Goal: Task Accomplishment & Management: Use online tool/utility

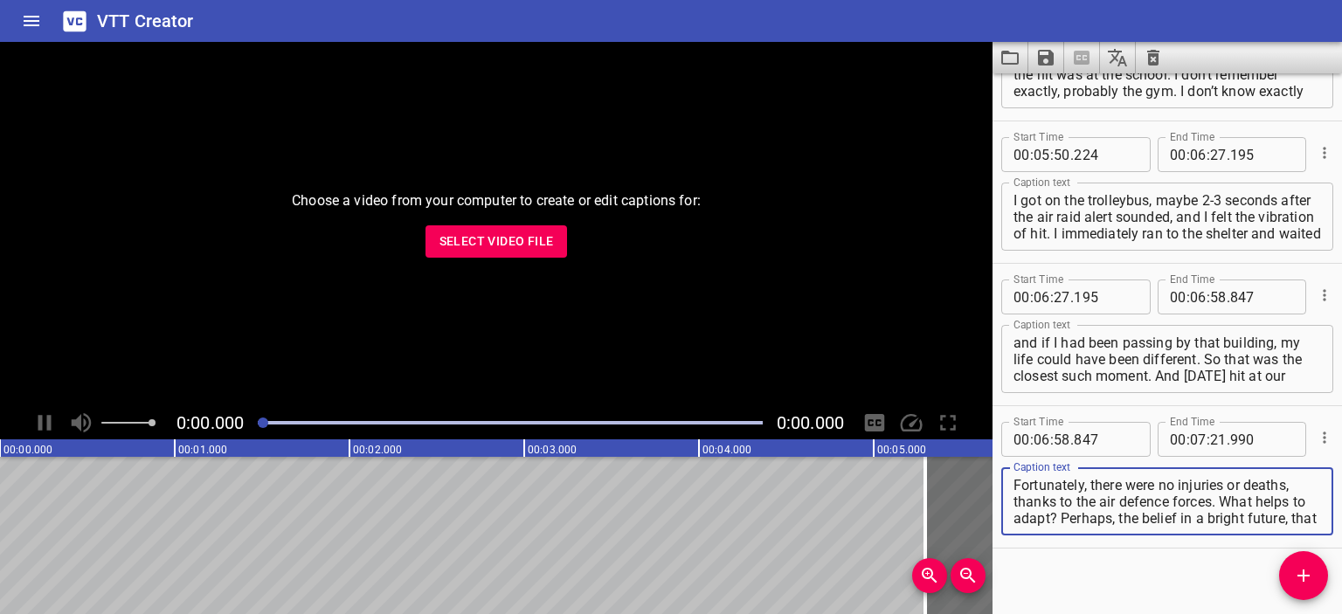
scroll to position [1819, 0]
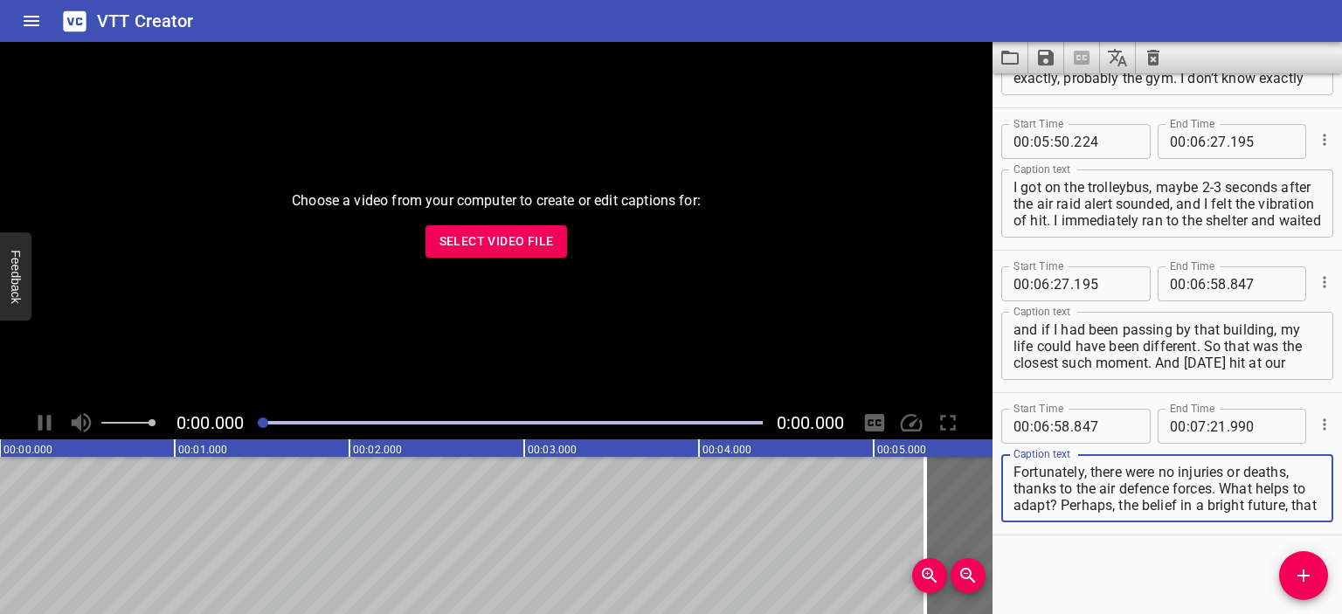
click at [1144, 52] on icon "Clear captions" at bounding box center [1152, 57] width 21 height 21
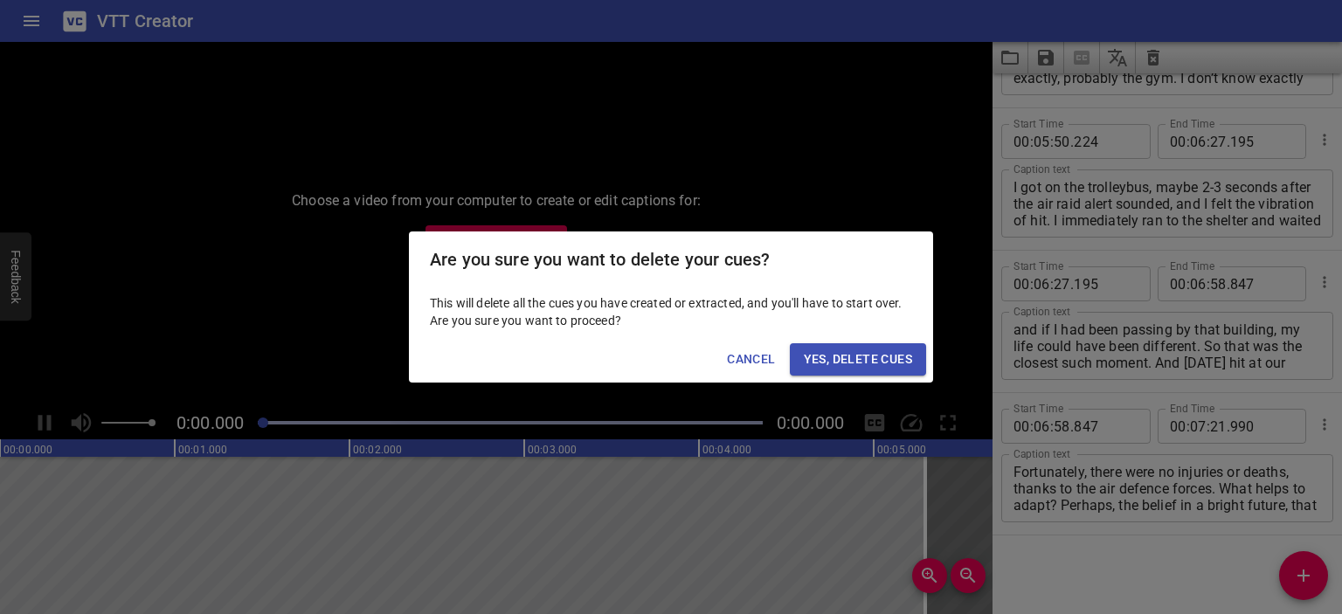
click at [829, 362] on span "Yes, Delete Cues" at bounding box center [858, 359] width 108 height 22
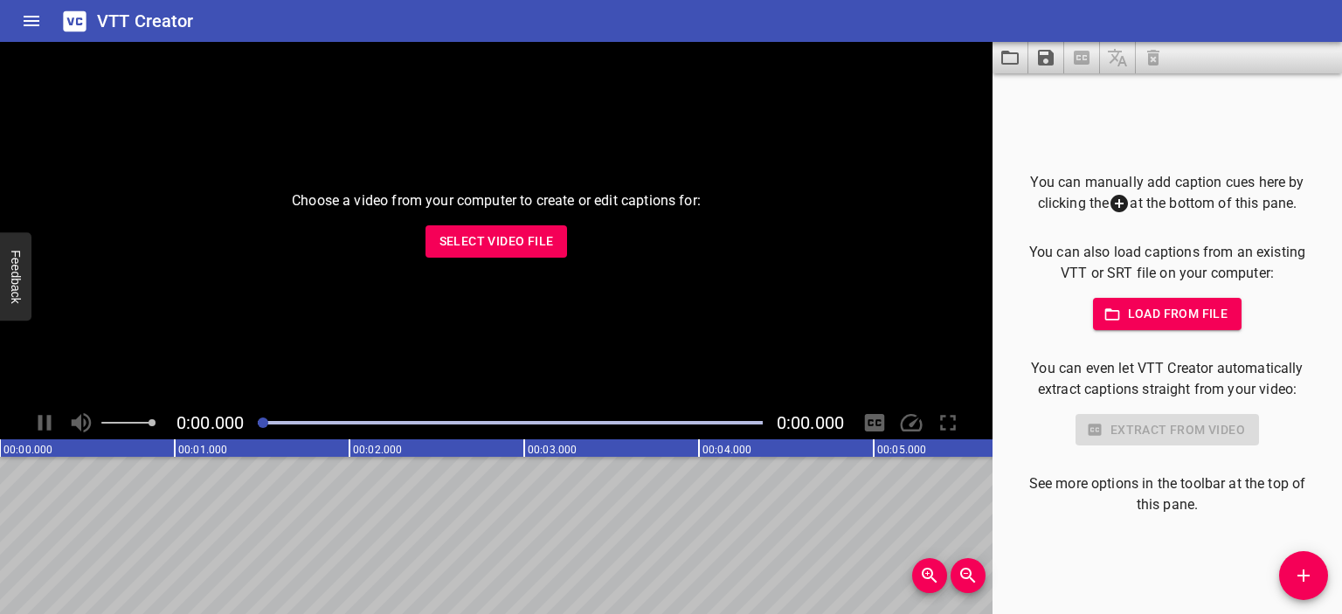
click at [493, 245] on span "Select Video File" at bounding box center [496, 242] width 114 height 22
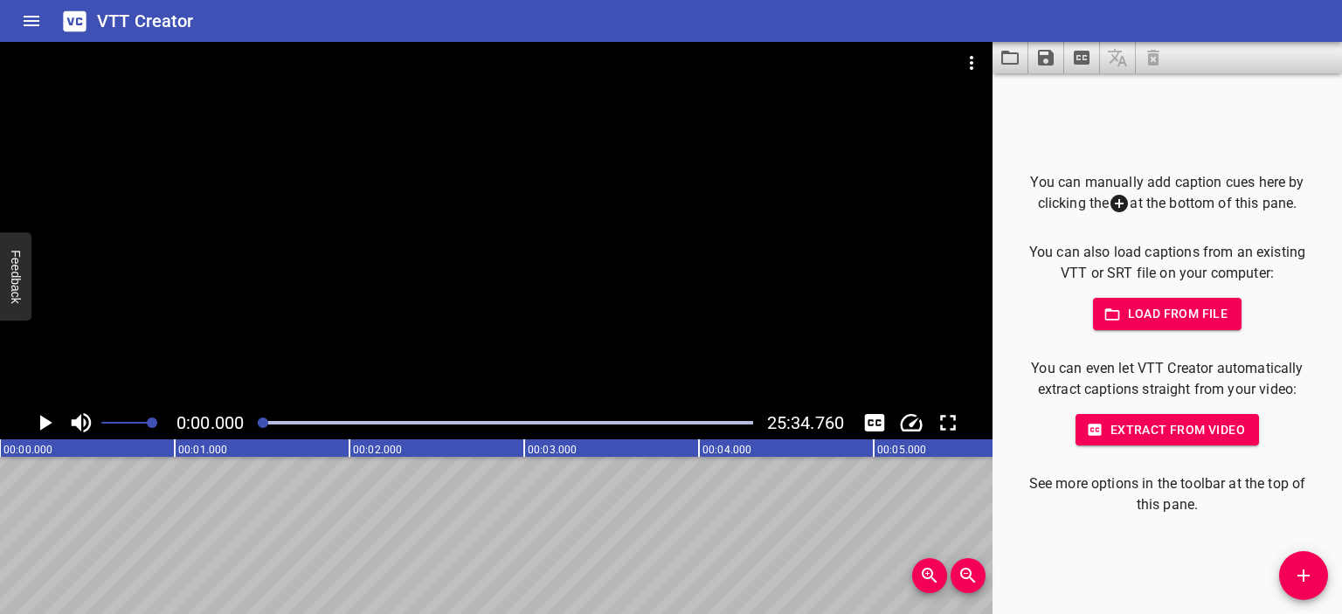
click at [509, 233] on div at bounding box center [496, 224] width 992 height 364
click at [522, 245] on div at bounding box center [496, 224] width 992 height 364
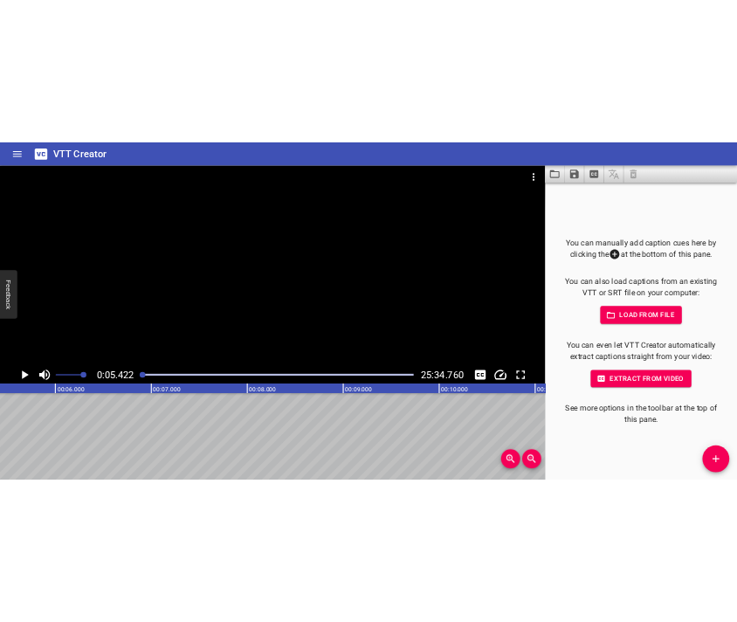
scroll to position [0, 947]
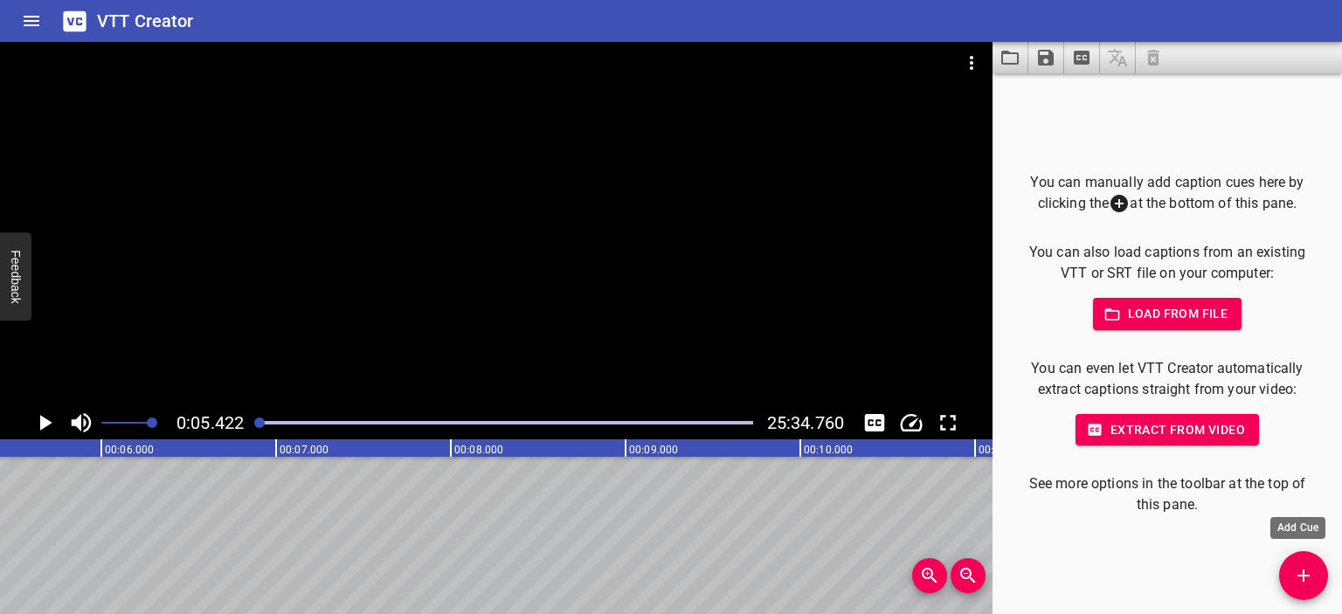
click at [1310, 576] on icon "Add Cue" at bounding box center [1303, 575] width 21 height 21
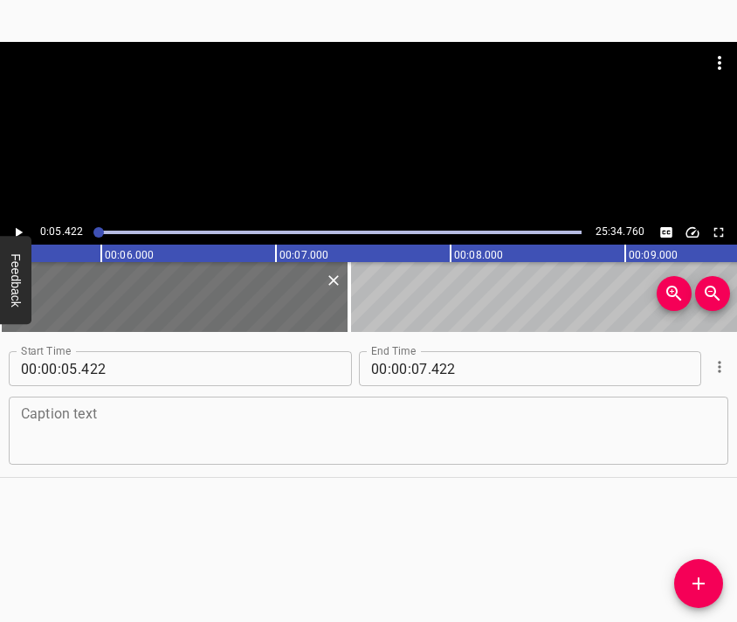
click at [384, 410] on textarea at bounding box center [368, 431] width 695 height 50
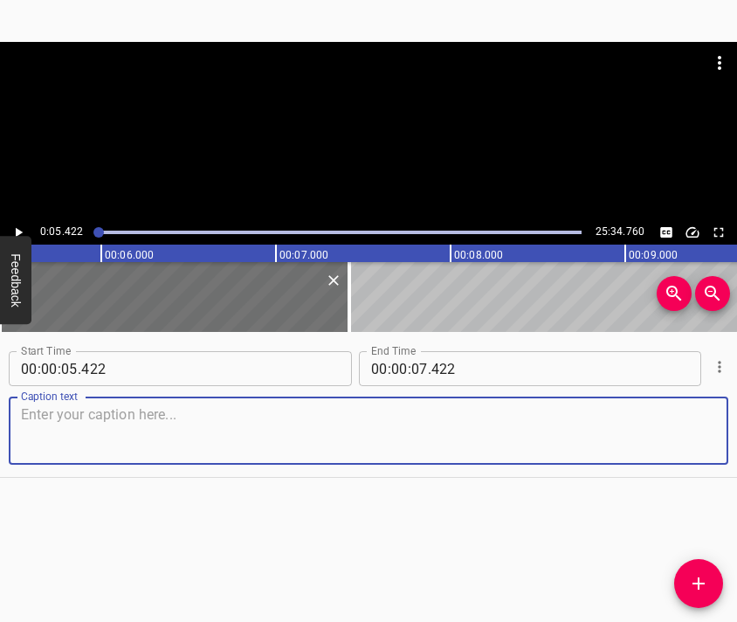
paste textarea "I was born in [GEOGRAPHIC_DATA] region, in a small town where my dad and mum we…"
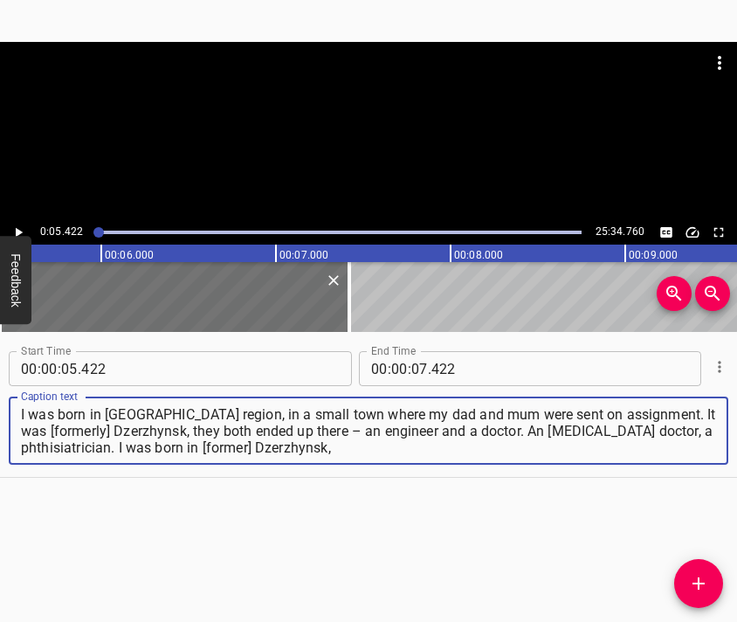
type textarea "I was born in [GEOGRAPHIC_DATA] region, in a small town where my dad and mum we…"
click at [321, 161] on div at bounding box center [368, 131] width 737 height 178
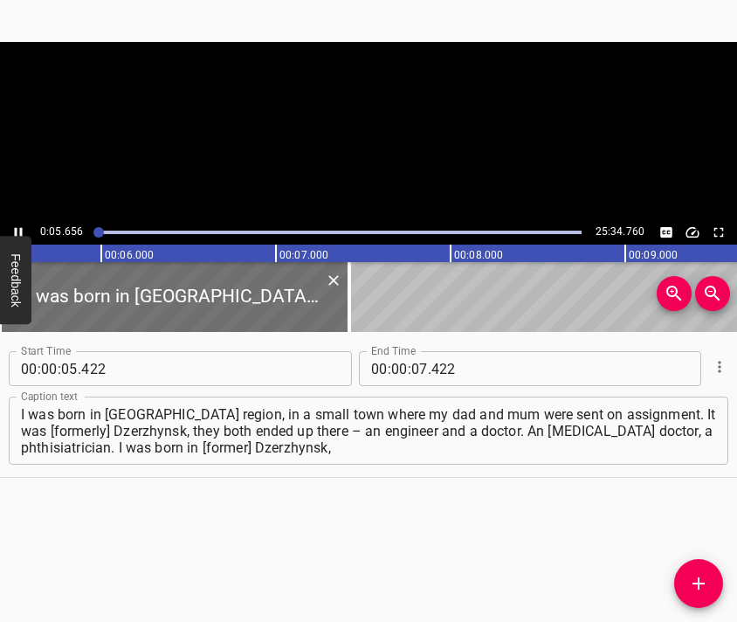
scroll to position [0, 987]
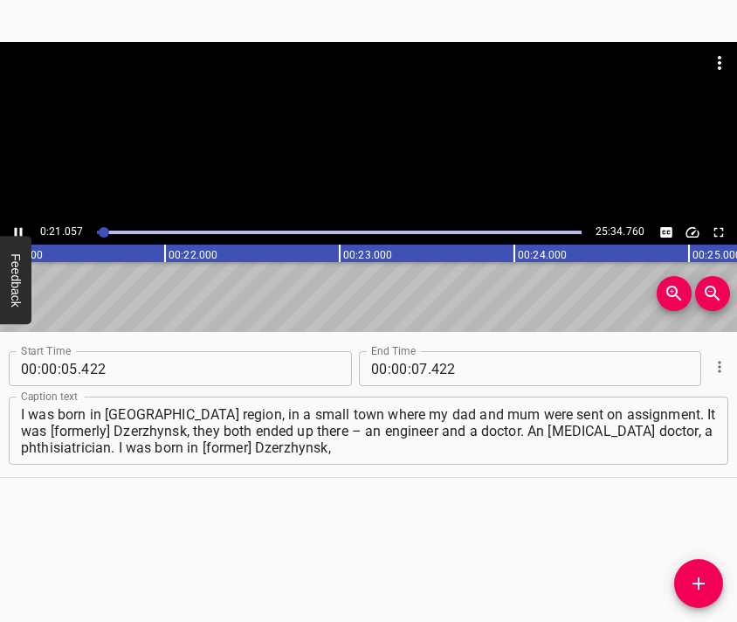
click at [363, 116] on div at bounding box center [368, 85] width 737 height 87
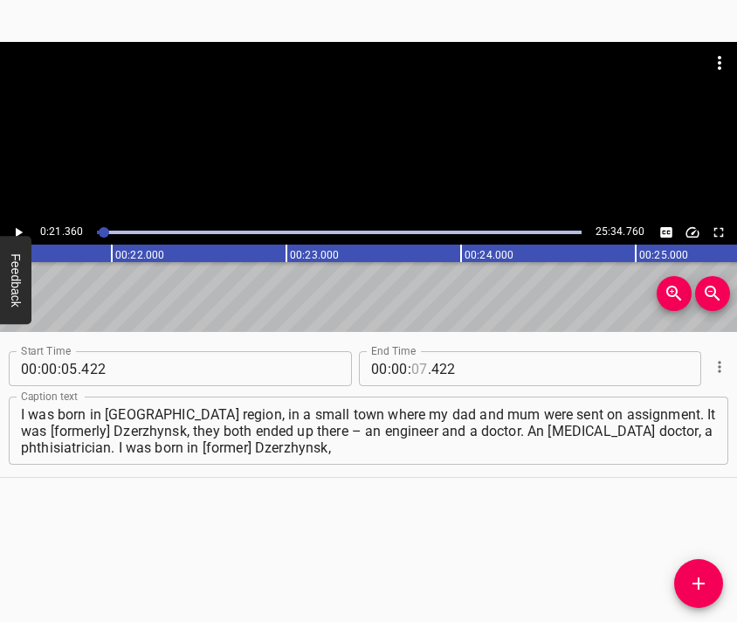
click at [411, 369] on input "number" at bounding box center [419, 368] width 17 height 35
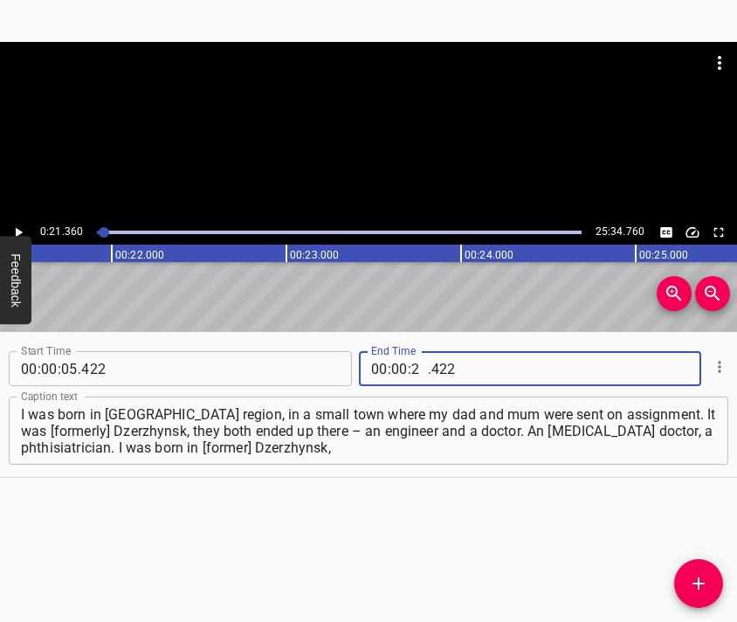
type input "21"
type input "360"
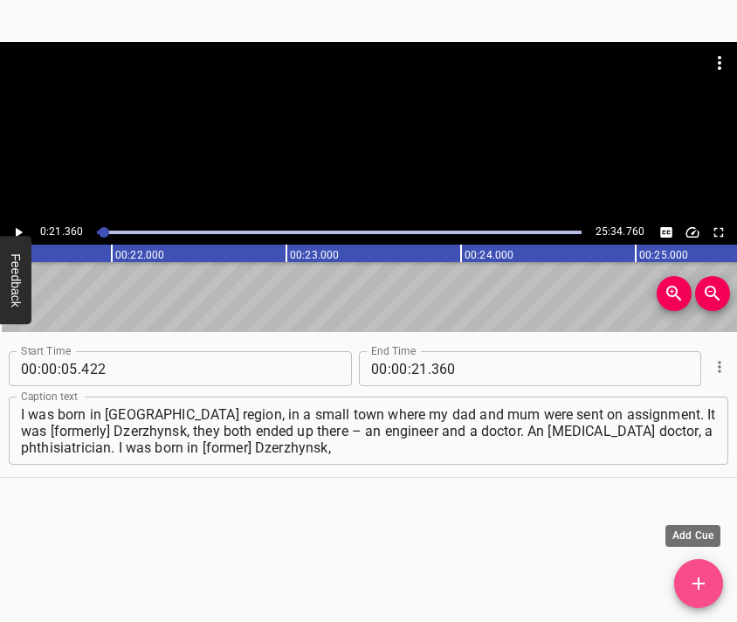
click at [696, 581] on icon "Add Cue" at bounding box center [698, 583] width 21 height 21
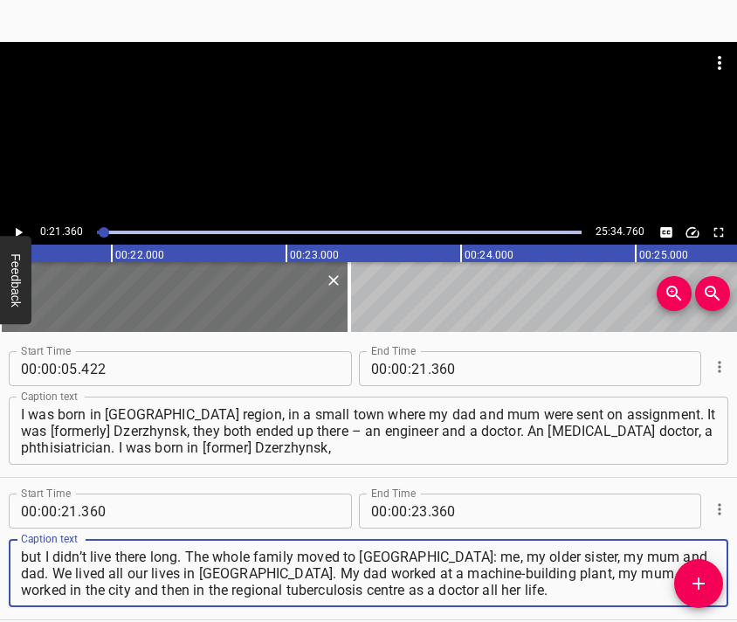
type textarea "but I didn’t live there long. The whole family moved to [GEOGRAPHIC_DATA]: me, …"
click at [318, 62] on div at bounding box center [368, 63] width 737 height 42
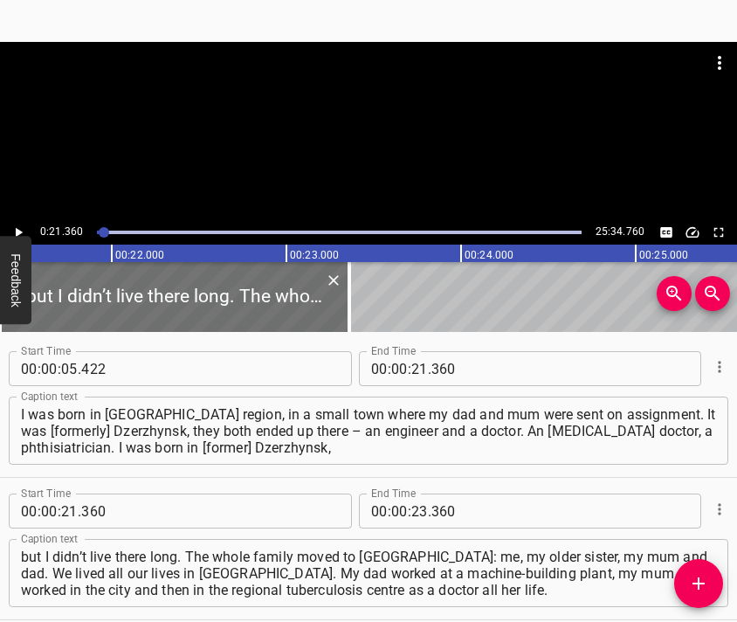
click at [332, 121] on div at bounding box center [368, 85] width 737 height 87
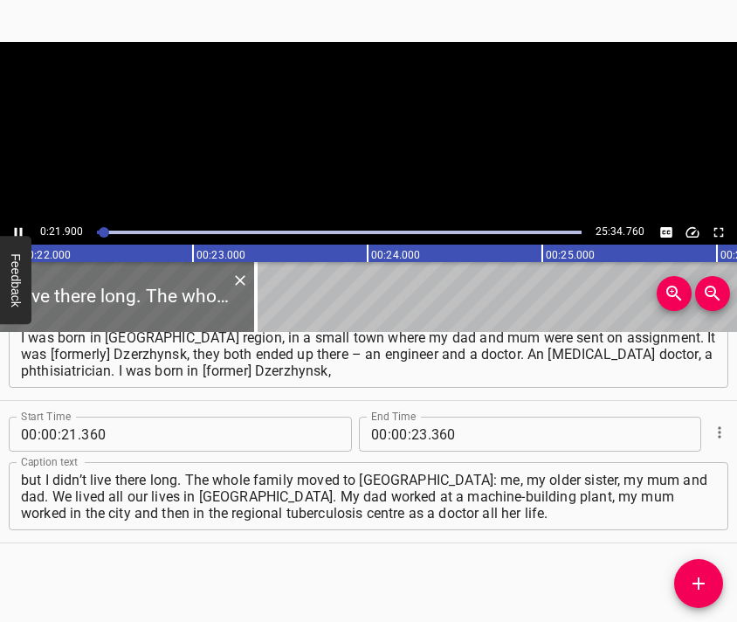
scroll to position [0, 3825]
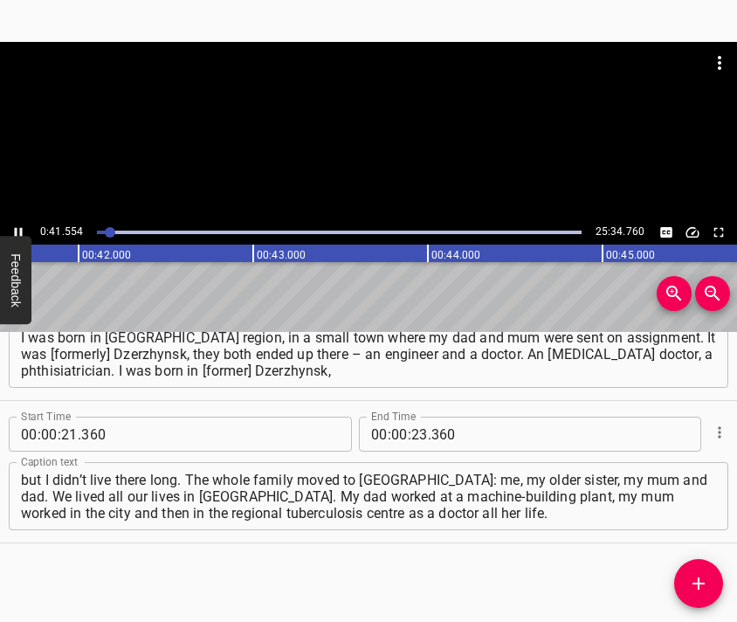
click at [414, 146] on div at bounding box center [368, 131] width 737 height 178
click at [411, 436] on input "number" at bounding box center [419, 434] width 17 height 35
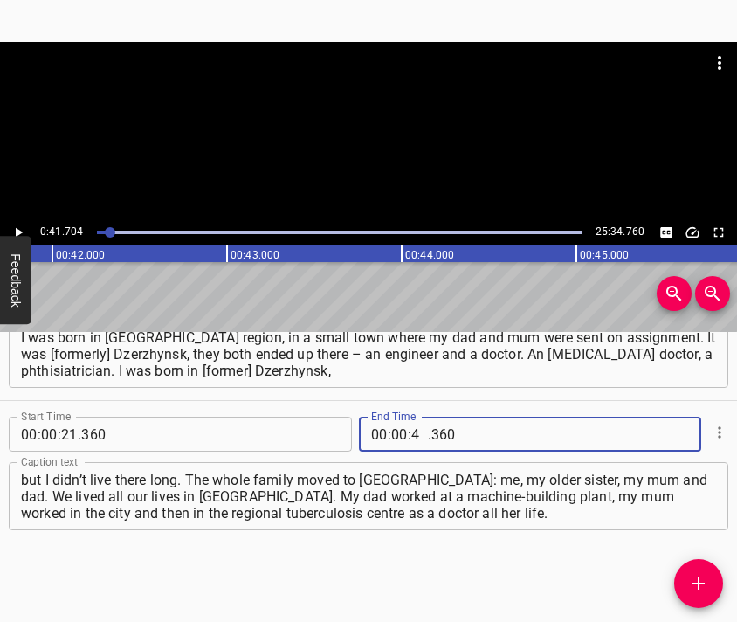
type input "41"
type input "704"
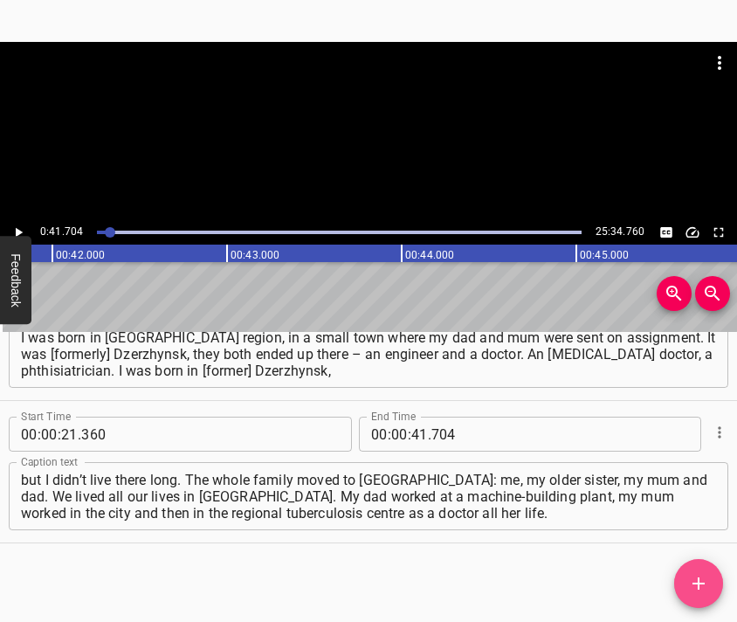
click at [700, 579] on icon "Add Cue" at bounding box center [698, 583] width 21 height 21
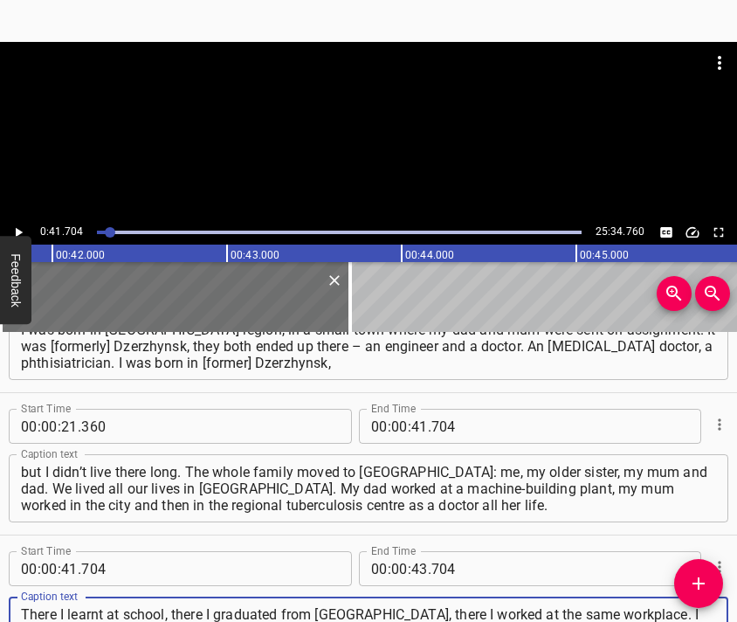
type textarea "There I learnt at school, there I graduated from [GEOGRAPHIC_DATA], there I wor…"
click at [388, 121] on div at bounding box center [368, 85] width 737 height 87
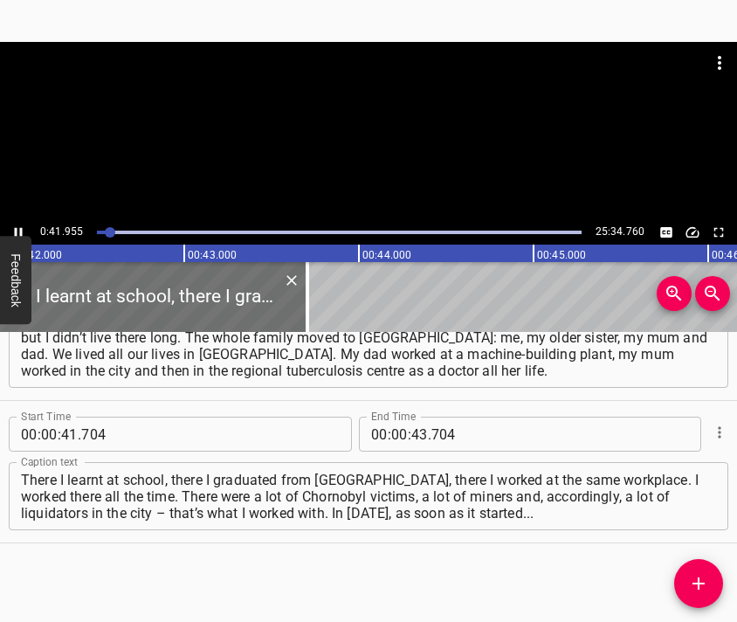
scroll to position [0, 7329]
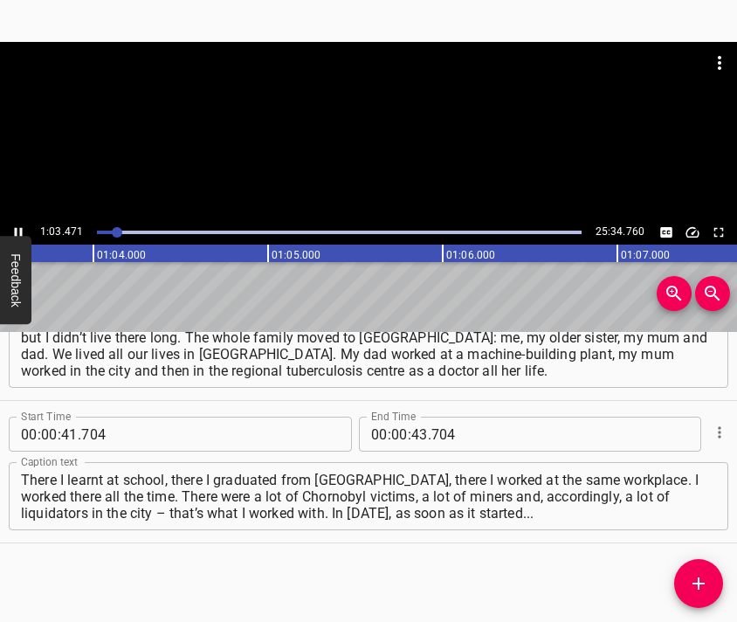
click at [396, 162] on div at bounding box center [368, 131] width 737 height 178
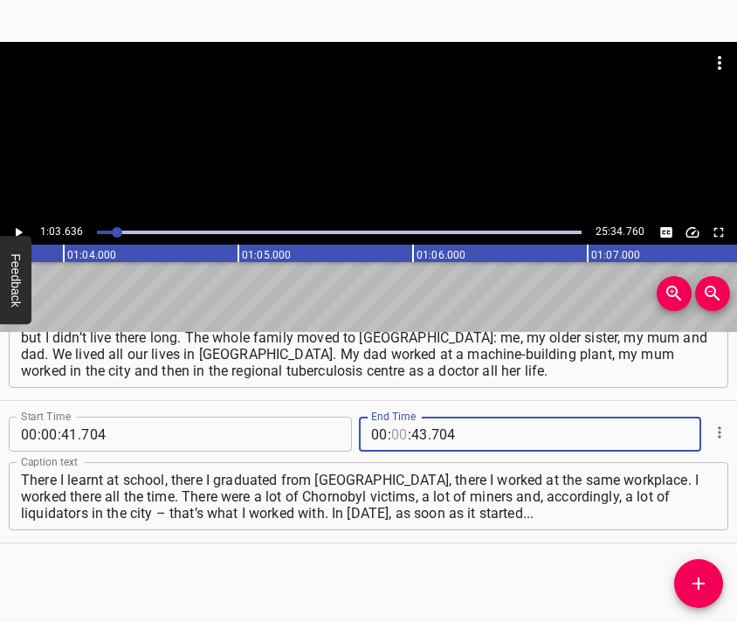
click at [391, 424] on input "number" at bounding box center [399, 434] width 17 height 35
type input "01"
type input "03"
type input "636"
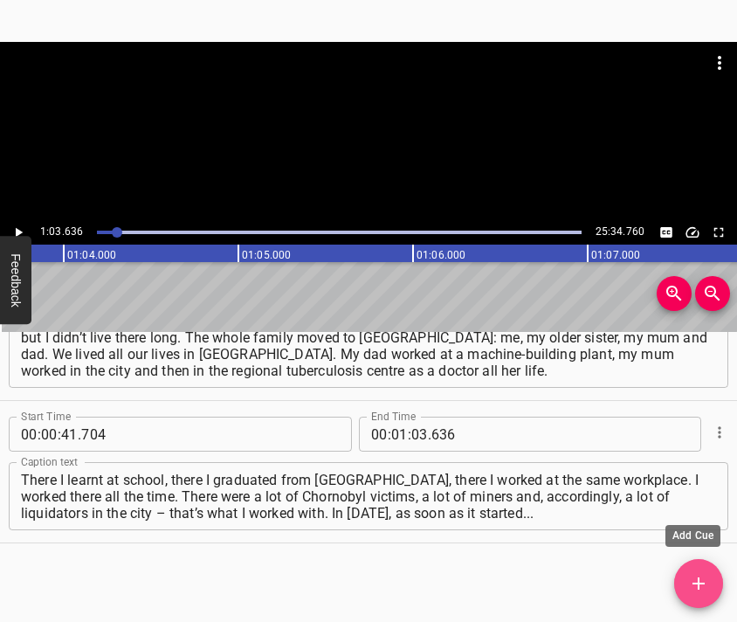
click at [694, 583] on icon "Add Cue" at bounding box center [699, 583] width 12 height 12
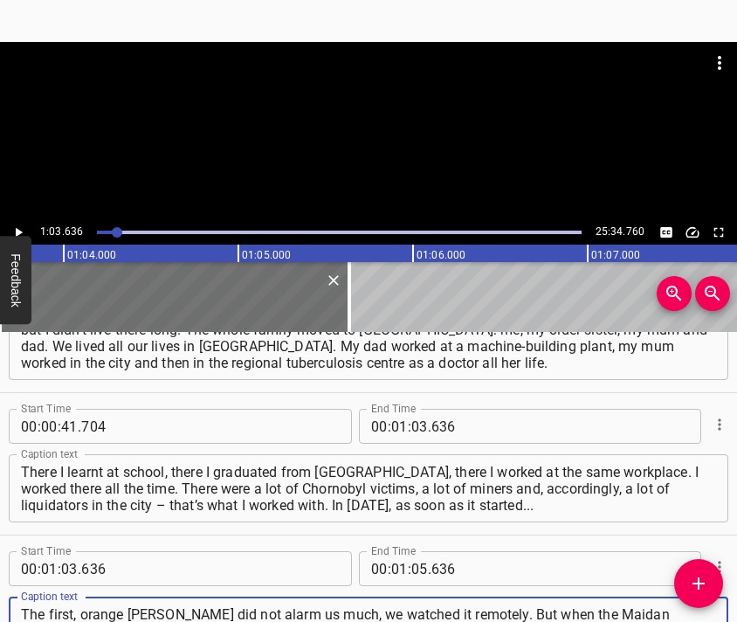
type textarea "The first, orange [PERSON_NAME] did not alarm us much, we watched it remotely. …"
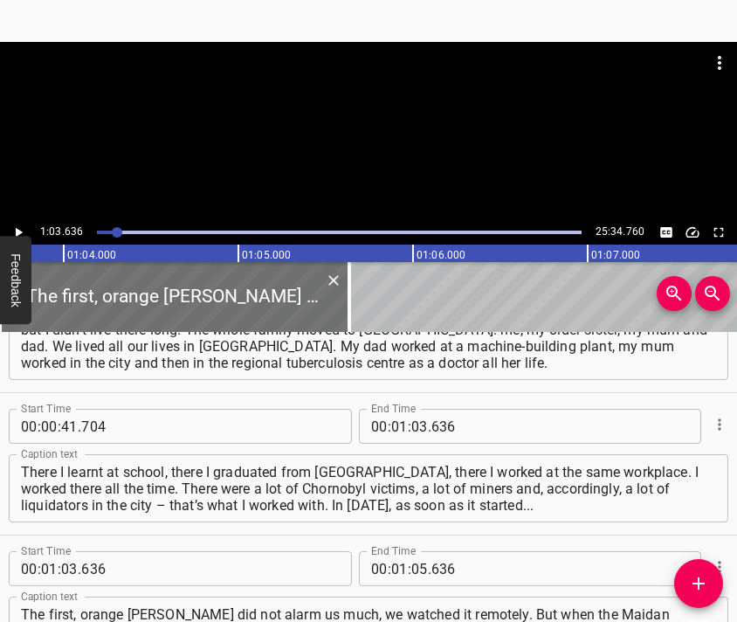
click at [377, 133] on div at bounding box center [368, 131] width 737 height 178
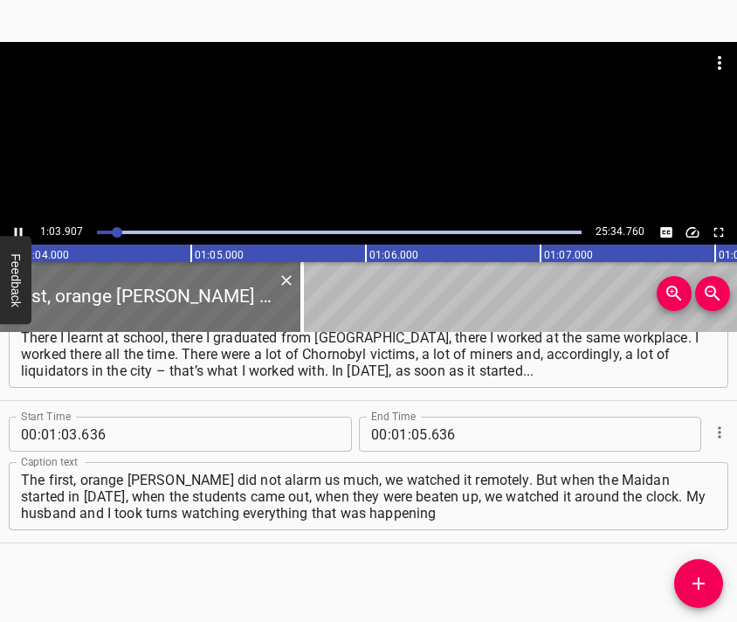
scroll to position [0, 11208]
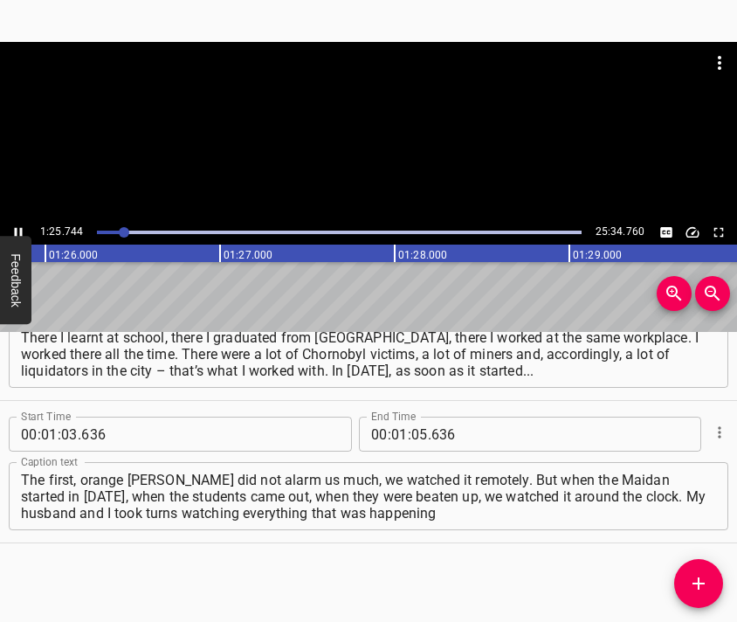
click at [394, 160] on div at bounding box center [368, 131] width 737 height 178
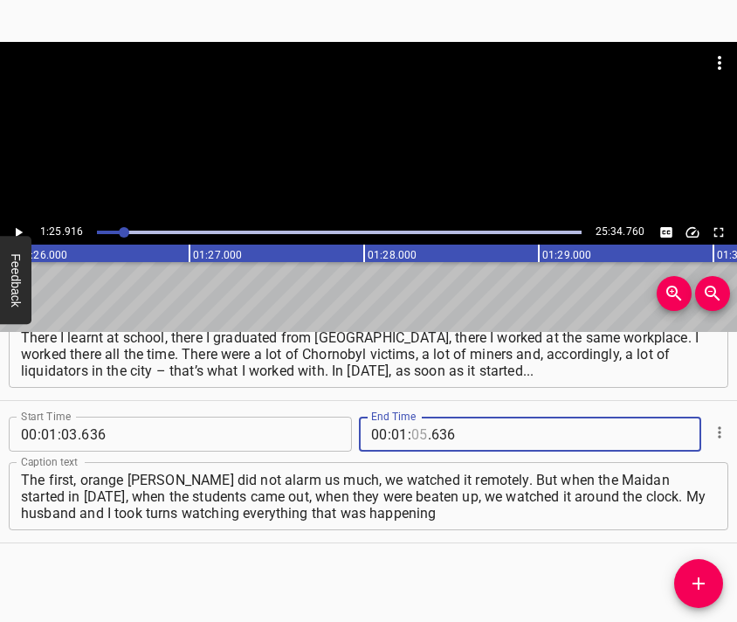
click at [415, 432] on input "number" at bounding box center [419, 434] width 17 height 35
type input "25"
type input "916"
click at [699, 576] on icon "Add Cue" at bounding box center [698, 583] width 21 height 21
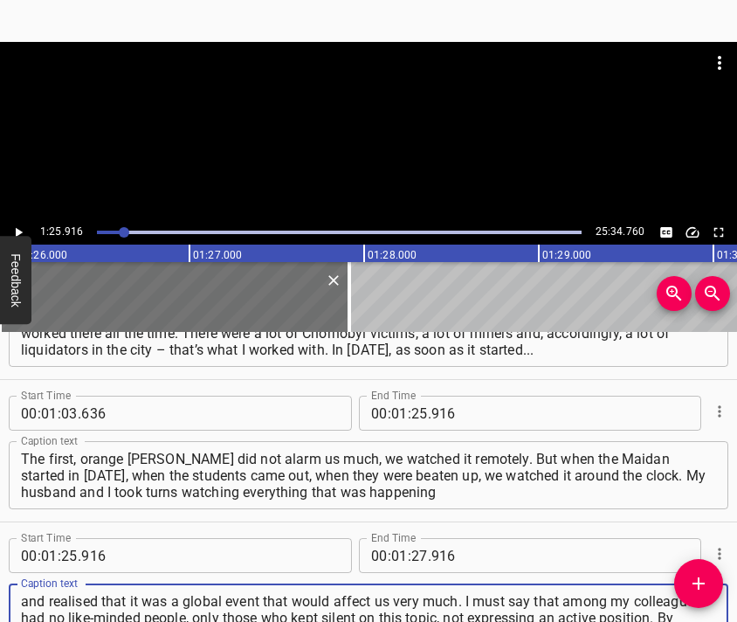
type textarea "and realised that it was a global event that would affect us very much. I must …"
click at [335, 121] on div at bounding box center [368, 85] width 737 height 87
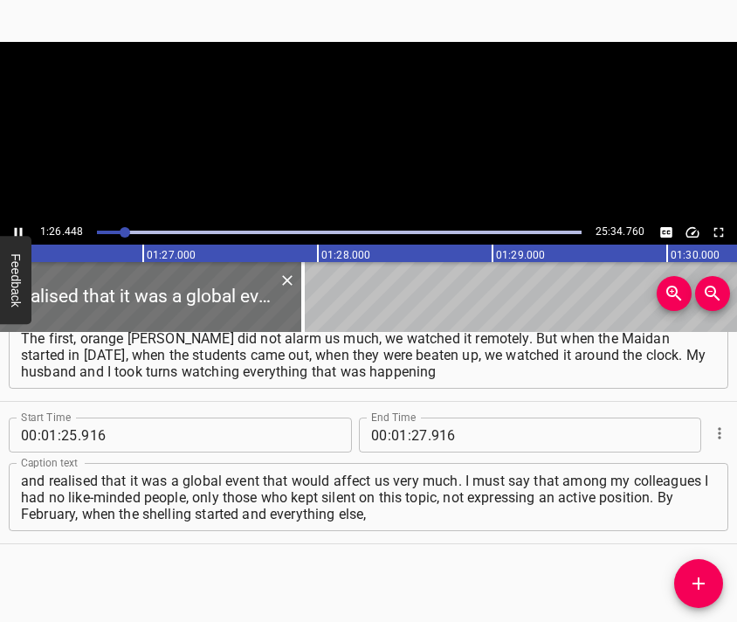
scroll to position [0, 15096]
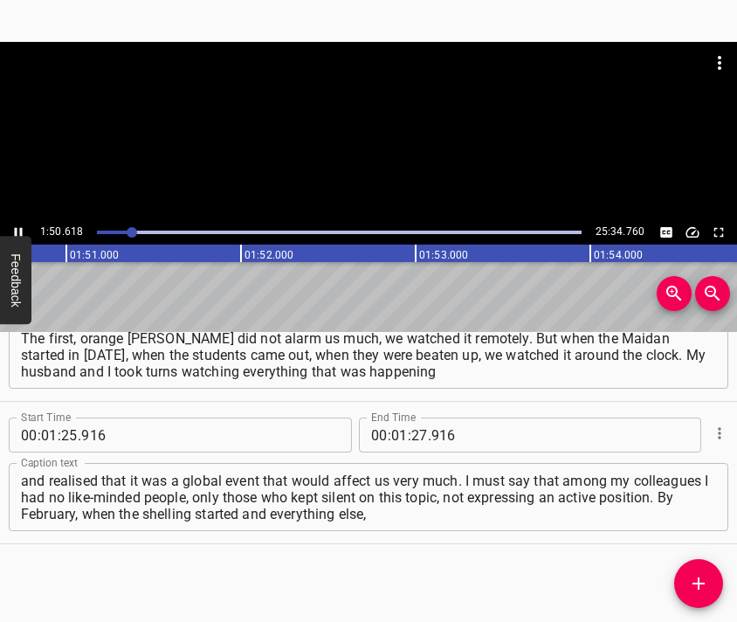
click at [388, 160] on div at bounding box center [368, 131] width 737 height 178
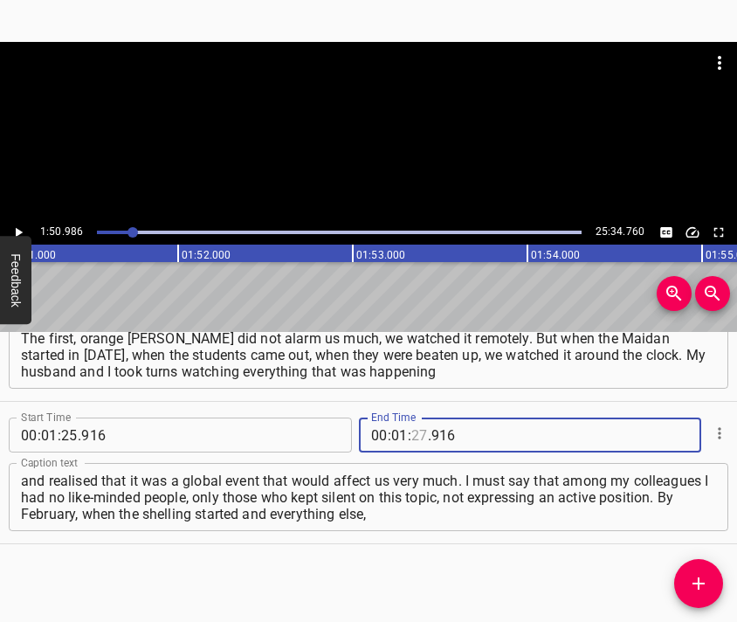
click at [417, 438] on input "number" at bounding box center [419, 434] width 17 height 35
type input "50"
type input "986"
click at [688, 580] on span "Add Cue" at bounding box center [698, 583] width 49 height 21
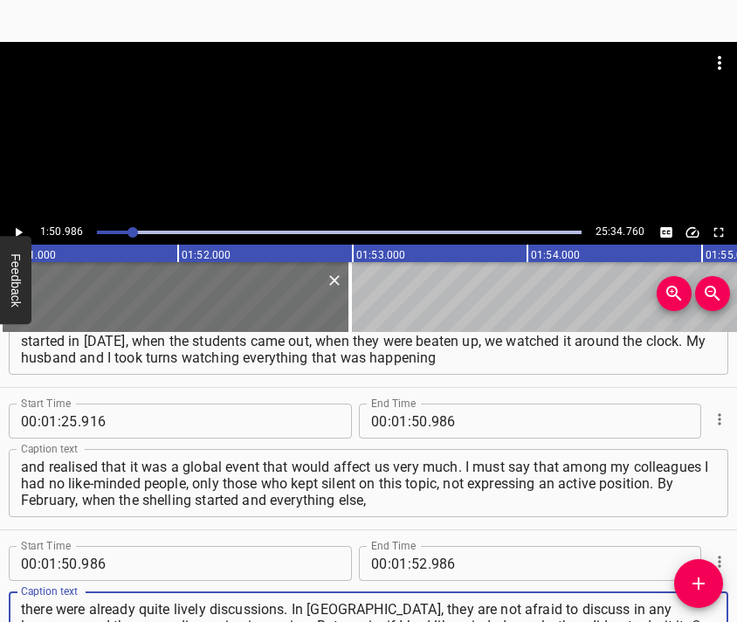
type textarea "there were already quite lively discussions. In [GEOGRAPHIC_DATA], they are not…"
click at [336, 146] on div at bounding box center [368, 131] width 737 height 178
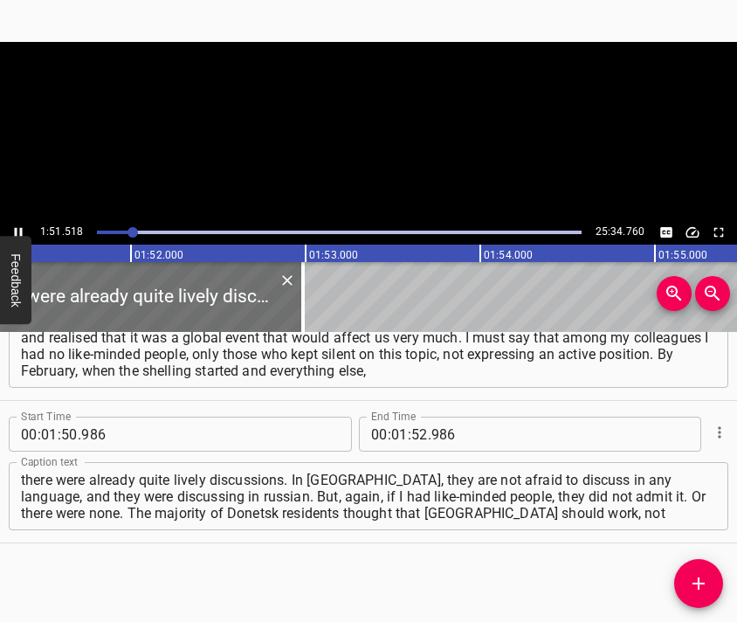
scroll to position [0, 19476]
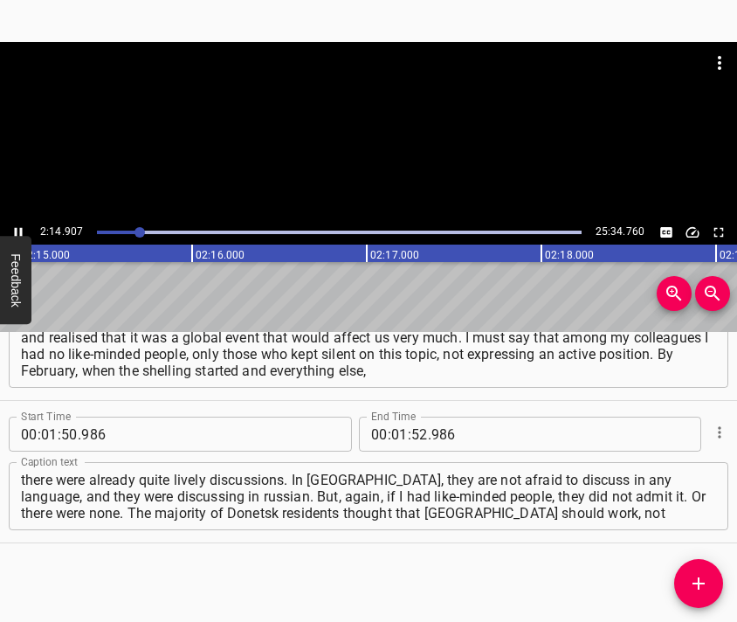
click at [366, 155] on div at bounding box center [368, 131] width 737 height 178
click at [391, 431] on input "number" at bounding box center [399, 434] width 17 height 35
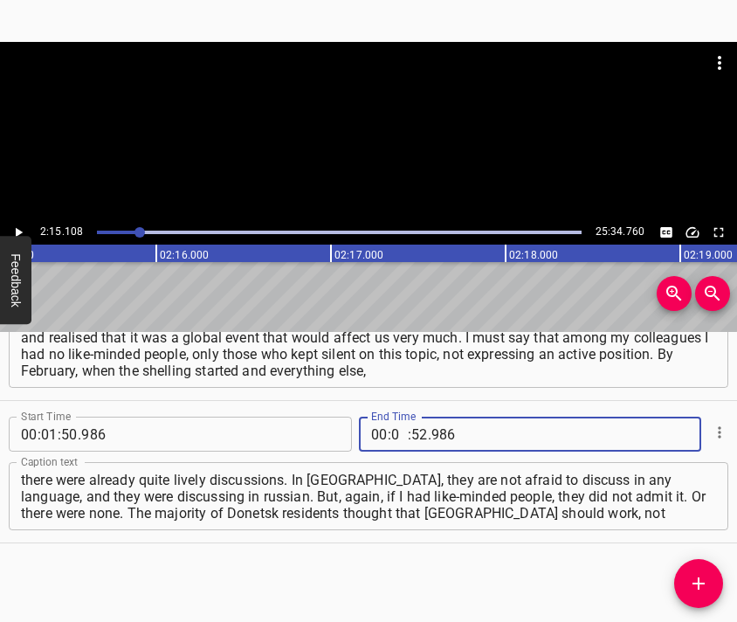
type input "02"
type input "15"
type input "108"
click at [690, 583] on icon "Add Cue" at bounding box center [698, 583] width 21 height 21
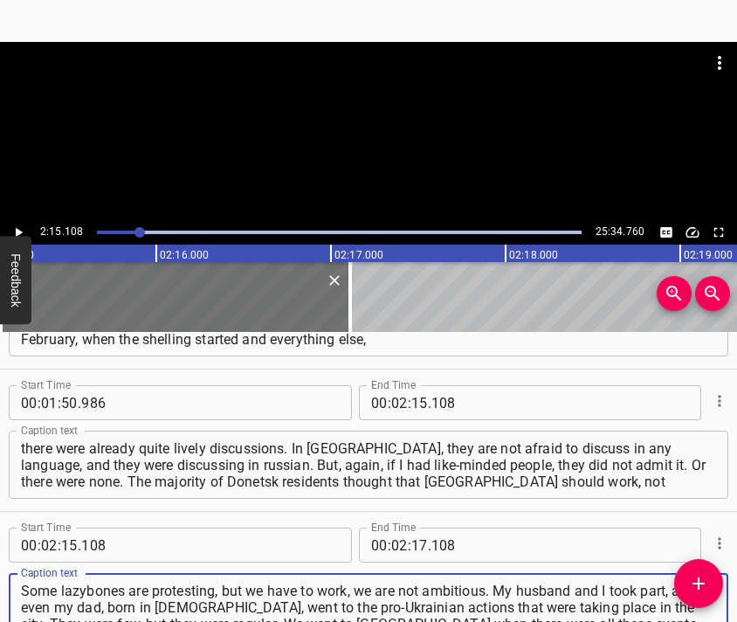
type textarea "Some lazybones are protesting, but we have to work, we are not ambitious. My hu…"
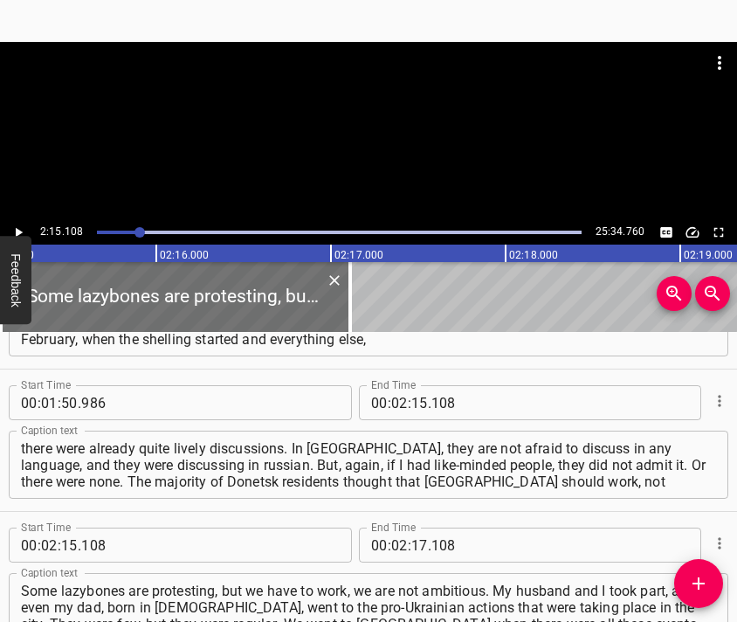
click at [396, 84] on div at bounding box center [368, 85] width 737 height 87
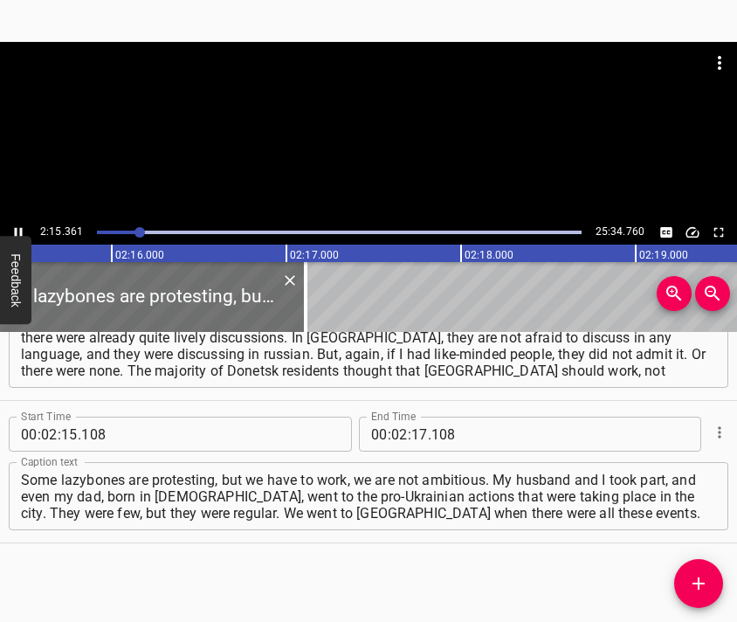
scroll to position [0, 23690]
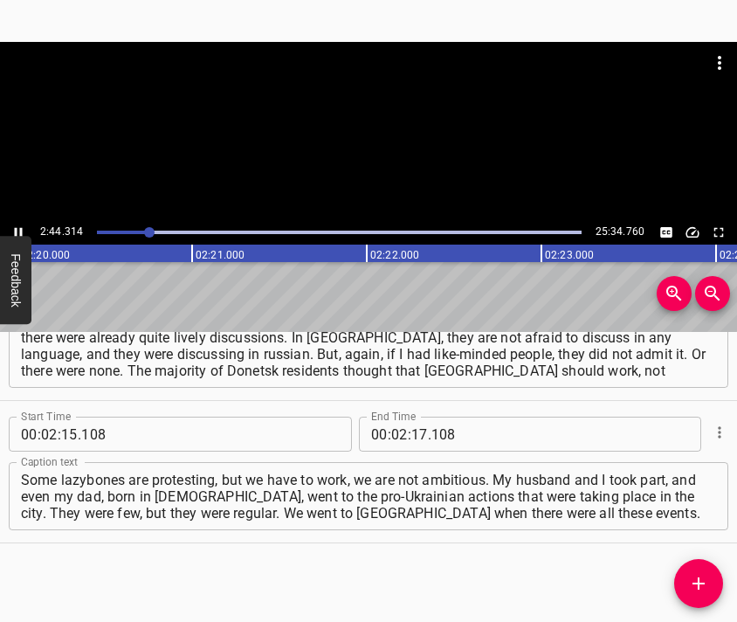
click at [378, 130] on div at bounding box center [368, 131] width 737 height 178
click at [414, 438] on input "number" at bounding box center [419, 434] width 17 height 35
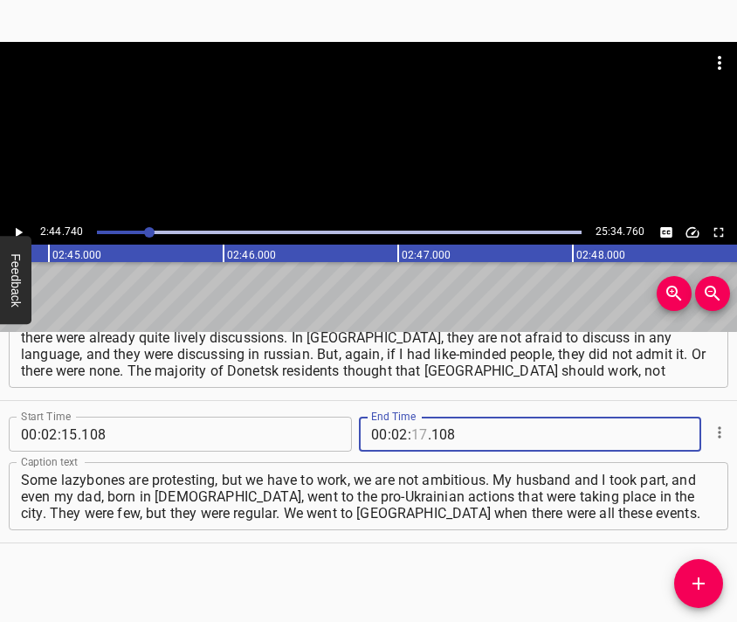
scroll to position [0, 28776]
type input "44"
type input "740"
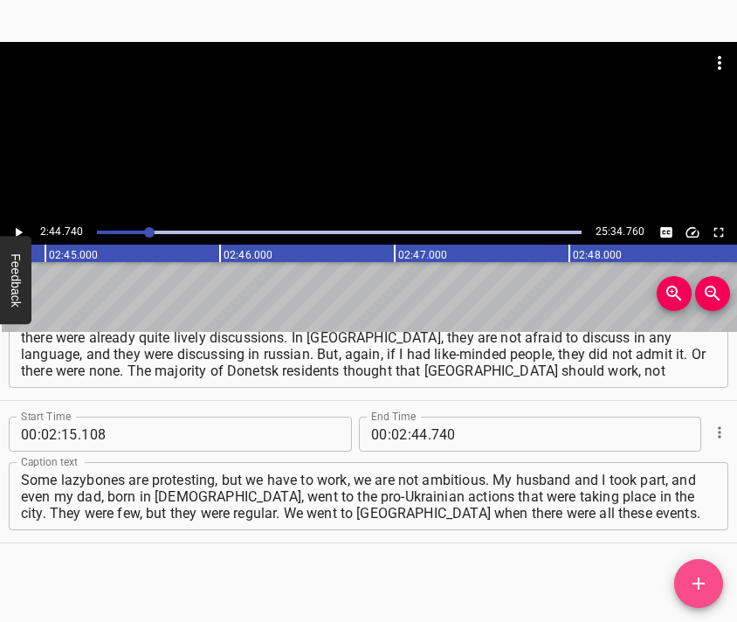
click at [694, 567] on button "Add Cue" at bounding box center [698, 583] width 49 height 49
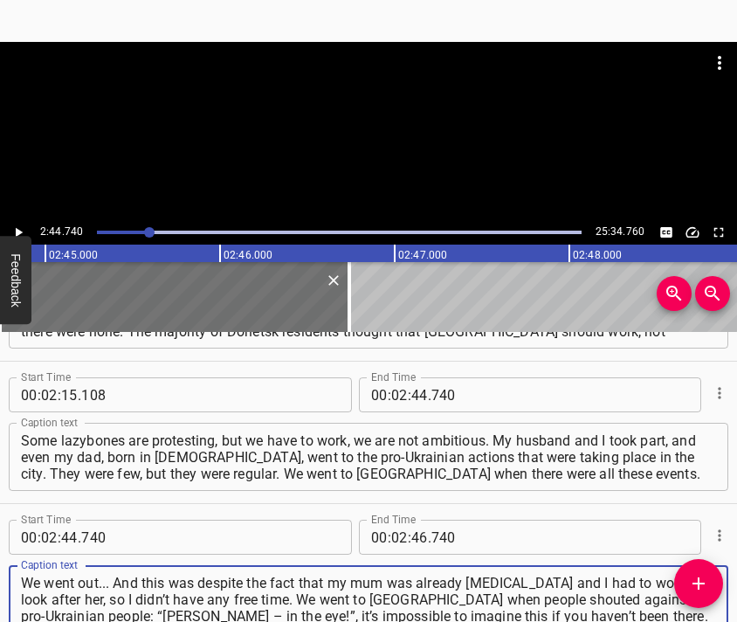
type textarea "We went out... And this was despite the fact that my mum was already [MEDICAL_D…"
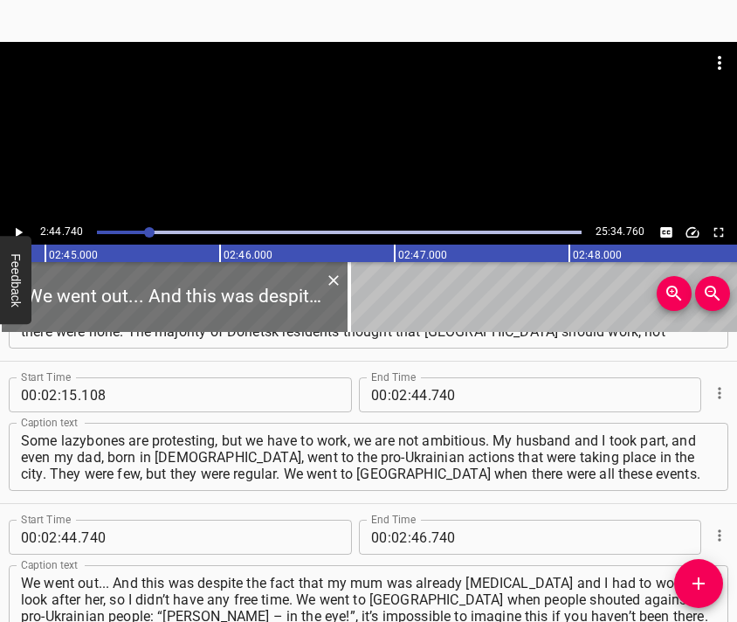
click at [385, 129] on div at bounding box center [368, 131] width 737 height 178
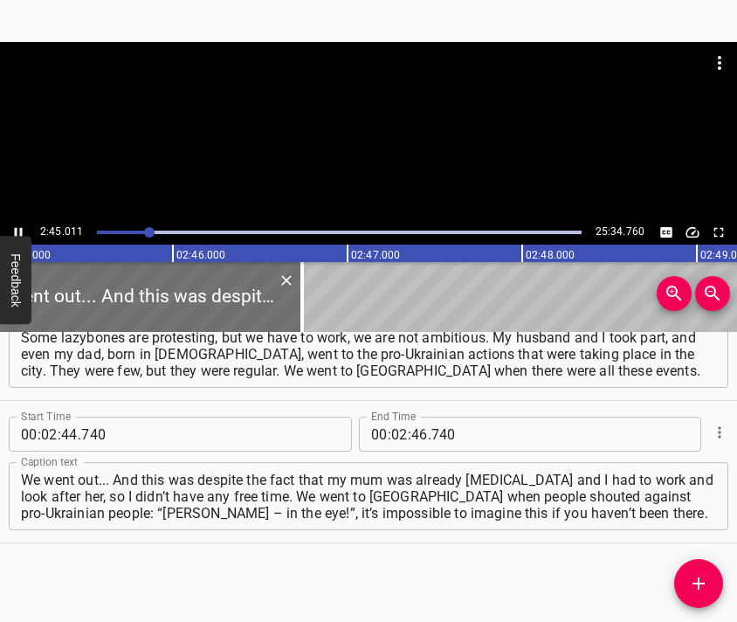
scroll to position [0, 28869]
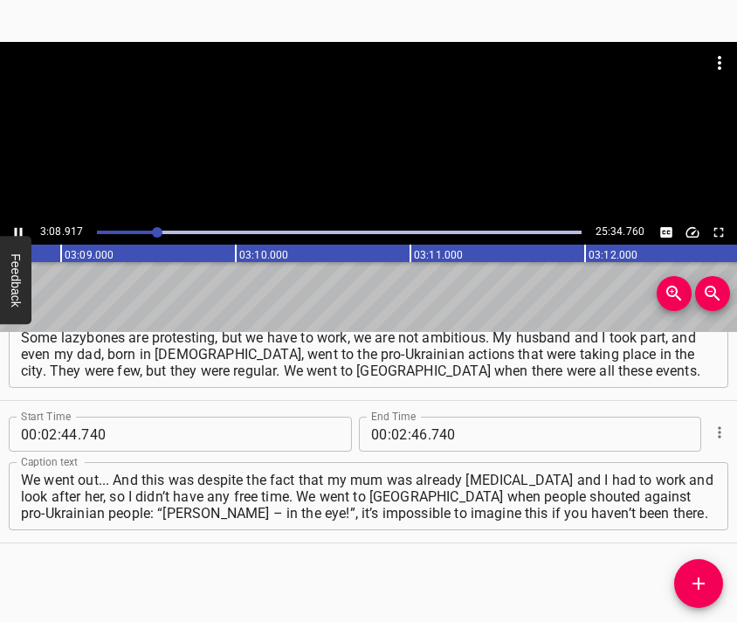
click at [370, 155] on div at bounding box center [368, 131] width 737 height 178
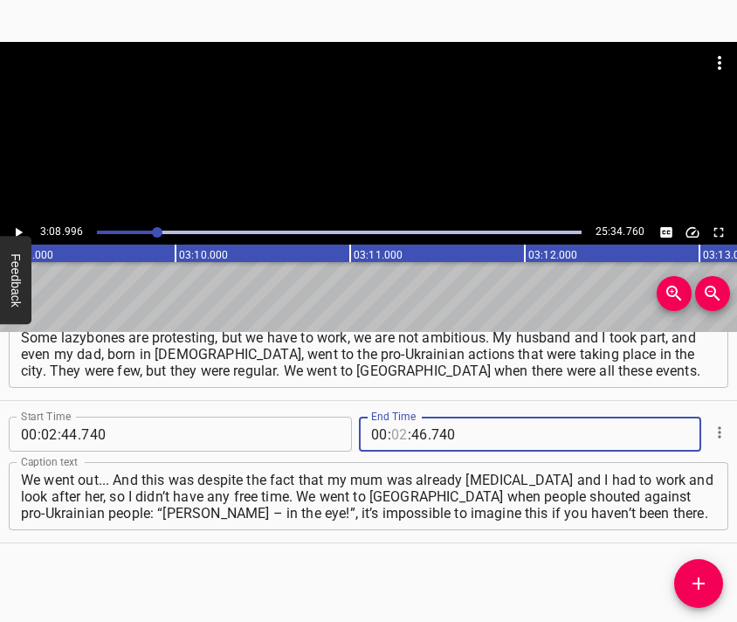
click at [400, 437] on input "number" at bounding box center [399, 434] width 17 height 35
type input "03"
type input "08"
type input "996"
click at [699, 585] on icon "Add Cue" at bounding box center [699, 583] width 12 height 12
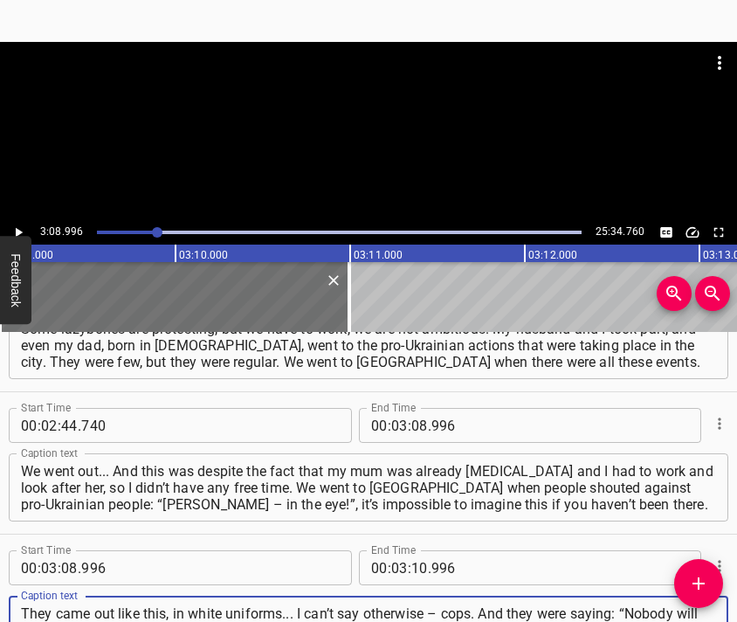
type textarea "They came out like this, in white uniforms... I can’t say otherwise – cops. And…"
click at [348, 145] on div at bounding box center [368, 131] width 737 height 178
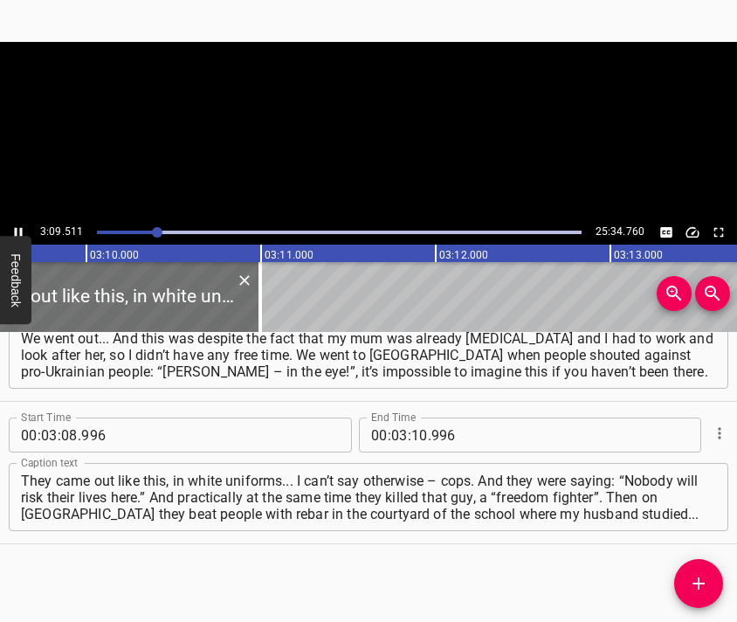
scroll to position [0, 33148]
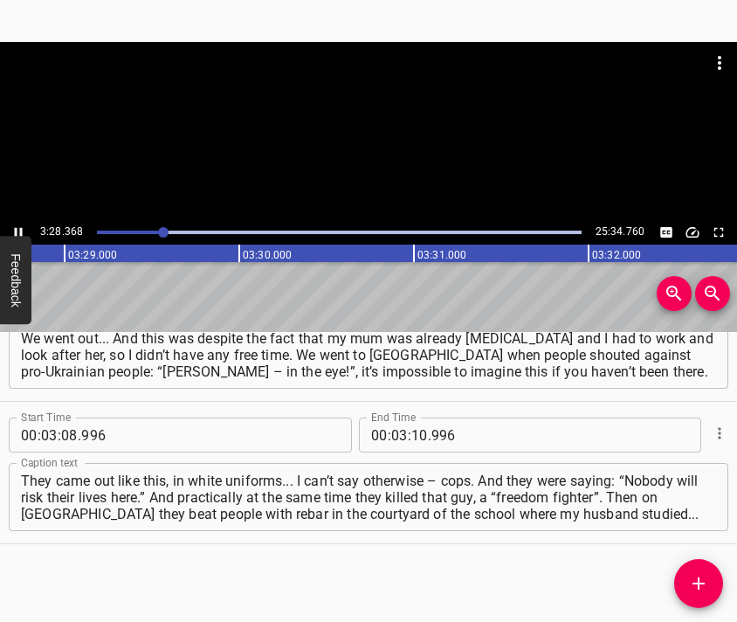
click at [392, 154] on div at bounding box center [368, 131] width 737 height 178
click at [411, 429] on input "number" at bounding box center [419, 434] width 17 height 35
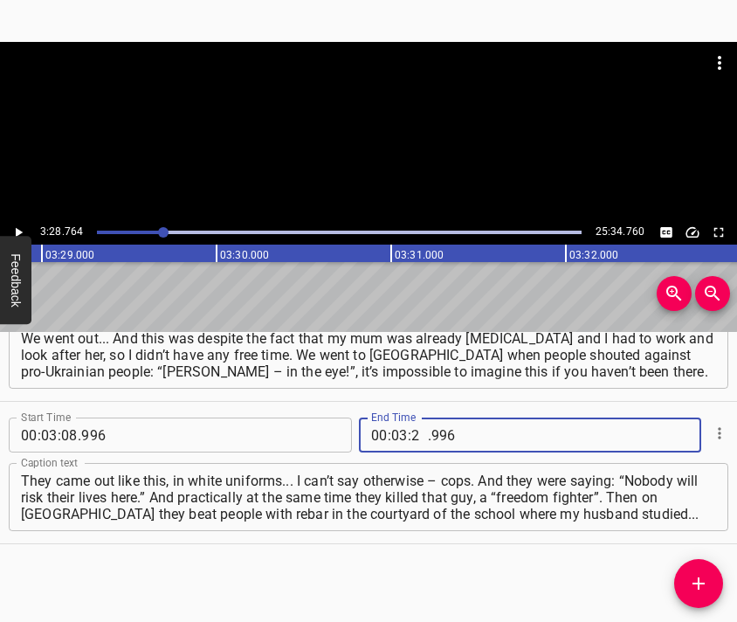
type input "28"
type input "764"
click at [700, 577] on icon "Add Cue" at bounding box center [698, 583] width 21 height 21
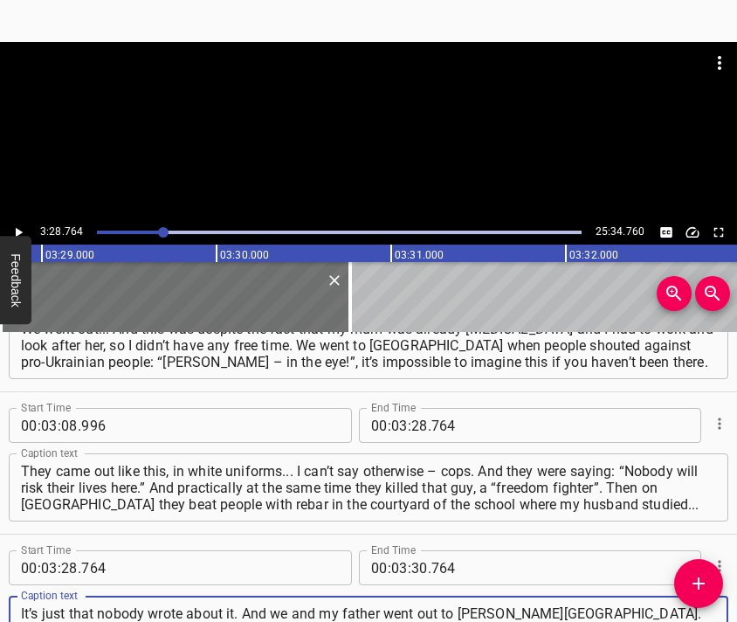
scroll to position [16, 0]
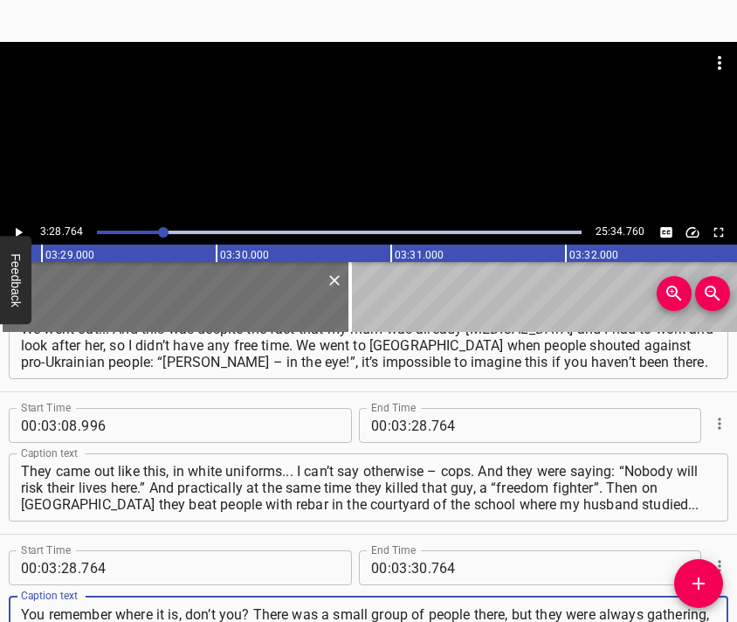
type textarea "It’s just that nobody wrote about it. And we and my father went out to [PERSON_…"
click at [346, 105] on div at bounding box center [368, 85] width 737 height 87
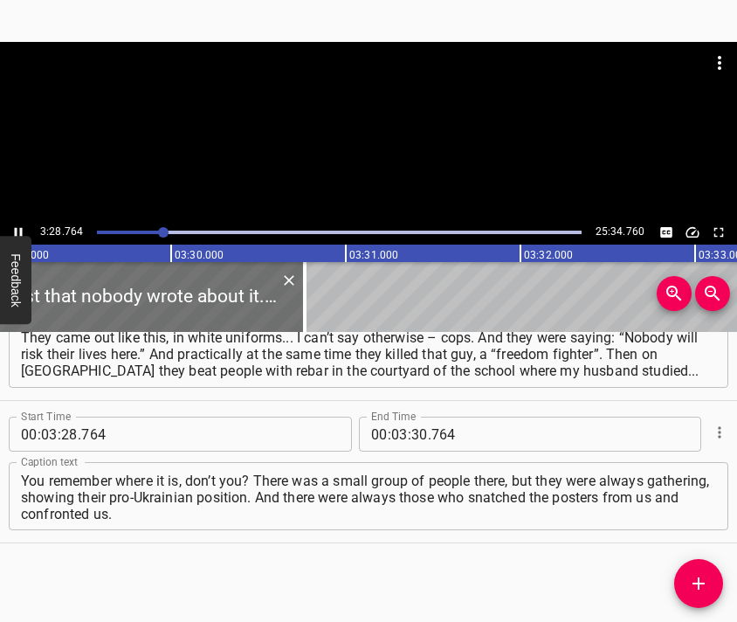
scroll to position [0, 36513]
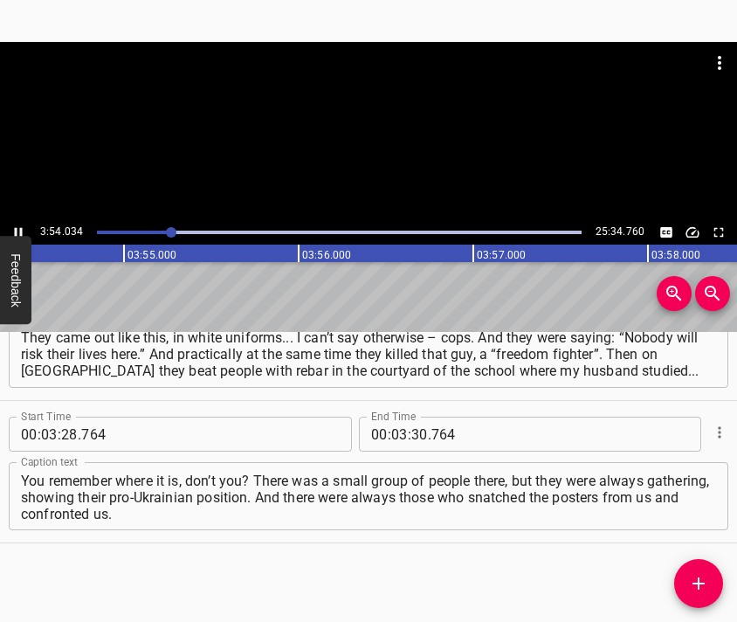
click at [389, 177] on div at bounding box center [368, 131] width 737 height 178
click at [411, 433] on input "number" at bounding box center [419, 434] width 17 height 35
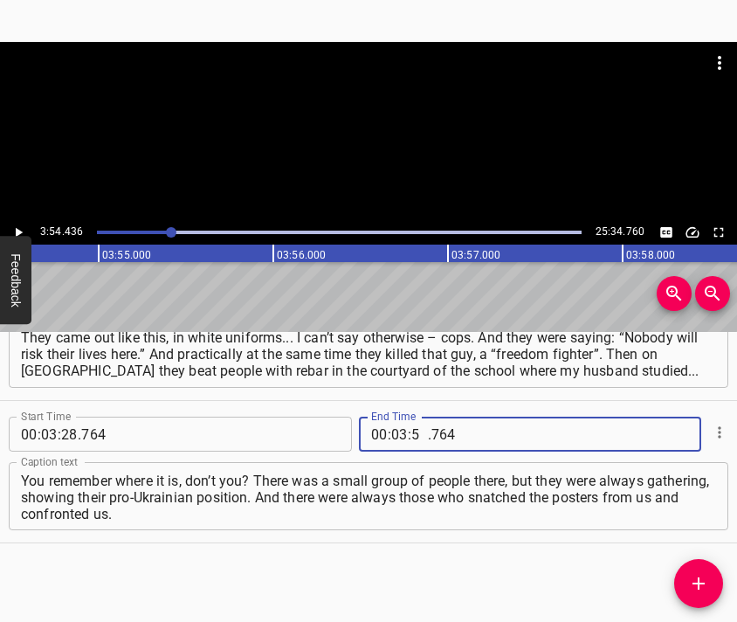
type input "54"
type input "436"
click at [693, 577] on icon "Add Cue" at bounding box center [698, 583] width 21 height 21
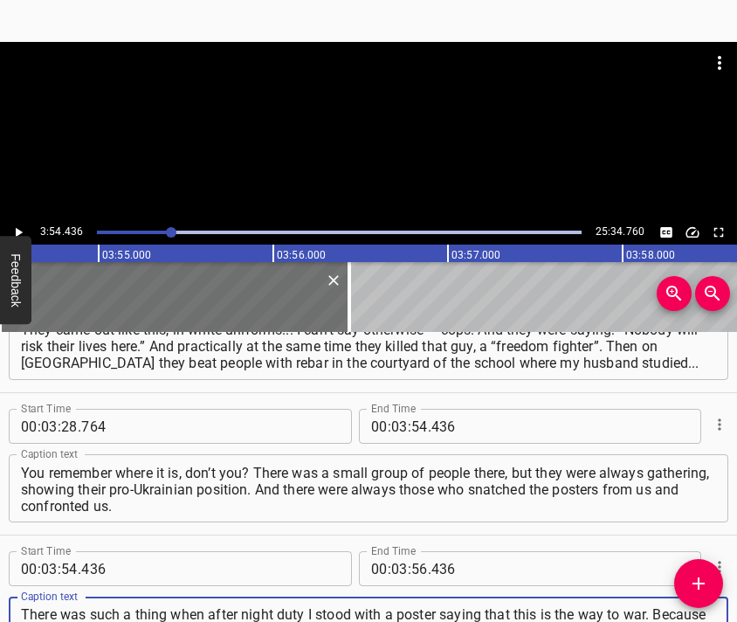
scroll to position [17, 0]
type textarea "There was such a thing when after night duty I stood with a poster saying that …"
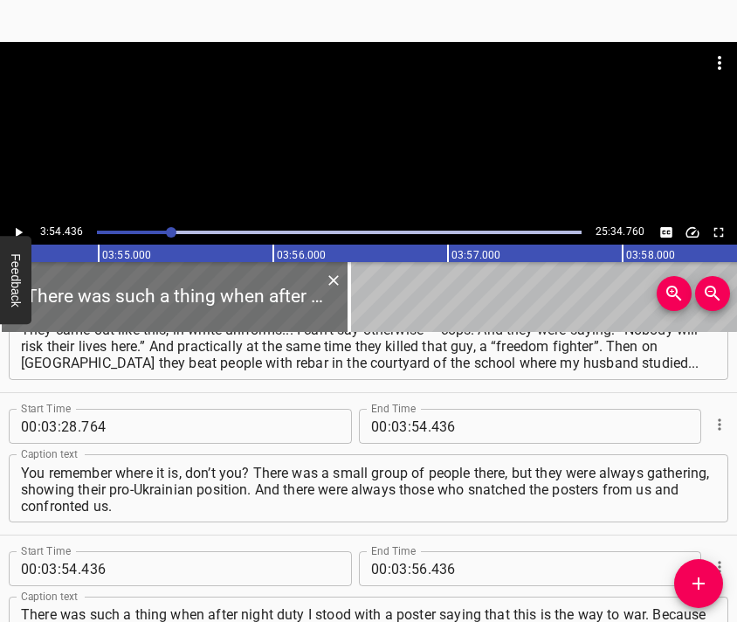
click at [365, 141] on div at bounding box center [368, 131] width 737 height 178
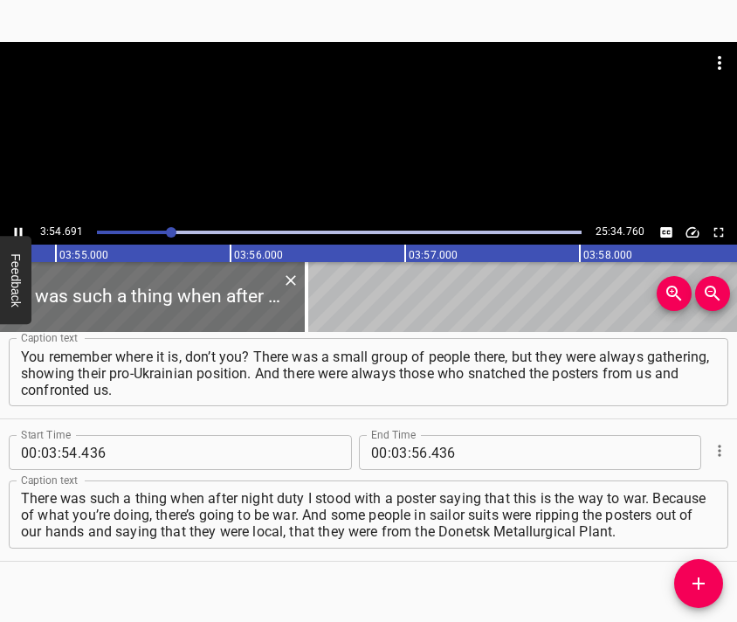
scroll to position [0, 40995]
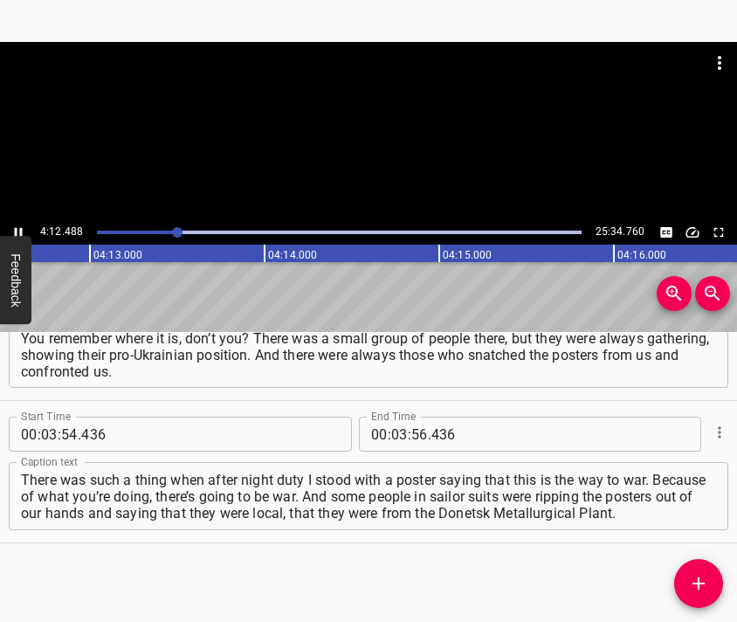
click at [426, 151] on div at bounding box center [368, 131] width 737 height 178
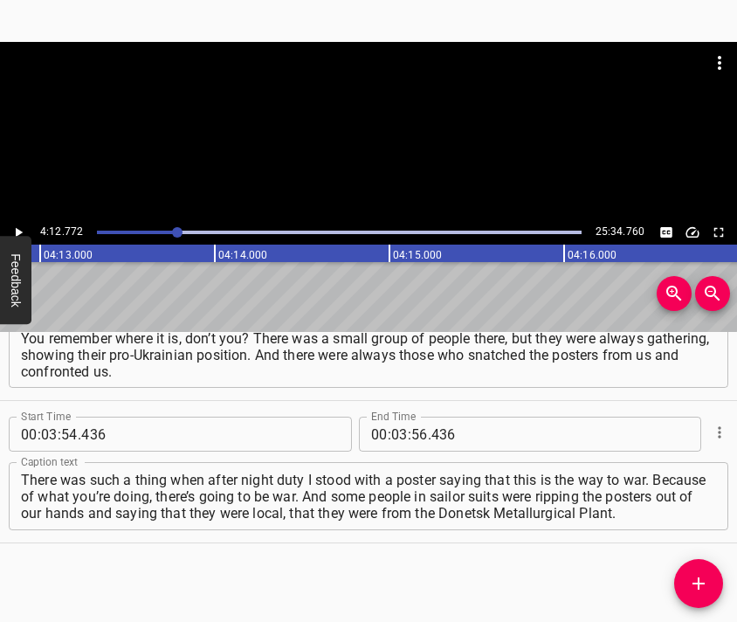
click at [426, 151] on div at bounding box center [368, 131] width 737 height 178
click at [402, 180] on div at bounding box center [368, 131] width 737 height 178
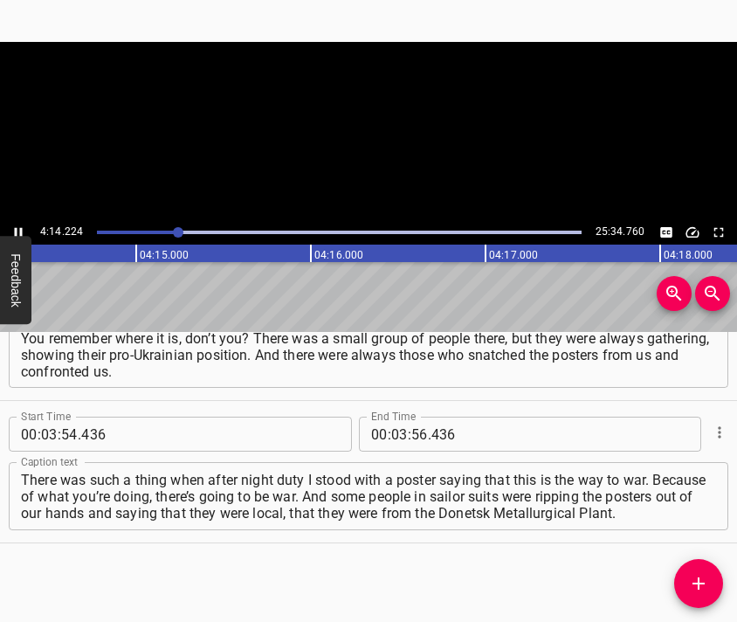
click at [402, 155] on video at bounding box center [368, 131] width 737 height 178
click at [401, 142] on div at bounding box center [368, 131] width 737 height 178
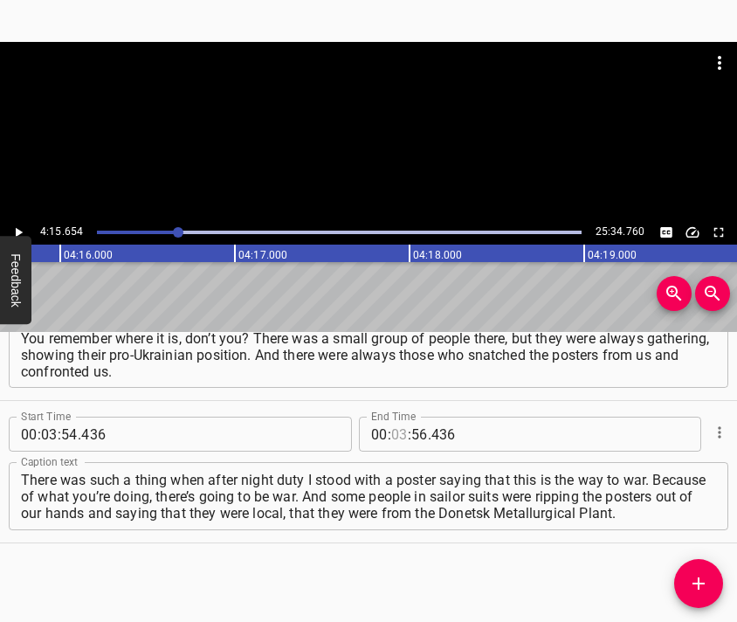
click at [391, 433] on input "number" at bounding box center [399, 434] width 17 height 35
type input "04"
type input "15"
type input "654"
click at [678, 574] on span "Add Cue" at bounding box center [698, 583] width 49 height 21
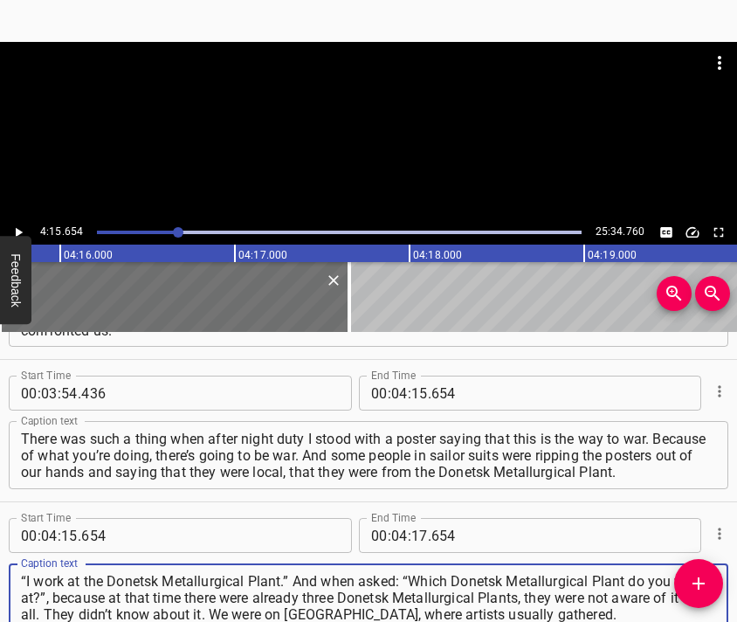
type textarea "“I work at the Donetsk Metallurgical Plant.” And when asked: “Which Donetsk Met…"
click at [339, 108] on div at bounding box center [368, 85] width 737 height 87
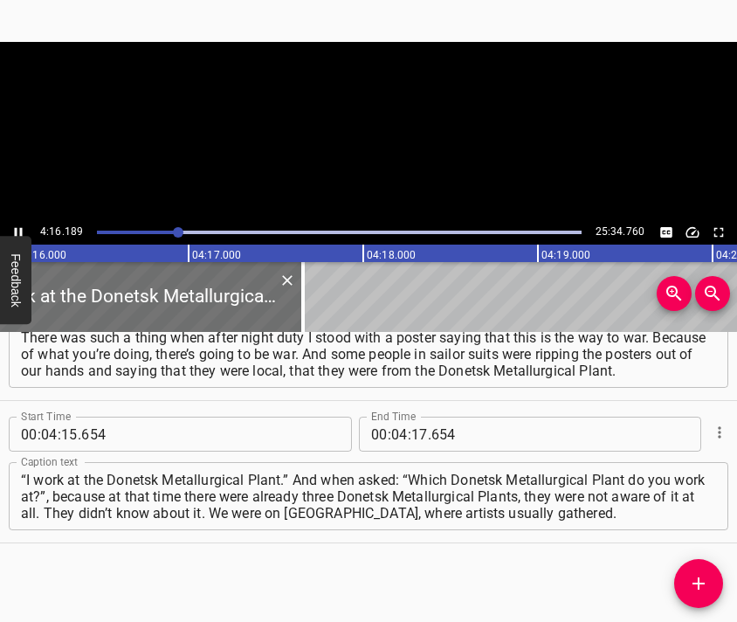
scroll to position [0, 44750]
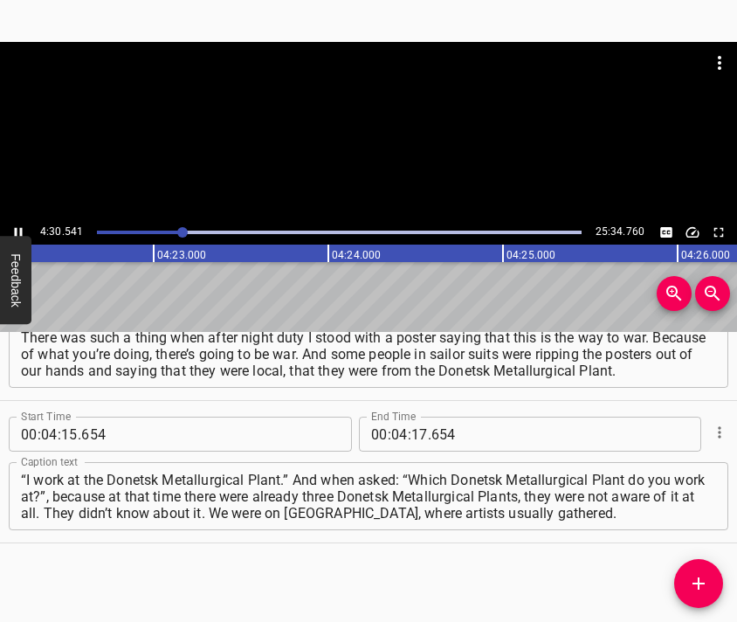
click at [344, 125] on div at bounding box center [368, 85] width 737 height 87
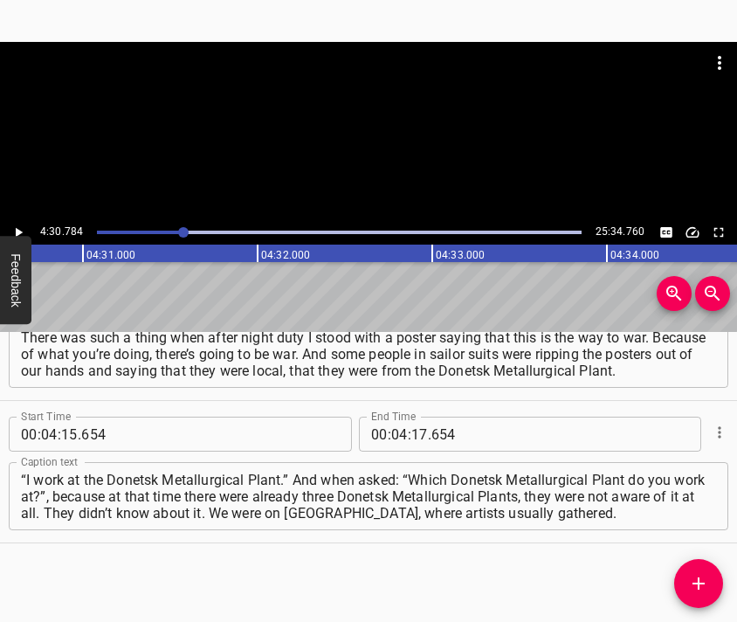
scroll to position [0, 47299]
click at [415, 438] on input "number" at bounding box center [419, 434] width 17 height 35
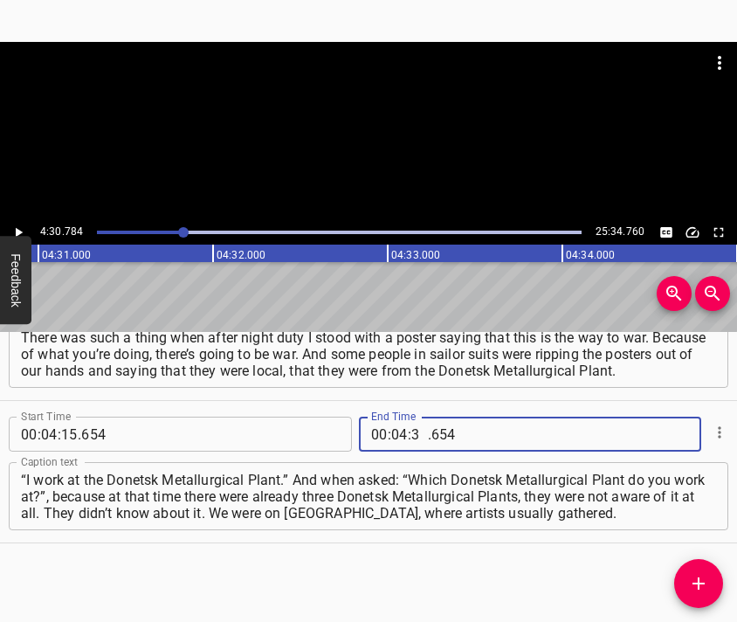
type input "30"
type input "784"
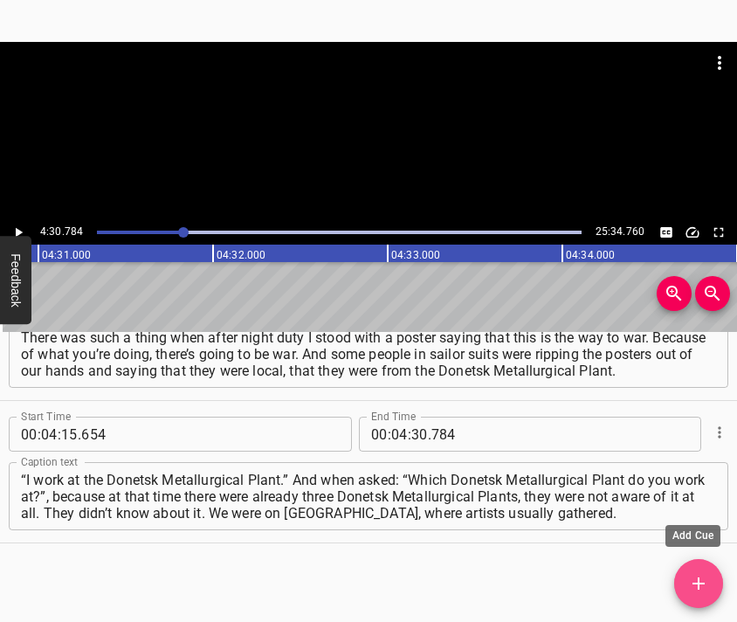
click at [683, 579] on span "Add Cue" at bounding box center [698, 583] width 49 height 21
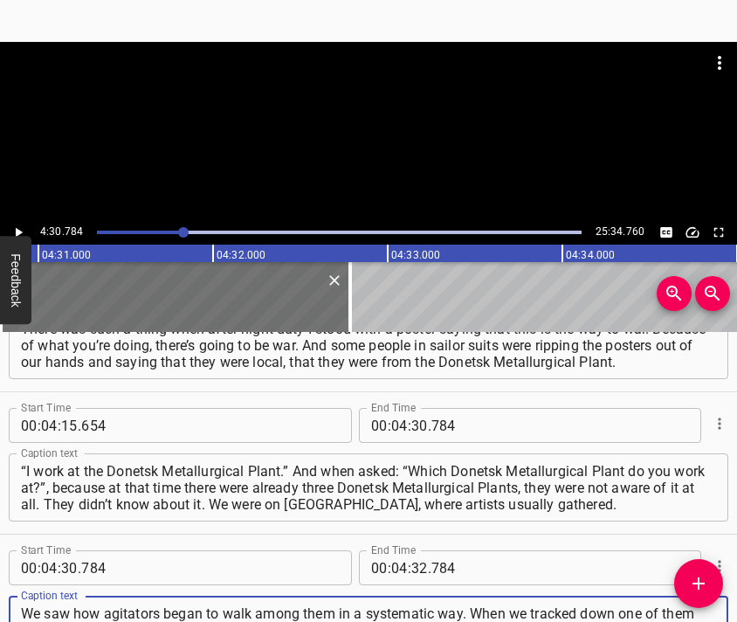
scroll to position [16, 0]
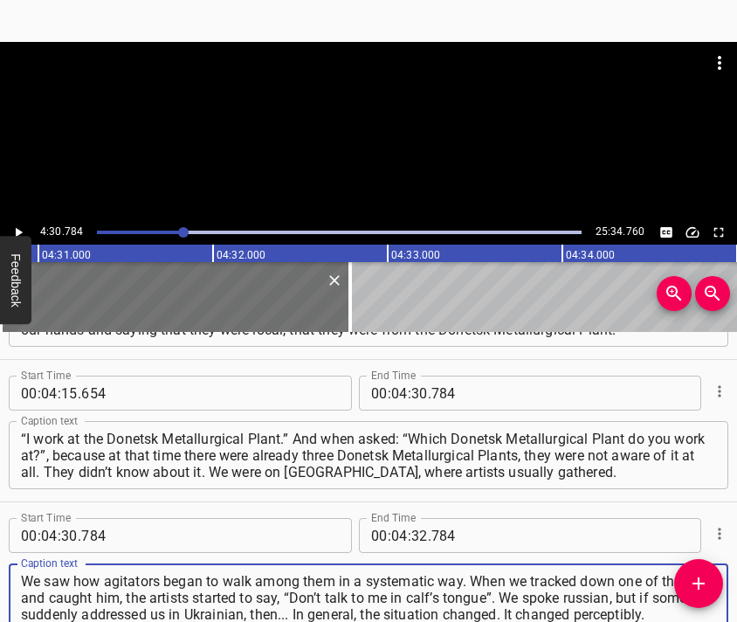
type textarea "We saw how agitators began to walk among them in a systematic way. When we trac…"
click at [370, 118] on div at bounding box center [368, 85] width 737 height 87
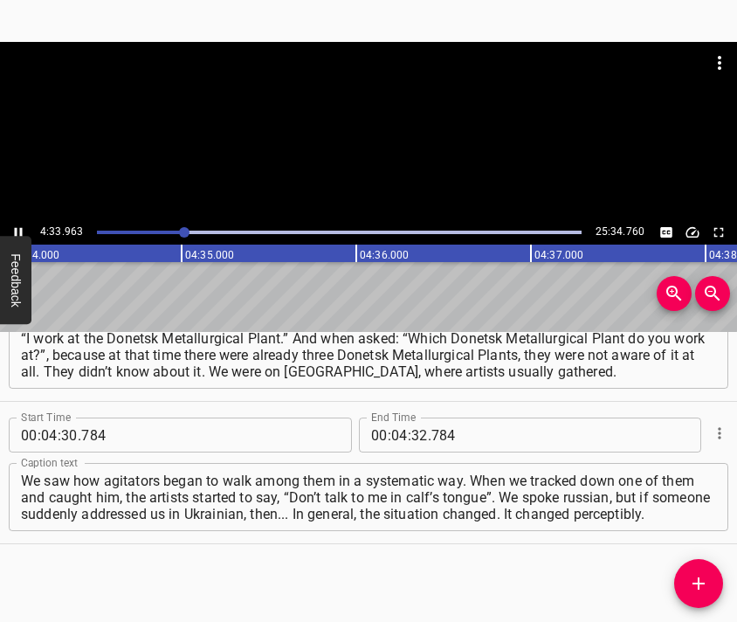
scroll to position [0, 47855]
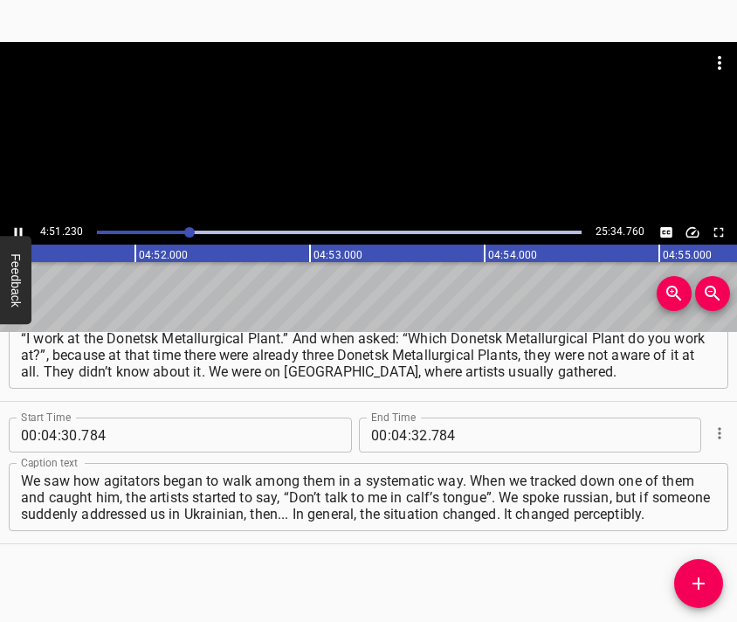
click at [416, 169] on div at bounding box center [368, 131] width 737 height 178
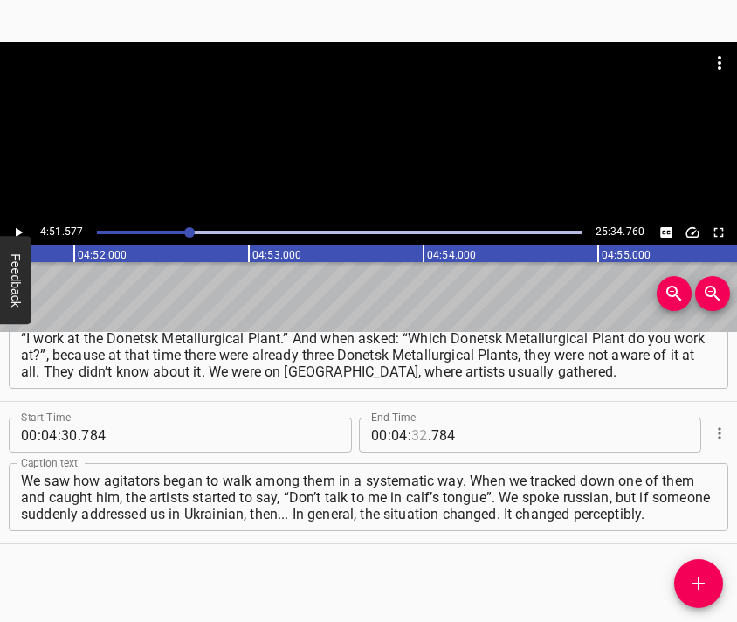
click at [411, 438] on input "number" at bounding box center [419, 434] width 17 height 35
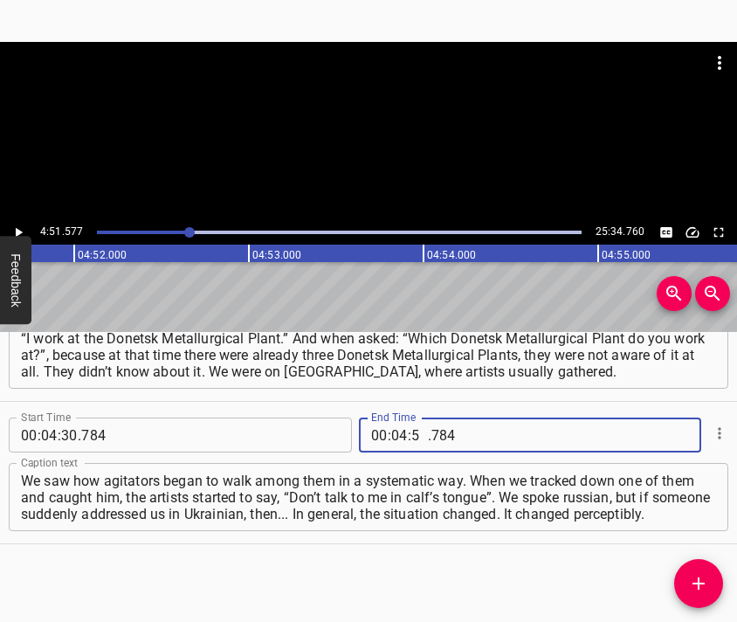
type input "51"
type input "577"
click at [692, 574] on icon "Add Cue" at bounding box center [698, 583] width 21 height 21
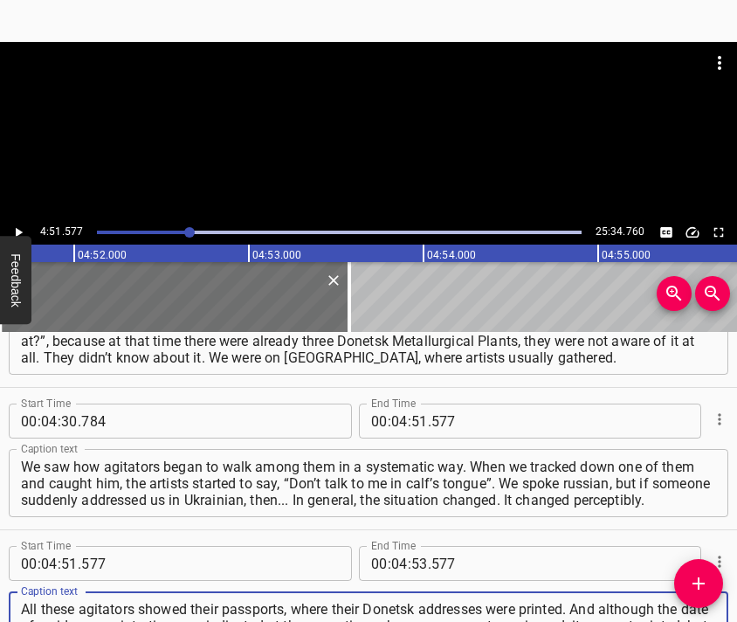
type textarea "All these agitators showed their passports, where their Donetsk addresses were …"
click at [342, 135] on div at bounding box center [368, 131] width 737 height 178
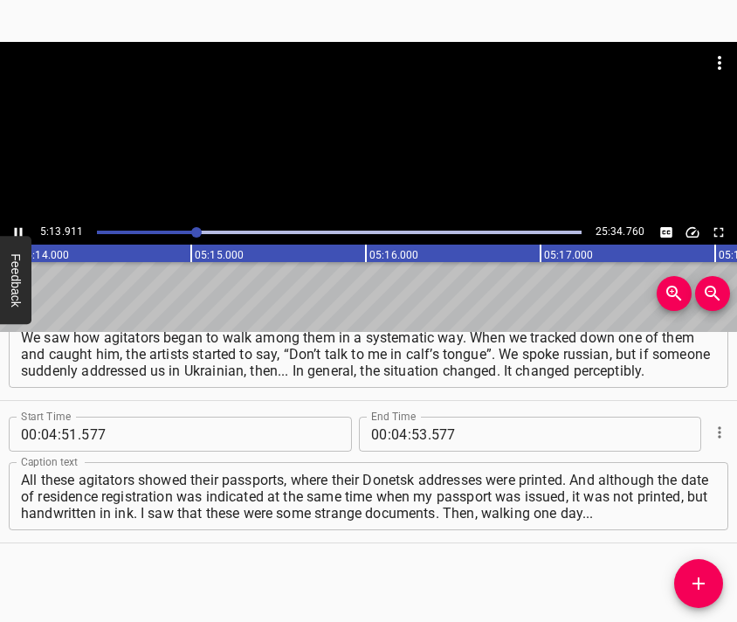
scroll to position [0, 54876]
click at [387, 170] on div at bounding box center [368, 131] width 737 height 178
click at [400, 432] on input "number" at bounding box center [399, 434] width 17 height 35
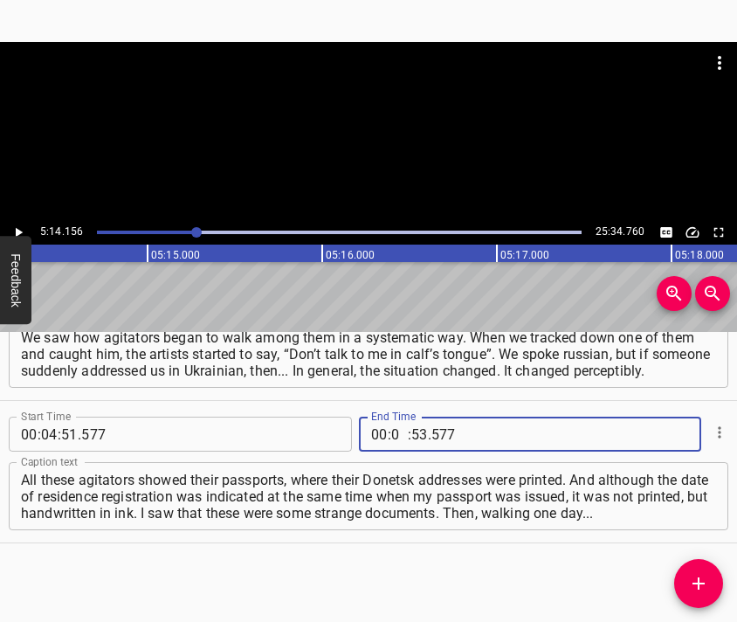
type input "04"
type input "53"
click at [400, 432] on input "number" at bounding box center [399, 434] width 17 height 35
type input "05"
type input "14"
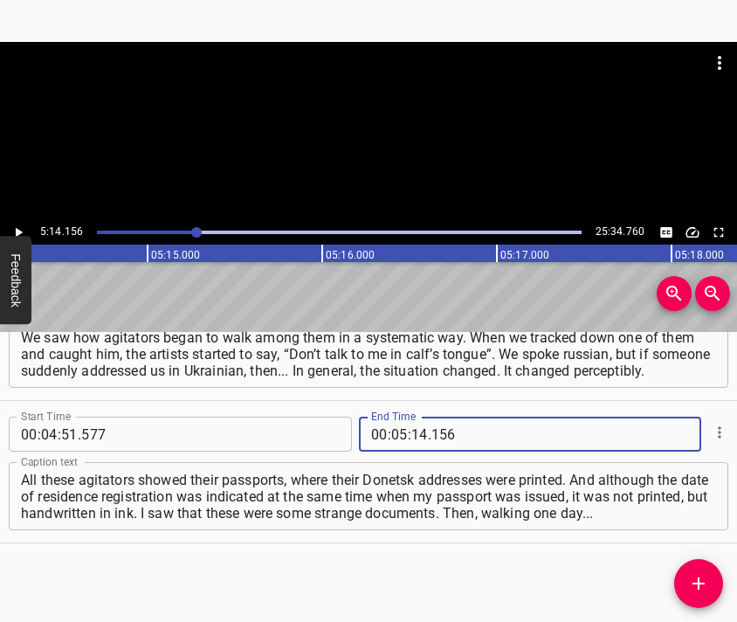
type input "156"
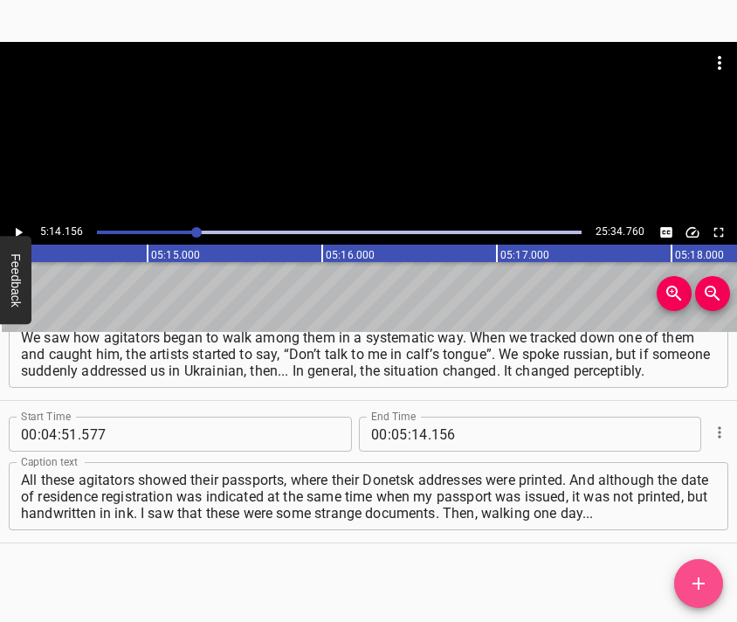
click at [702, 580] on icon "Add Cue" at bounding box center [698, 583] width 21 height 21
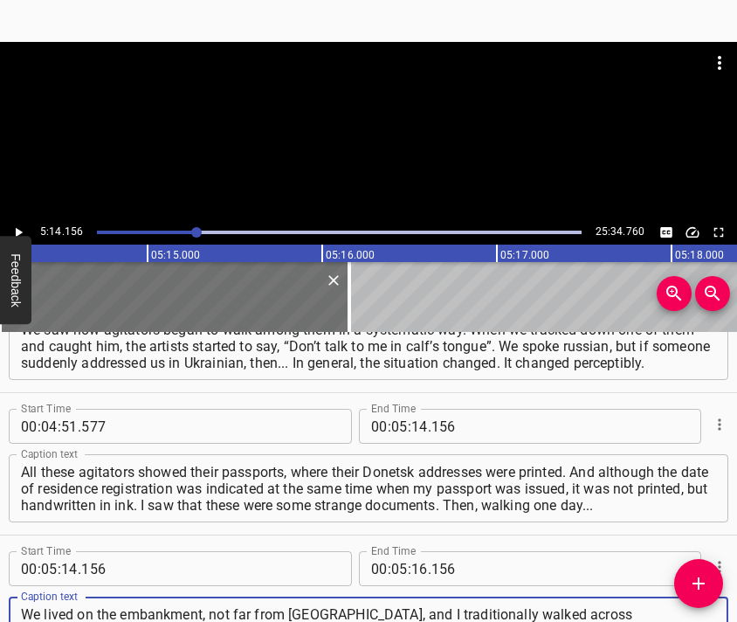
type textarea "We lived on the embankment, not far from [GEOGRAPHIC_DATA], and I traditionally…"
click at [382, 114] on div at bounding box center [368, 85] width 737 height 87
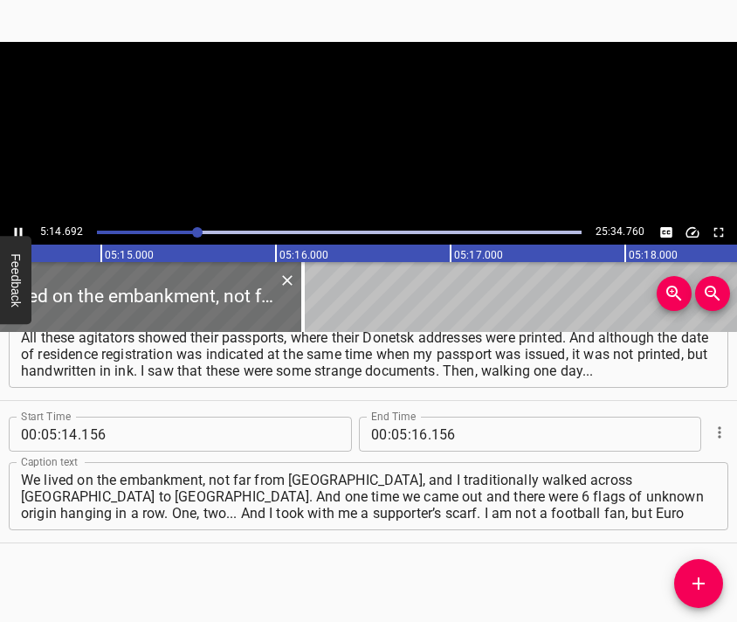
scroll to position [0, 54969]
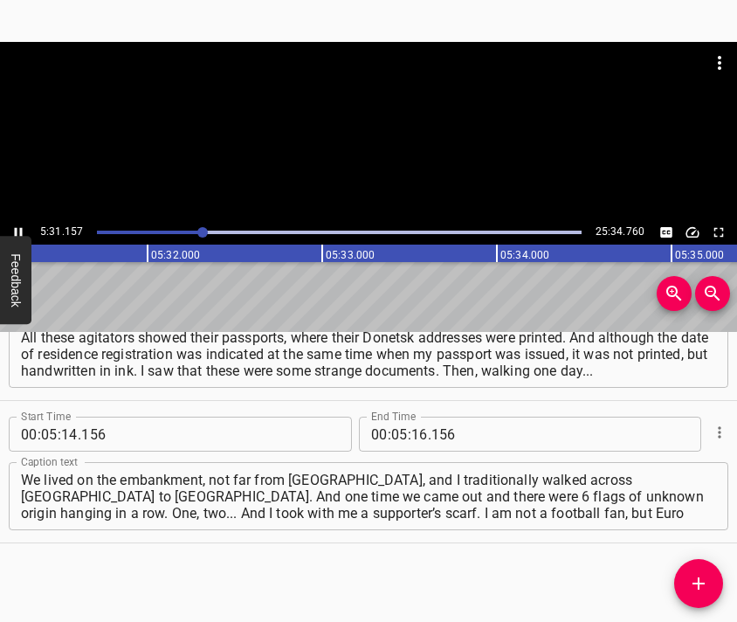
click at [424, 146] on div at bounding box center [368, 131] width 737 height 178
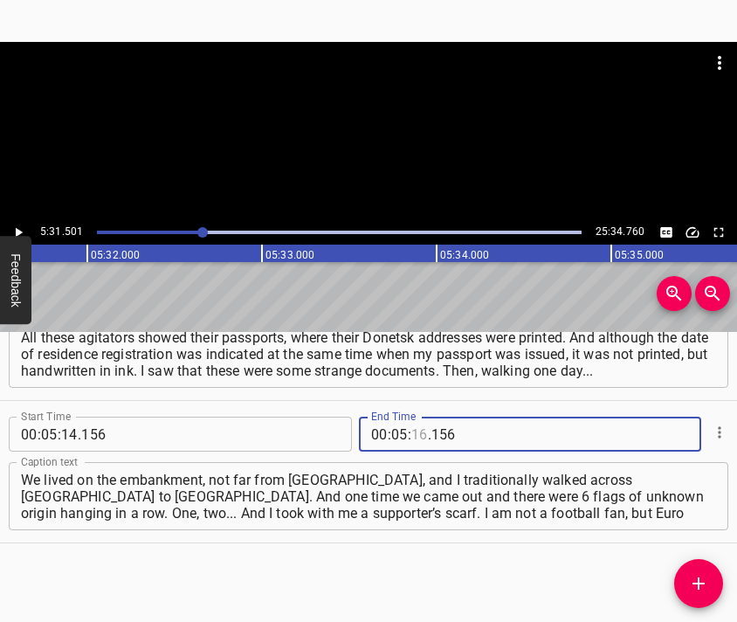
click at [412, 433] on input "number" at bounding box center [419, 434] width 17 height 35
type input "31"
type input "501"
click at [695, 572] on button "Add Cue" at bounding box center [698, 583] width 49 height 49
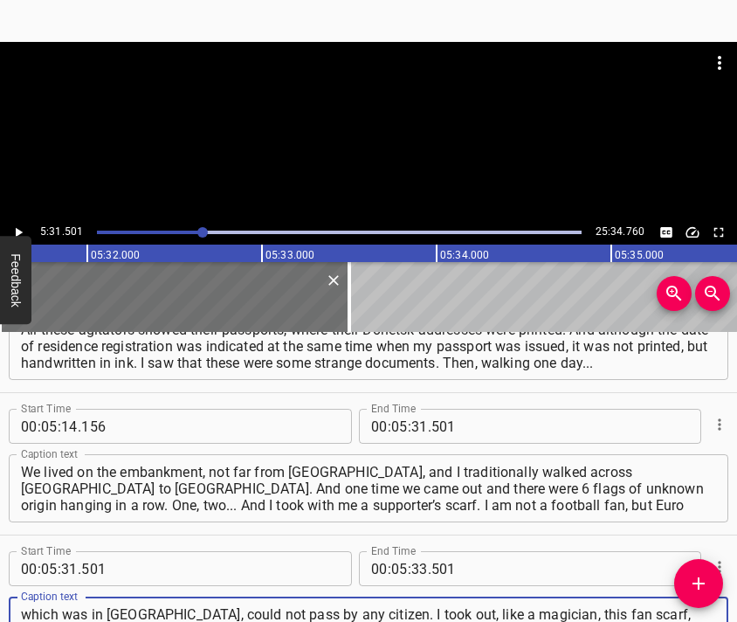
type textarea "which was in [GEOGRAPHIC_DATA], could not pass by any citizen. I took out, like…"
click at [361, 147] on div at bounding box center [368, 131] width 737 height 178
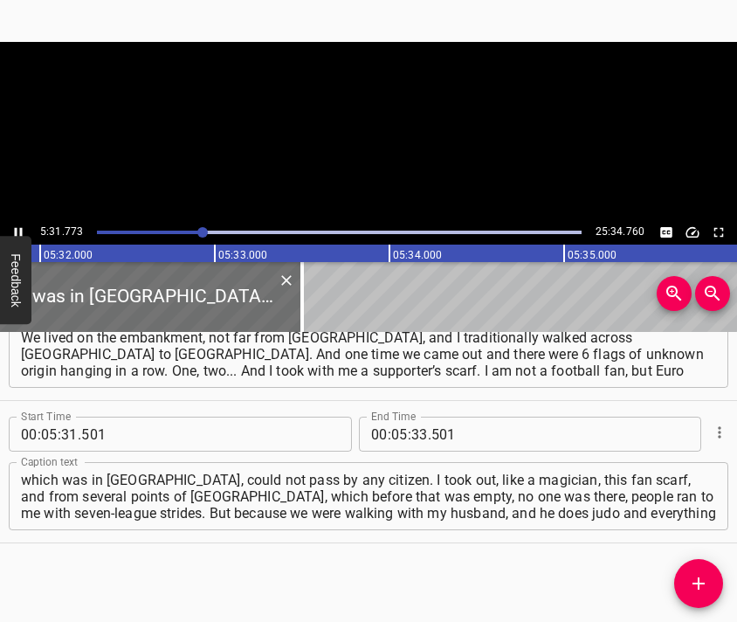
scroll to position [0, 57999]
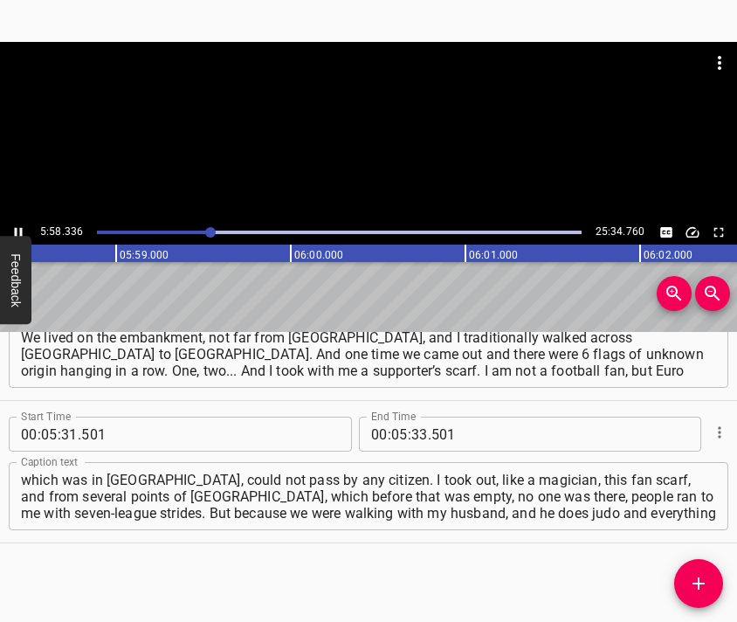
click at [383, 150] on div at bounding box center [368, 131] width 737 height 178
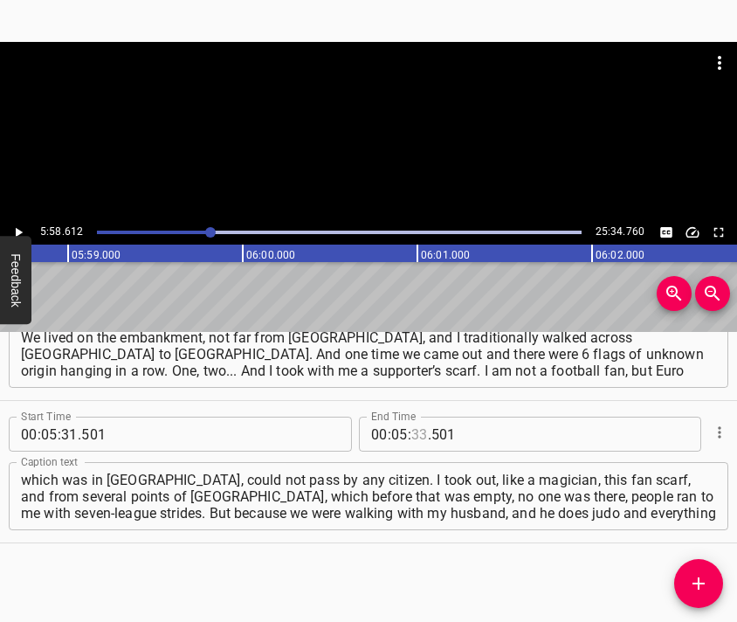
click at [411, 439] on input "number" at bounding box center [419, 434] width 17 height 35
type input "58"
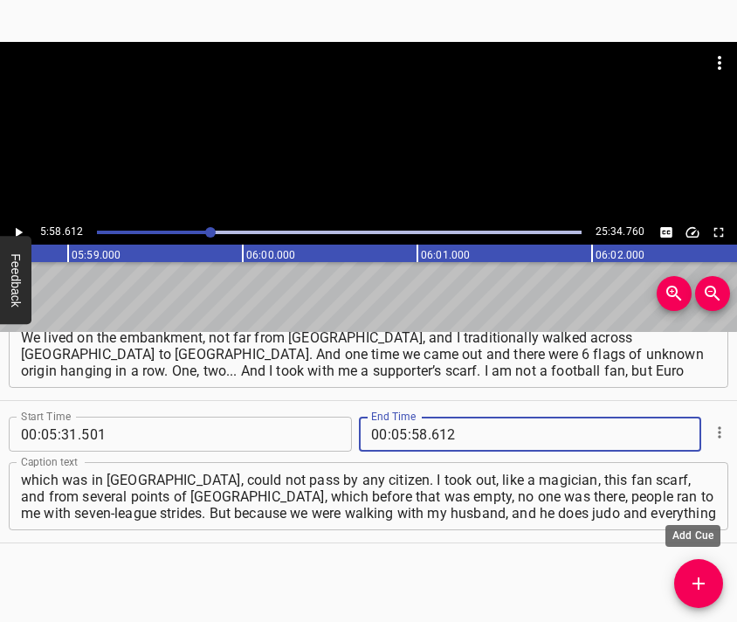
type input "612"
click at [699, 579] on icon "Add Cue" at bounding box center [699, 583] width 12 height 12
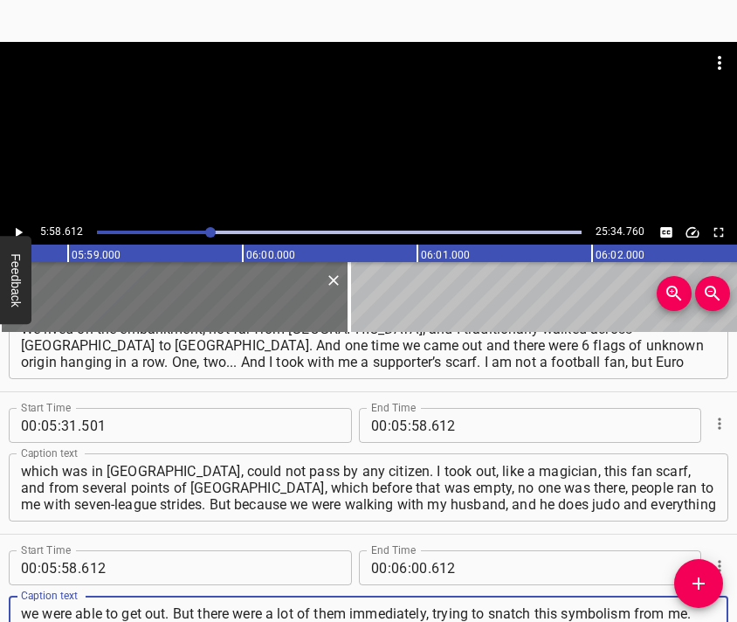
type textarea "we were able to get out. But there were a lot of them immediately, trying to sn…"
click at [340, 126] on div at bounding box center [368, 85] width 737 height 87
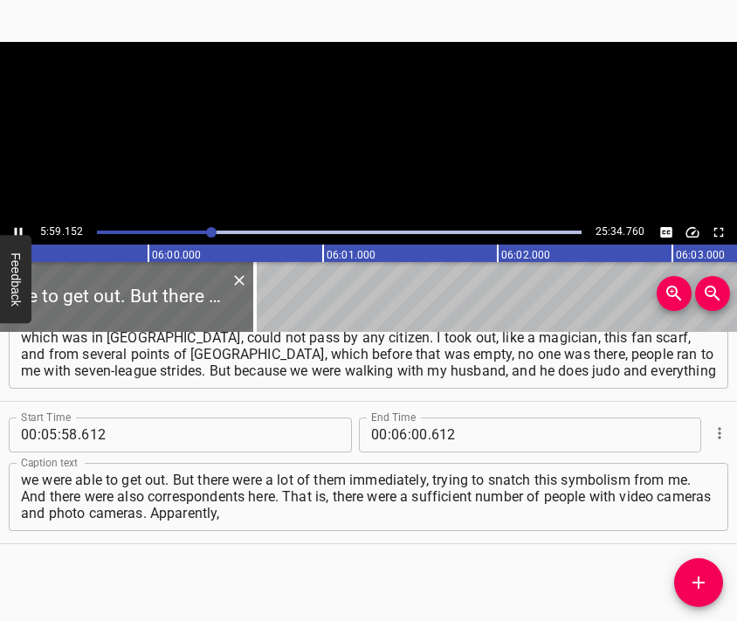
scroll to position [0, 62781]
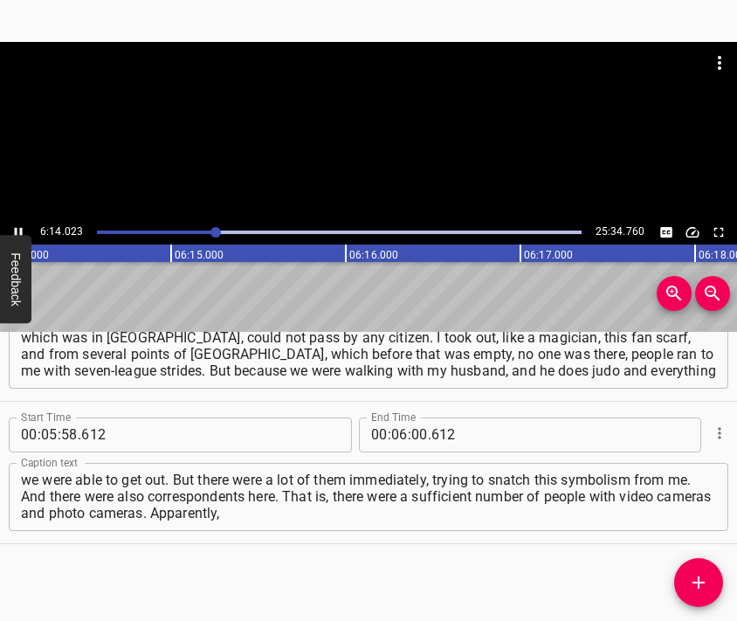
click at [387, 175] on div at bounding box center [368, 131] width 737 height 178
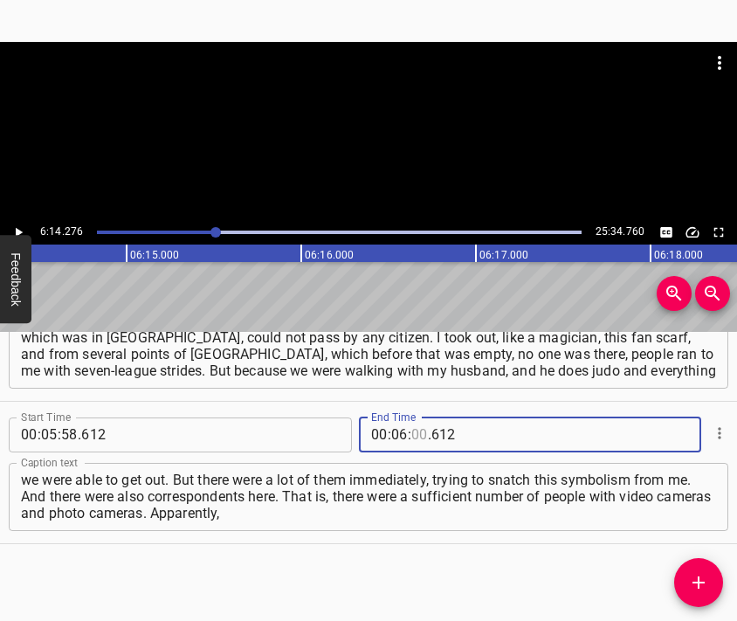
click at [411, 437] on input "number" at bounding box center [419, 434] width 17 height 35
type input "14"
type input "276"
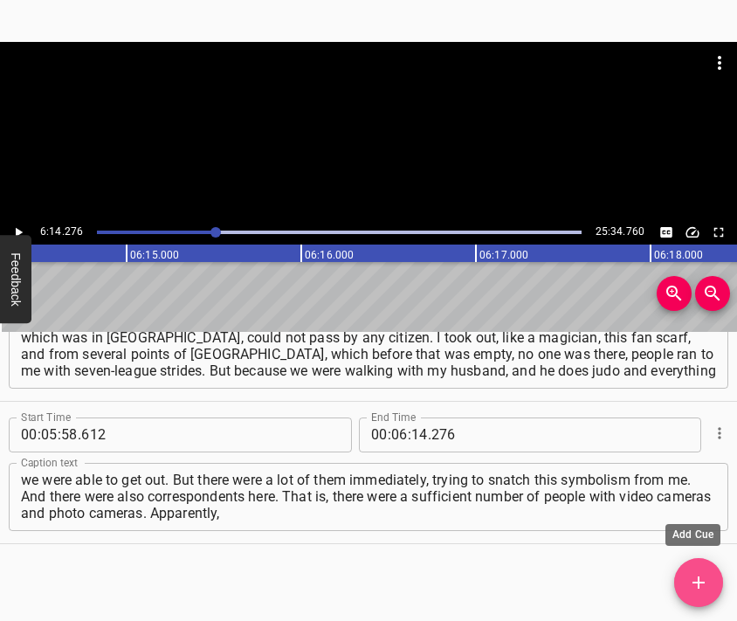
click at [696, 574] on icon "Add Cue" at bounding box center [698, 582] width 21 height 21
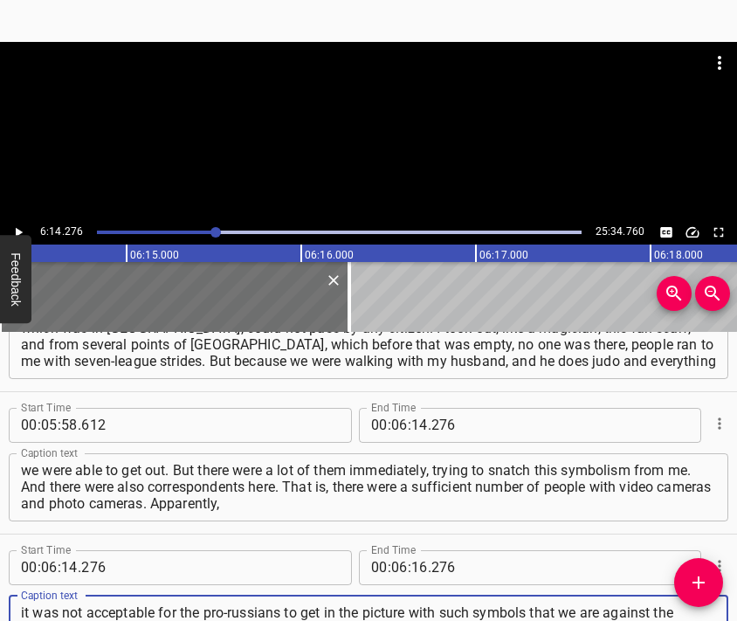
type textarea "it was not acceptable for the pro-russians to get in the picture with such symb…"
click at [403, 128] on div at bounding box center [368, 85] width 737 height 87
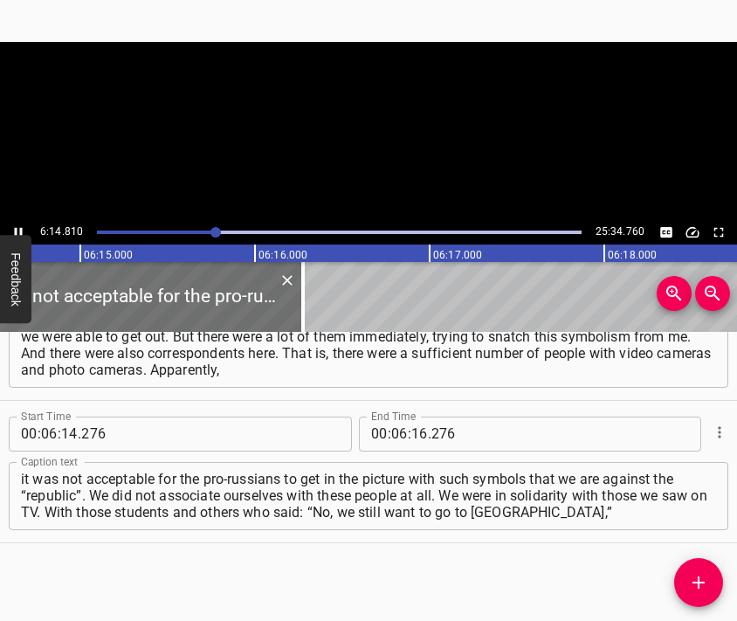
scroll to position [0, 65470]
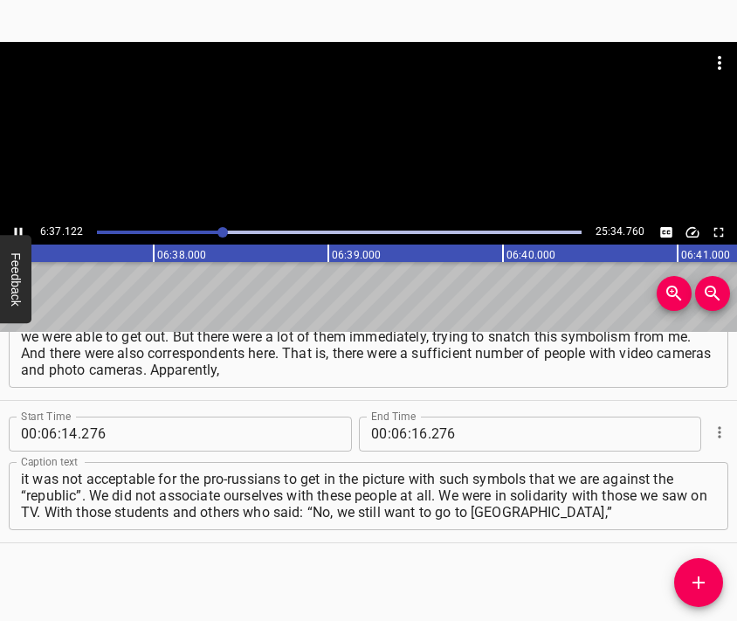
click at [412, 155] on div at bounding box center [368, 131] width 737 height 178
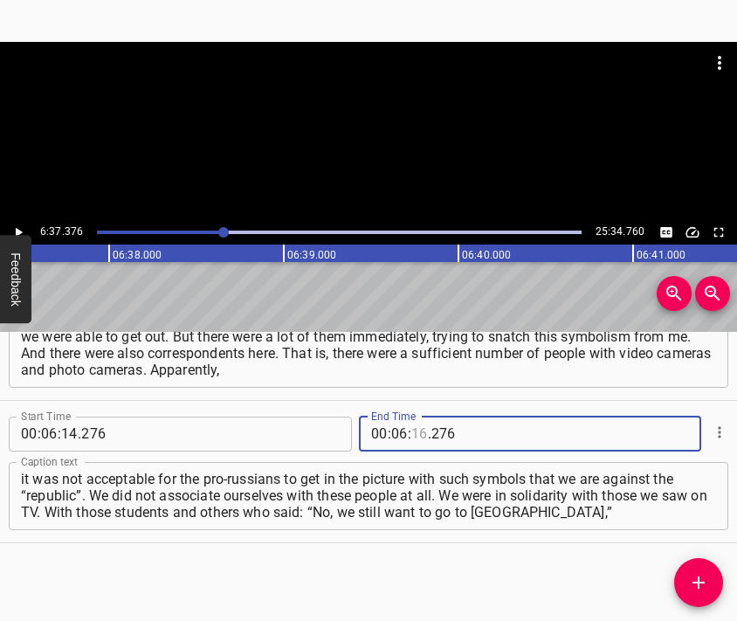
click at [412, 429] on input "number" at bounding box center [419, 434] width 17 height 35
type input "37"
type input "376"
click at [700, 572] on icon "Add Cue" at bounding box center [698, 582] width 21 height 21
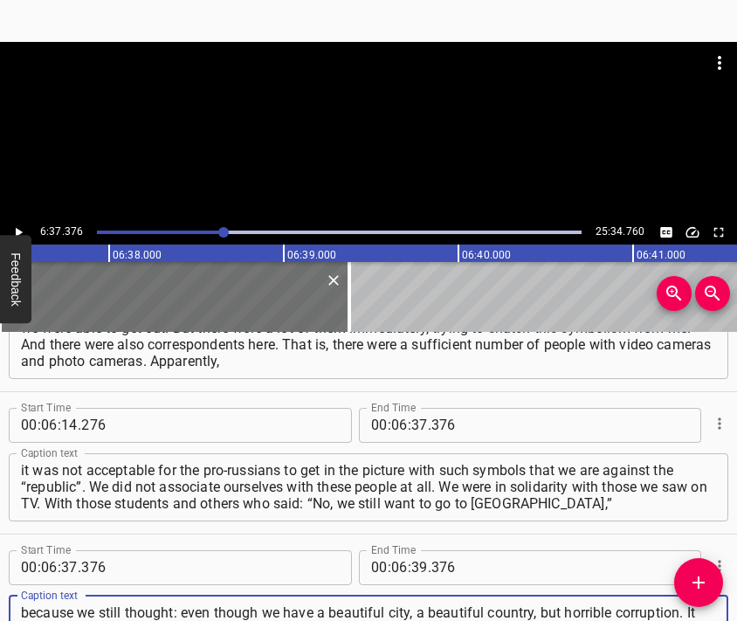
scroll to position [17, 0]
type textarea "because we still thought: even though we have a beautiful city, a beautiful cou…"
drag, startPoint x: 390, startPoint y: 86, endPoint x: 376, endPoint y: 113, distance: 30.1
click at [381, 100] on div at bounding box center [368, 85] width 737 height 87
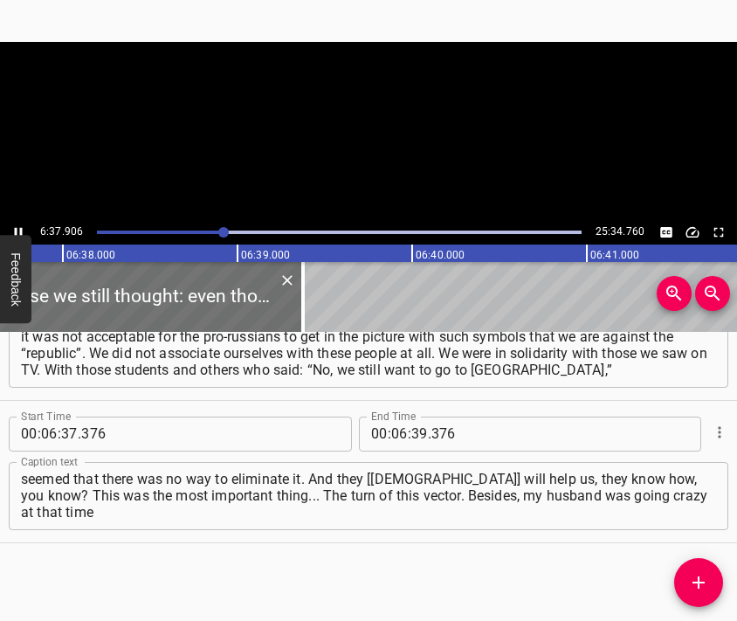
scroll to position [0, 69504]
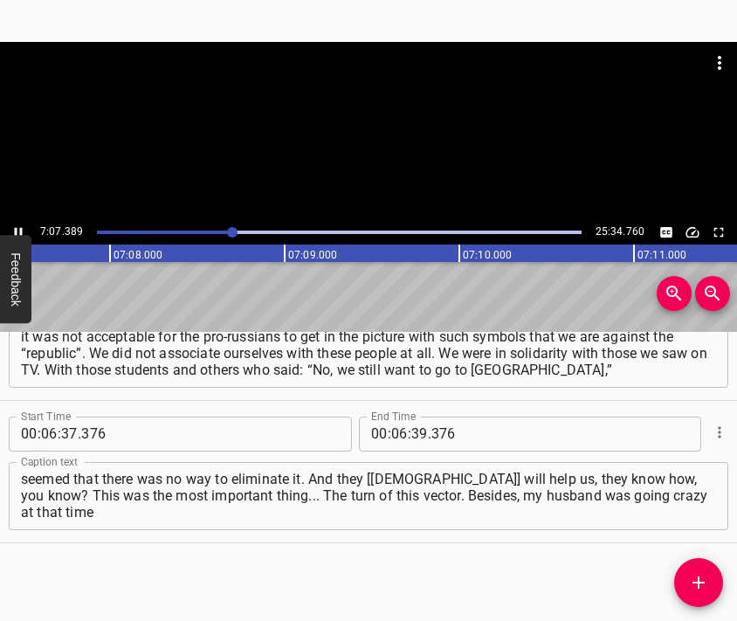
click at [404, 149] on div at bounding box center [368, 131] width 737 height 178
click at [392, 428] on input "number" at bounding box center [399, 434] width 17 height 35
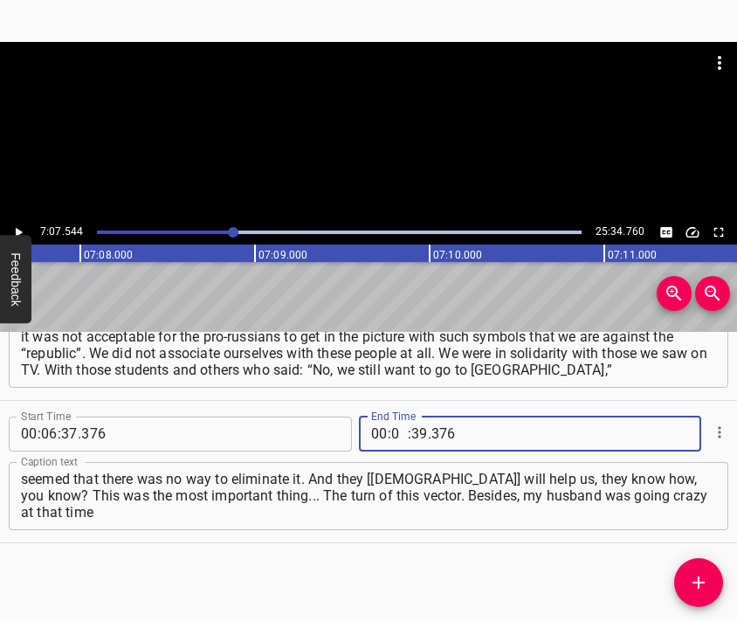
type input "07"
type input "544"
click at [703, 571] on button "Add Cue" at bounding box center [698, 582] width 49 height 49
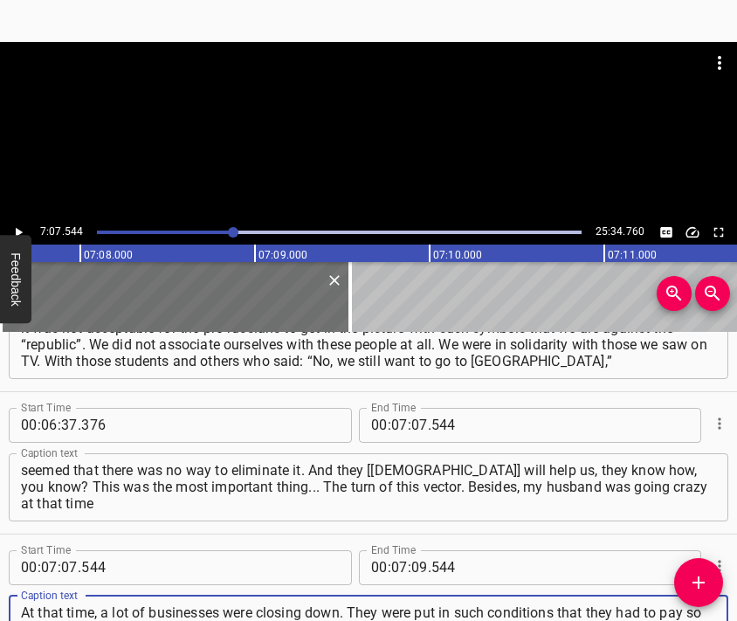
scroll to position [16, 0]
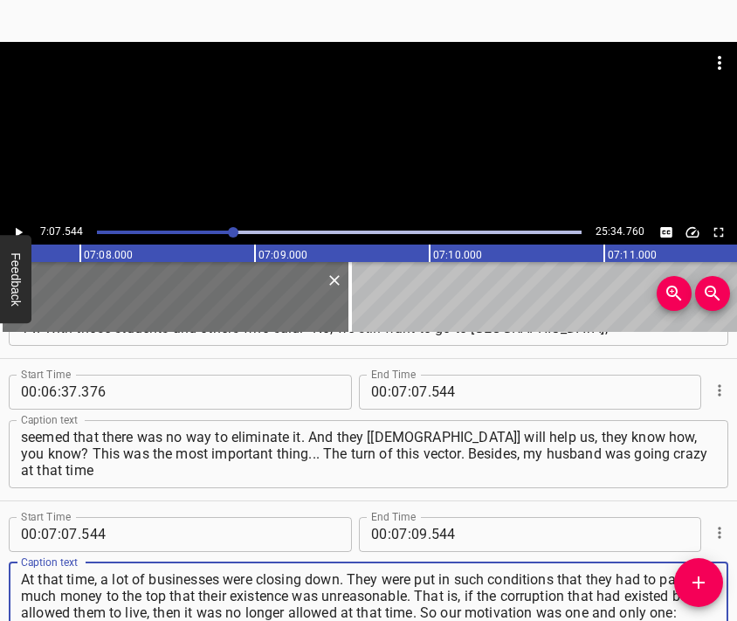
type textarea "At that time, a lot of businesses were closing down. They were put in such cond…"
click at [384, 132] on div at bounding box center [368, 131] width 737 height 178
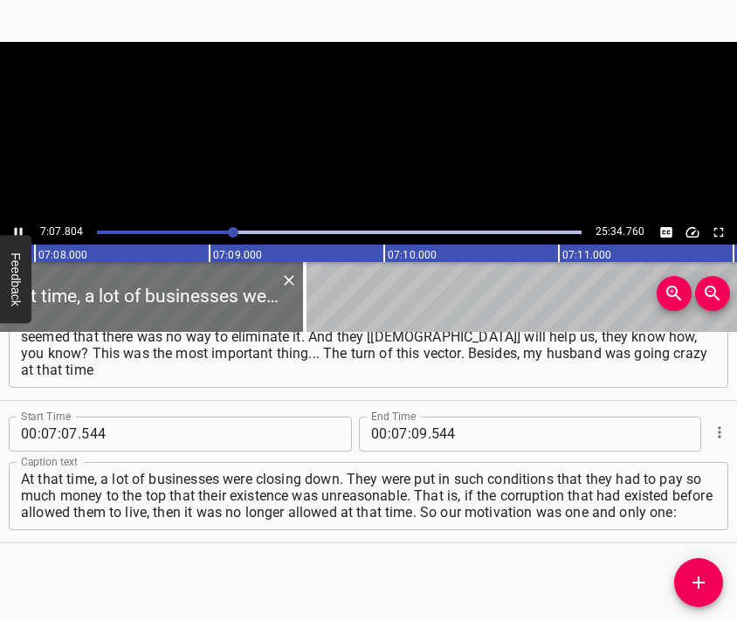
scroll to position [0, 74773]
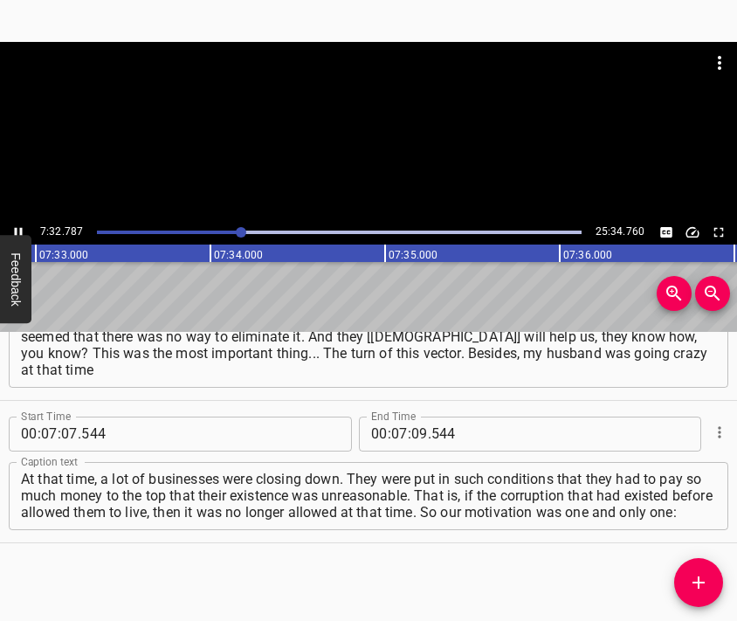
click at [370, 171] on div at bounding box center [368, 131] width 737 height 178
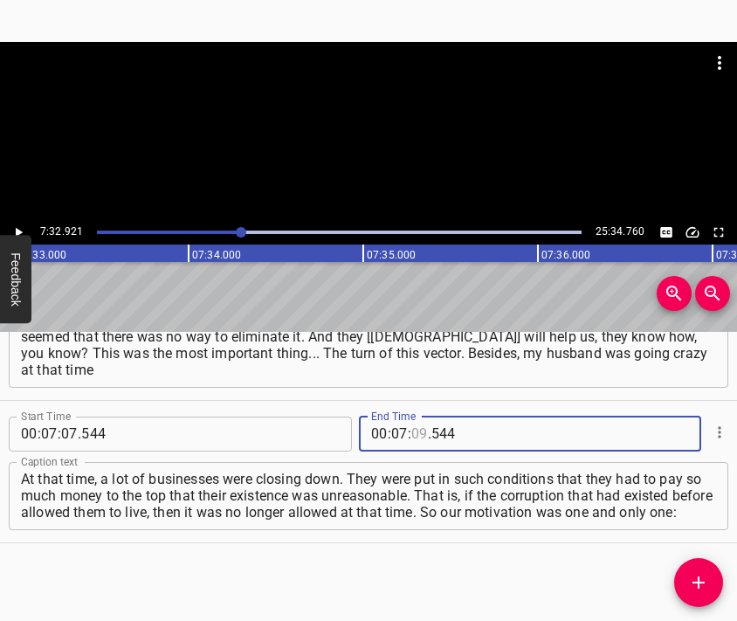
click at [411, 437] on input "number" at bounding box center [419, 434] width 17 height 35
type input "32"
type input "921"
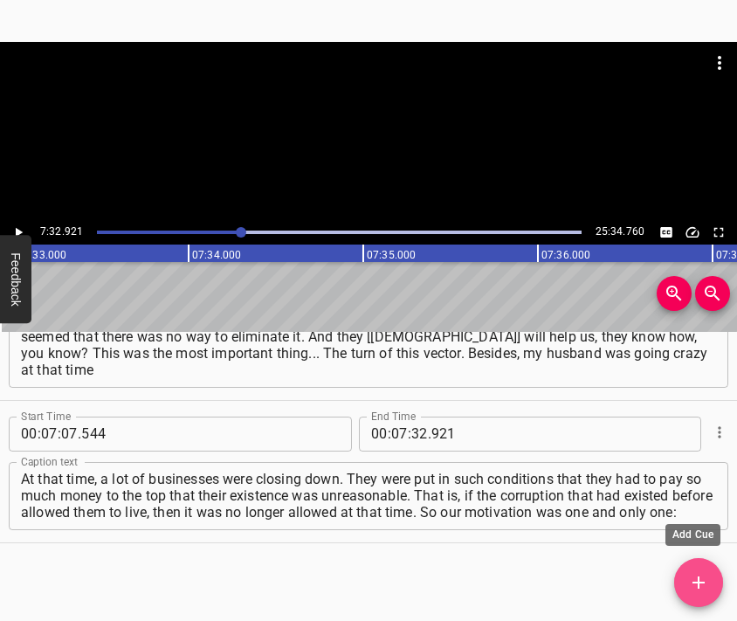
drag, startPoint x: 693, startPoint y: 583, endPoint x: 636, endPoint y: 442, distance: 152.5
click at [695, 583] on icon "Add Cue" at bounding box center [698, 582] width 21 height 21
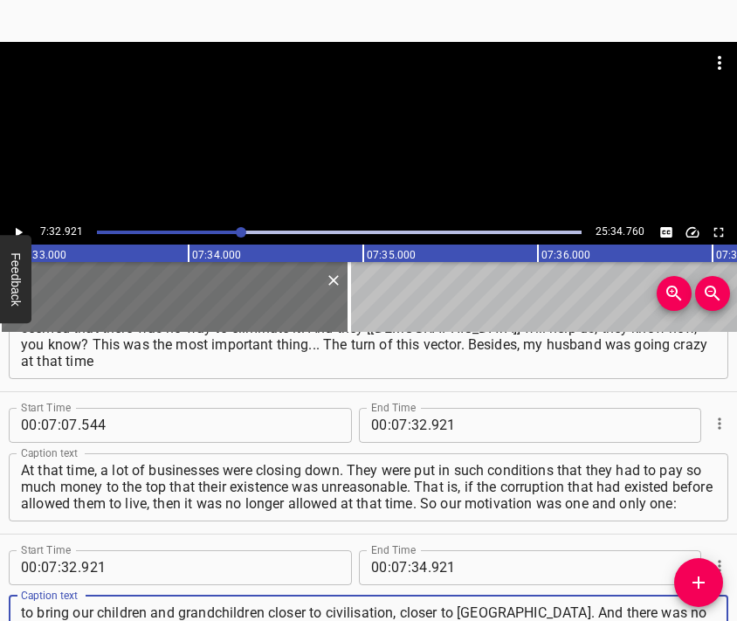
scroll to position [17, 0]
type textarea "to bring our children and grandchildren closer to civilisation, closer to [GEOG…"
click at [334, 149] on div at bounding box center [368, 131] width 737 height 178
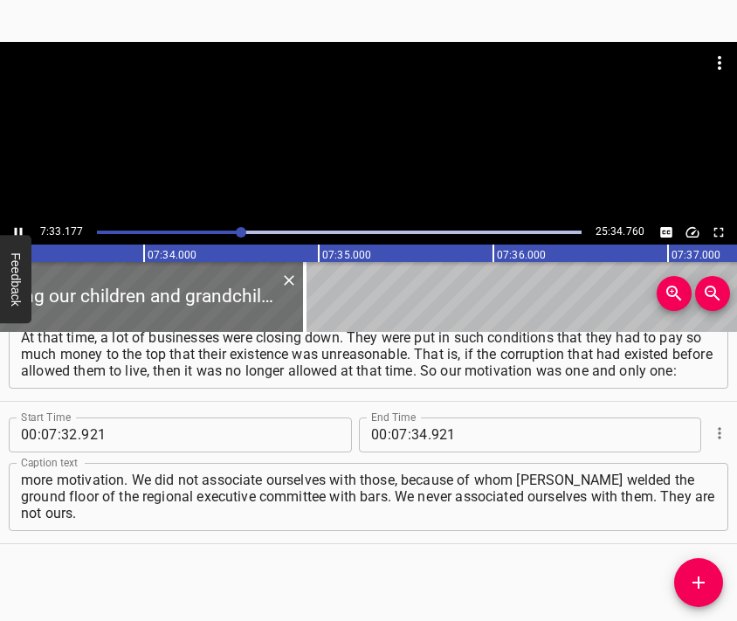
scroll to position [0, 79206]
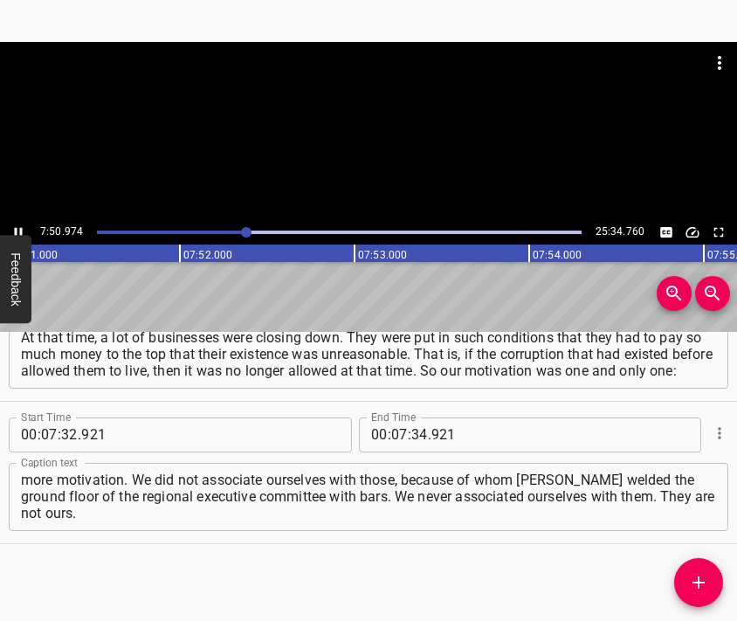
click at [395, 169] on div at bounding box center [368, 131] width 737 height 178
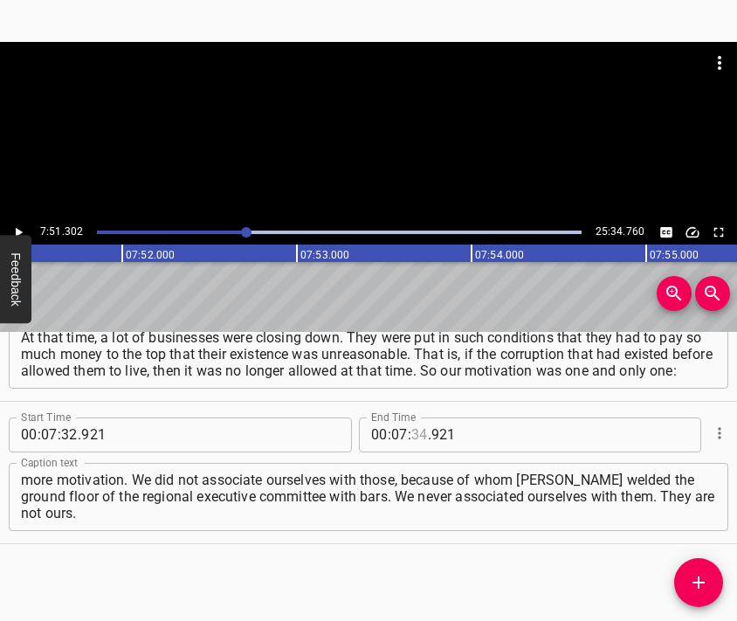
click at [411, 426] on input "number" at bounding box center [419, 434] width 17 height 35
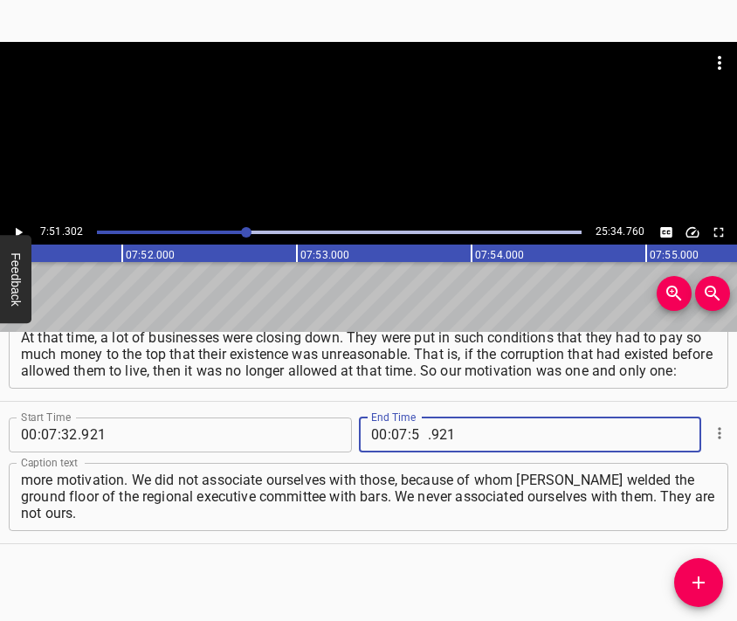
type input "51"
type input "302"
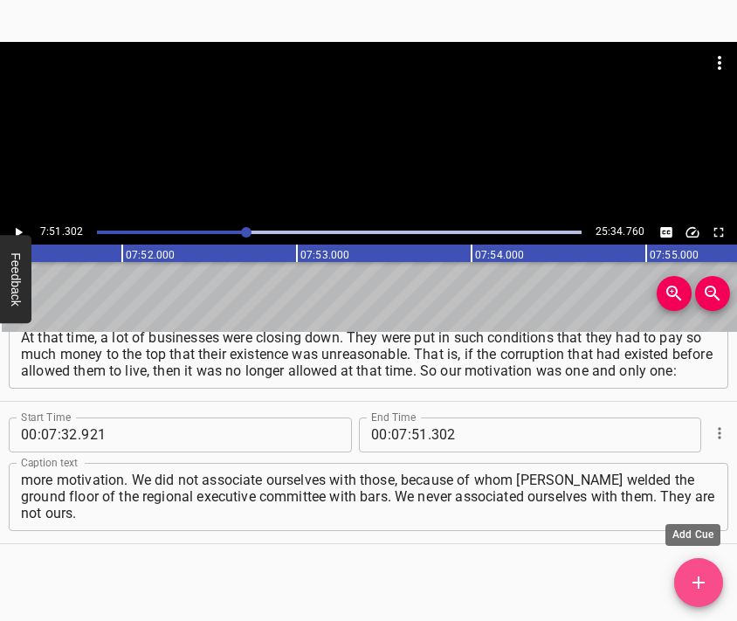
drag, startPoint x: 697, startPoint y: 577, endPoint x: 698, endPoint y: 565, distance: 12.3
click at [698, 577] on icon "Add Cue" at bounding box center [698, 582] width 21 height 21
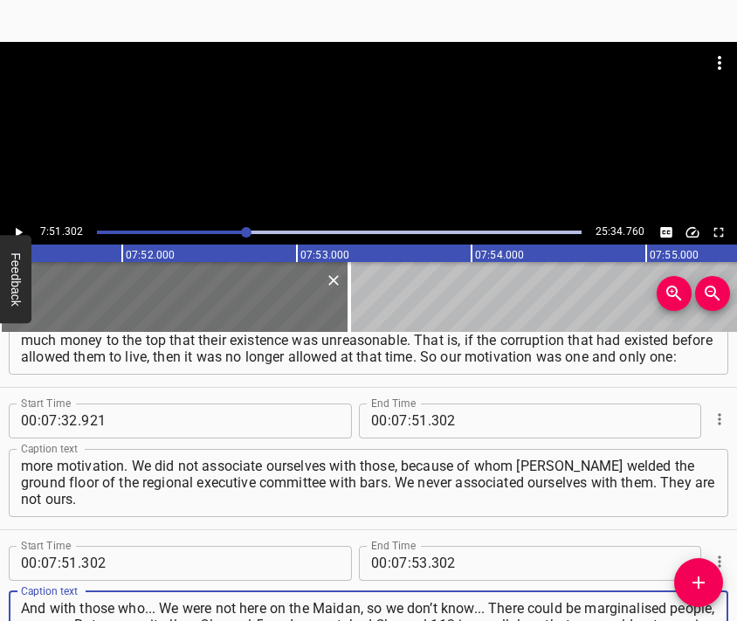
type textarea "And with those who... We were not here on the Maidan, so we don’t know... There…"
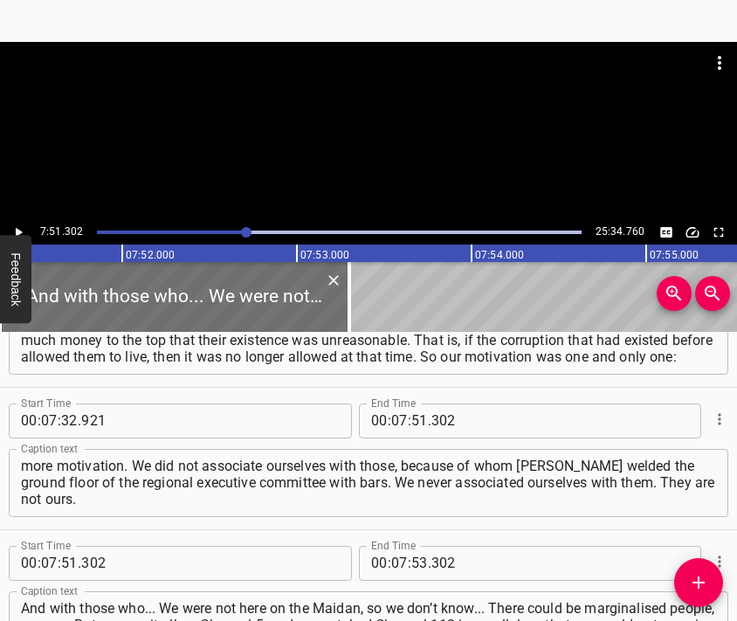
click at [344, 121] on div at bounding box center [368, 85] width 737 height 87
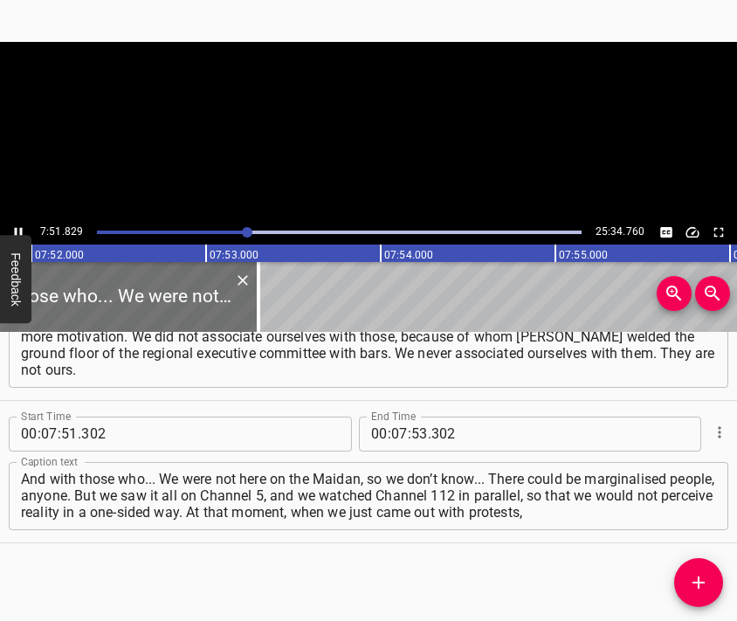
scroll to position [0, 82417]
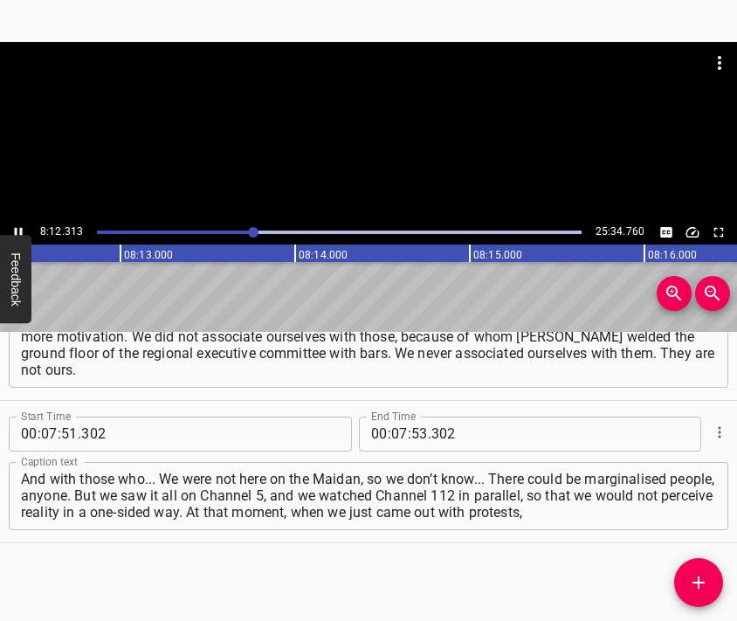
click at [381, 148] on div at bounding box center [368, 131] width 737 height 178
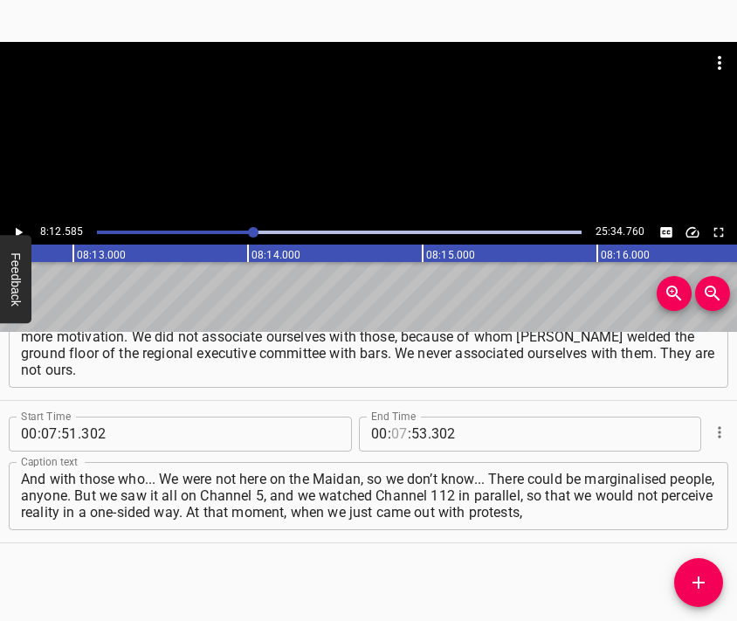
click at [391, 434] on input "number" at bounding box center [399, 434] width 17 height 35
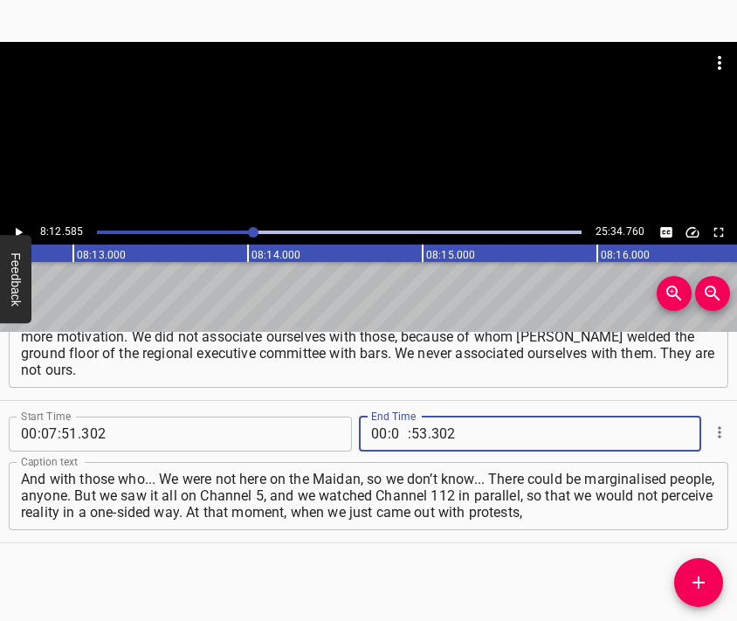
type input "08"
type input "12"
type input "585"
click at [647, 520] on textarea "And with those who... We were not here on the Maidan, so we don’t know... There…" at bounding box center [368, 496] width 695 height 50
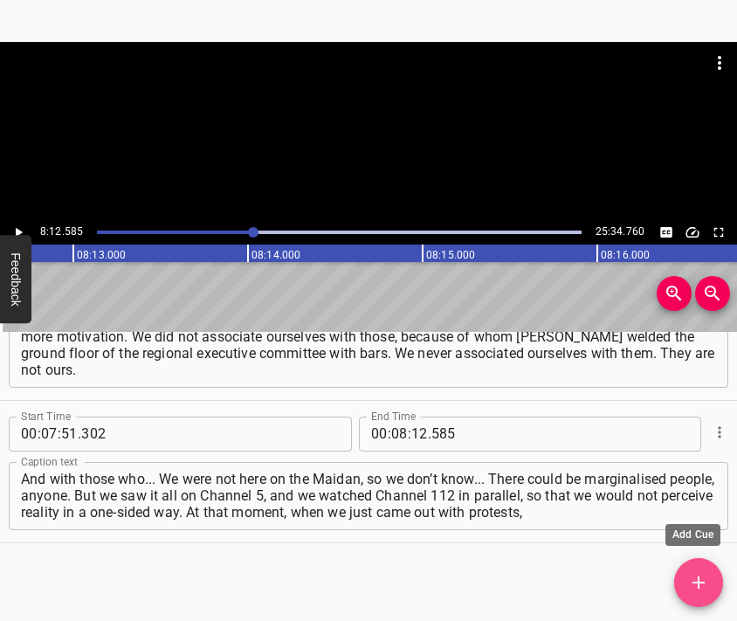
click at [706, 571] on button "Add Cue" at bounding box center [698, 582] width 49 height 49
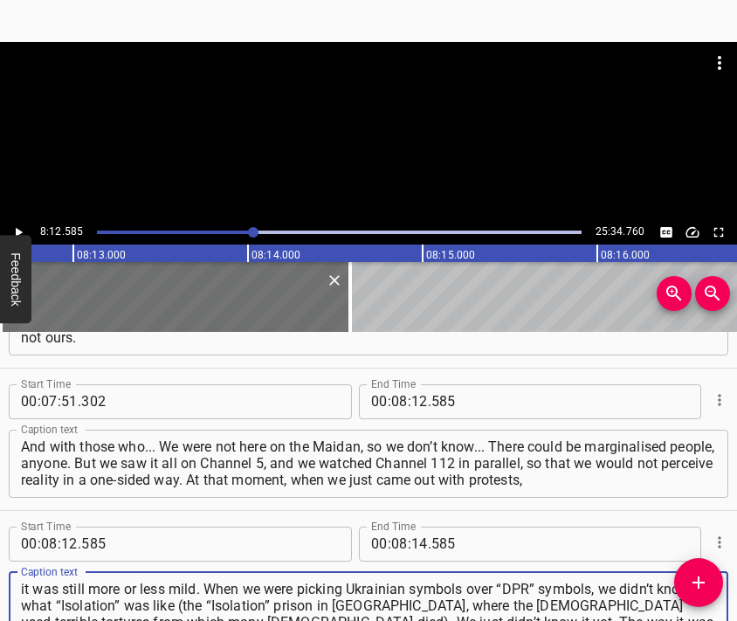
type textarea "it was still more or less mild. When we were picking Ukrainian symbols over “DP…"
click at [378, 121] on div at bounding box center [368, 85] width 737 height 87
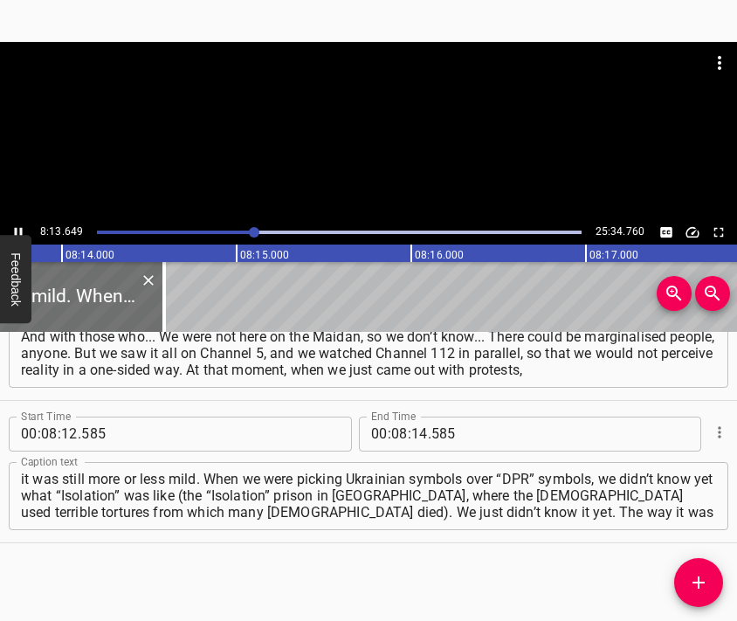
scroll to position [0, 86275]
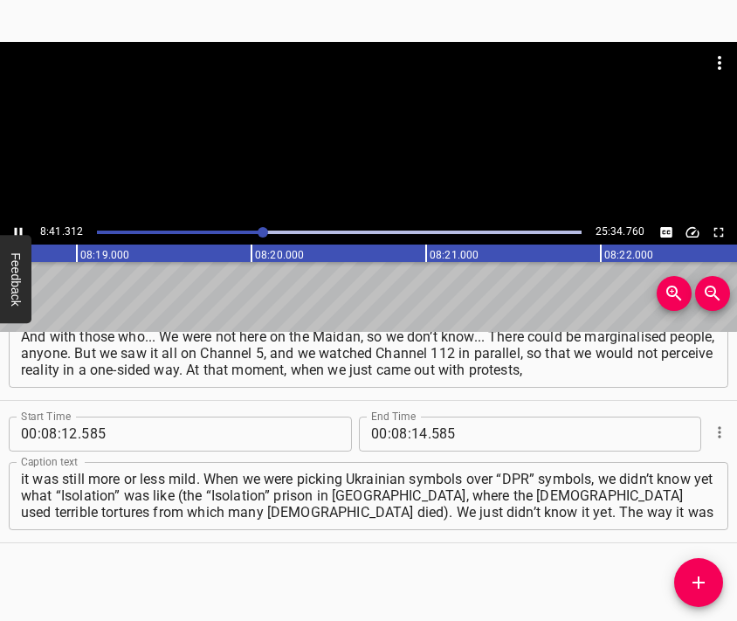
click at [441, 168] on div at bounding box center [368, 131] width 737 height 178
click at [414, 429] on input "number" at bounding box center [419, 434] width 17 height 35
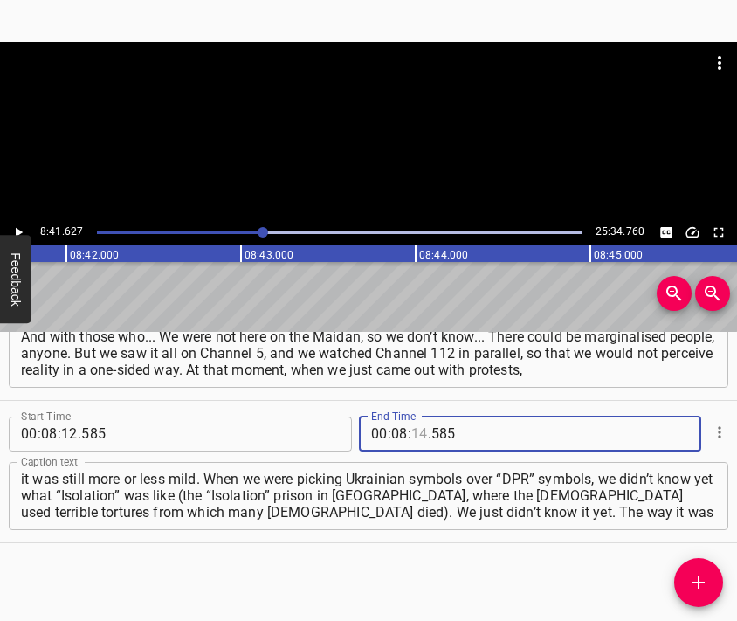
scroll to position [0, 91116]
type input "41"
type input "627"
click at [714, 576] on span "Add Cue" at bounding box center [698, 582] width 49 height 21
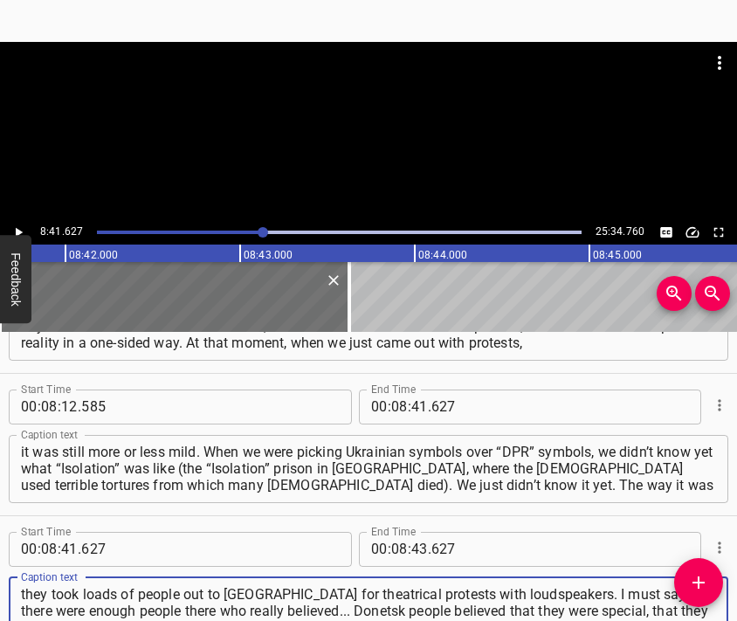
type textarea "they took loads of people out to [GEOGRAPHIC_DATA] for theatrical protests with…"
click at [389, 125] on div at bounding box center [368, 85] width 737 height 87
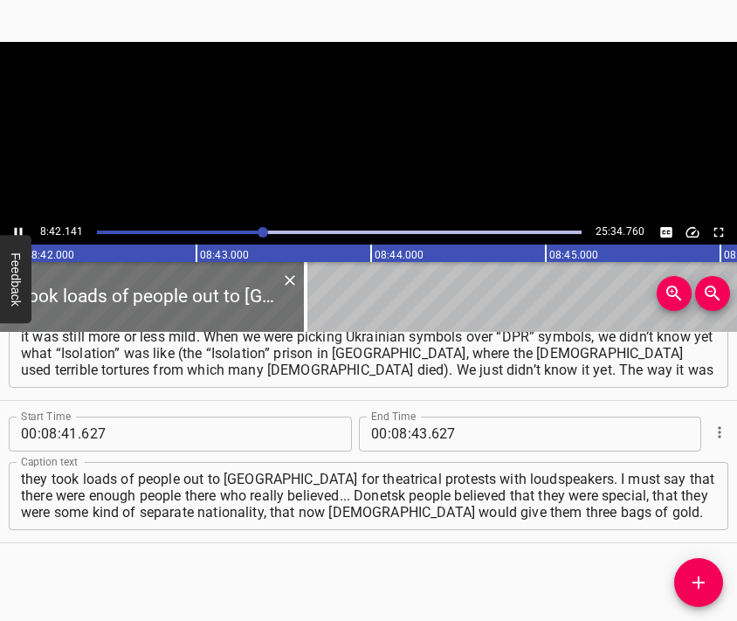
scroll to position [0, 91202]
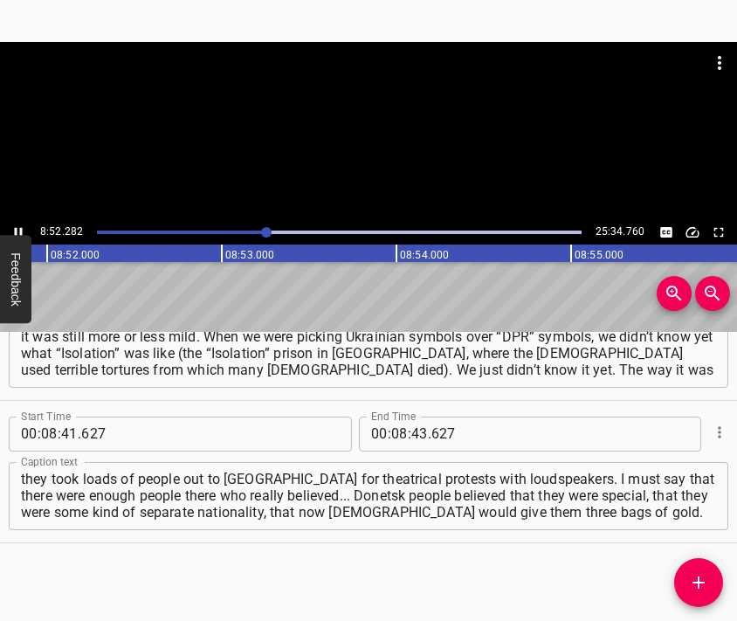
click at [396, 129] on div at bounding box center [368, 131] width 737 height 178
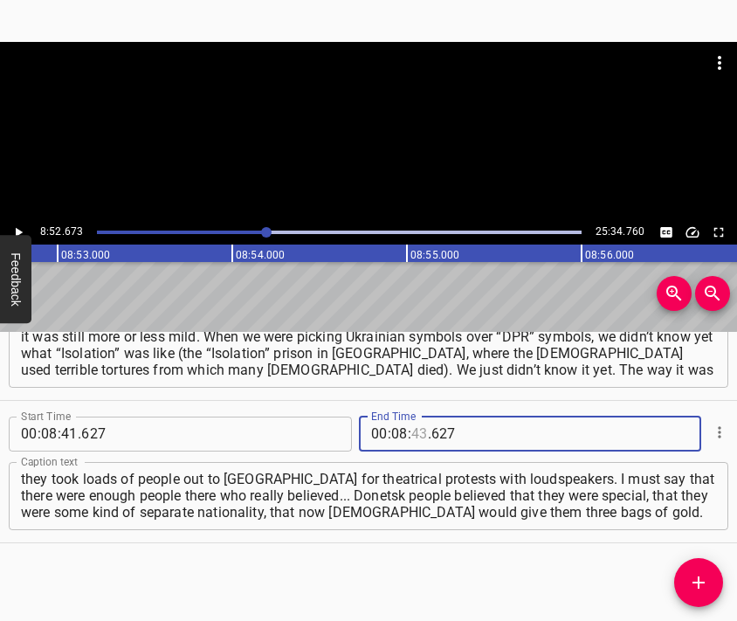
click at [411, 434] on input "number" at bounding box center [419, 434] width 17 height 35
type input "52"
type input "673"
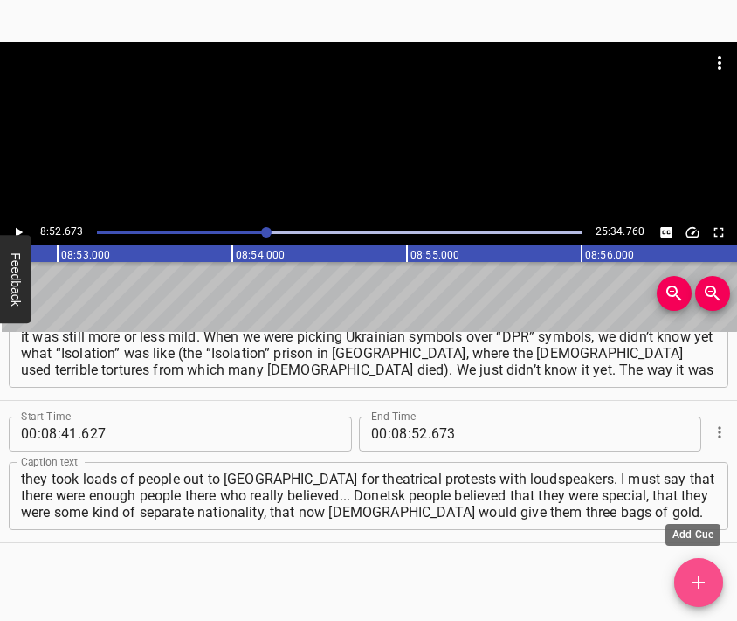
click at [707, 578] on icon "Add Cue" at bounding box center [698, 582] width 21 height 21
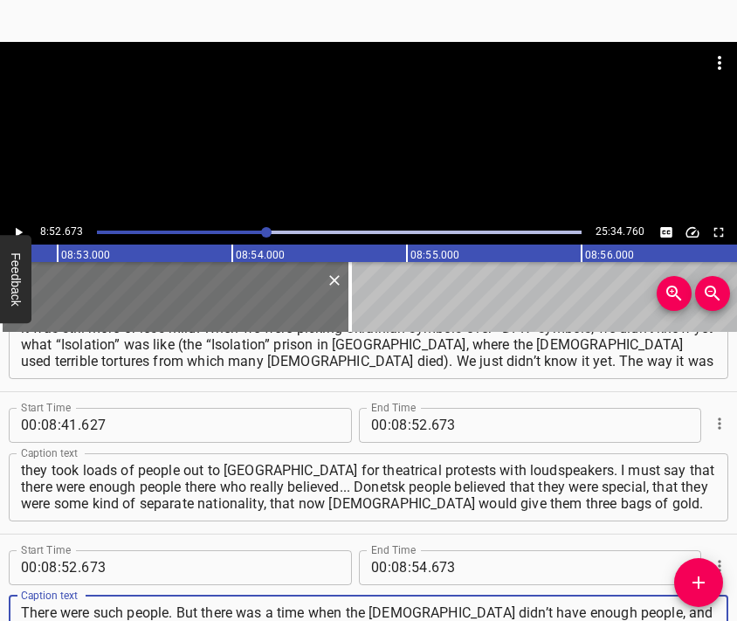
scroll to position [16, 0]
type textarea "There were such people. But there was a time when the [DEMOGRAPHIC_DATA] didn’t…"
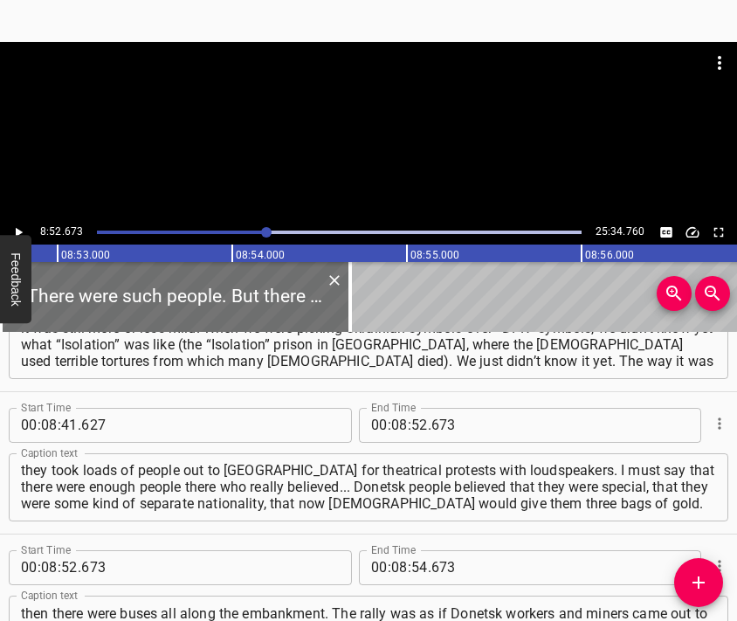
click at [362, 143] on div at bounding box center [368, 131] width 737 height 178
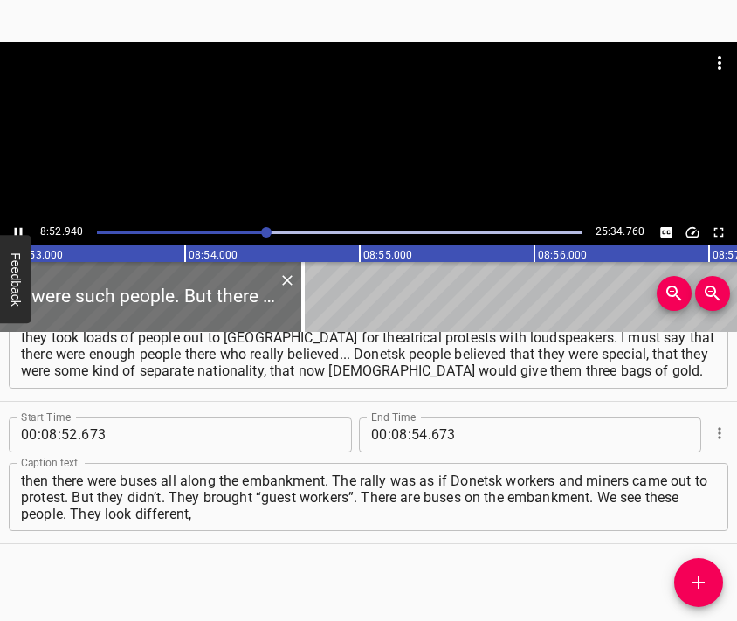
scroll to position [0, 93138]
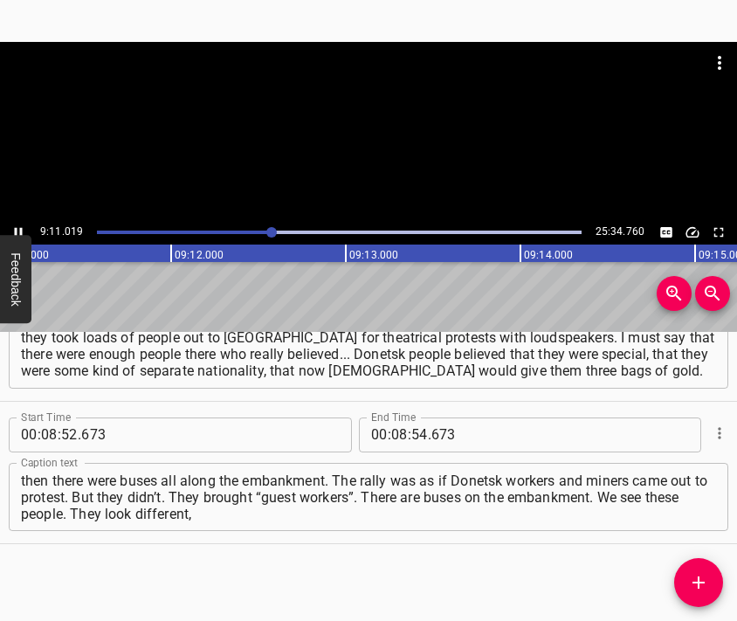
click at [377, 149] on div at bounding box center [368, 131] width 737 height 178
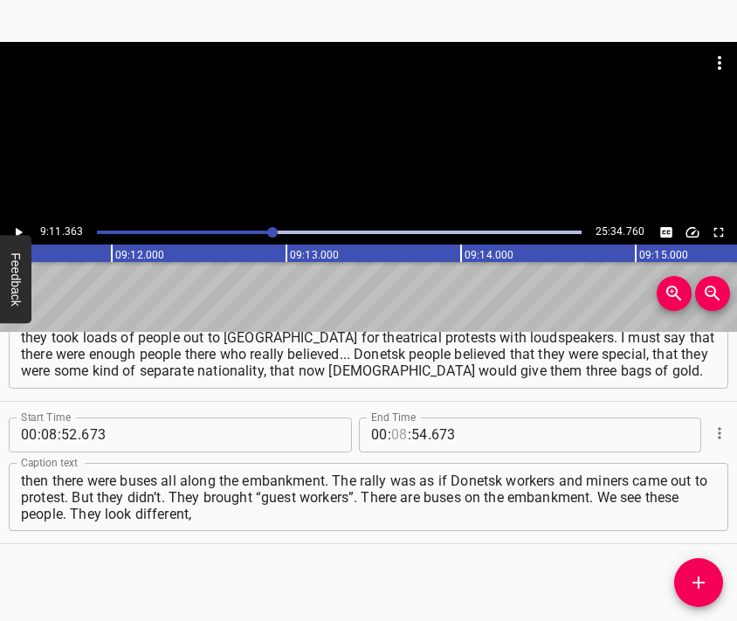
click at [395, 434] on input "number" at bounding box center [399, 434] width 17 height 35
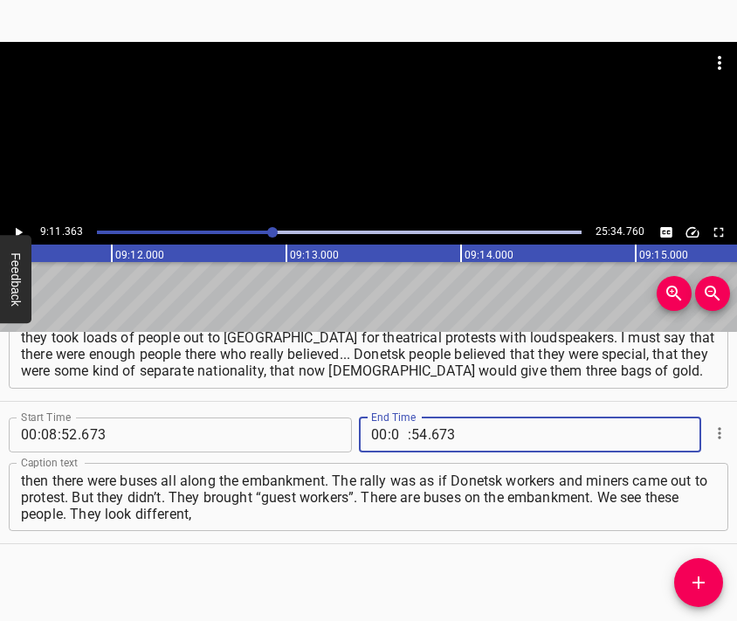
type input "09"
type input "11"
type input "363"
click at [709, 586] on span "Add Cue" at bounding box center [698, 582] width 49 height 21
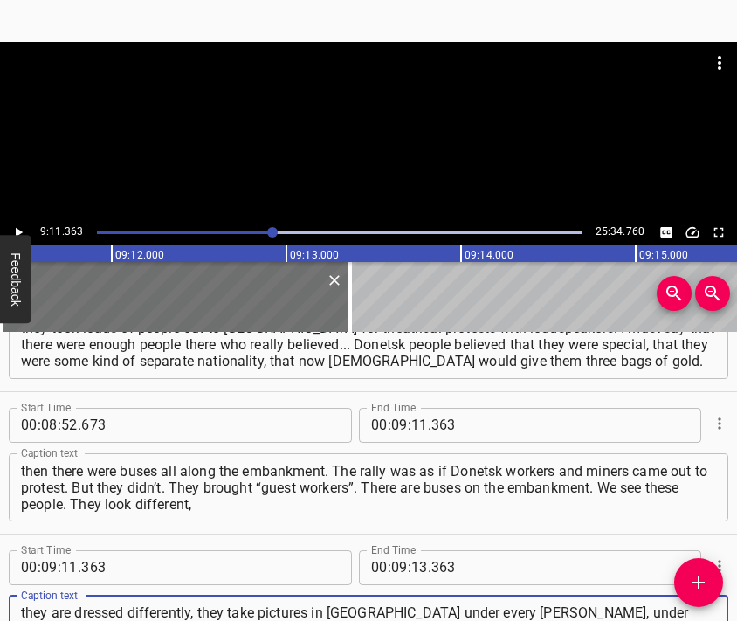
type textarea "they are dressed differently, they take pictures in [GEOGRAPHIC_DATA] under eve…"
click at [377, 114] on div at bounding box center [368, 85] width 737 height 87
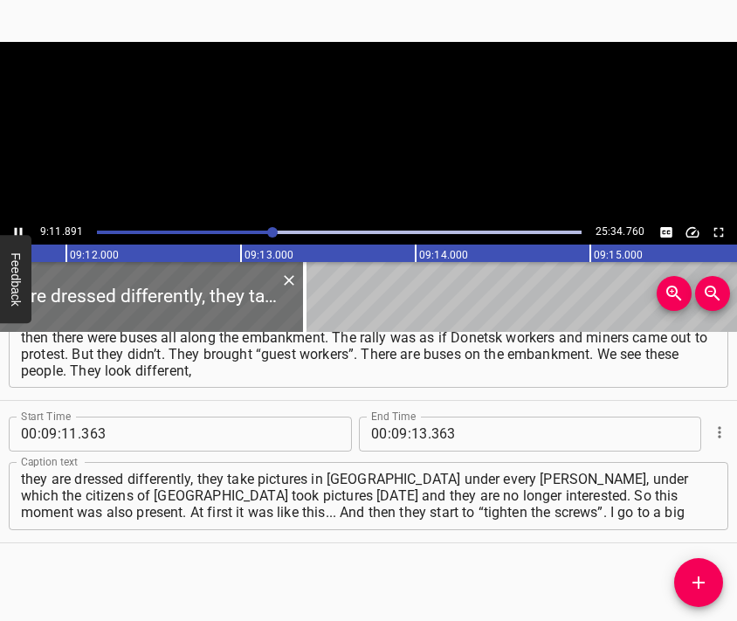
scroll to position [0, 96402]
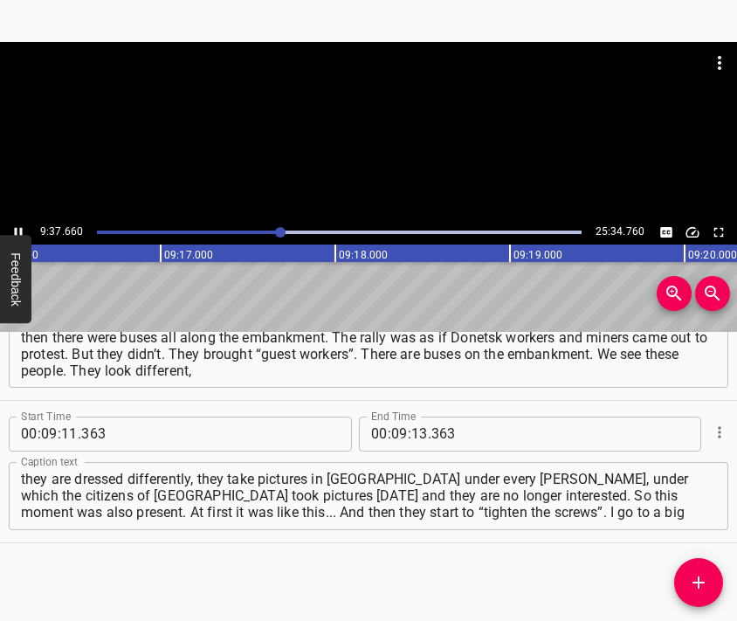
click at [388, 135] on div at bounding box center [368, 131] width 737 height 178
click at [411, 435] on input "number" at bounding box center [419, 434] width 17 height 35
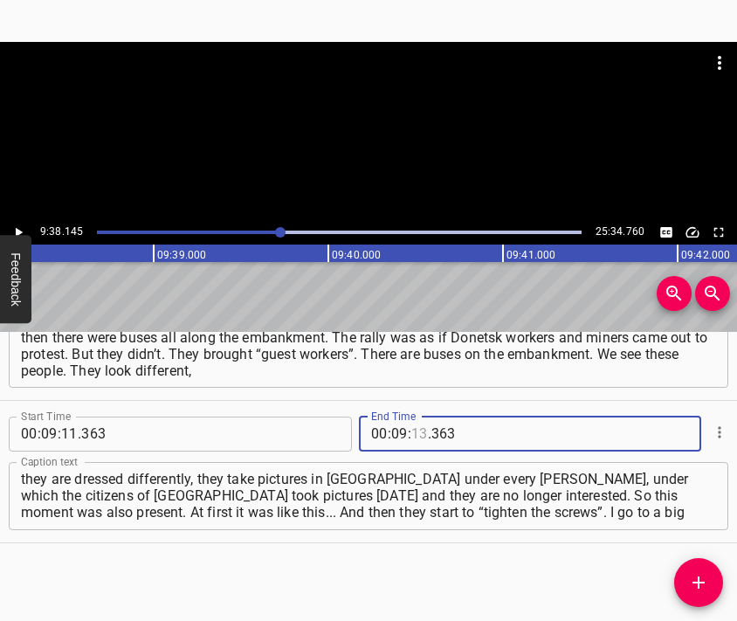
scroll to position [0, 100988]
type input "38"
type input "145"
click at [695, 570] on button "Add Cue" at bounding box center [698, 582] width 49 height 49
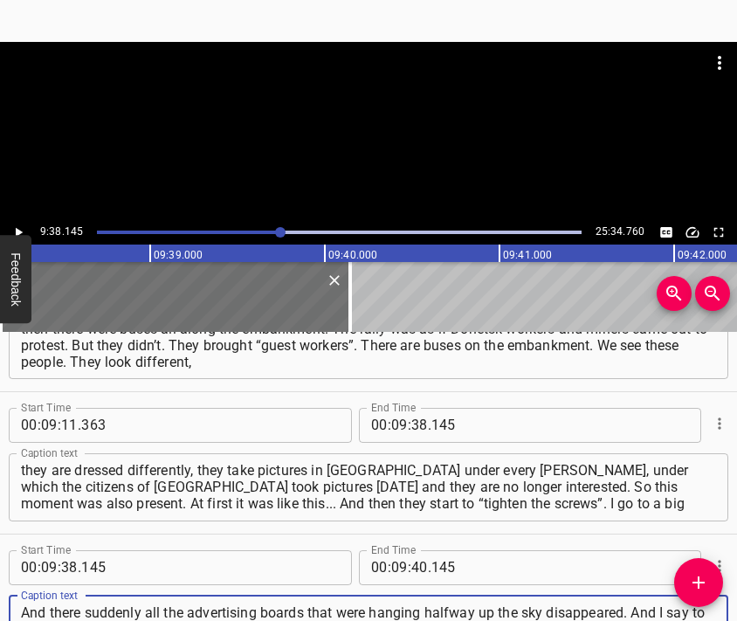
scroll to position [17, 0]
type textarea "And there suddenly all the advertising boards that were hanging halfway up the …"
click at [322, 128] on div at bounding box center [368, 85] width 737 height 87
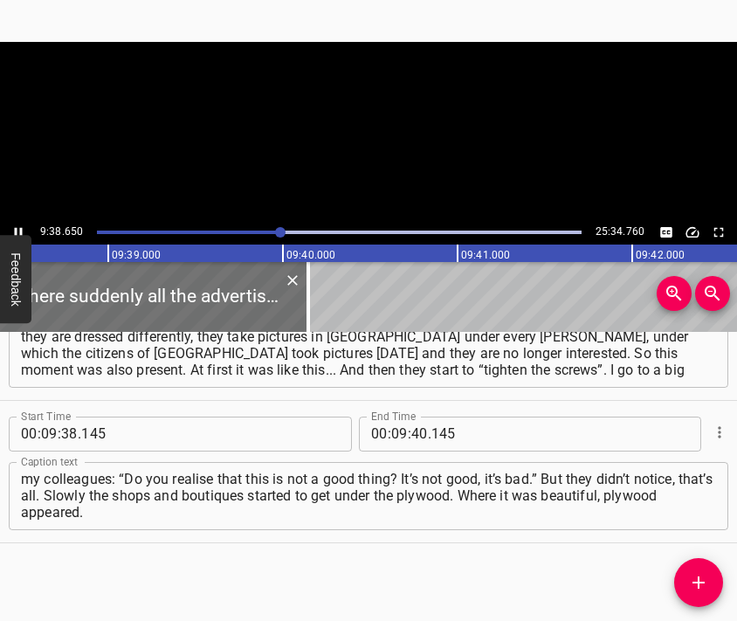
scroll to position [0, 101075]
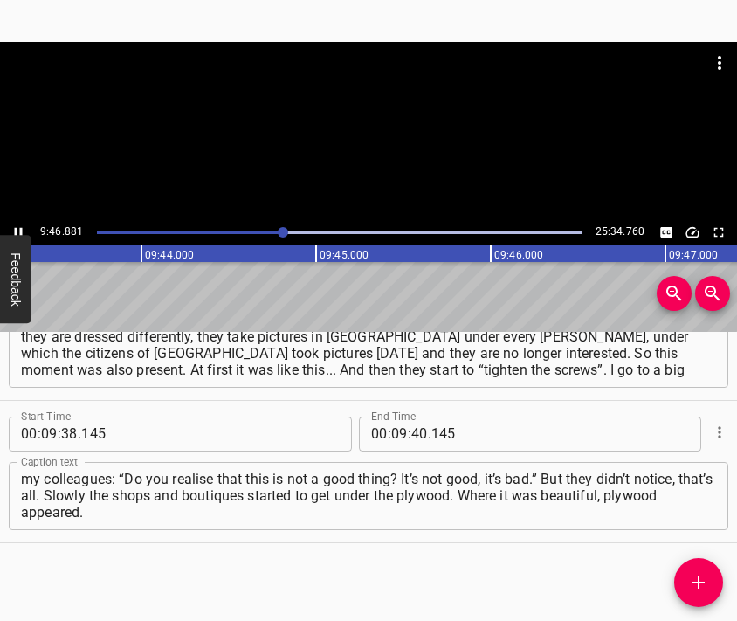
click at [367, 137] on div at bounding box center [368, 131] width 737 height 178
click at [417, 136] on div at bounding box center [368, 131] width 737 height 178
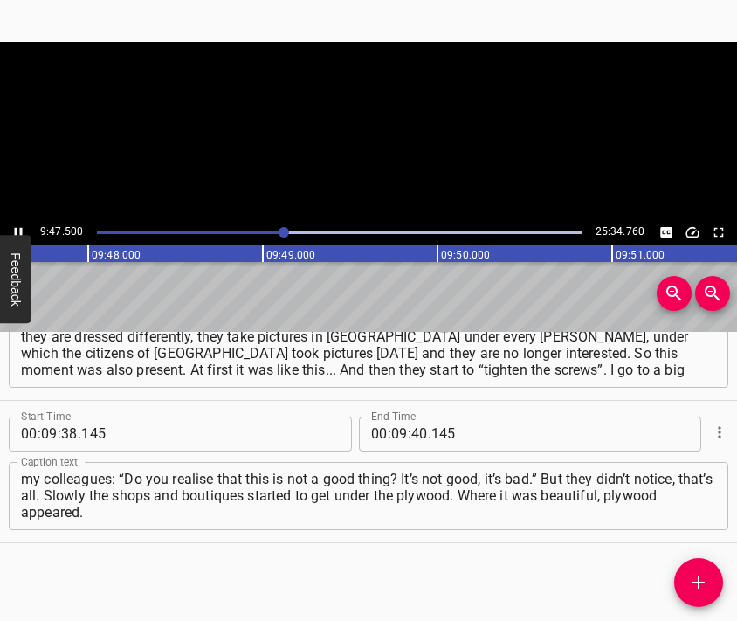
scroll to position [0, 102623]
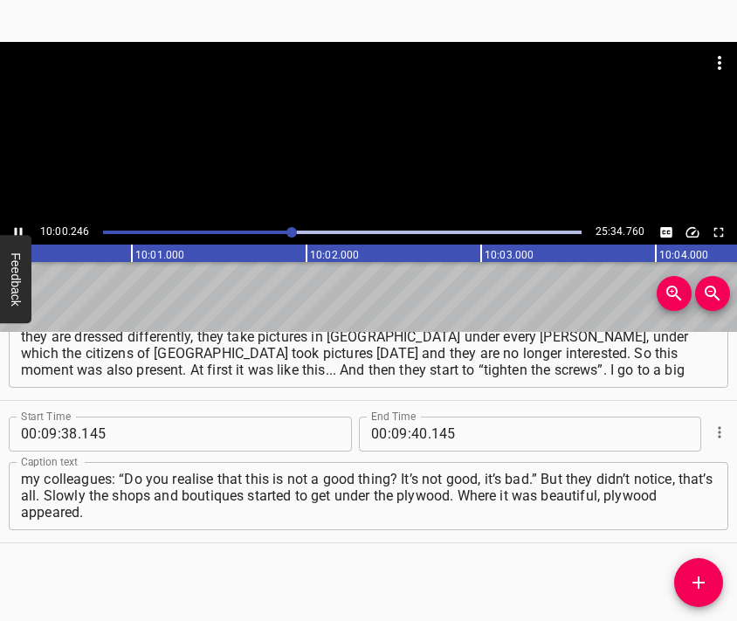
click at [384, 135] on div at bounding box center [368, 131] width 737 height 178
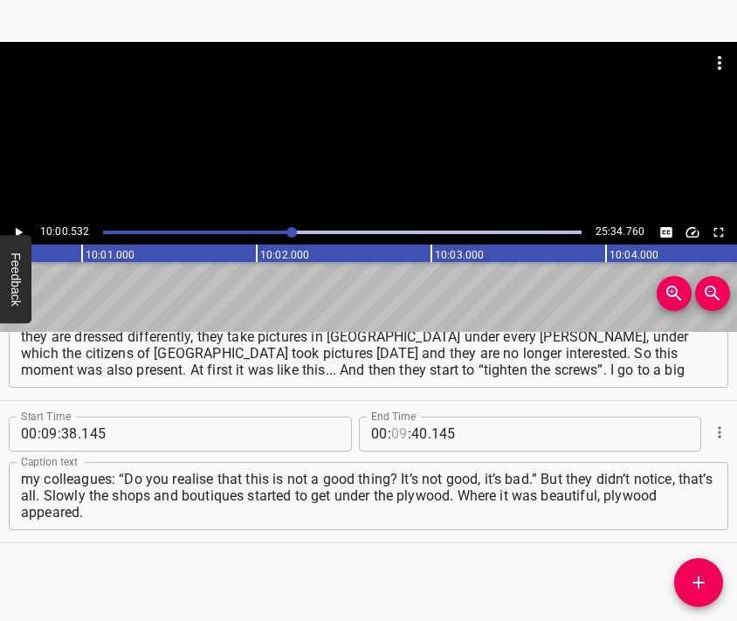
click at [395, 439] on input "number" at bounding box center [399, 434] width 17 height 35
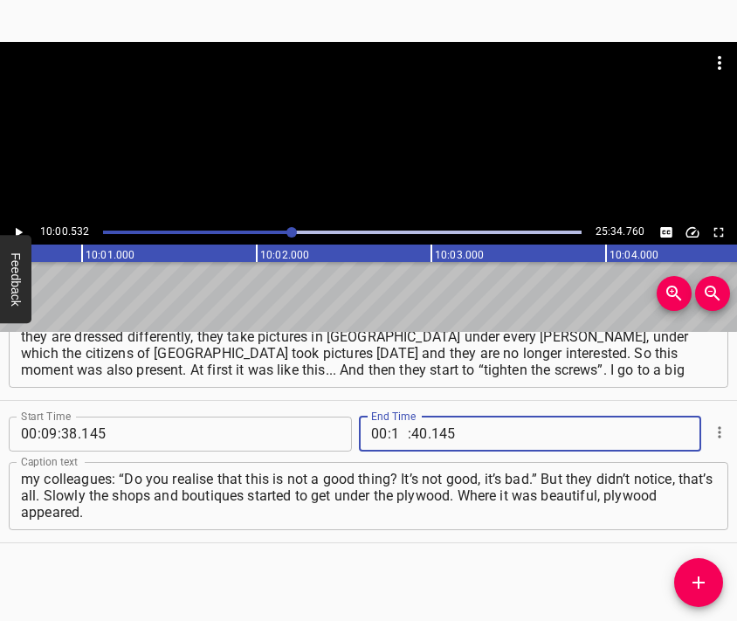
type input "10"
type input "00"
type input "532"
click at [706, 583] on icon "Add Cue" at bounding box center [698, 582] width 21 height 21
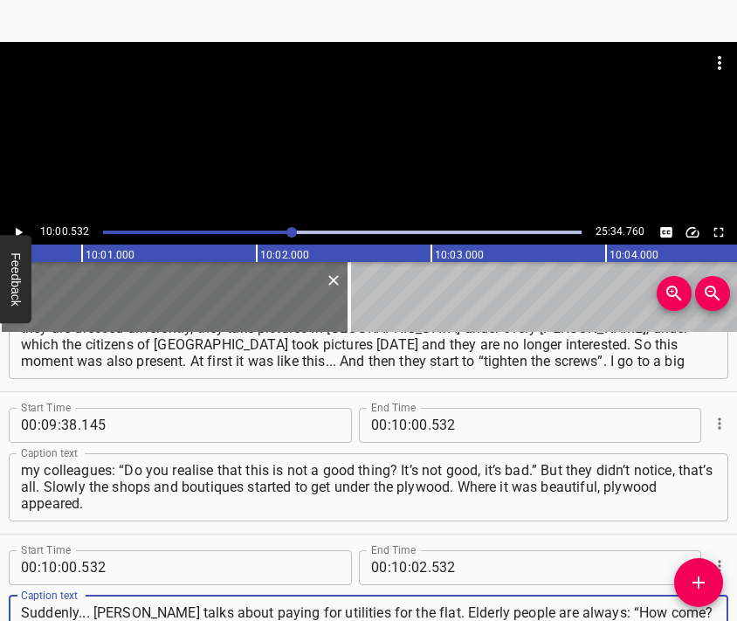
scroll to position [16, 0]
type textarea "Suddenly... [PERSON_NAME] talks about paying for utilities for the flat. Elderl…"
click at [300, 139] on div at bounding box center [368, 131] width 737 height 178
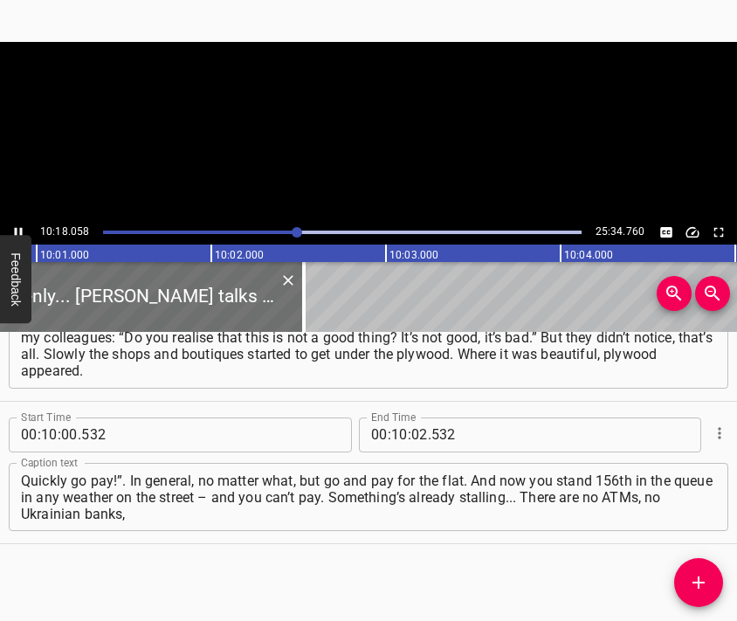
scroll to position [3778, 0]
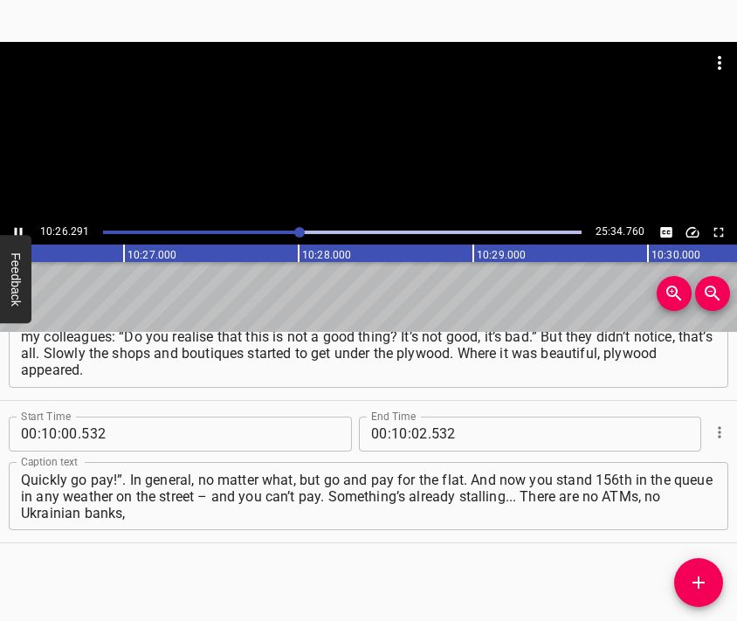
click at [374, 148] on div at bounding box center [368, 131] width 737 height 178
click at [412, 436] on input "number" at bounding box center [419, 434] width 17 height 35
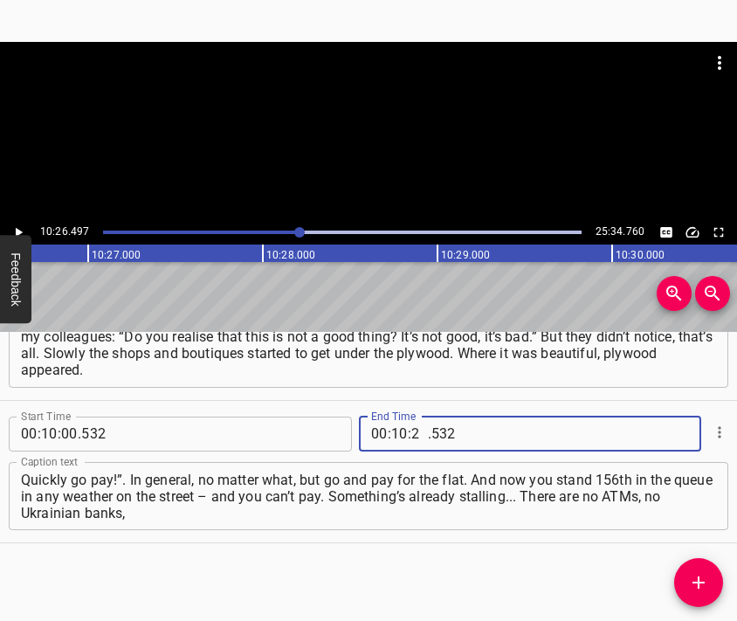
type input "26"
type input "497"
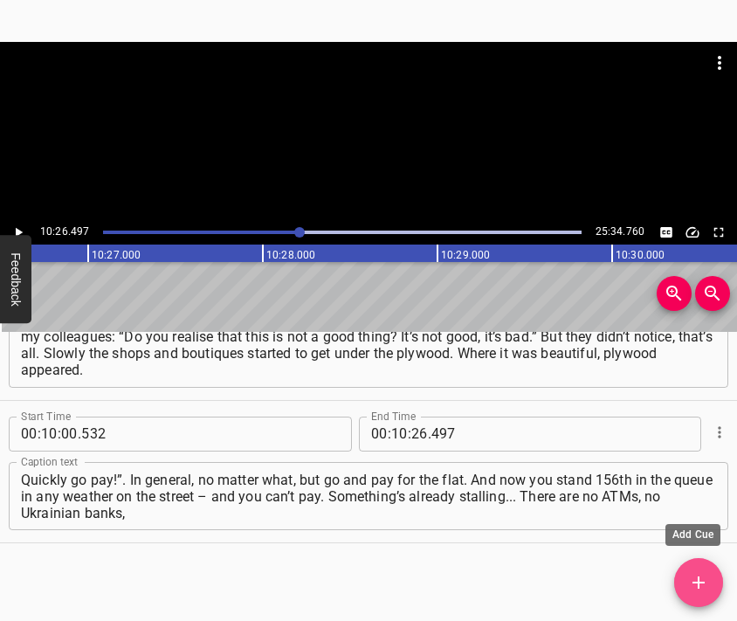
click at [692, 578] on icon "Add Cue" at bounding box center [698, 582] width 21 height 21
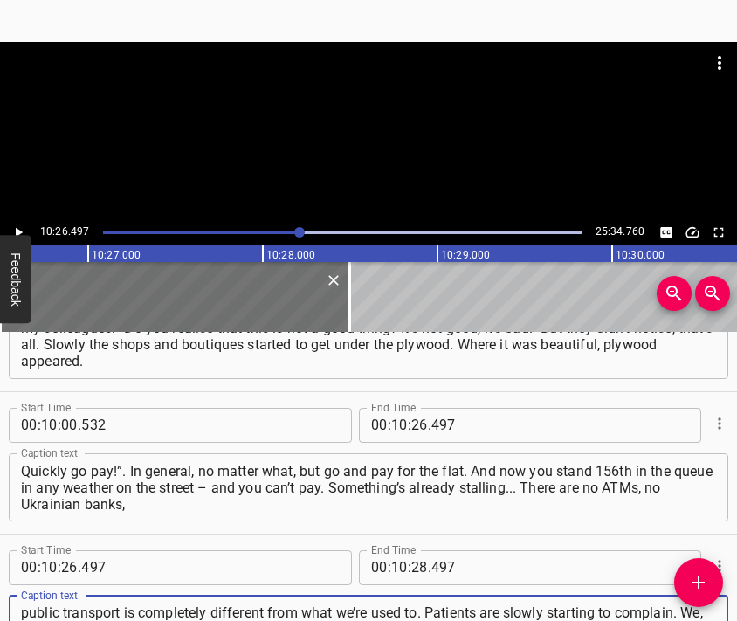
scroll to position [16, 0]
type textarea "public transport is completely different from what we’re used to. Patients are …"
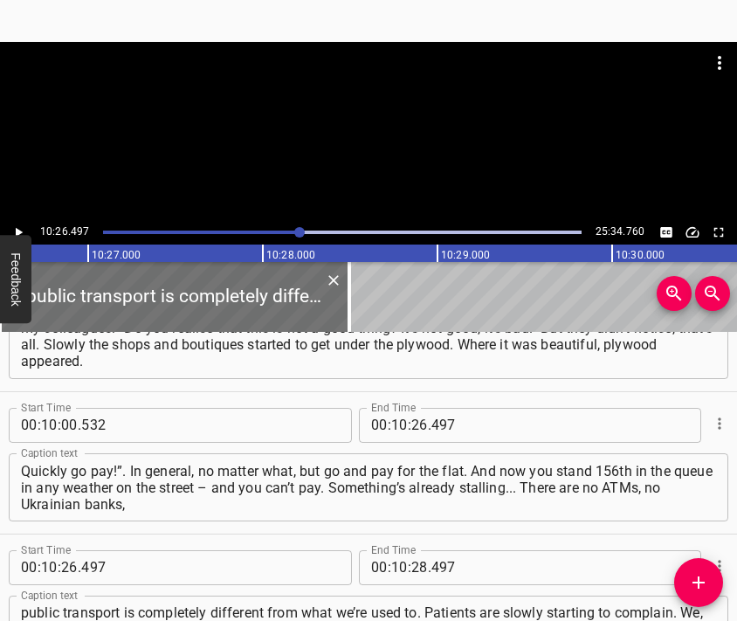
click at [364, 130] on div at bounding box center [368, 131] width 737 height 178
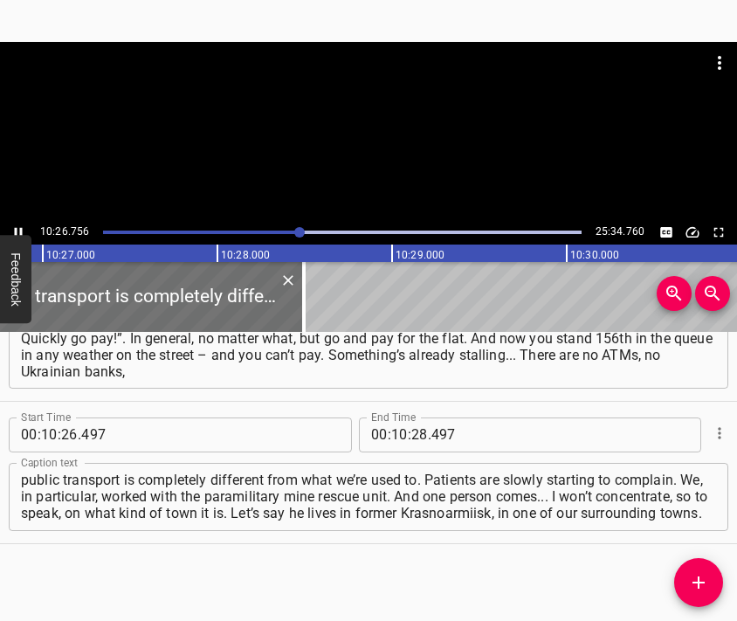
scroll to position [0, 109526]
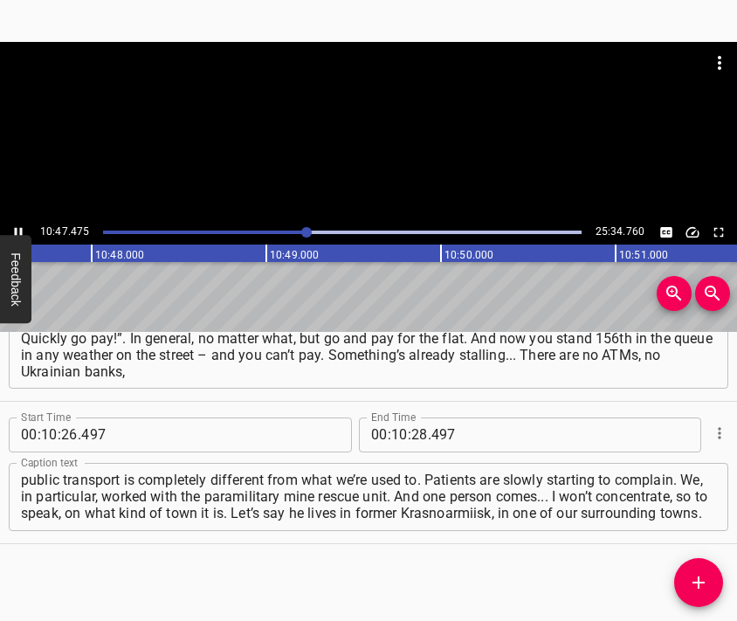
click at [398, 149] on div at bounding box center [368, 131] width 737 height 178
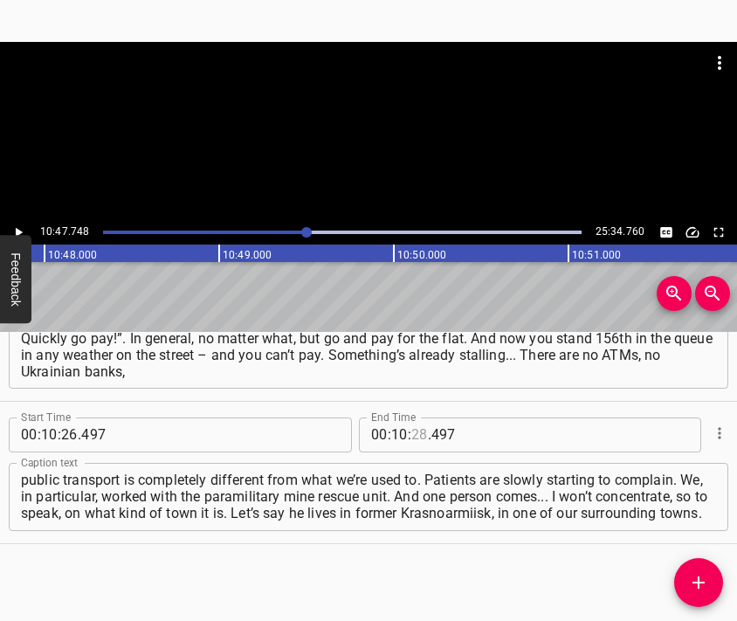
click at [411, 439] on input "number" at bounding box center [419, 434] width 17 height 35
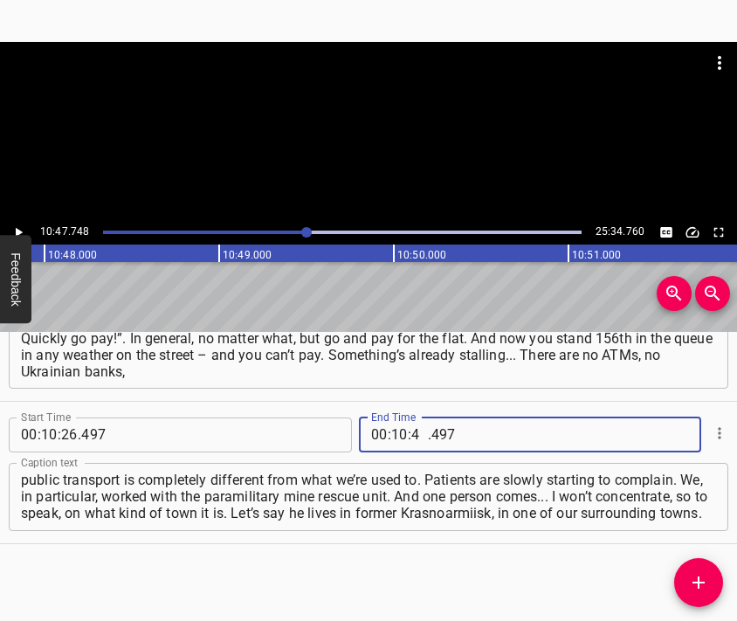
type input "47"
type input "748"
click at [695, 586] on icon "Add Cue" at bounding box center [698, 582] width 21 height 21
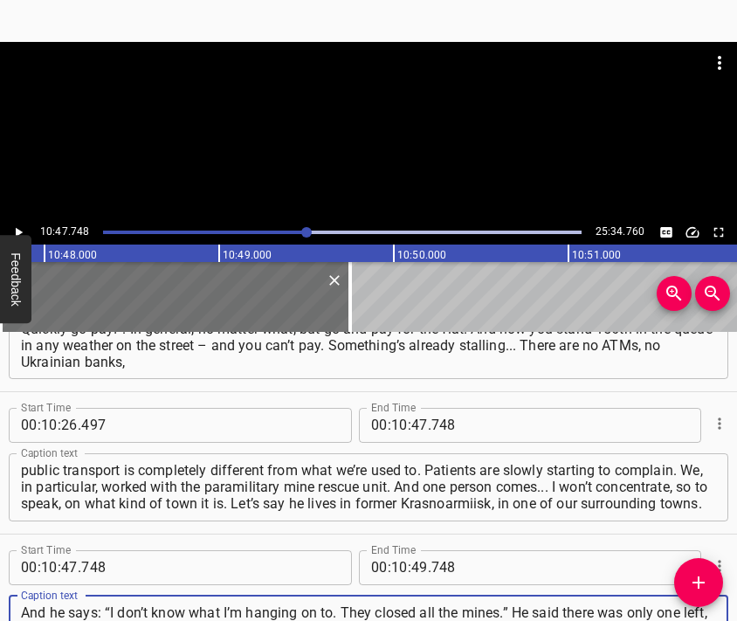
scroll to position [17, 0]
type textarea "And he says: “I don’t know what I’m hanging on to. They closed all the mines.” …"
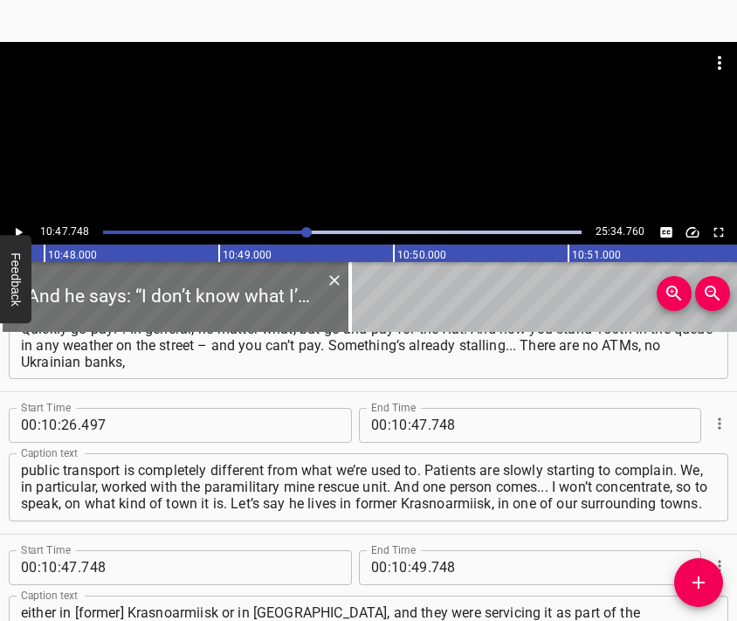
click at [410, 148] on div at bounding box center [368, 131] width 737 height 178
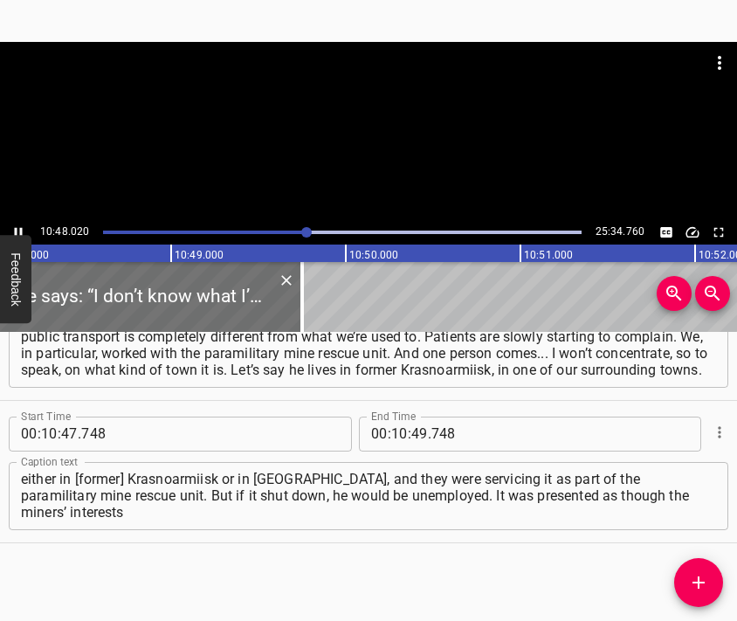
scroll to position [0, 113240]
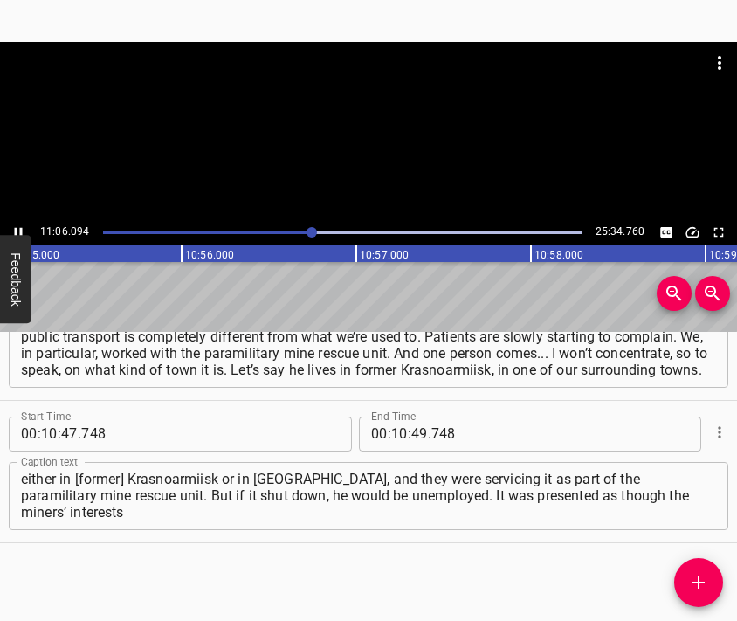
click at [421, 142] on div at bounding box center [368, 131] width 737 height 178
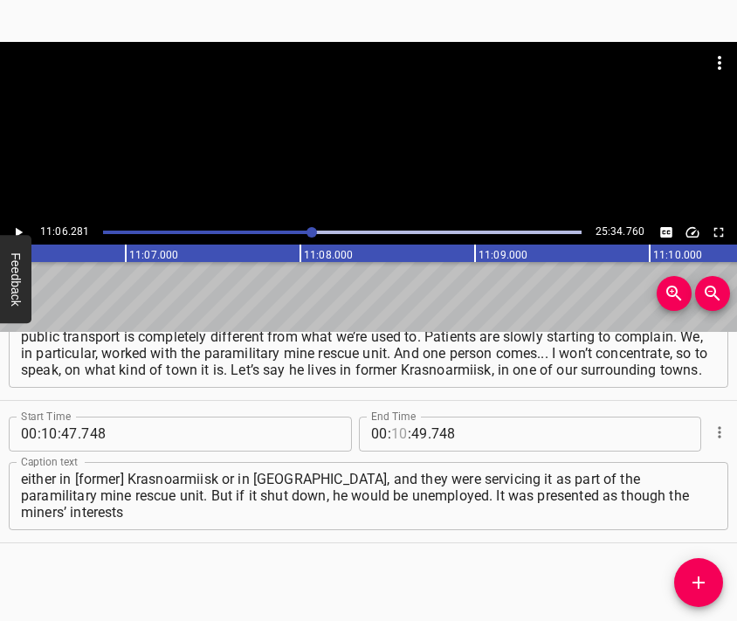
click at [391, 442] on input "number" at bounding box center [399, 434] width 17 height 35
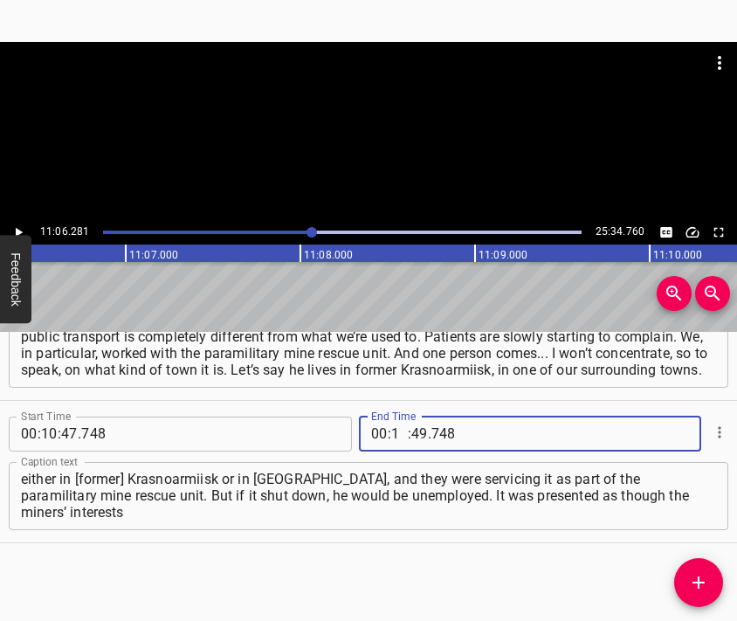
type input "11"
type input "06"
type input "281"
click at [705, 584] on icon "Add Cue" at bounding box center [698, 582] width 21 height 21
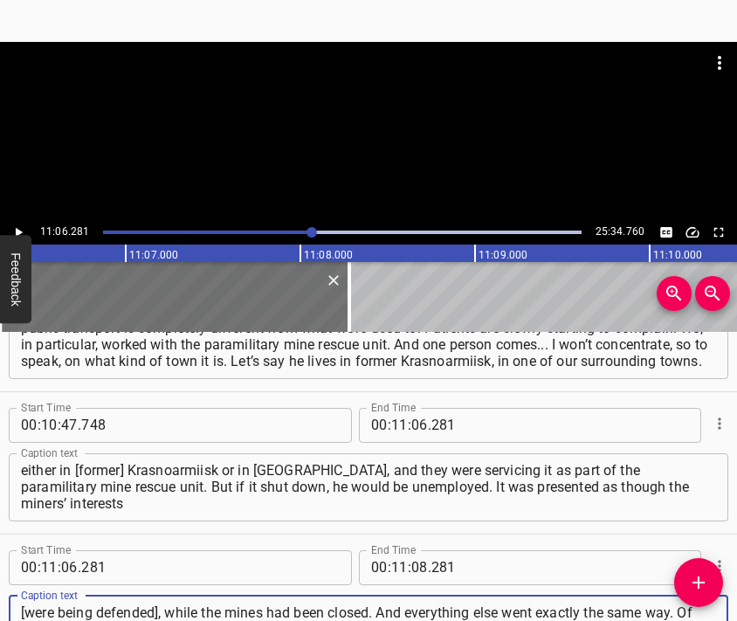
scroll to position [17, 0]
type textarea "[were being defended], while the mines had been closed. And everything else wen…"
click at [365, 138] on div at bounding box center [368, 131] width 737 height 178
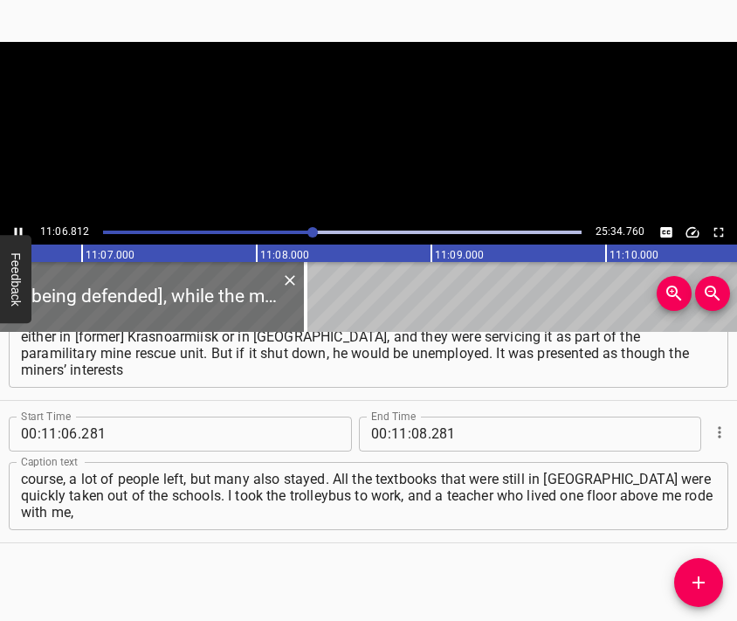
scroll to position [0, 116475]
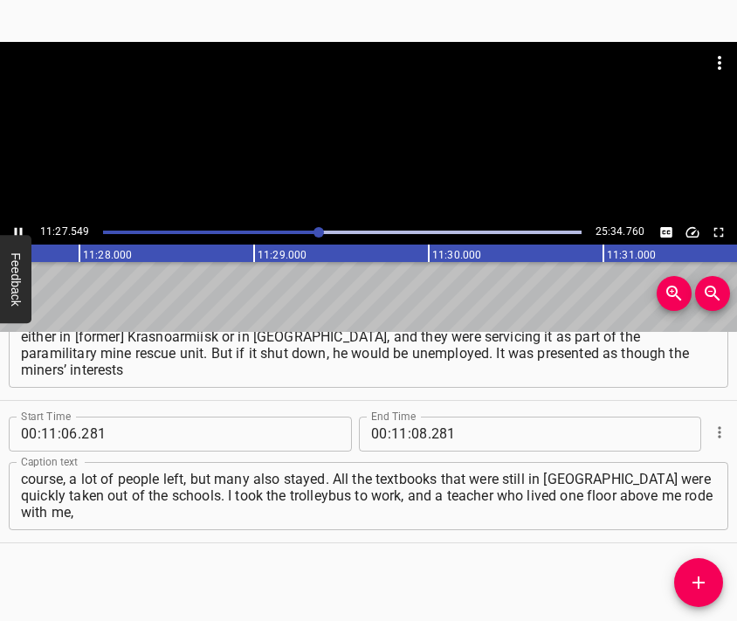
click at [379, 148] on div at bounding box center [368, 131] width 737 height 178
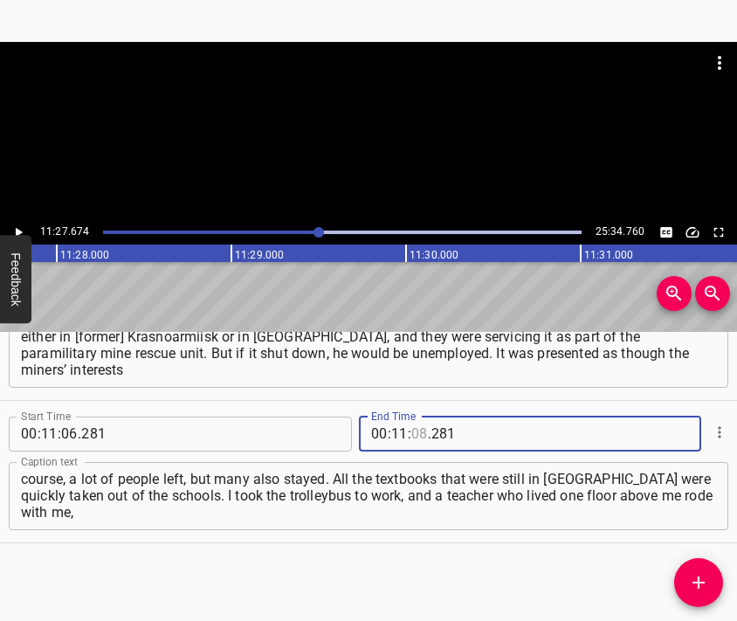
click at [411, 436] on input "number" at bounding box center [419, 434] width 17 height 35
type input "27"
type input "674"
click at [696, 576] on icon "Add Cue" at bounding box center [698, 582] width 21 height 21
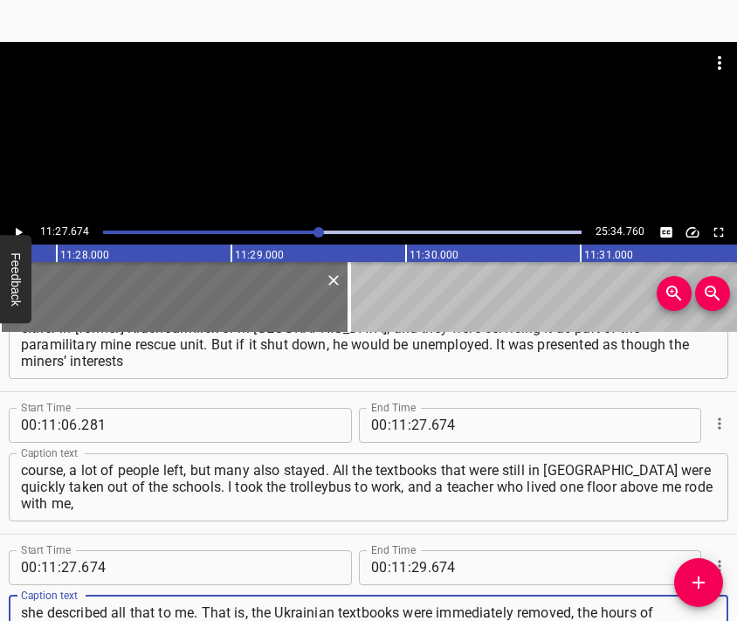
type textarea "she described all that to me. That is, the Ukrainian textbooks were immediately…"
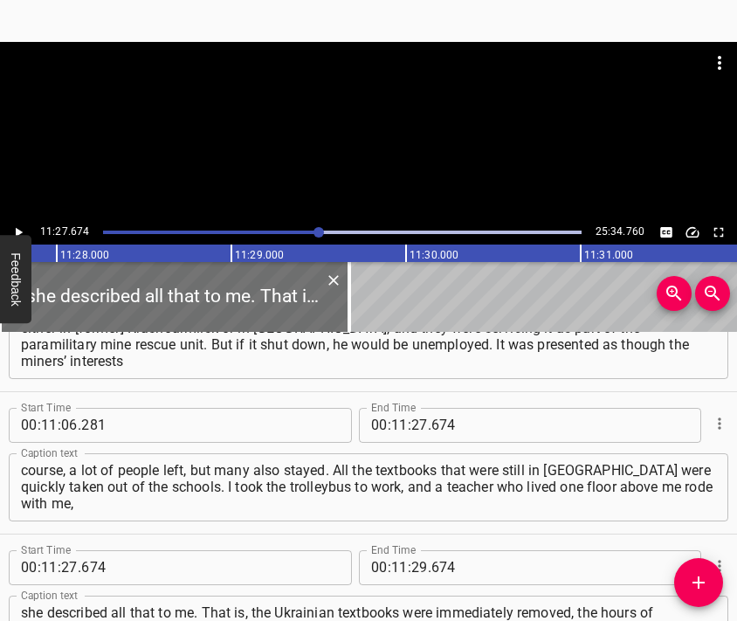
click at [333, 161] on div at bounding box center [368, 131] width 737 height 178
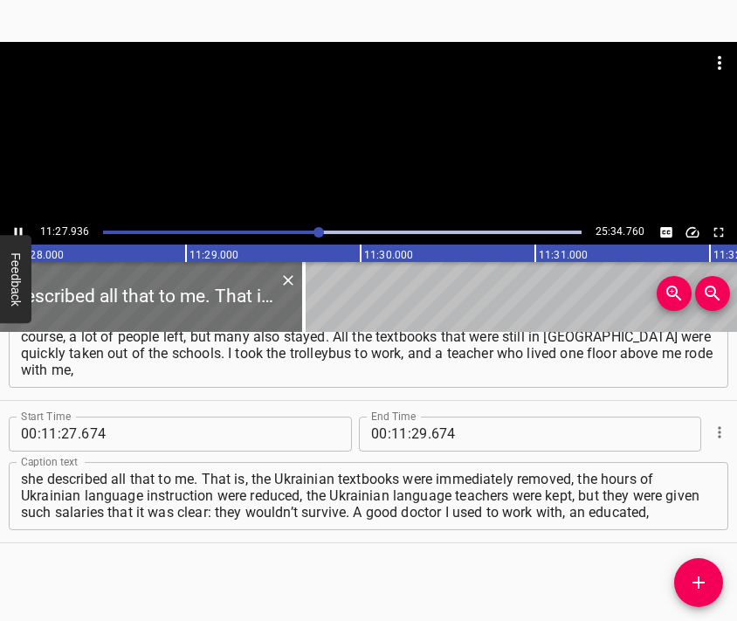
scroll to position [0, 120213]
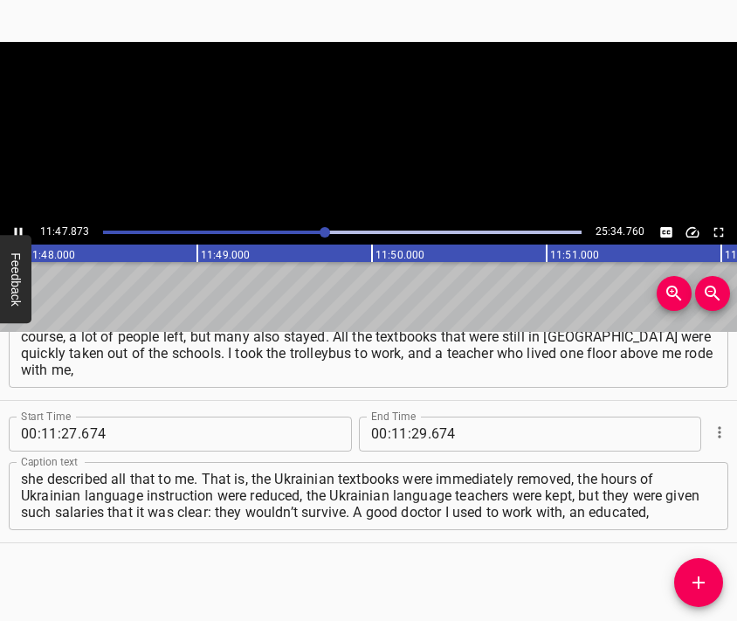
click at [398, 146] on video at bounding box center [368, 131] width 737 height 178
click at [414, 434] on input "number" at bounding box center [419, 434] width 17 height 35
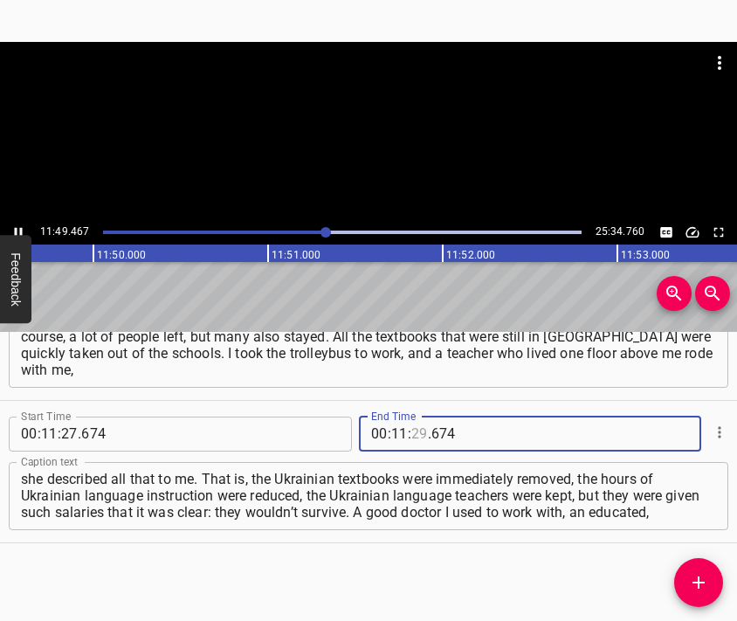
type input "29"
click at [355, 130] on div at bounding box center [368, 131] width 737 height 178
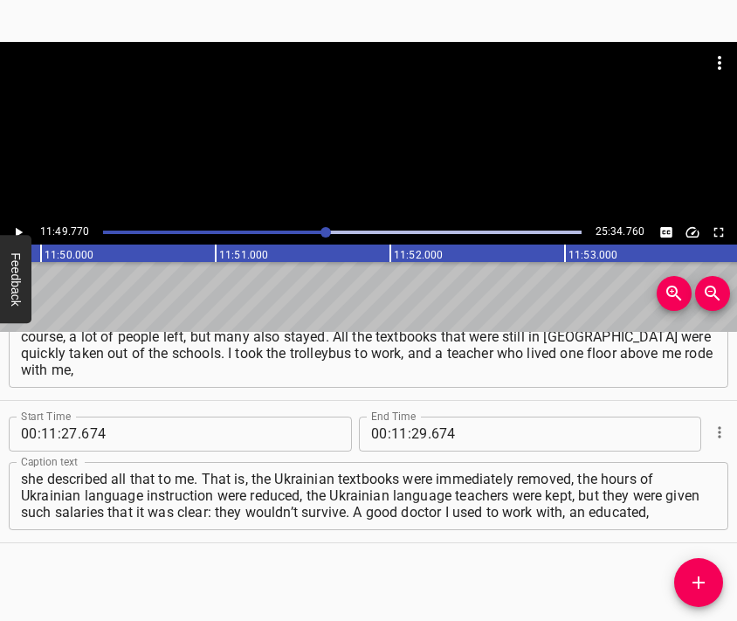
scroll to position [0, 123980]
click at [412, 436] on input "number" at bounding box center [419, 434] width 17 height 35
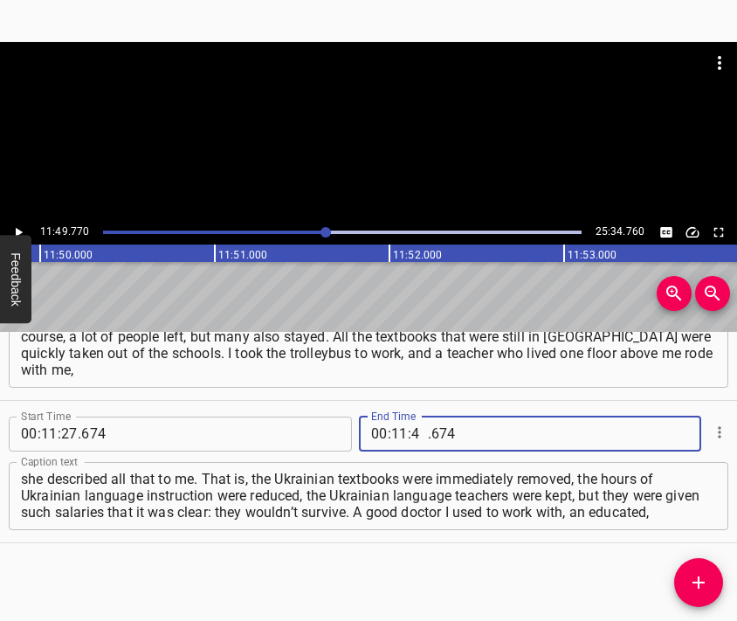
type input "49"
type input "770"
click at [702, 583] on icon "Add Cue" at bounding box center [699, 582] width 12 height 12
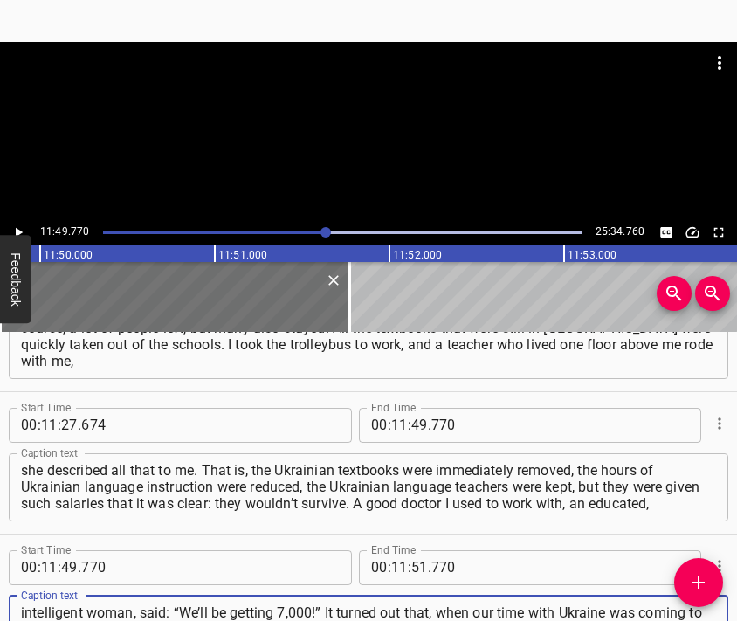
scroll to position [16, 0]
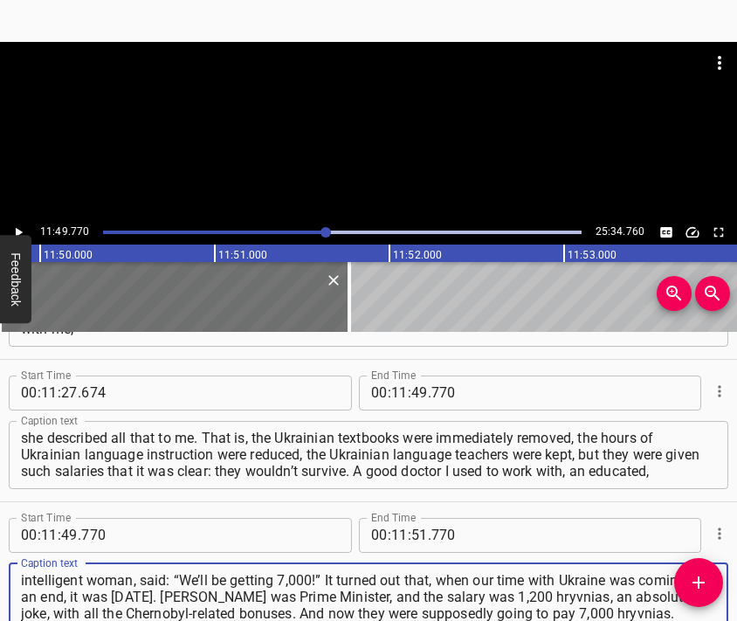
type textarea "intelligent woman, said: “We’ll be getting 7,000!” It turned out that, when our…"
click at [393, 120] on div at bounding box center [368, 85] width 737 height 87
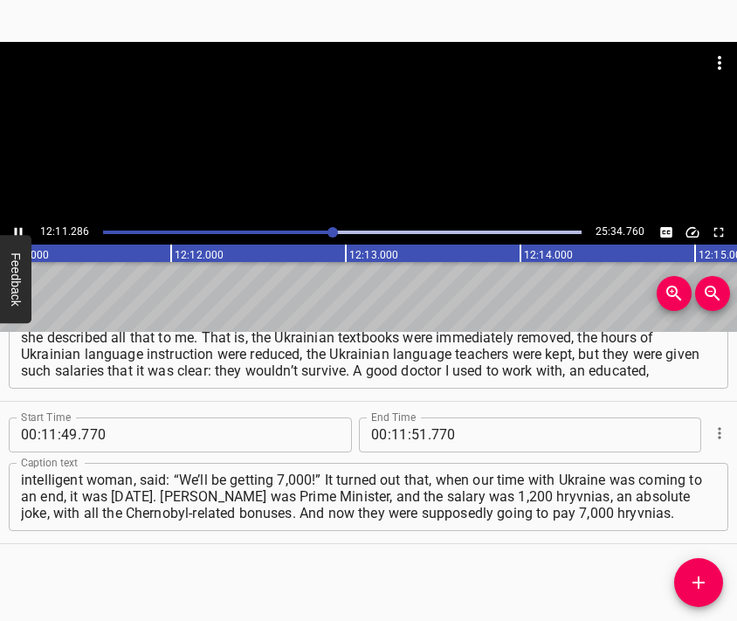
scroll to position [0, 127755]
click at [399, 152] on div at bounding box center [368, 131] width 737 height 178
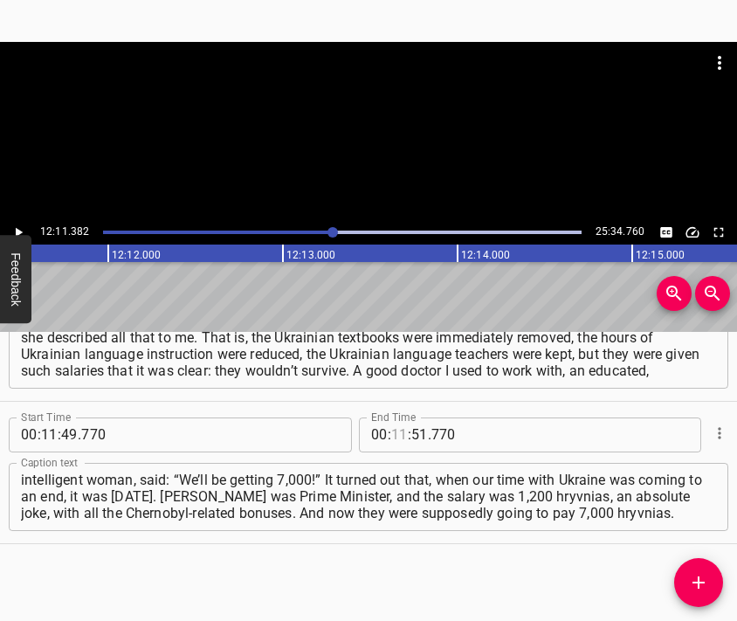
click at [393, 431] on input "number" at bounding box center [399, 434] width 17 height 35
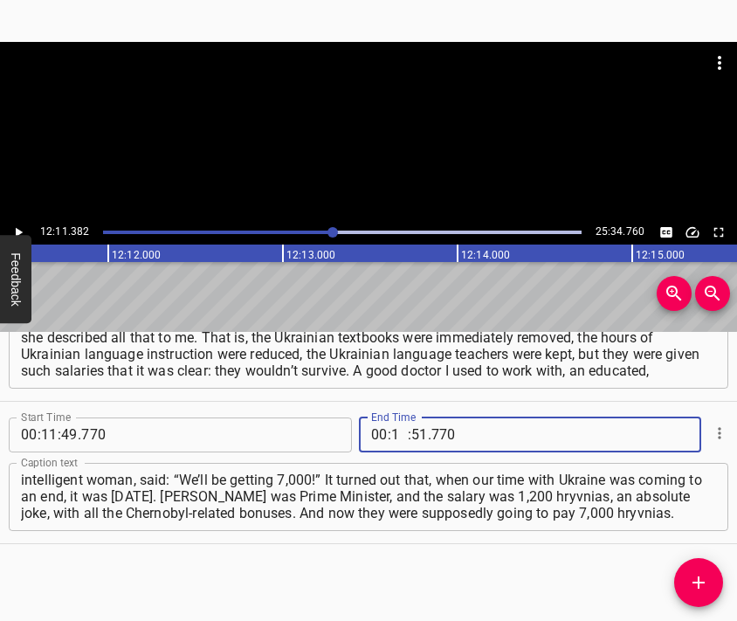
type input "12"
type input "11"
type input "382"
click at [685, 575] on span "Add Cue" at bounding box center [698, 582] width 49 height 21
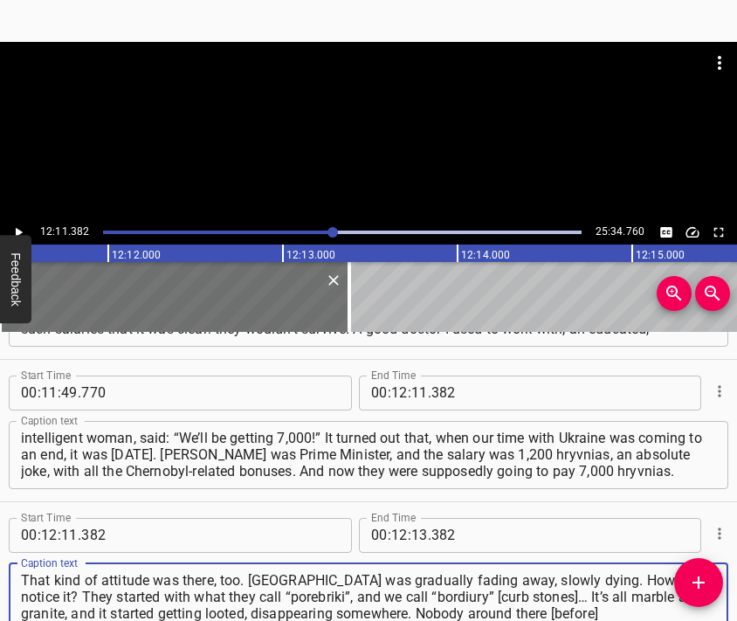
type textarea "That kind of attitude was there, too. [GEOGRAPHIC_DATA] was gradually fading aw…"
click at [383, 128] on div at bounding box center [368, 85] width 737 height 87
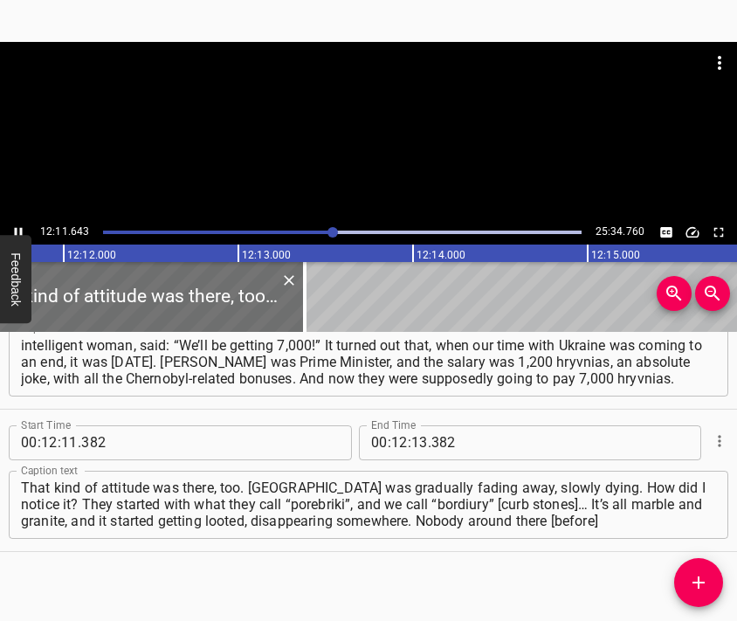
scroll to position [0, 127801]
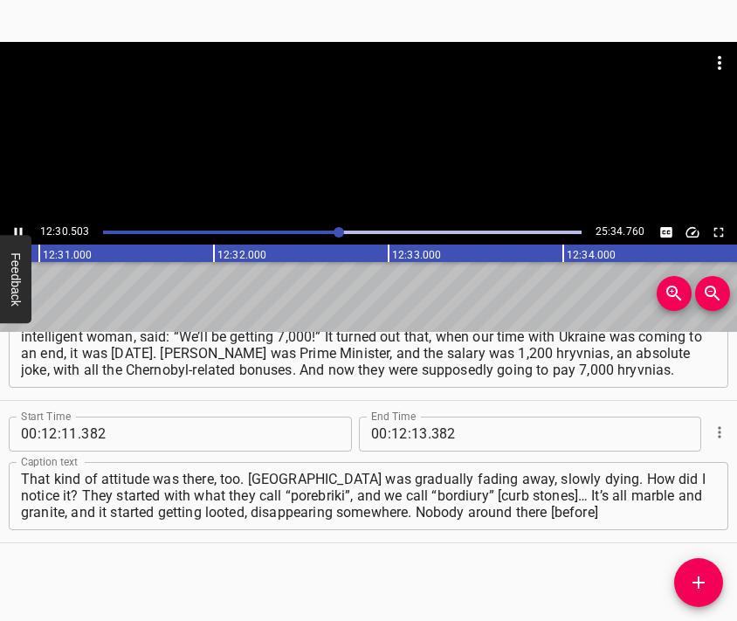
click at [398, 146] on div at bounding box center [368, 131] width 737 height 178
click at [413, 434] on input "number" at bounding box center [419, 434] width 17 height 35
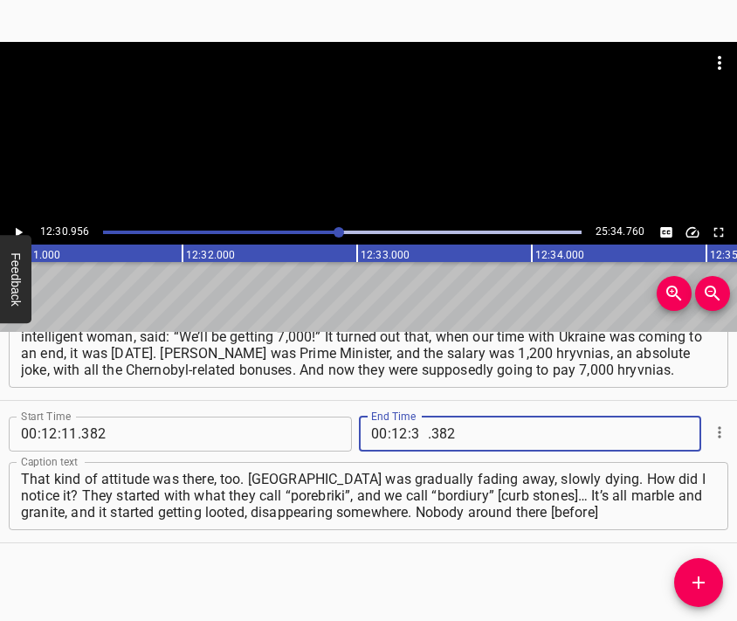
type input "30"
type input "956"
click at [693, 575] on icon "Add Cue" at bounding box center [698, 582] width 21 height 21
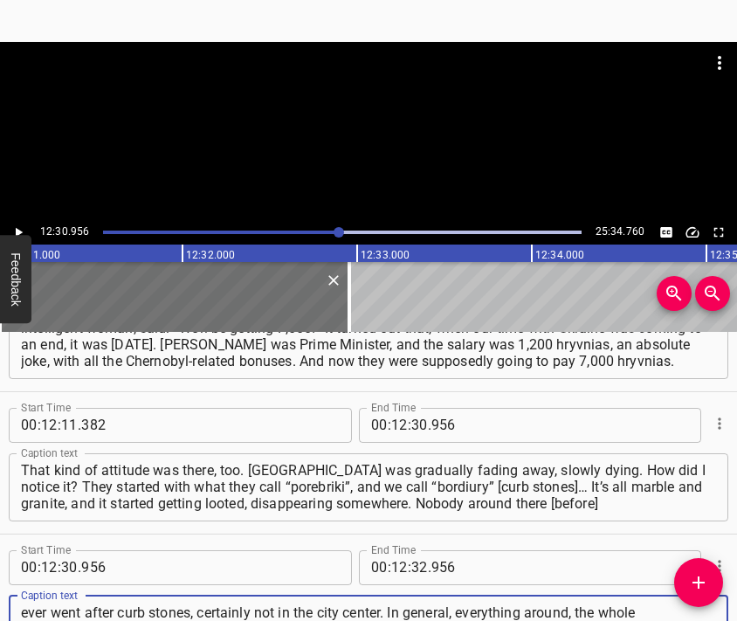
scroll to position [17, 0]
type textarea "ever went after curb stones, certainly not in the city center. In general, ever…"
click at [388, 107] on div at bounding box center [368, 85] width 737 height 87
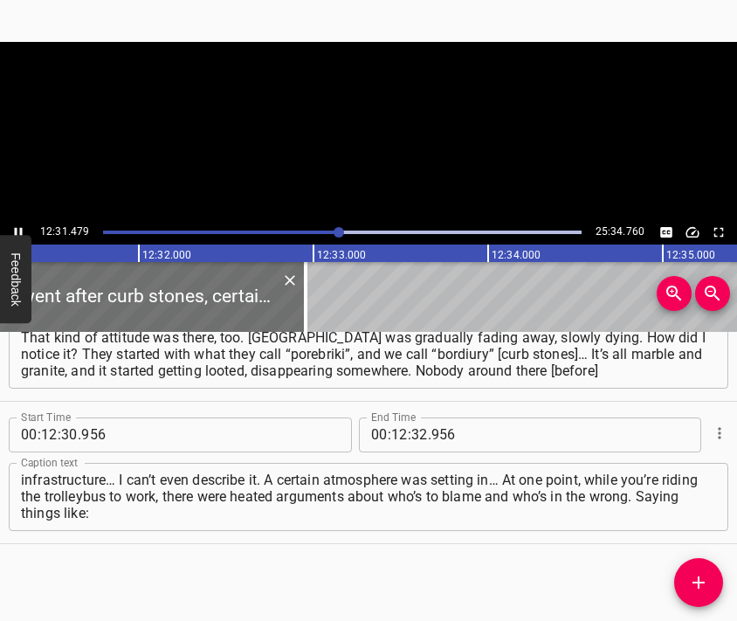
scroll to position [4775, 0]
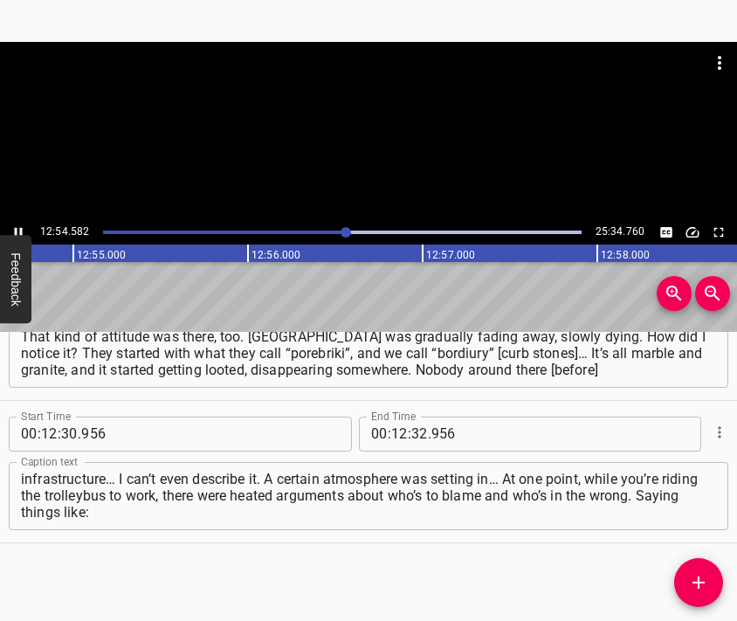
click at [398, 151] on div at bounding box center [368, 131] width 737 height 178
click at [413, 430] on input "number" at bounding box center [419, 434] width 17 height 35
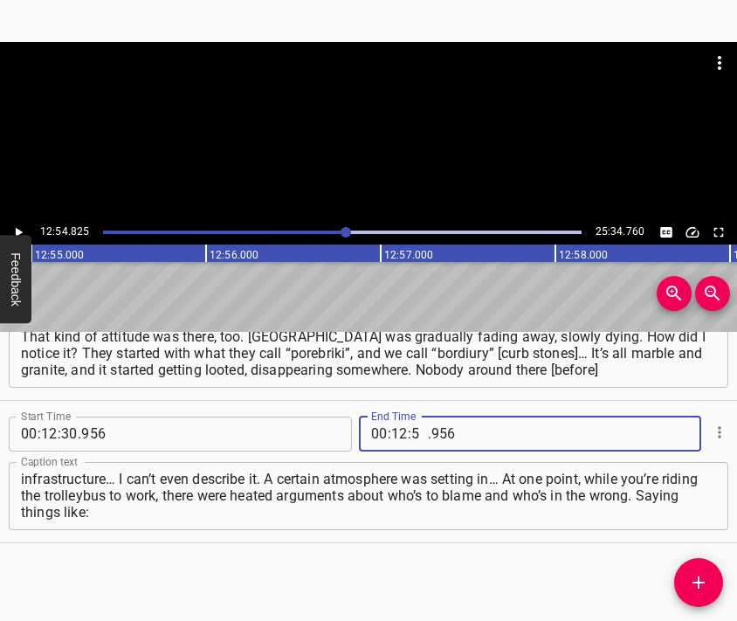
type input "54"
type input "825"
click at [707, 583] on icon "Add Cue" at bounding box center [698, 582] width 21 height 21
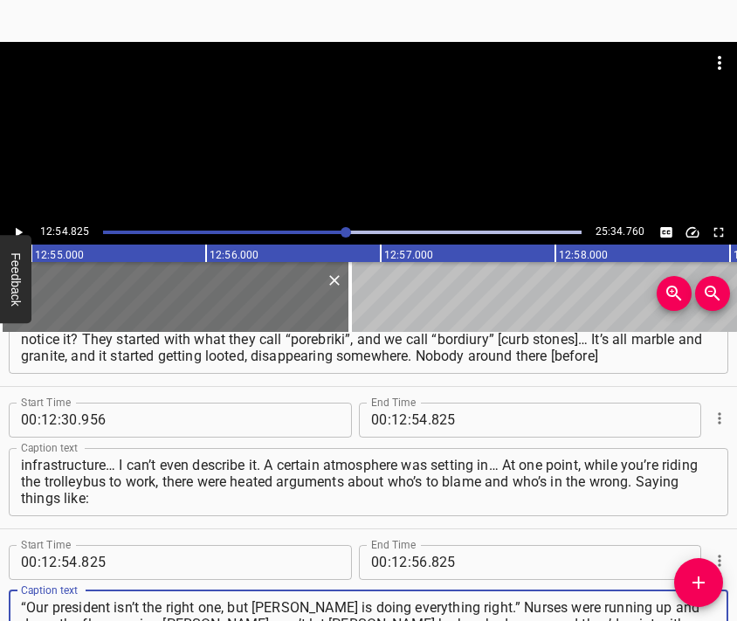
type textarea "“Our president isn’t the right one, but [PERSON_NAME] is doing everything right…"
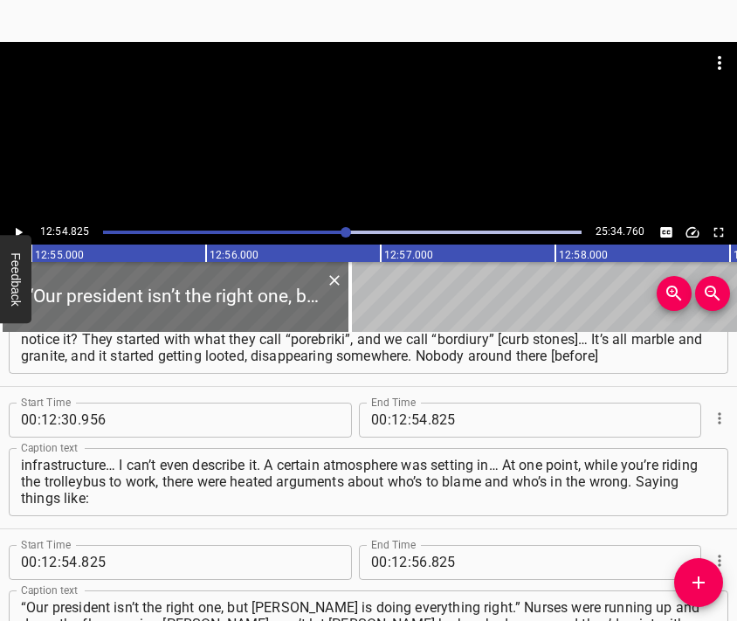
click at [362, 132] on div at bounding box center [368, 131] width 737 height 178
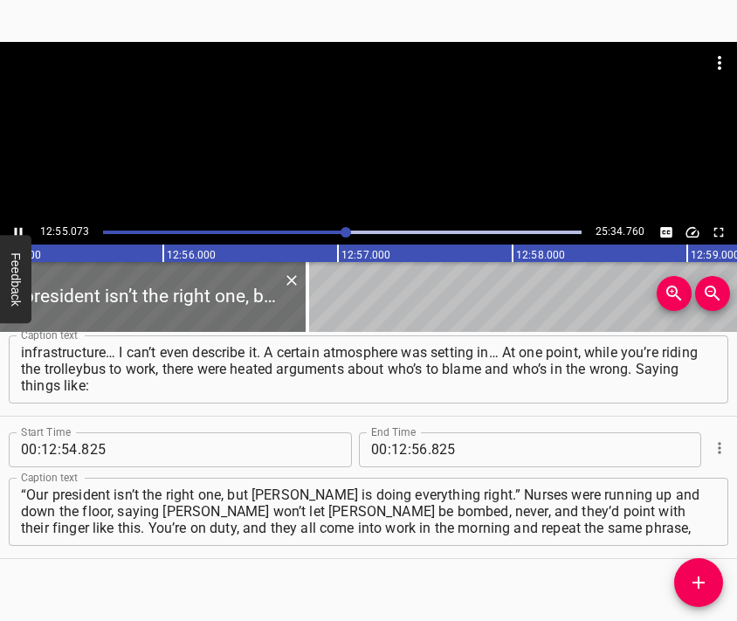
scroll to position [0, 135387]
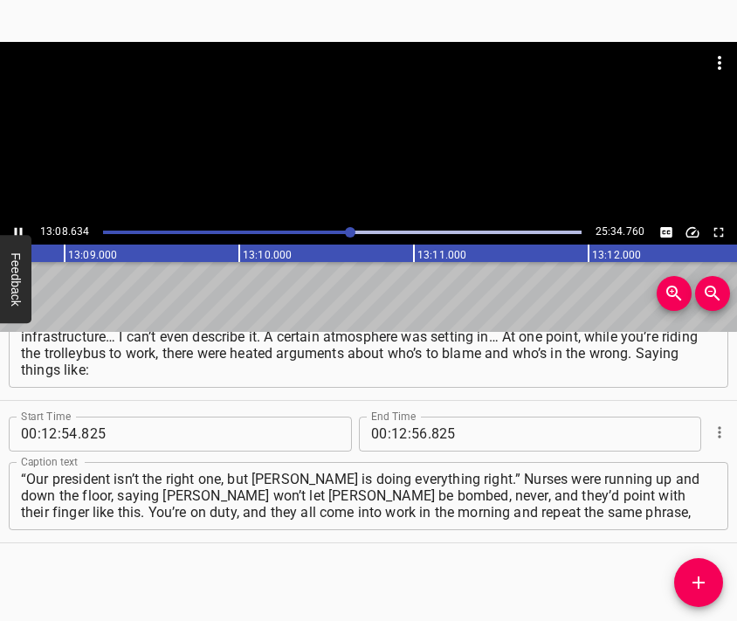
click at [376, 148] on div at bounding box center [368, 131] width 737 height 178
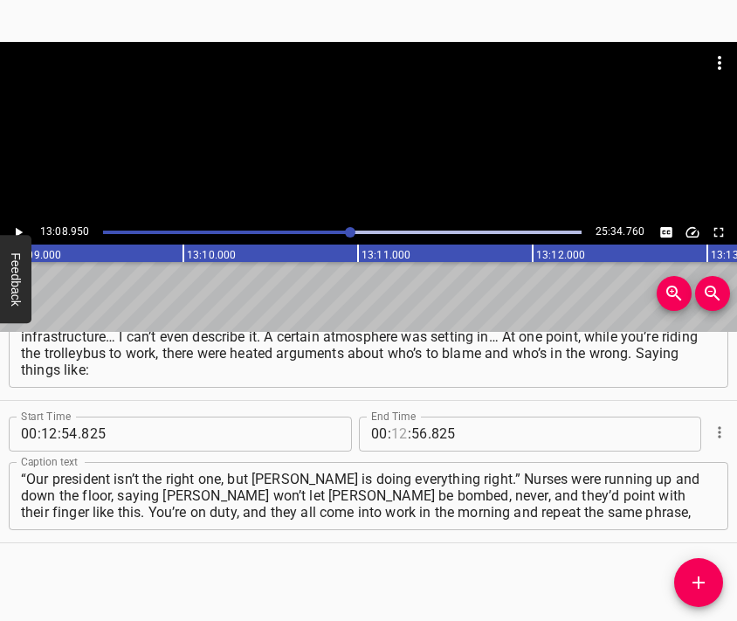
click at [391, 440] on input "number" at bounding box center [399, 434] width 17 height 35
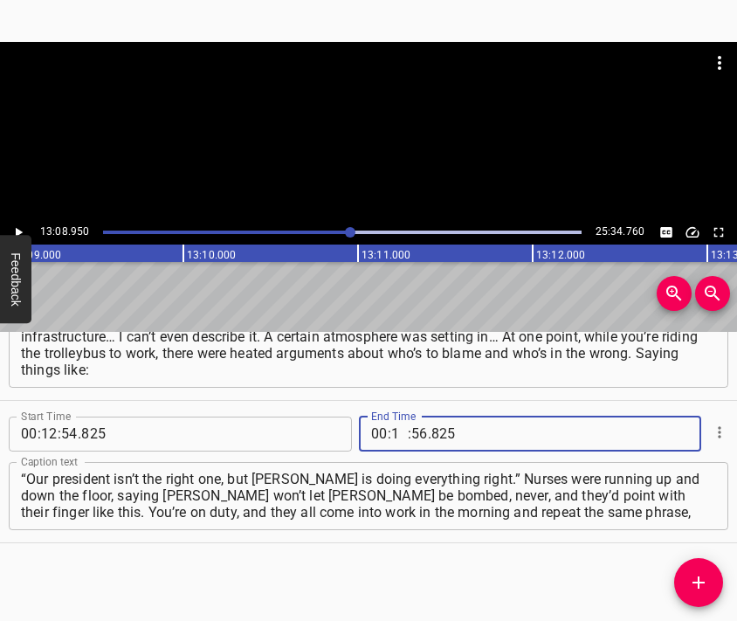
type input "13"
type input "08"
type input "950"
click at [704, 576] on icon "Add Cue" at bounding box center [698, 582] width 21 height 21
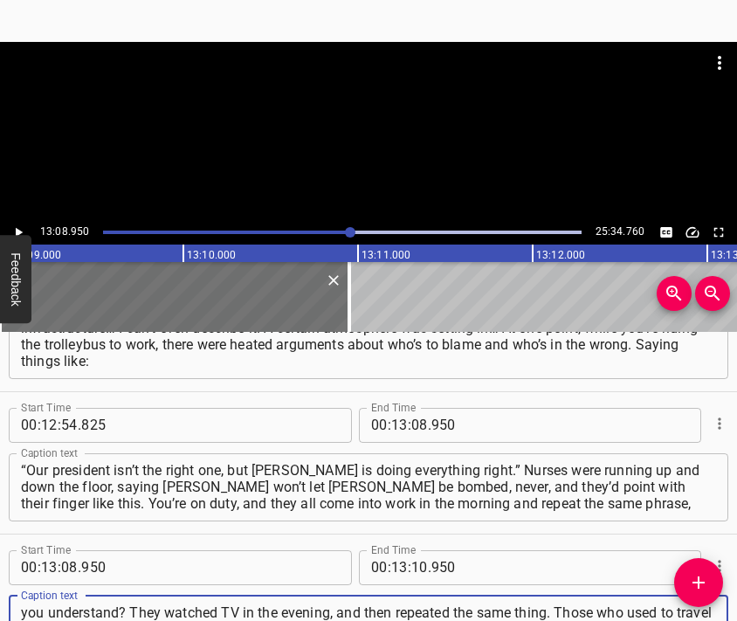
type textarea "you understand? They watched TV in the evening, and then repeated the same thin…"
click at [361, 115] on div at bounding box center [368, 85] width 737 height 87
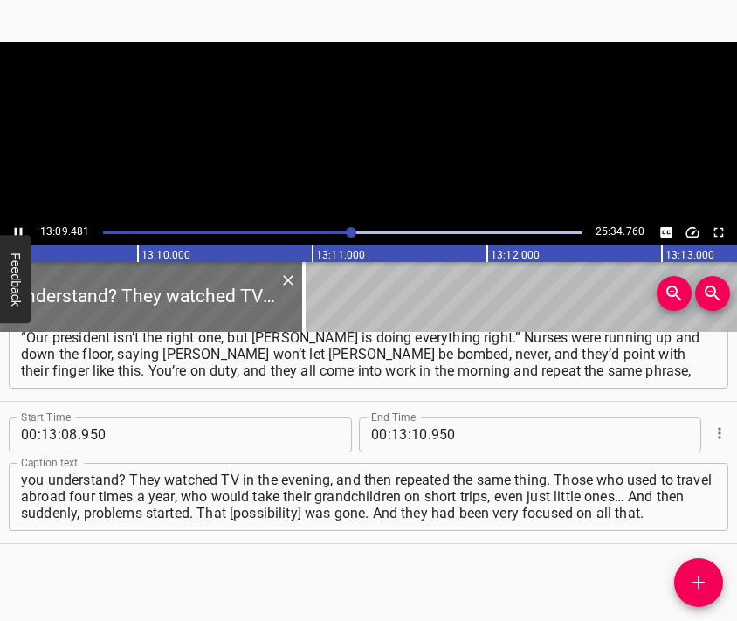
scroll to position [0, 137903]
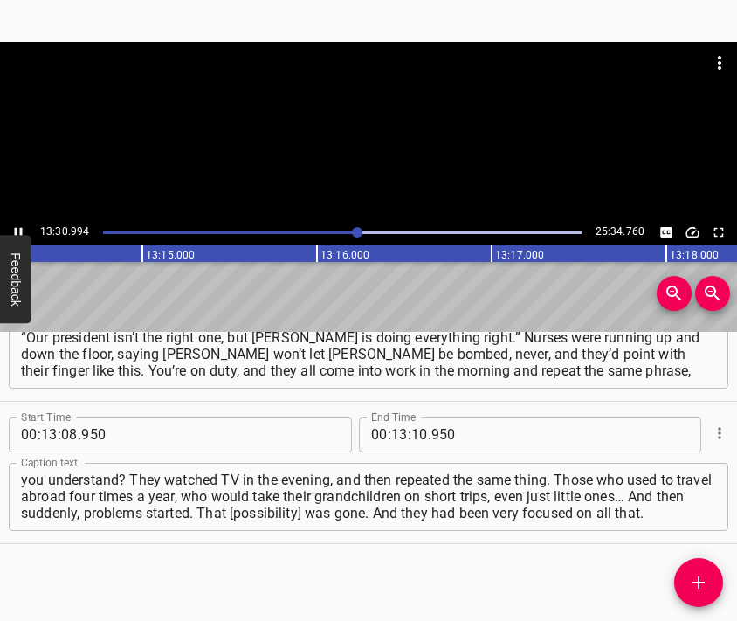
click at [454, 167] on div at bounding box center [368, 131] width 737 height 178
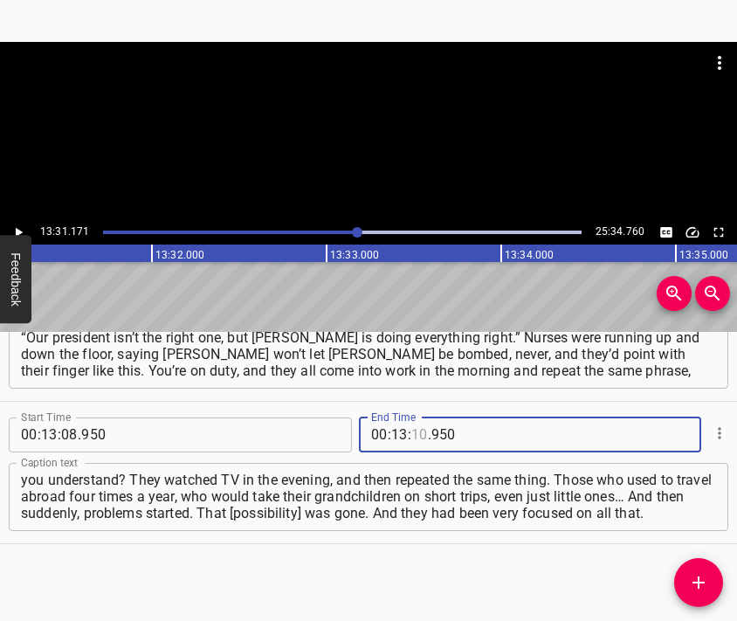
click at [417, 436] on input "number" at bounding box center [419, 434] width 17 height 35
type input "31"
type input "171"
click at [691, 577] on icon "Add Cue" at bounding box center [698, 582] width 21 height 21
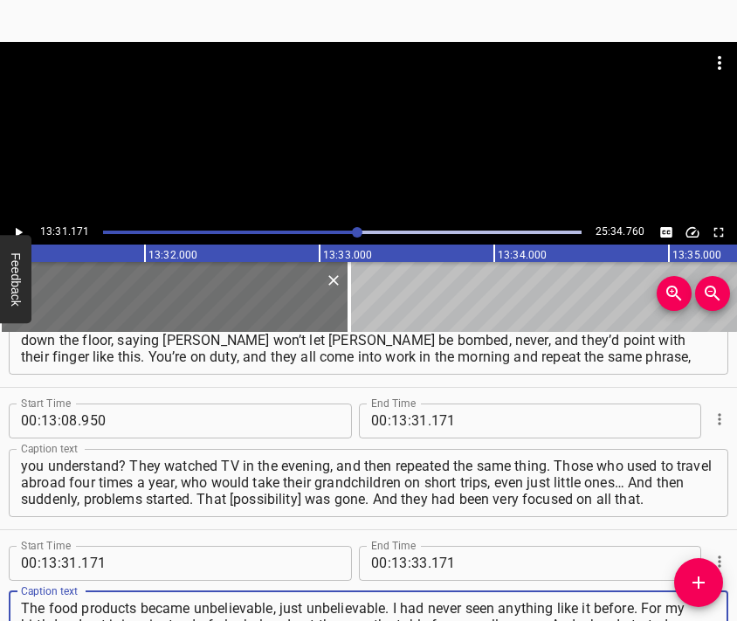
type textarea "The food products became unbelievable, just unbelievable. I had never seen anyt…"
click at [363, 117] on div at bounding box center [368, 85] width 737 height 87
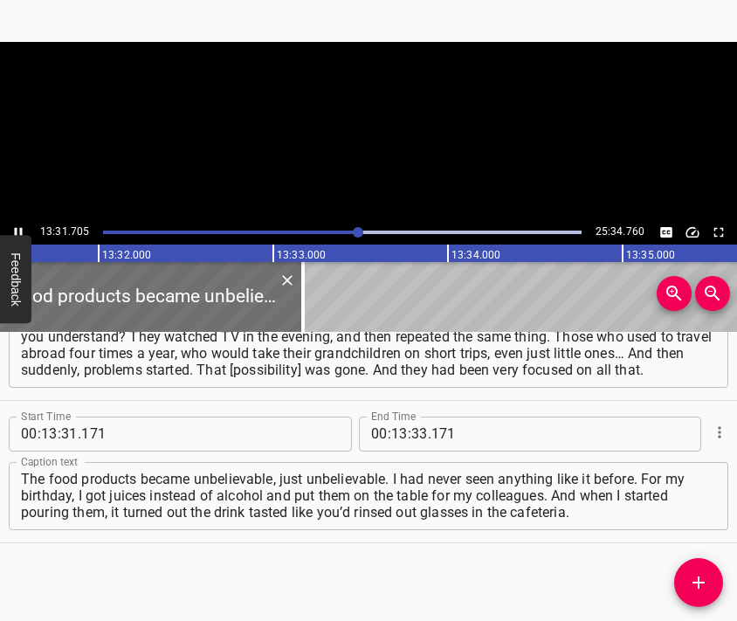
scroll to position [0, 141785]
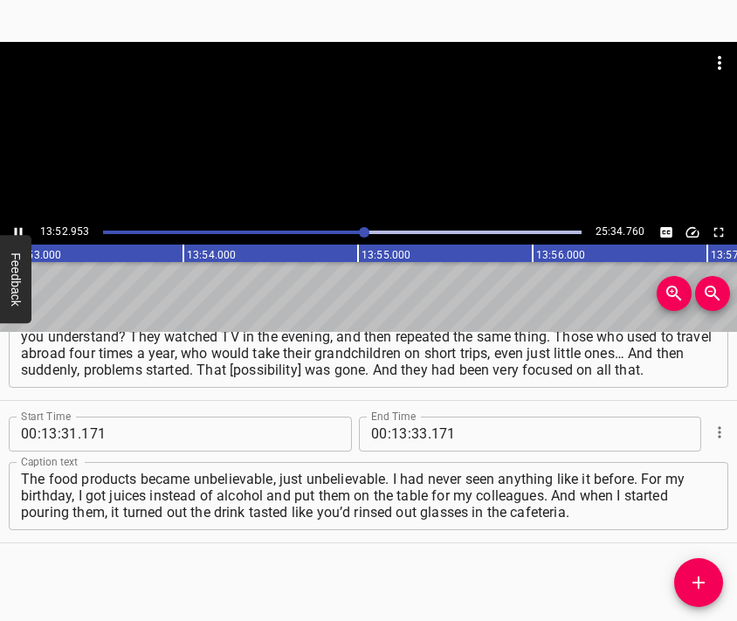
click at [398, 131] on div at bounding box center [368, 131] width 737 height 178
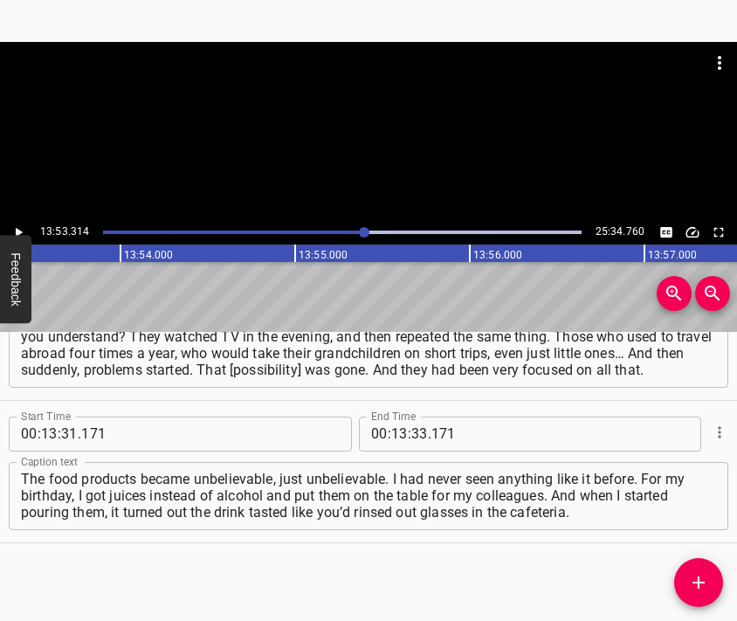
click at [408, 429] on span ":" at bounding box center [409, 434] width 3 height 35
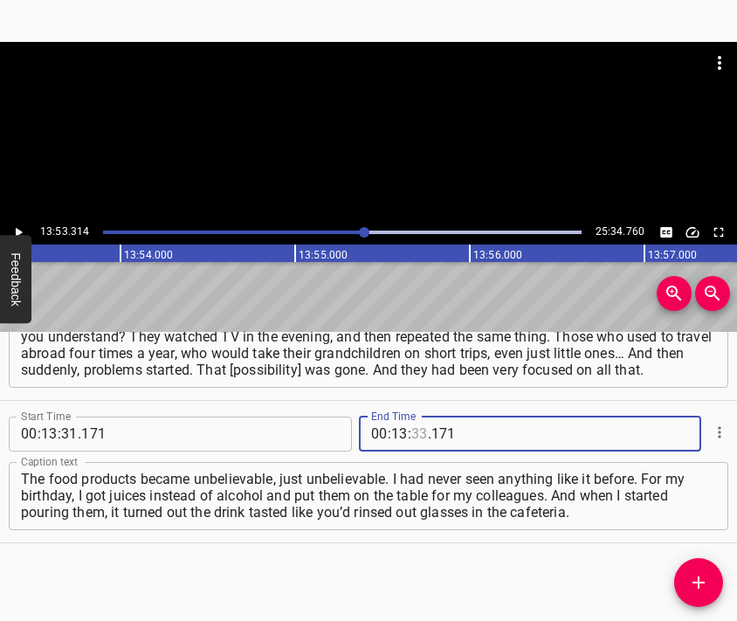
click at [411, 431] on input "number" at bounding box center [419, 434] width 17 height 35
type input "53"
type input "314"
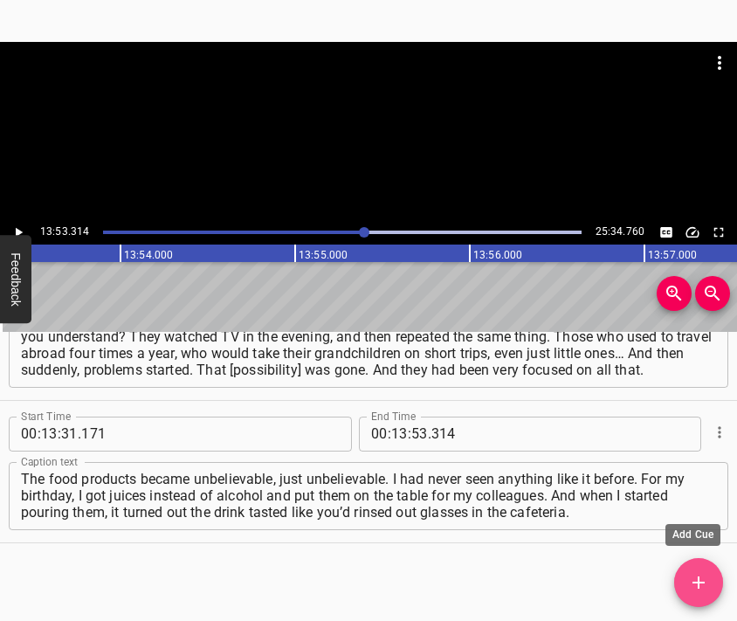
drag, startPoint x: 693, startPoint y: 574, endPoint x: 684, endPoint y: 497, distance: 77.5
click at [694, 574] on icon "Add Cue" at bounding box center [698, 582] width 21 height 21
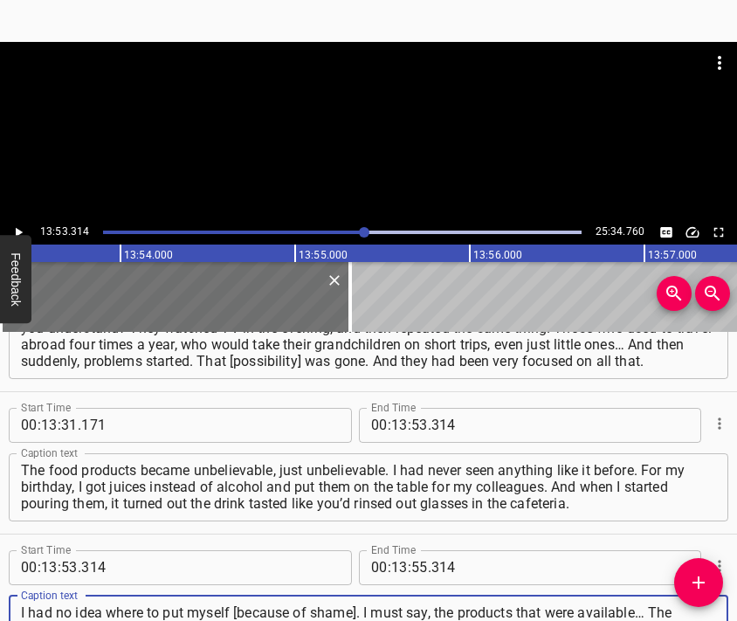
type textarea "I had no idea where to put myself [because of shame]. I must say, the products …"
click at [318, 111] on div at bounding box center [368, 85] width 737 height 87
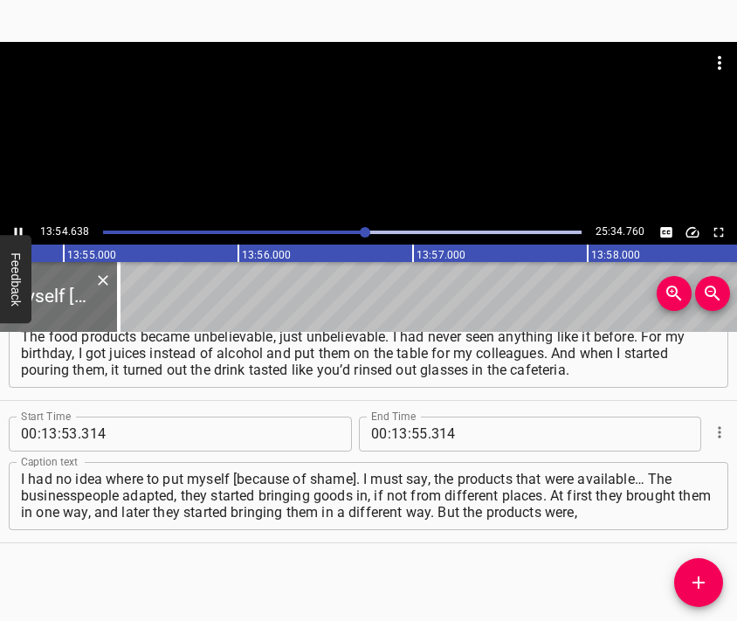
scroll to position [0, 145838]
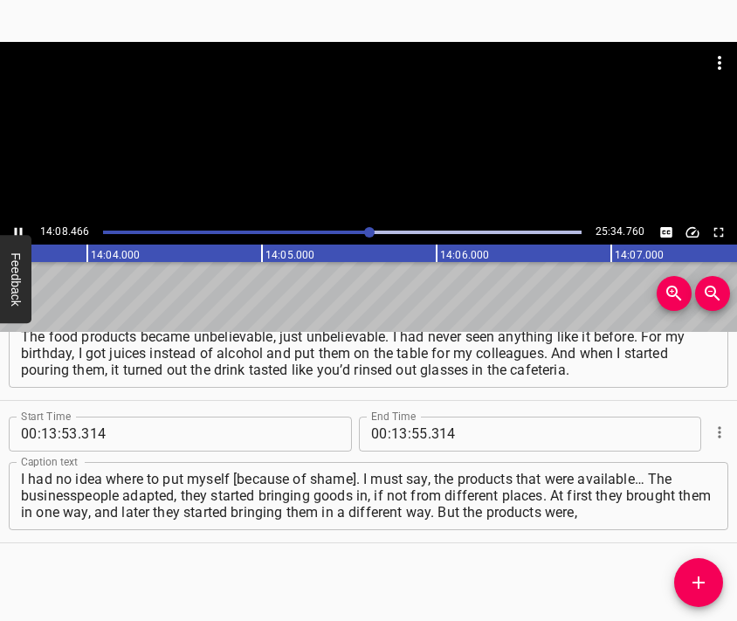
click at [367, 158] on div at bounding box center [368, 131] width 737 height 178
click at [395, 443] on input "number" at bounding box center [399, 434] width 17 height 35
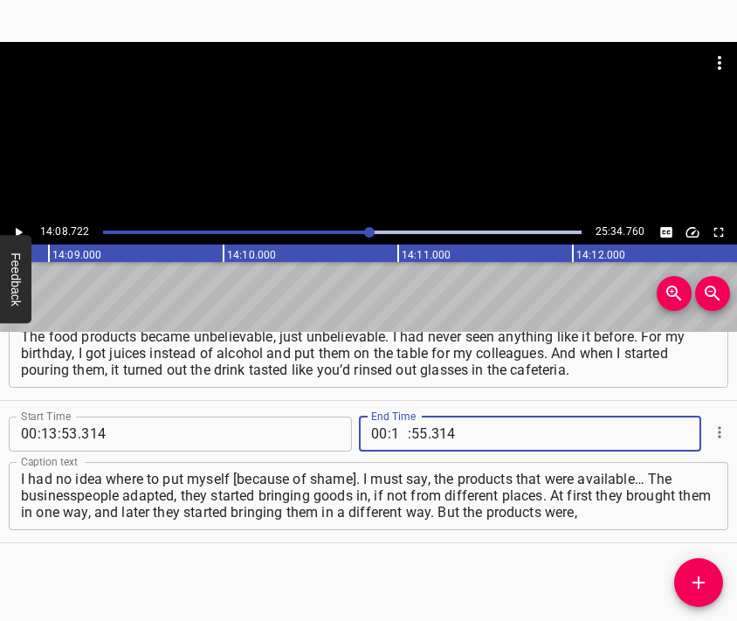
type input "14"
type input "08"
type input "722"
click at [720, 572] on span "Add Cue" at bounding box center [698, 582] width 49 height 21
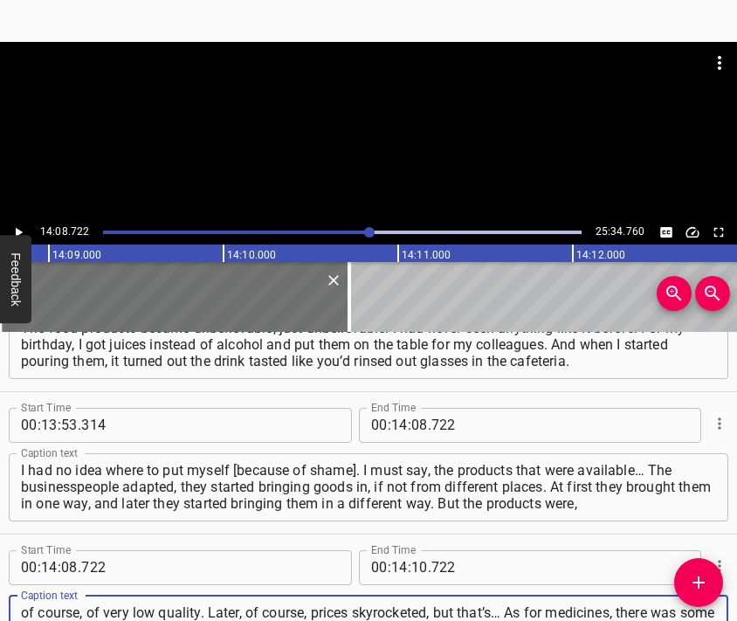
scroll to position [16, 0]
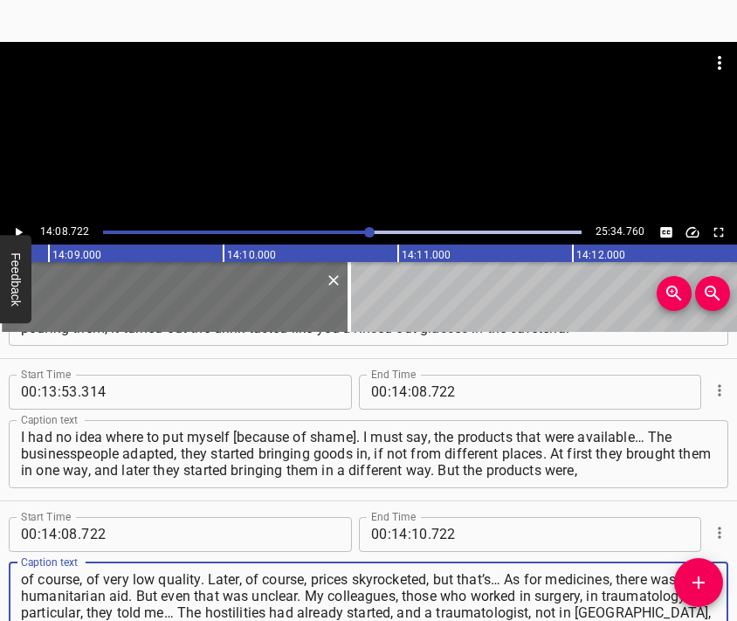
type textarea "of course, of very low quality. Later, of course, prices skyrocketed, but that’…"
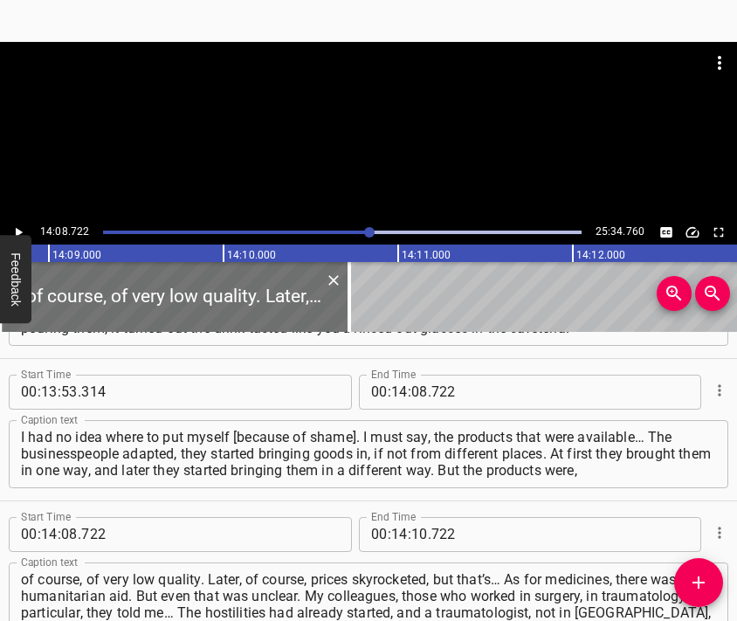
click at [321, 104] on div at bounding box center [368, 85] width 737 height 87
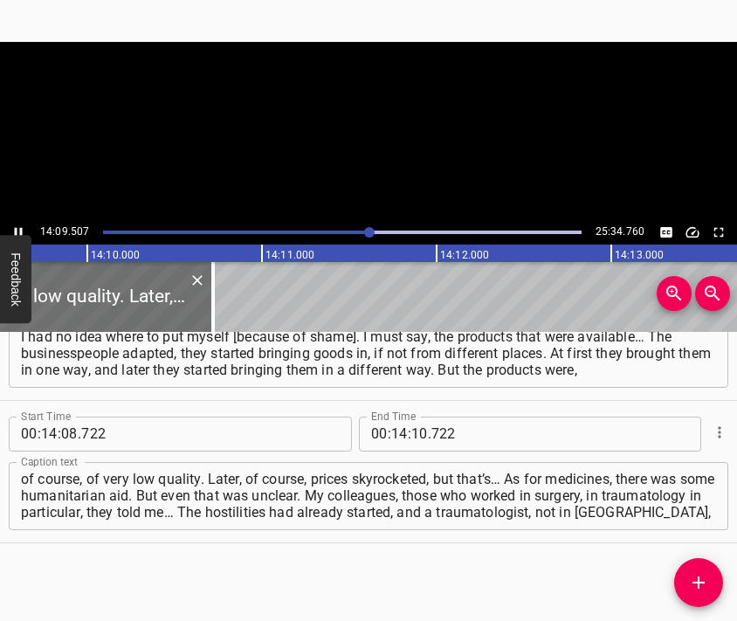
scroll to position [0, 148389]
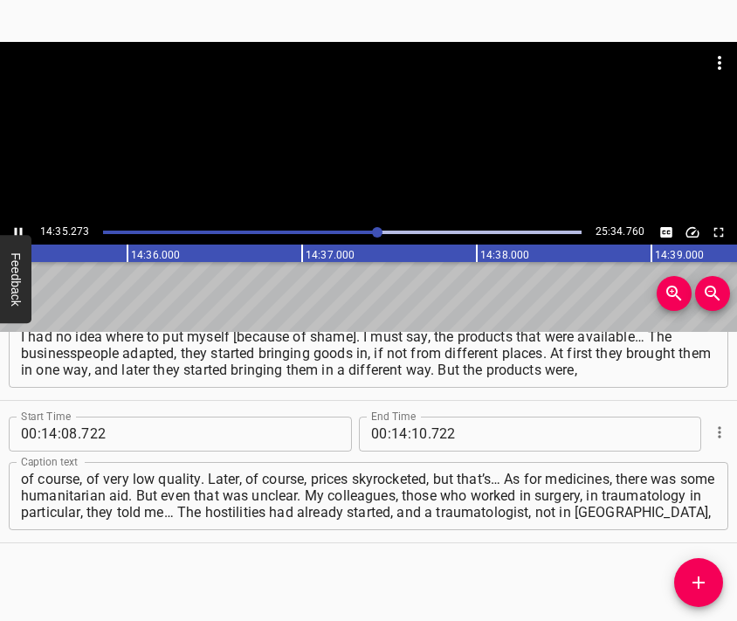
click at [346, 149] on div at bounding box center [368, 131] width 737 height 178
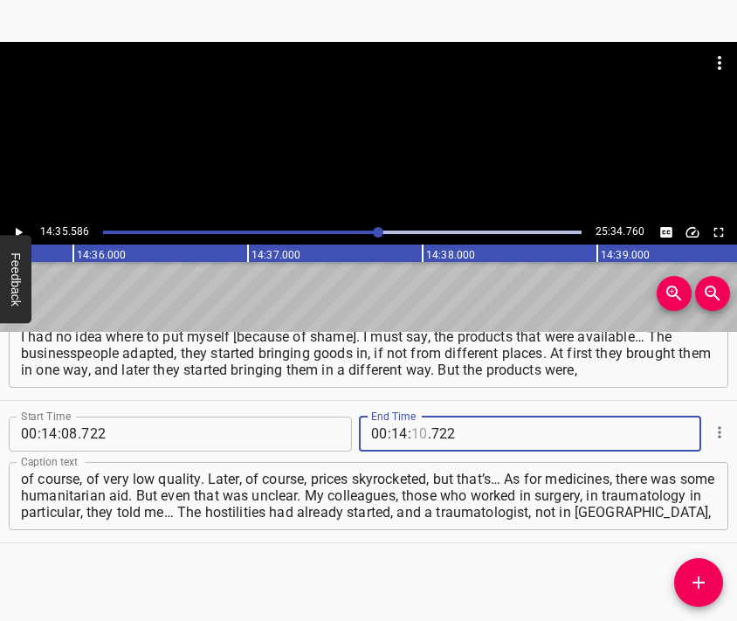
click at [411, 425] on input "number" at bounding box center [419, 434] width 17 height 35
type input "35"
type input "586"
click at [697, 570] on button "Add Cue" at bounding box center [698, 582] width 49 height 49
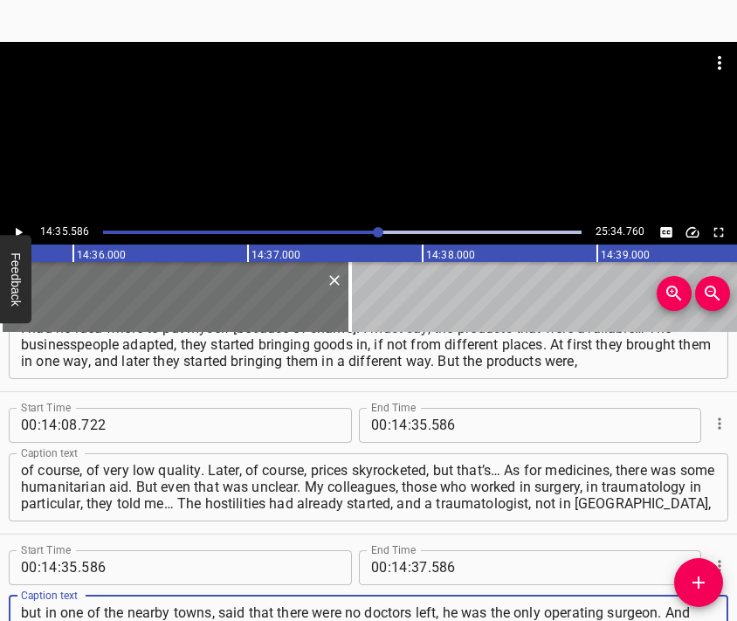
scroll to position [17, 0]
type textarea "but in one of the nearby towns, said that there were no doctors left, he was th…"
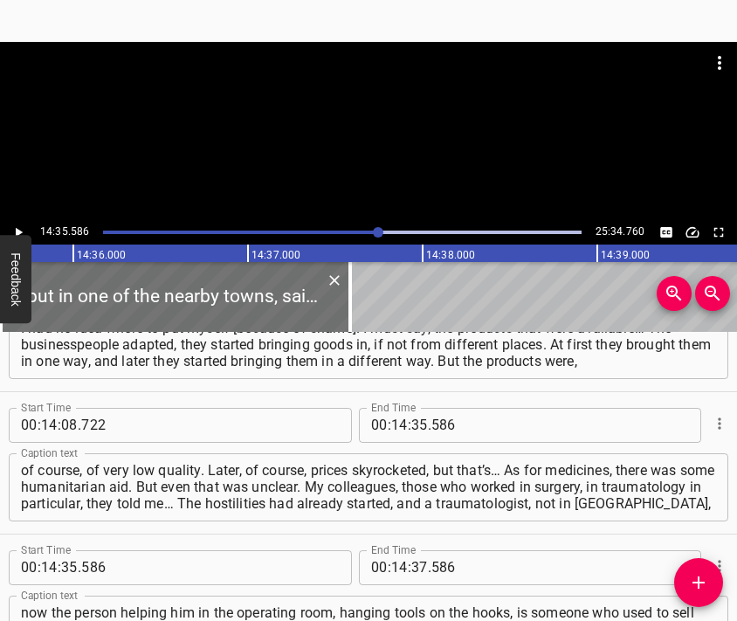
click at [362, 133] on div at bounding box center [368, 131] width 737 height 178
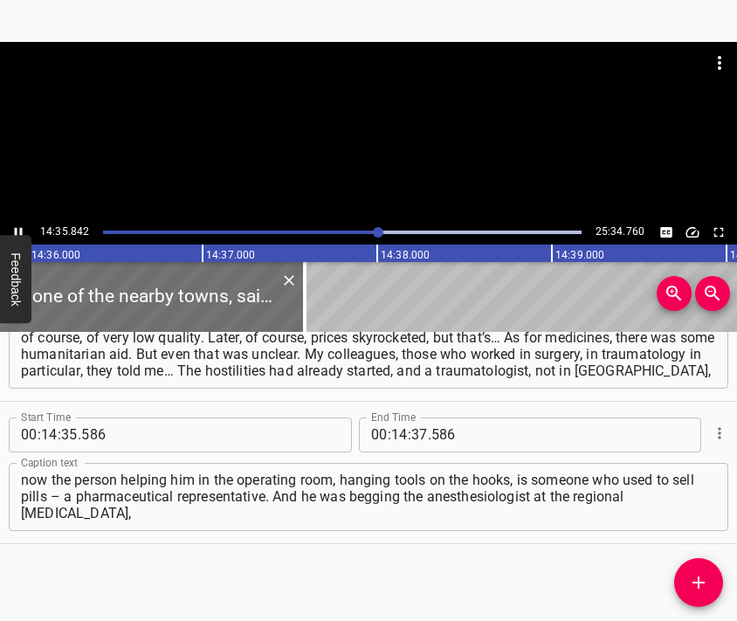
scroll to position [0, 153036]
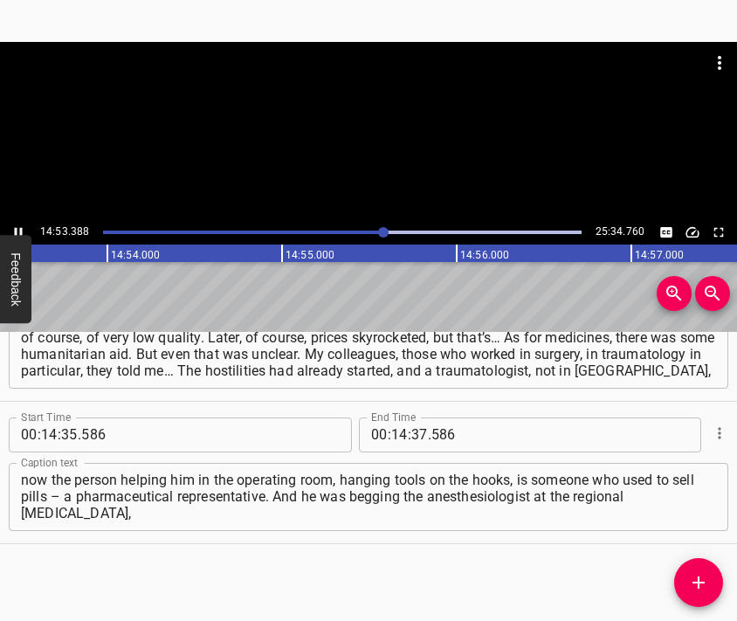
click at [368, 131] on div at bounding box center [368, 131] width 737 height 178
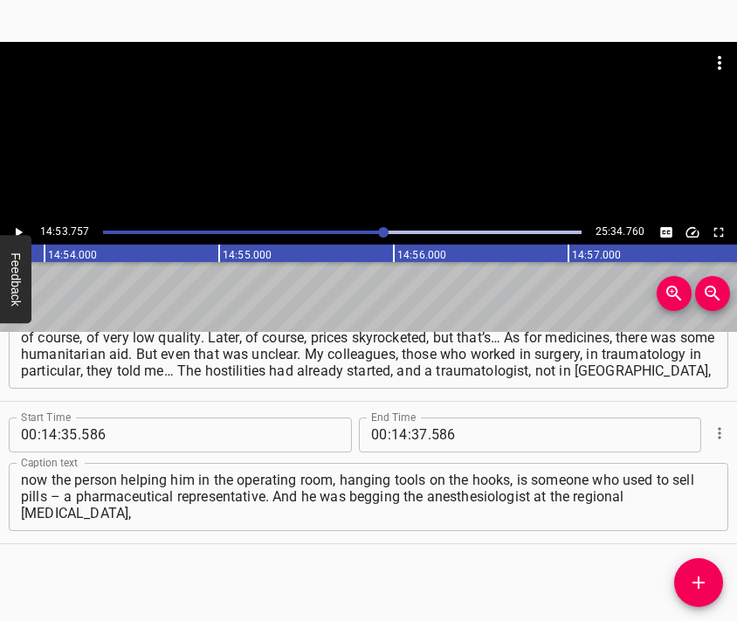
scroll to position [0, 156118]
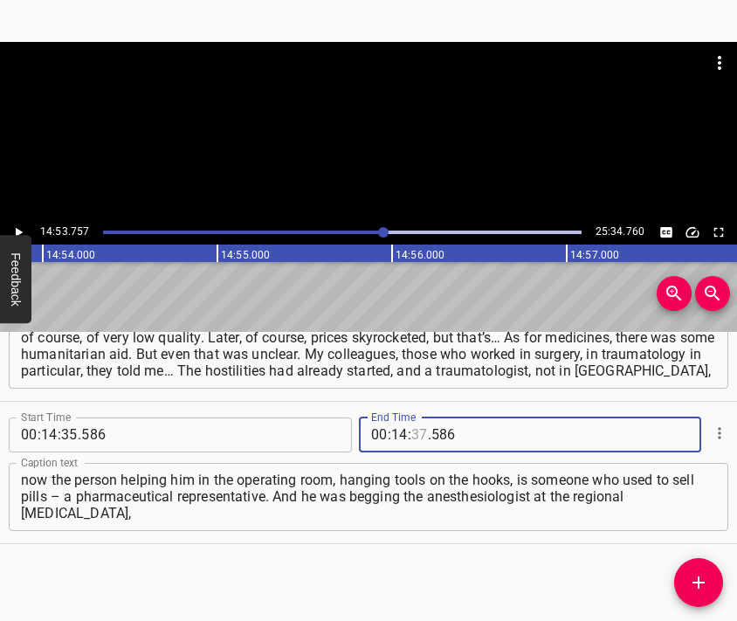
click at [411, 435] on input "number" at bounding box center [419, 434] width 17 height 35
type input "53"
type input "757"
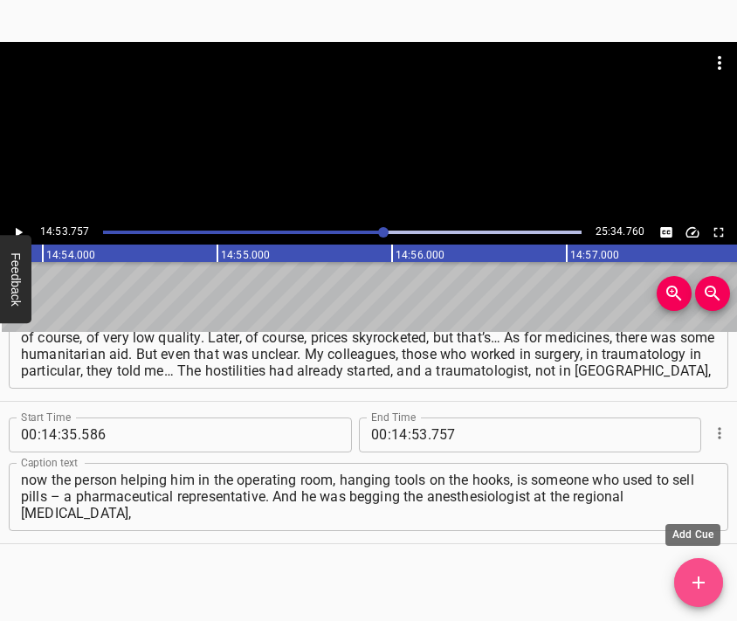
click at [713, 581] on span "Add Cue" at bounding box center [698, 582] width 49 height 21
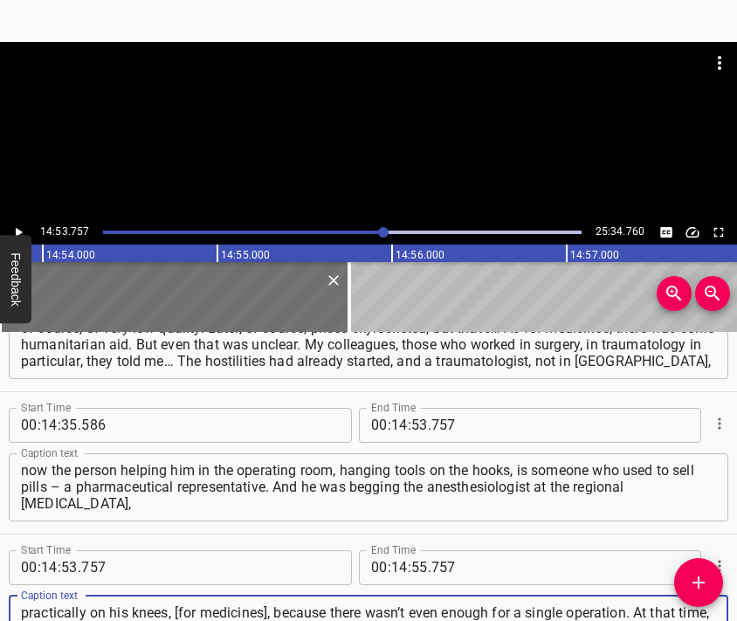
type textarea "practically on his knees, [for medicines], because there wasn’t even enough for…"
click at [368, 181] on div at bounding box center [368, 131] width 737 height 178
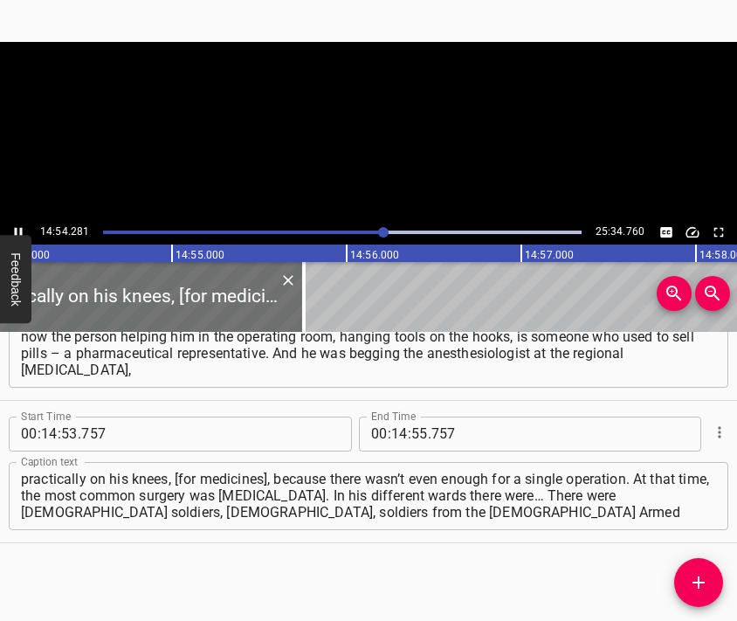
scroll to position [0, 156207]
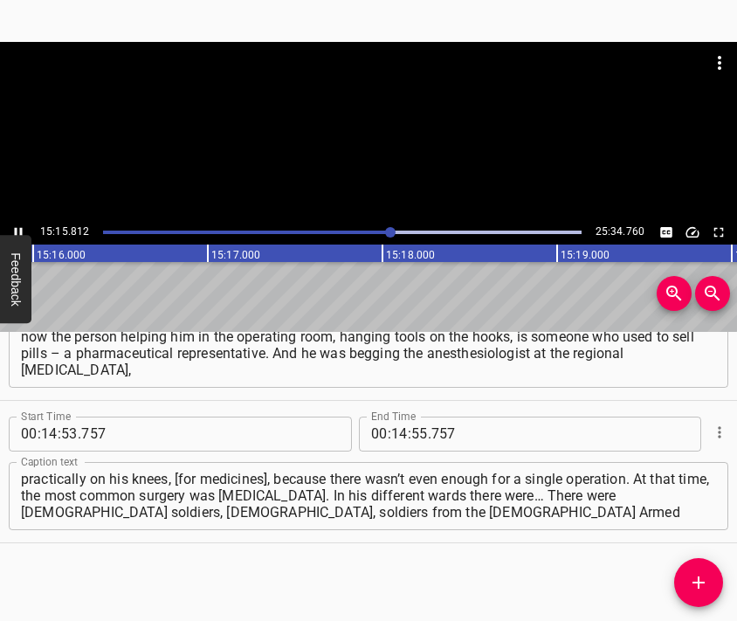
click at [400, 134] on div at bounding box center [368, 131] width 737 height 178
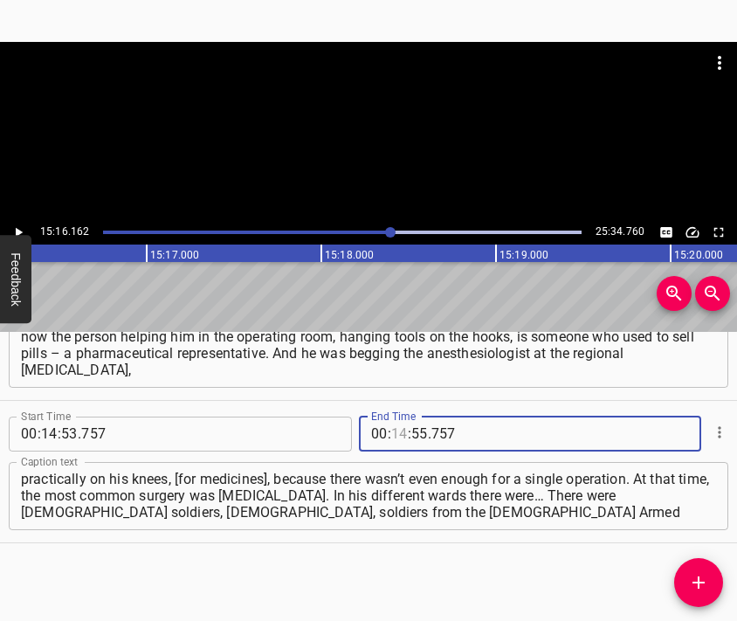
click at [395, 434] on input "number" at bounding box center [399, 434] width 17 height 35
type input "15"
type input "16"
type input "162"
click at [702, 580] on icon "Add Cue" at bounding box center [698, 582] width 21 height 21
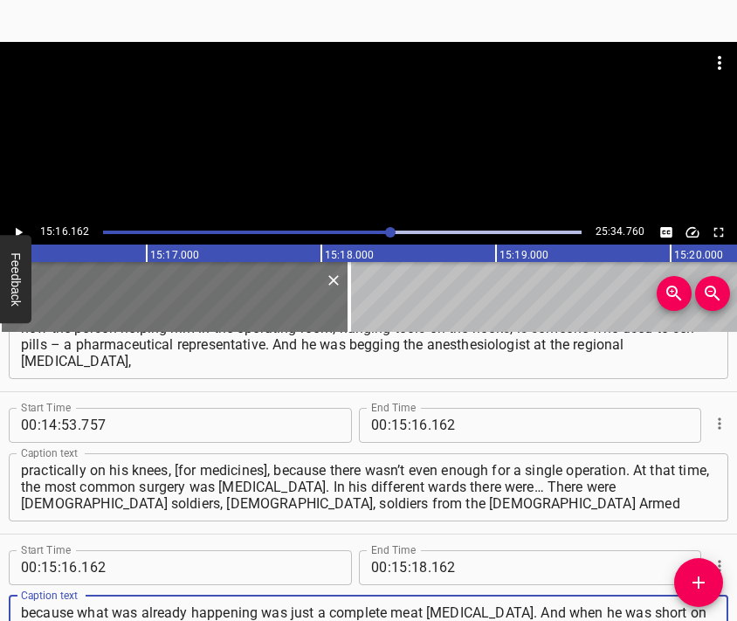
type textarea "because what was already happening was just a complete meat [MEDICAL_DATA]. And…"
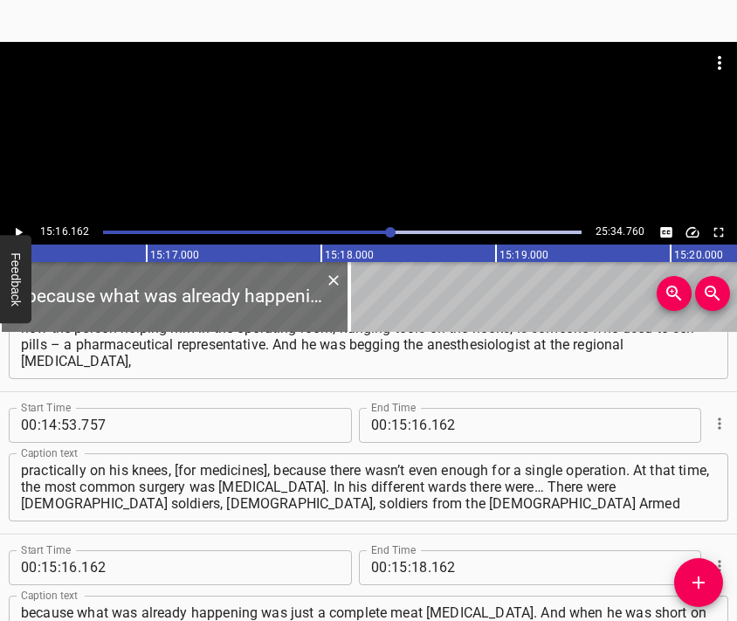
click at [372, 167] on div at bounding box center [368, 131] width 737 height 178
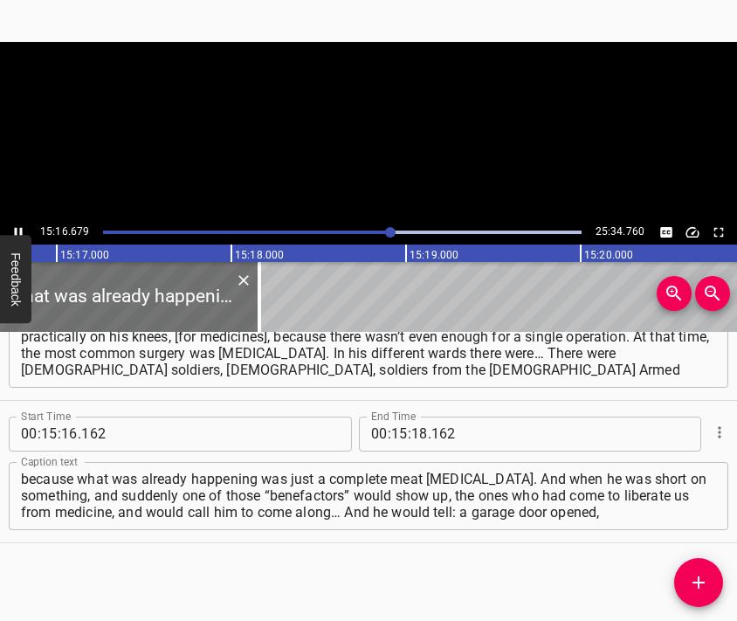
scroll to position [0, 160123]
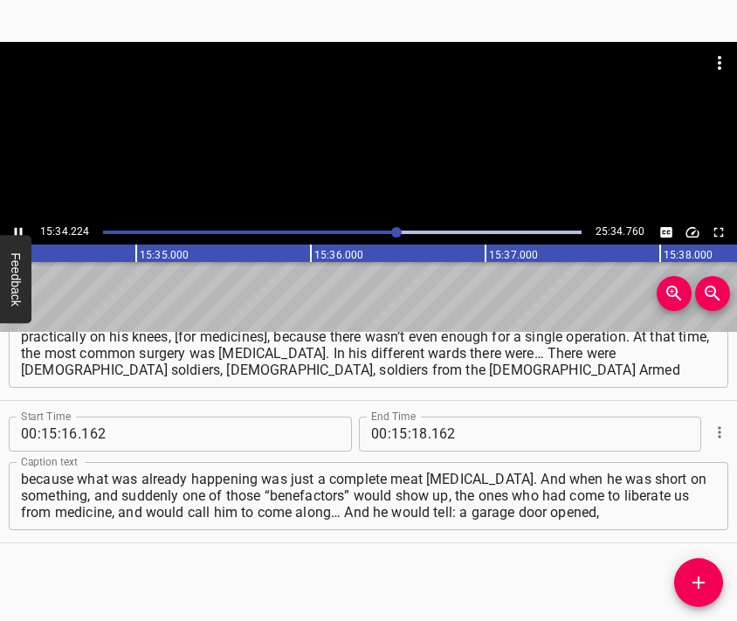
click at [381, 139] on div at bounding box center [368, 131] width 737 height 178
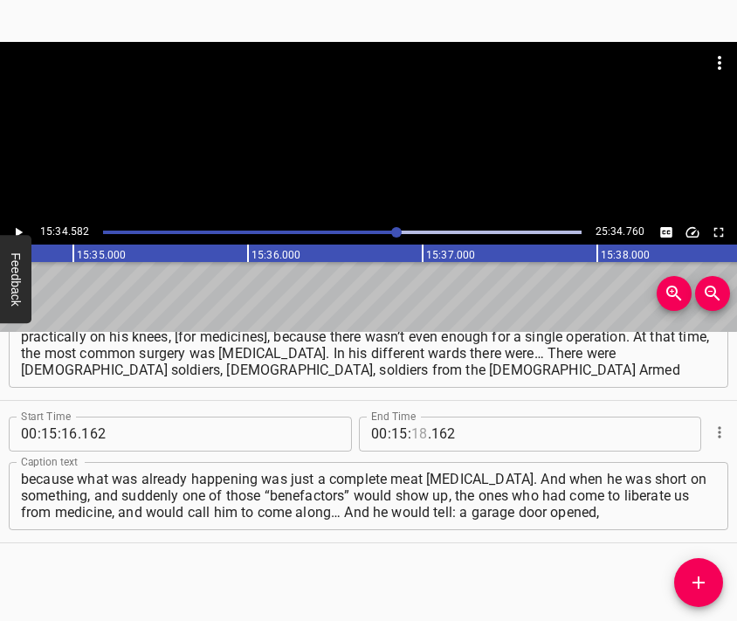
click at [412, 439] on input "number" at bounding box center [419, 434] width 17 height 35
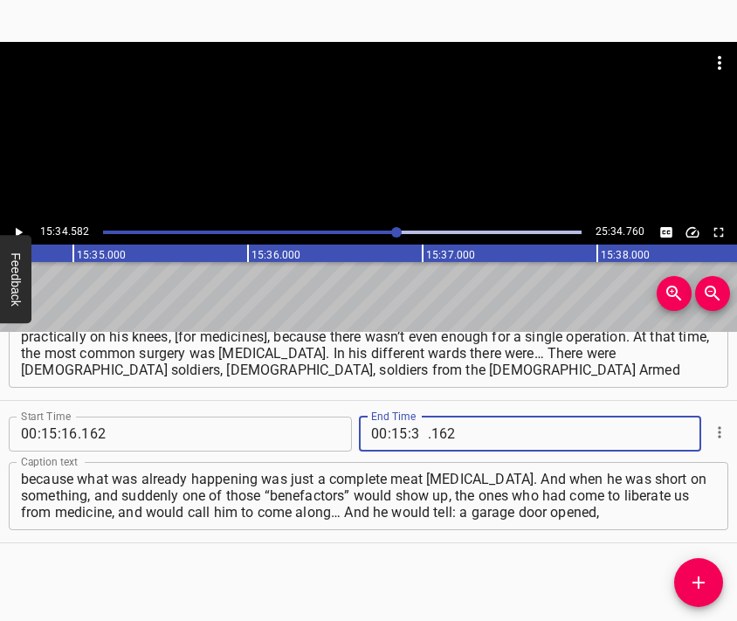
type input "34"
type input "582"
click at [709, 575] on span "Add Cue" at bounding box center [698, 582] width 49 height 21
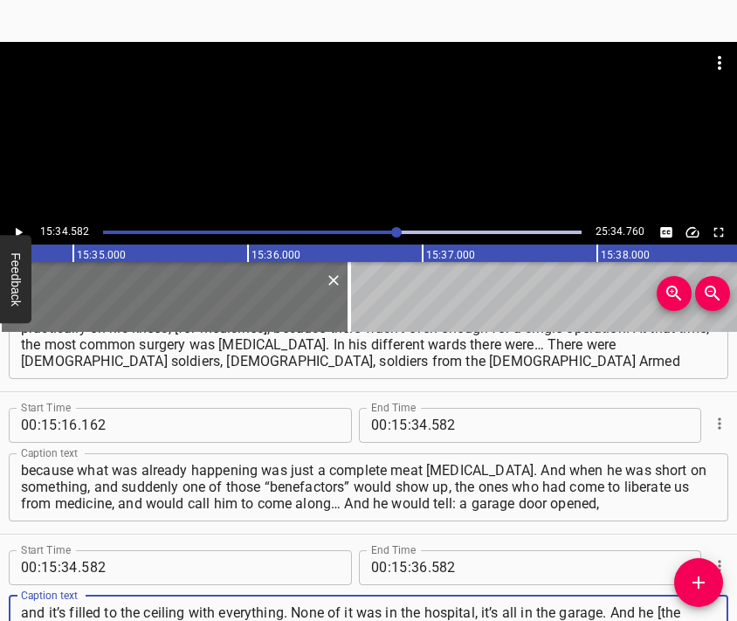
type textarea "and it’s filled to the ceiling with everything. None of it was in the hospital,…"
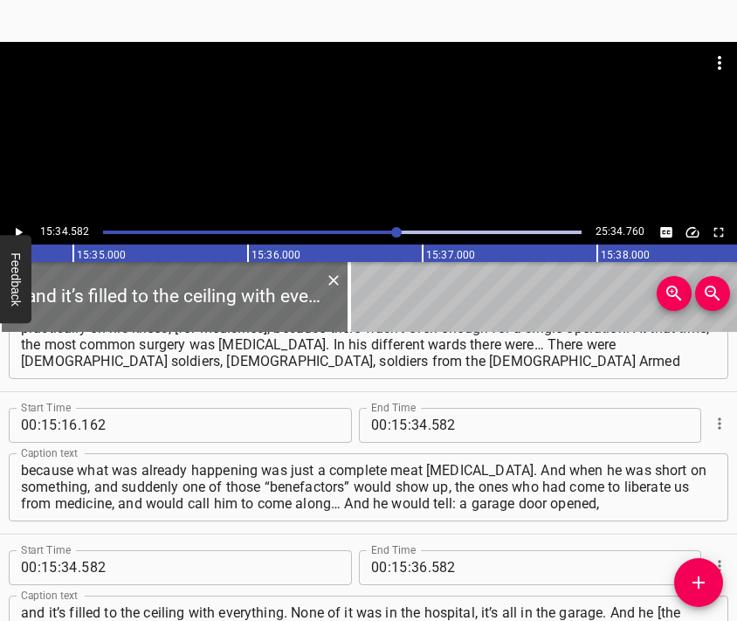
click at [341, 145] on div at bounding box center [368, 131] width 737 height 178
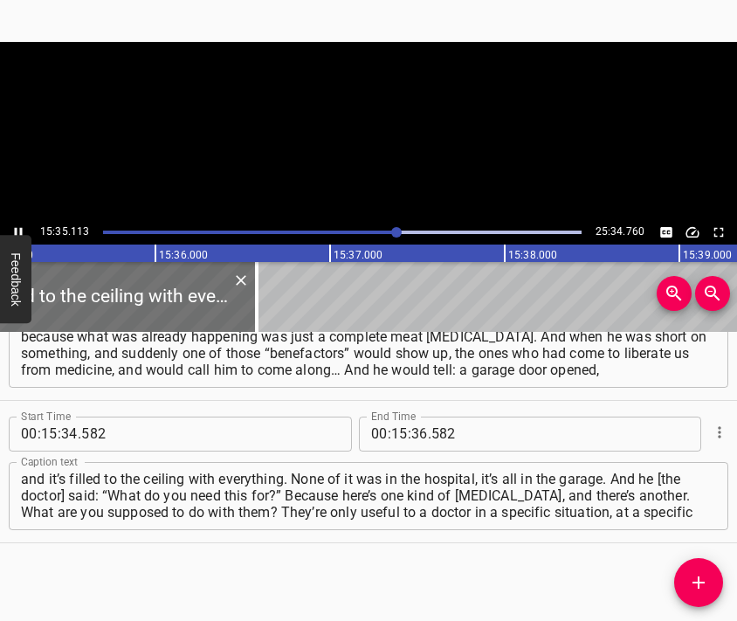
scroll to position [0, 163388]
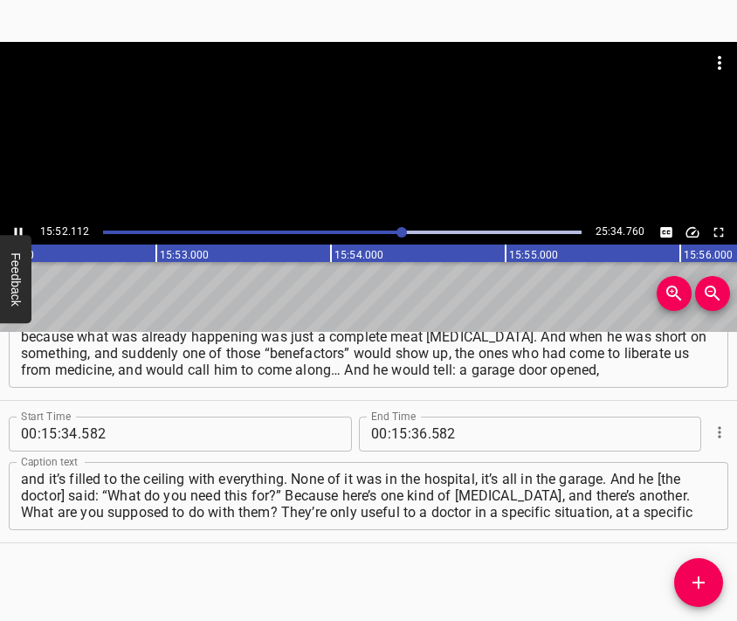
click at [378, 142] on div at bounding box center [368, 131] width 737 height 178
click at [412, 438] on input "number" at bounding box center [419, 434] width 17 height 35
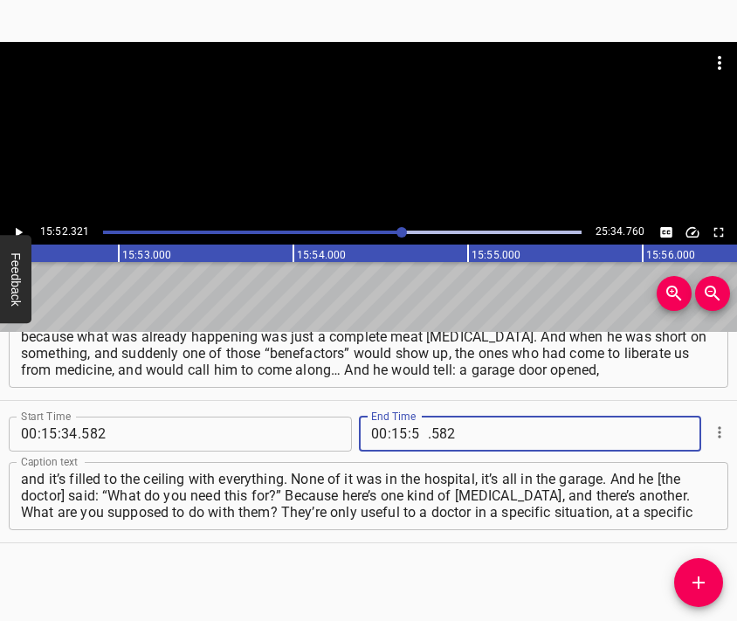
type input "52"
type input "321"
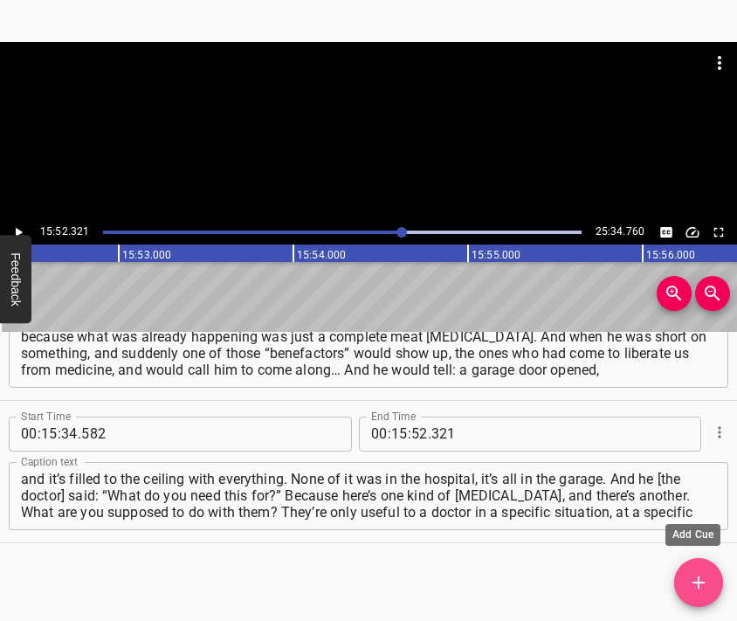
click at [702, 576] on icon "Add Cue" at bounding box center [698, 582] width 21 height 21
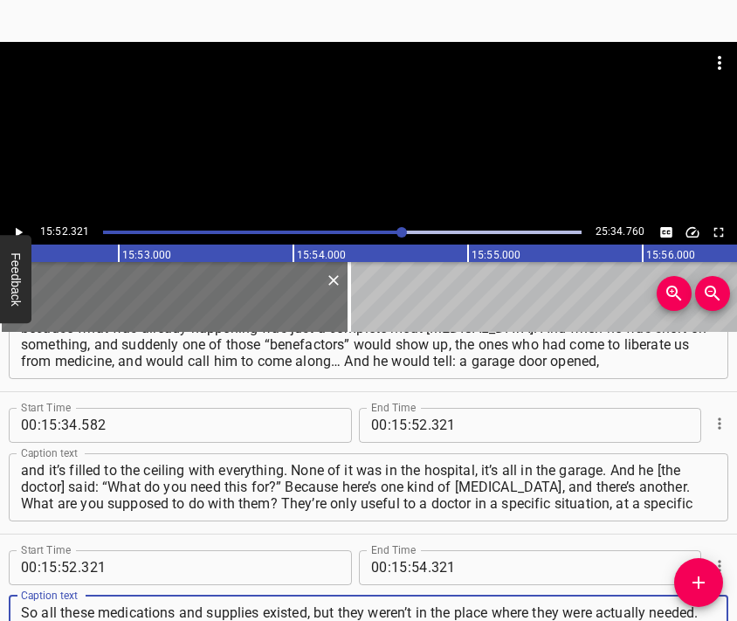
scroll to position [16, 0]
type textarea "So all these medications and supplies existed, but they weren’t in the place wh…"
click at [326, 145] on div at bounding box center [368, 131] width 737 height 178
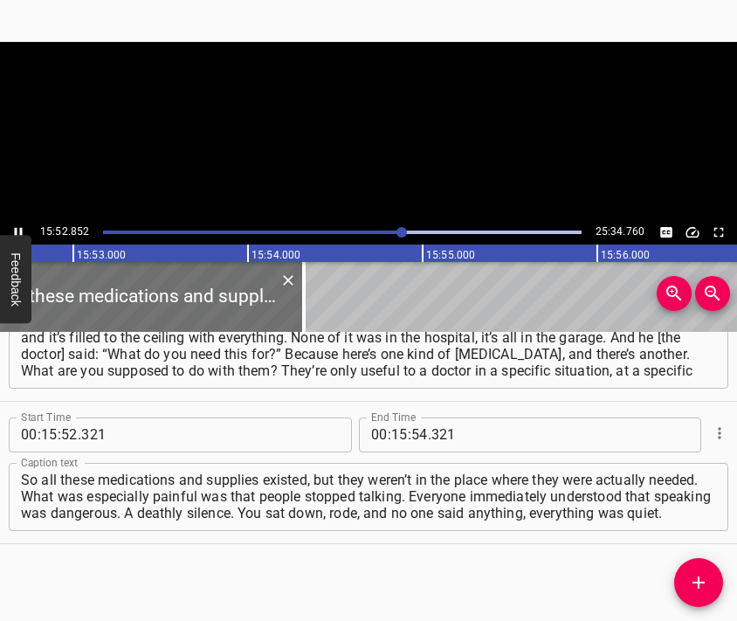
scroll to position [0, 166437]
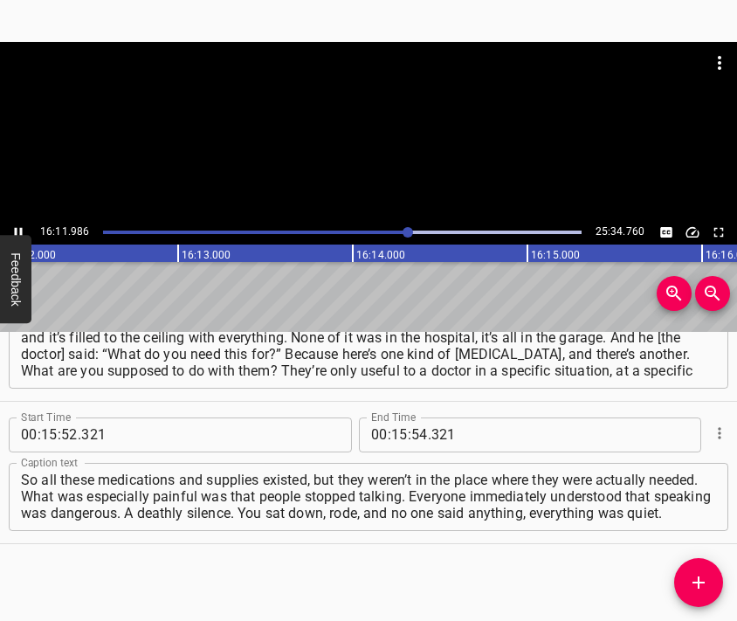
click at [373, 174] on div at bounding box center [368, 131] width 737 height 178
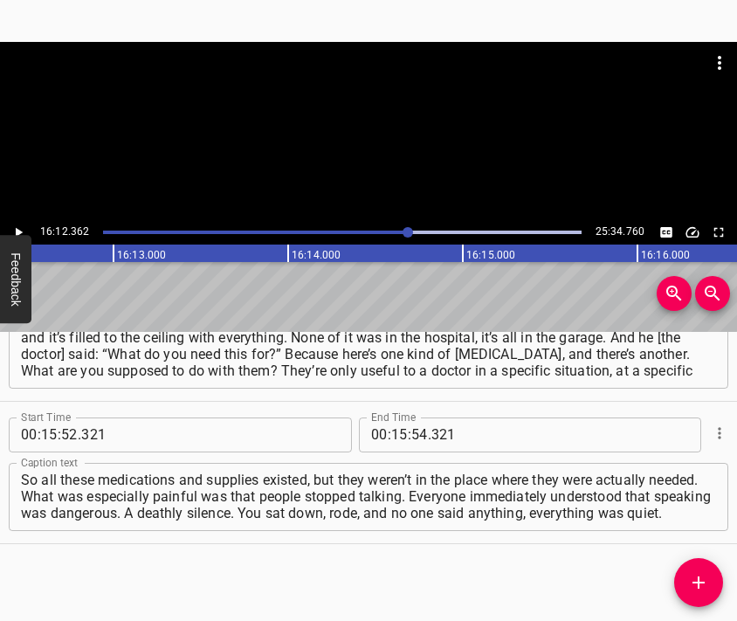
scroll to position [0, 169849]
click at [394, 431] on input "number" at bounding box center [399, 434] width 17 height 35
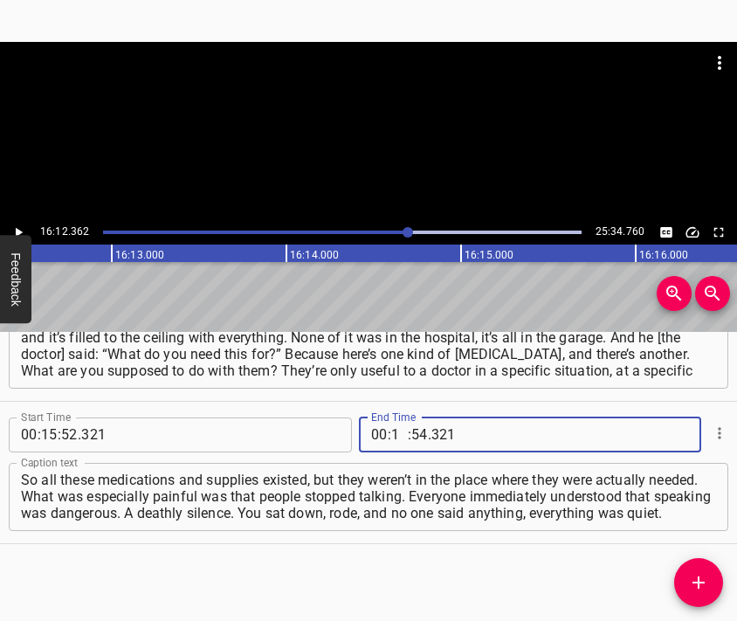
type input "16"
type input "12"
type input "362"
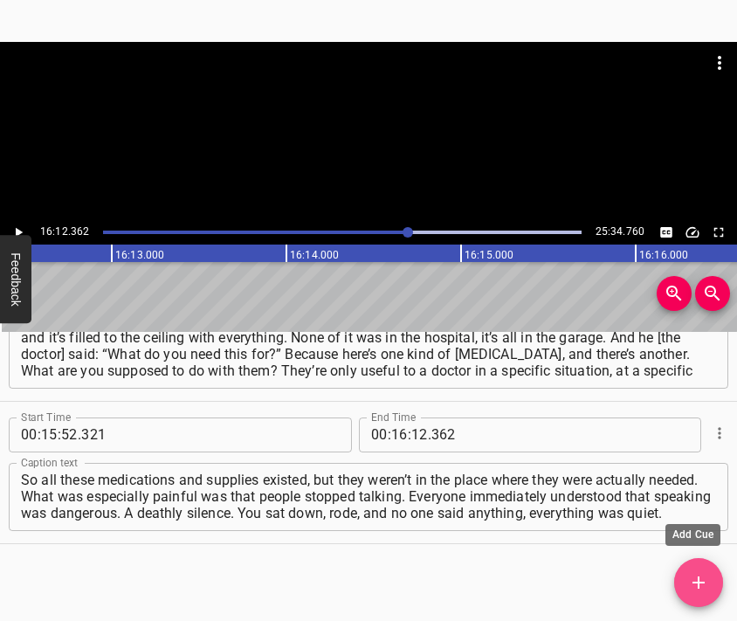
click at [701, 577] on icon "Add Cue" at bounding box center [698, 582] width 21 height 21
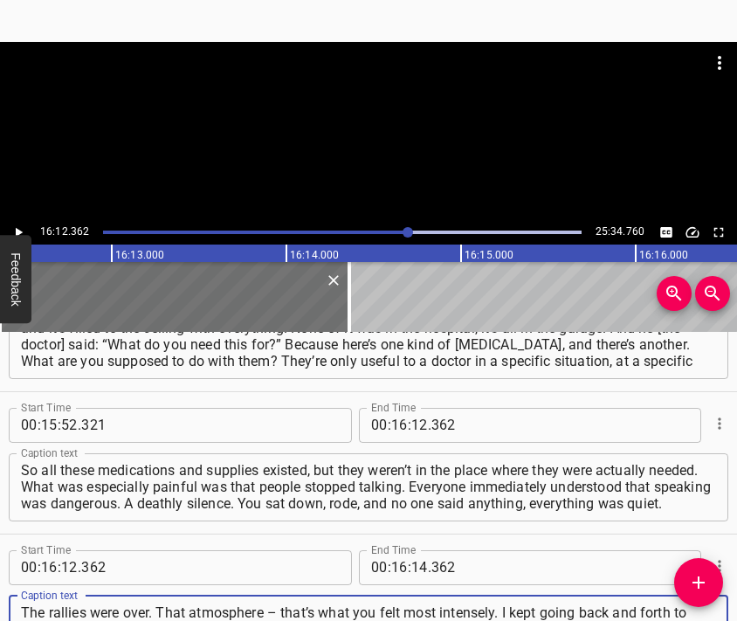
scroll to position [17, 0]
type textarea "The rallies were over. That atmosphere – that’s what you felt most intensely. I…"
click at [292, 128] on div at bounding box center [368, 85] width 737 height 87
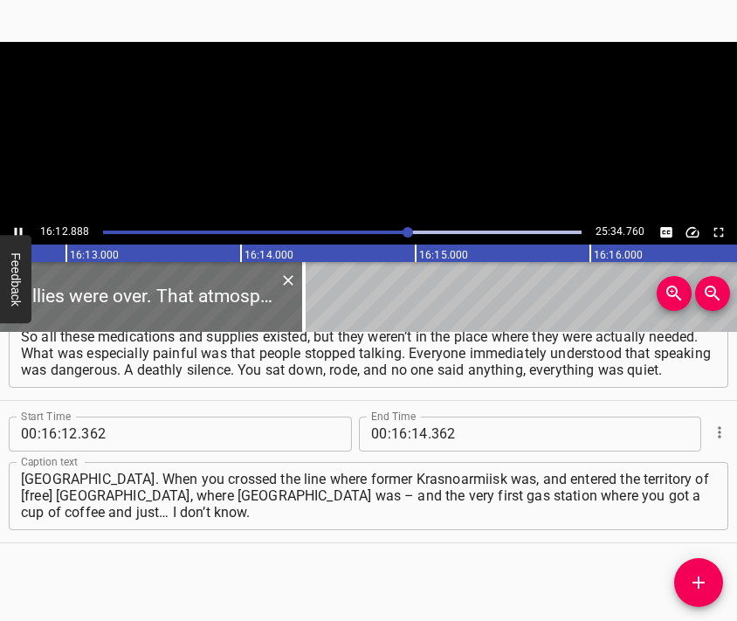
scroll to position [0, 169940]
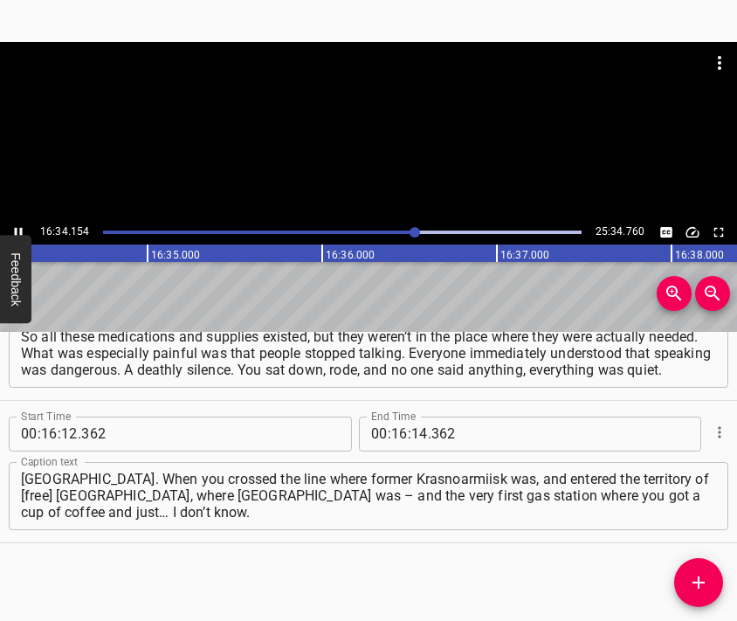
click at [386, 128] on div at bounding box center [368, 85] width 737 height 87
click at [411, 435] on input "number" at bounding box center [419, 434] width 17 height 35
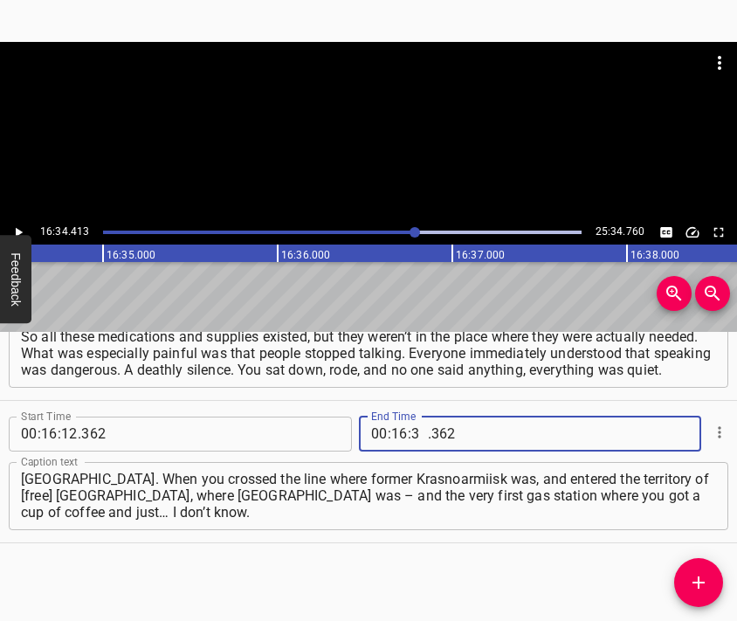
type input "34"
type input "413"
drag, startPoint x: 693, startPoint y: 575, endPoint x: 629, endPoint y: 452, distance: 138.7
click at [693, 575] on icon "Add Cue" at bounding box center [698, 582] width 21 height 21
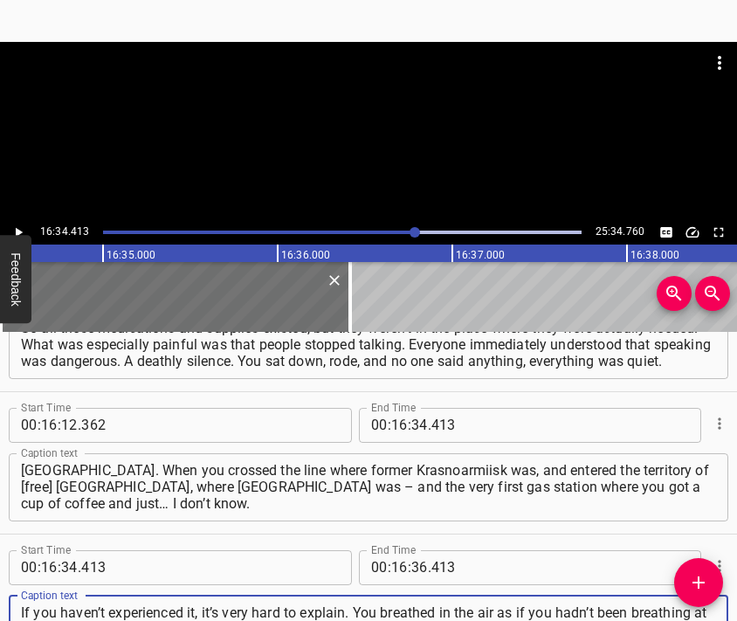
type textarea "If you haven’t experienced it, it’s very hard to explain. You breathed in the a…"
click at [367, 127] on div at bounding box center [368, 85] width 737 height 87
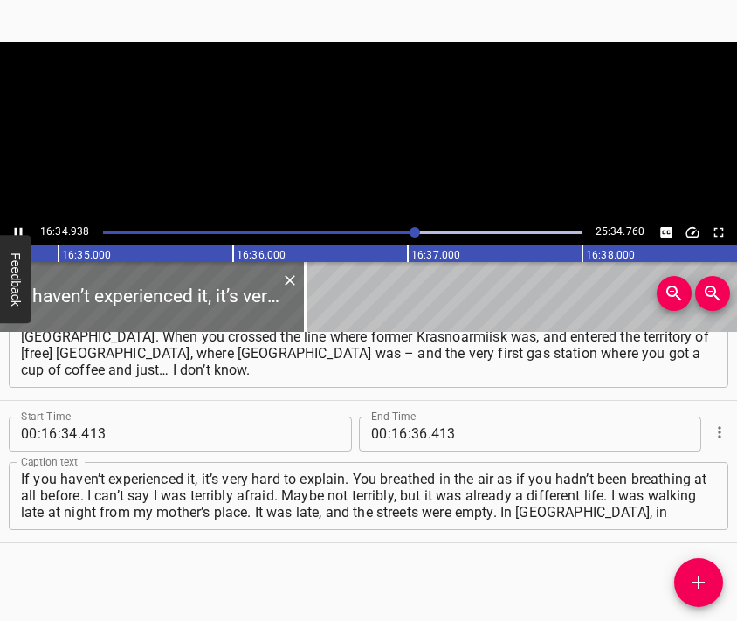
scroll to position [0, 173789]
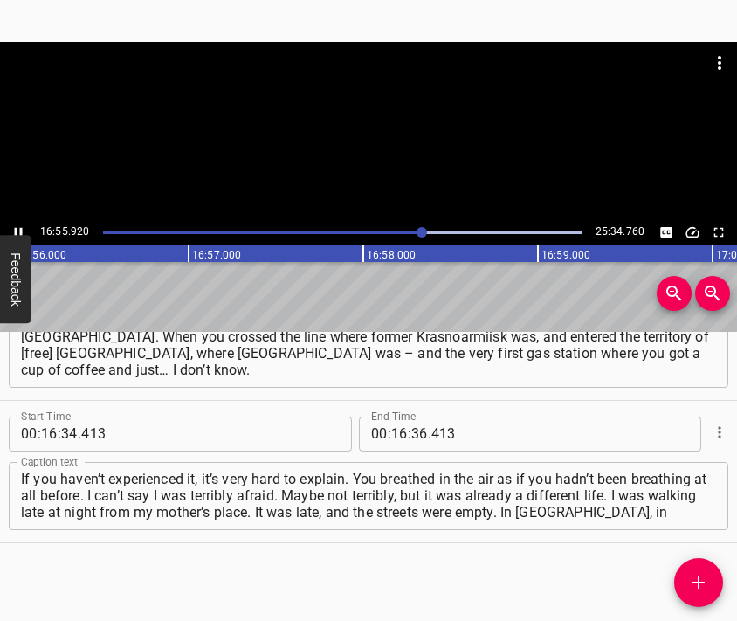
click at [393, 155] on div at bounding box center [368, 131] width 737 height 178
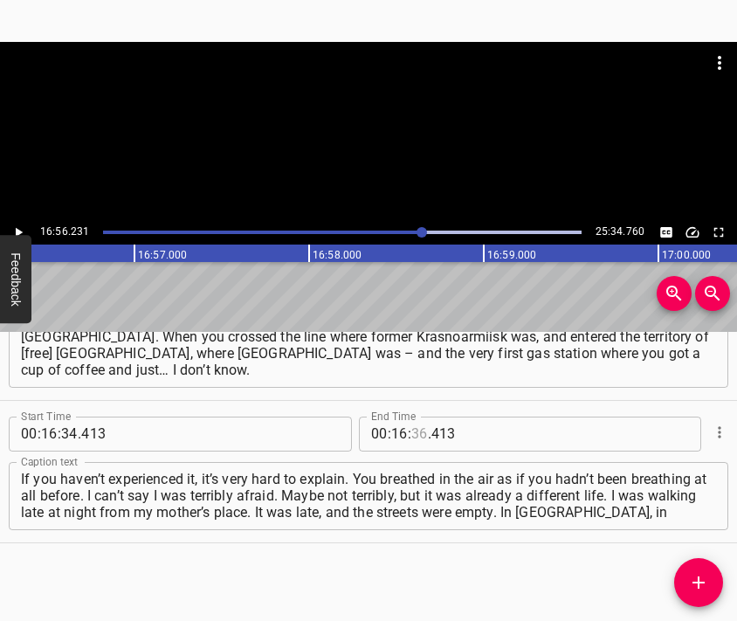
click at [414, 435] on input "number" at bounding box center [419, 434] width 17 height 35
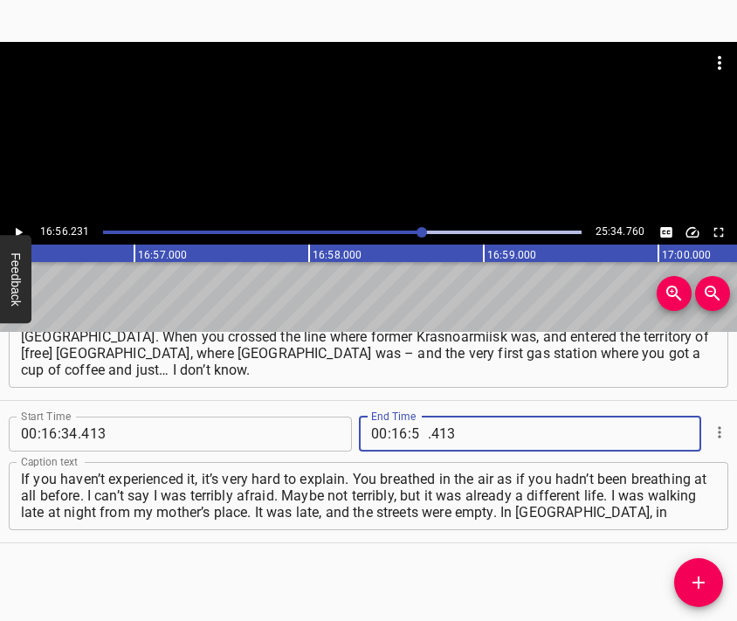
type input "56"
type input "231"
click at [692, 571] on button "Add Cue" at bounding box center [698, 582] width 49 height 49
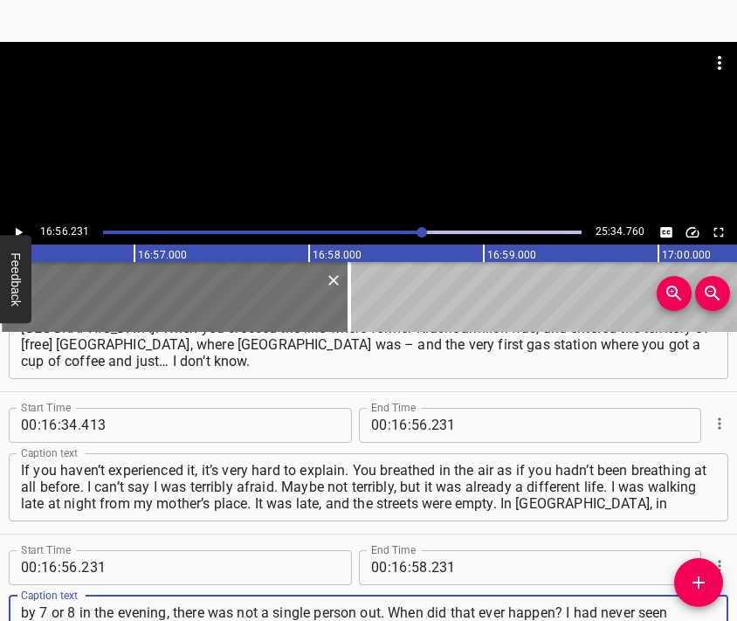
type textarea "by 7 or 8 in the evening, there was not a single person out. When did that ever…"
click at [375, 111] on div at bounding box center [368, 85] width 737 height 87
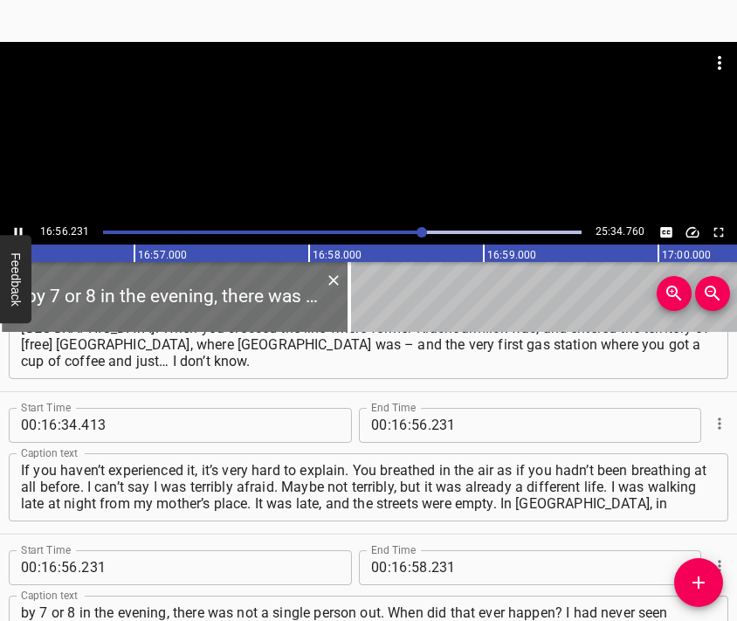
scroll to position [0, 177557]
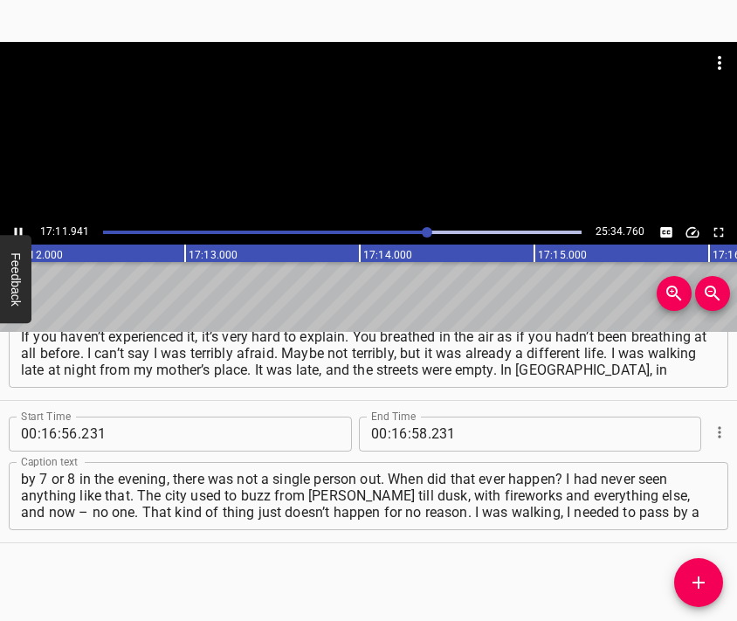
click at [391, 153] on div at bounding box center [368, 131] width 737 height 178
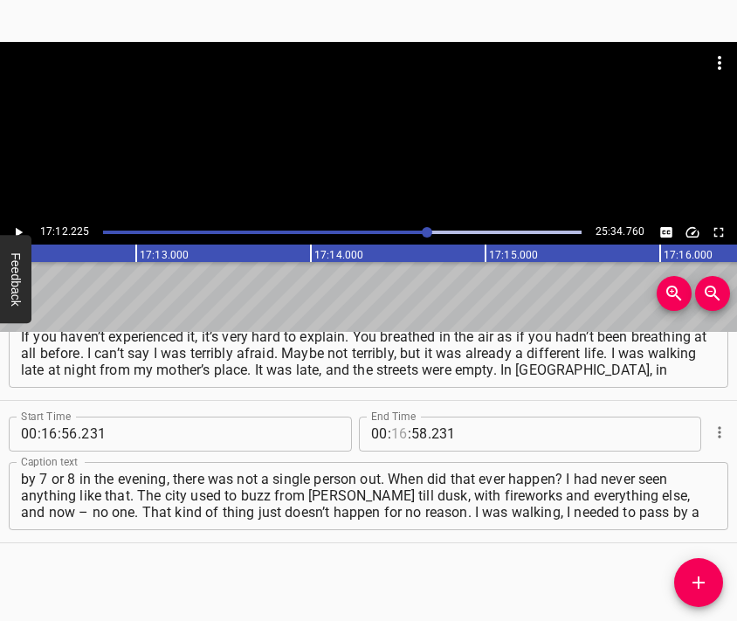
click at [391, 432] on input "number" at bounding box center [399, 434] width 17 height 35
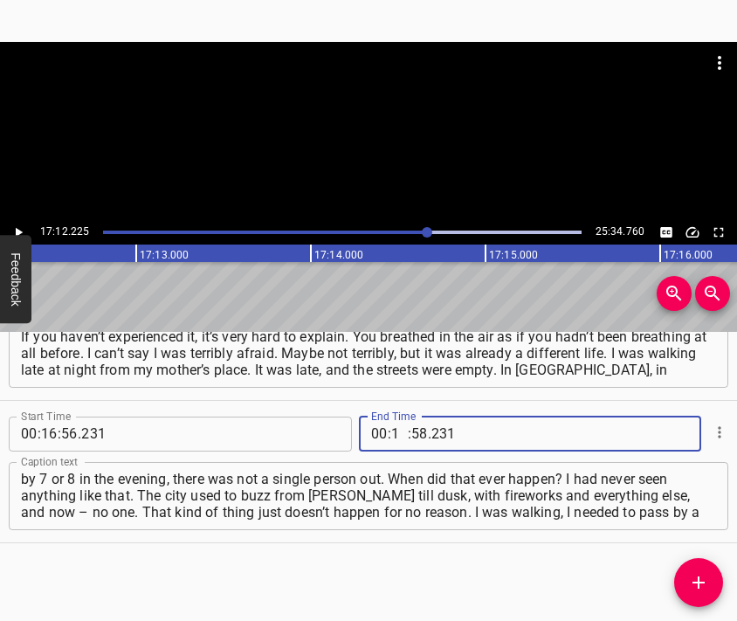
type input "17"
type input "12"
type input "225"
drag, startPoint x: 699, startPoint y: 575, endPoint x: 679, endPoint y: 511, distance: 66.6
click at [700, 575] on icon "Add Cue" at bounding box center [698, 582] width 21 height 21
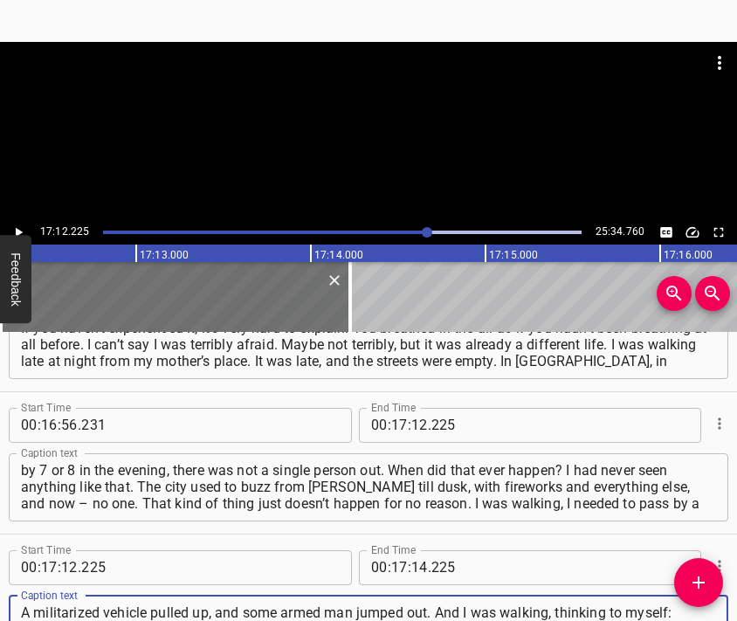
scroll to position [17, 0]
type textarea "A militarized vehicle pulled up, and some armed man jumped out. And I was walki…"
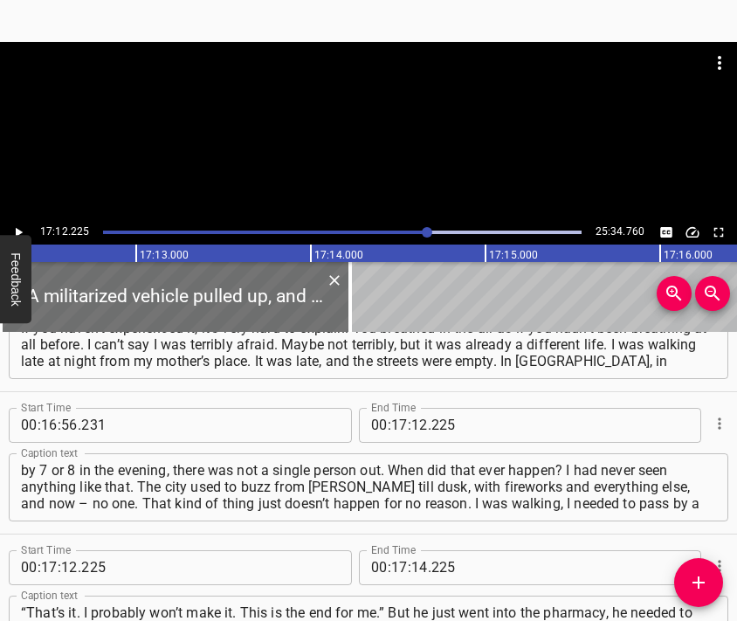
click at [311, 114] on div at bounding box center [368, 85] width 737 height 87
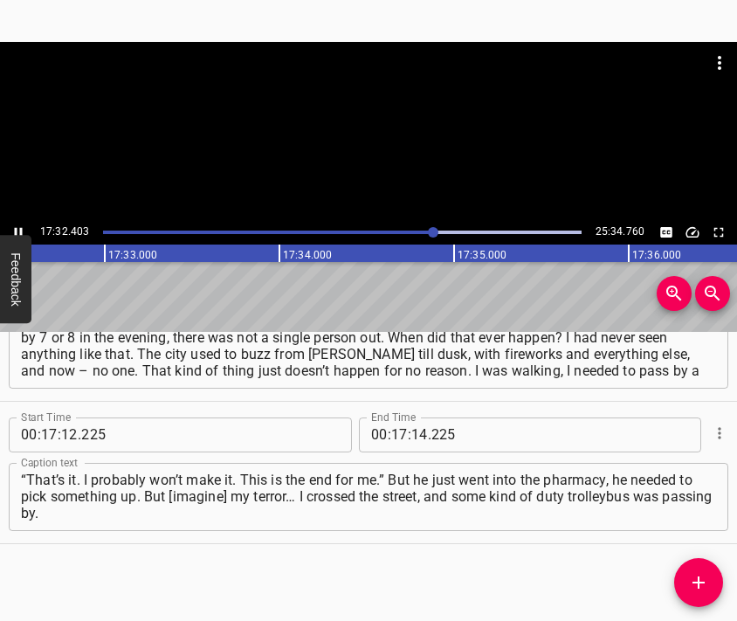
scroll to position [0, 183876]
click at [399, 157] on div at bounding box center [368, 131] width 737 height 178
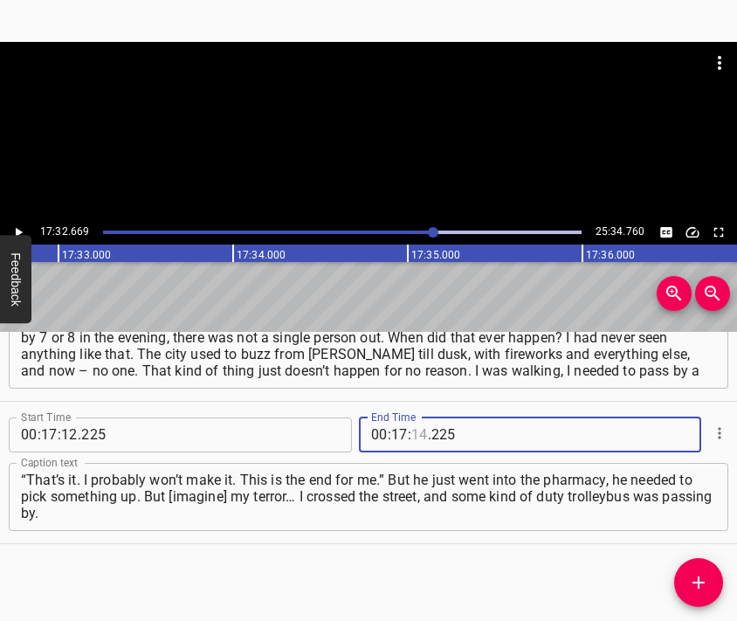
click at [411, 438] on input "number" at bounding box center [419, 434] width 17 height 35
type input "32"
type input "669"
drag, startPoint x: 706, startPoint y: 582, endPoint x: 705, endPoint y: 569, distance: 13.1
click at [706, 581] on icon "Add Cue" at bounding box center [698, 582] width 21 height 21
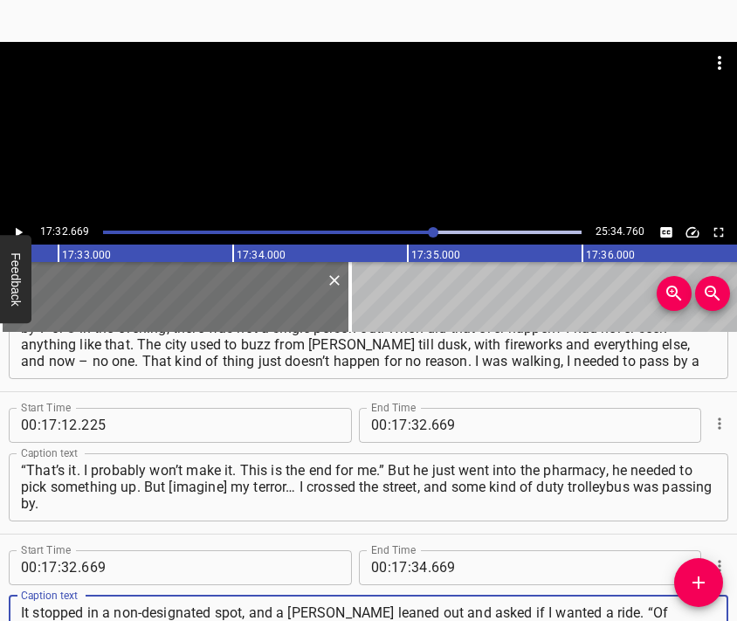
type textarea "It stopped in a non-designated spot, and a [PERSON_NAME] leaned out and asked i…"
click at [374, 118] on div at bounding box center [368, 85] width 737 height 87
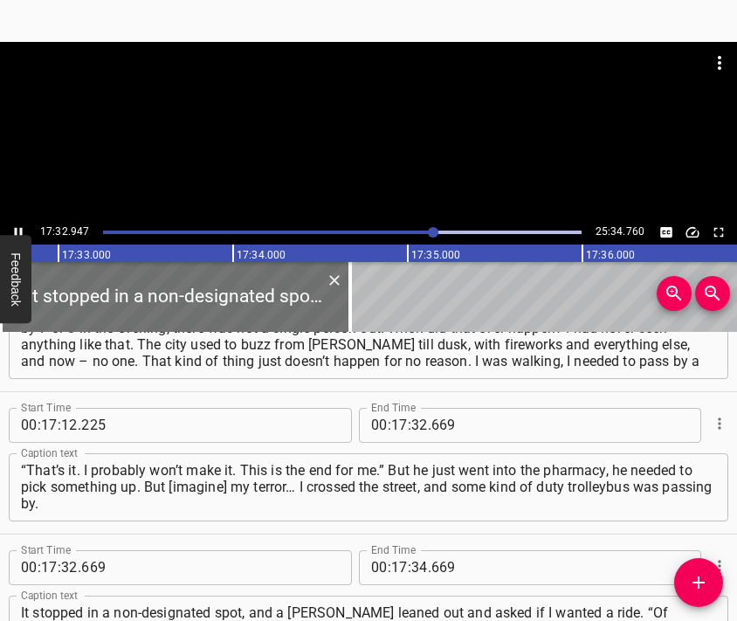
scroll to position [0, 183925]
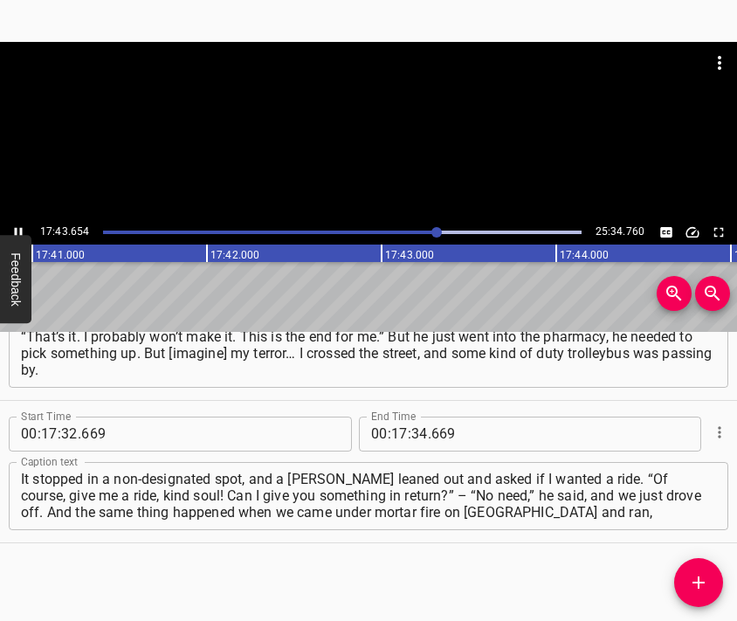
click at [346, 79] on div at bounding box center [368, 63] width 737 height 42
click at [369, 163] on div at bounding box center [368, 131] width 737 height 178
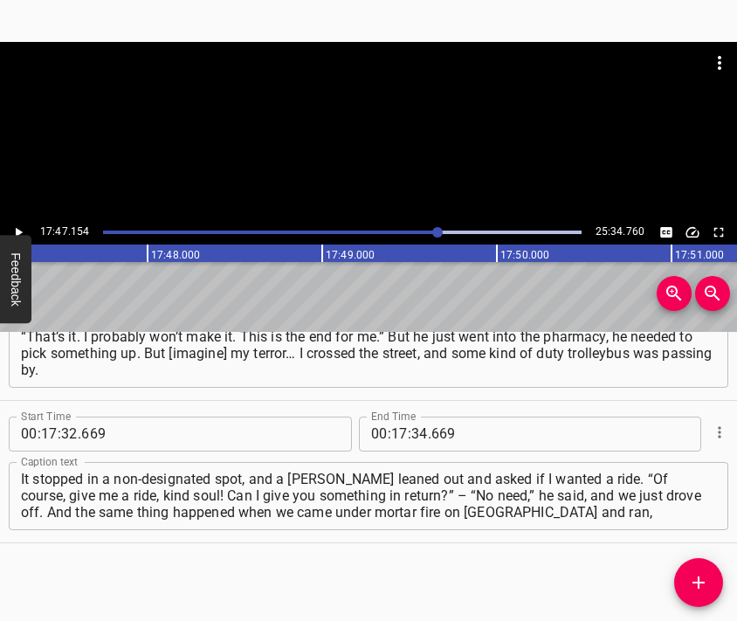
click at [382, 129] on div at bounding box center [368, 131] width 737 height 178
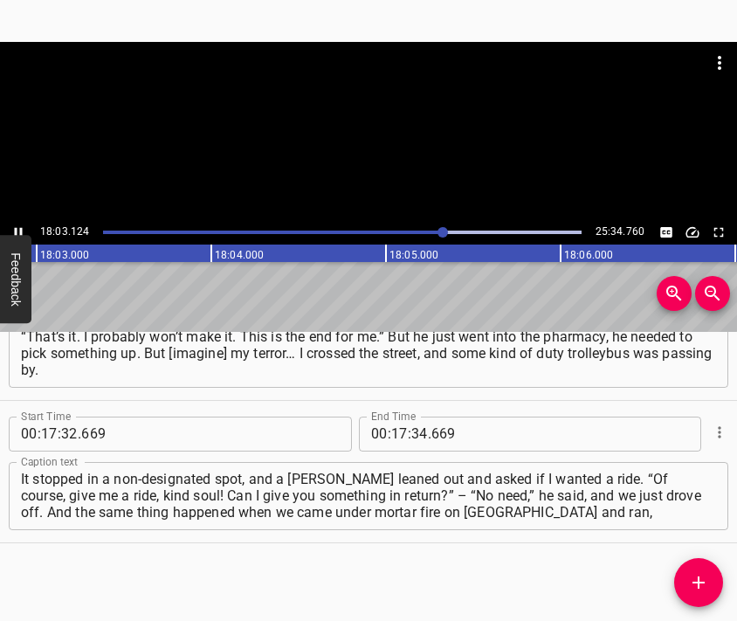
click at [377, 173] on div at bounding box center [368, 131] width 737 height 178
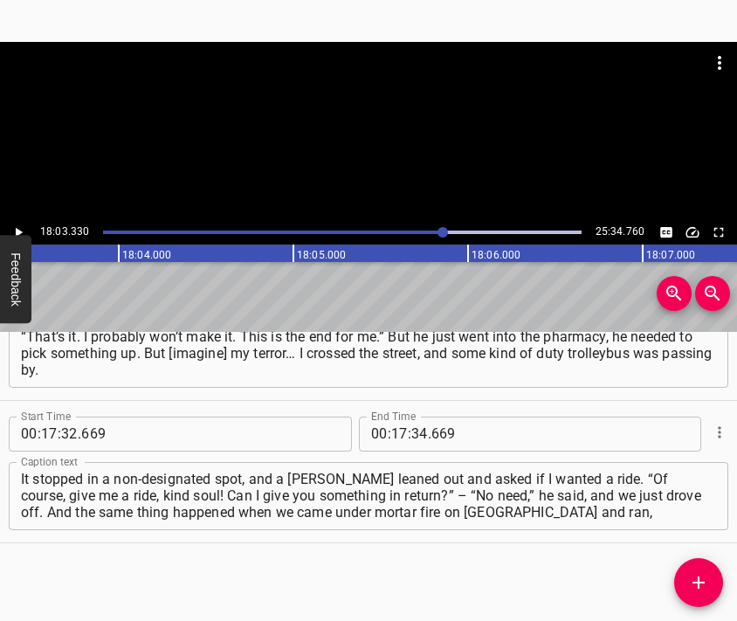
scroll to position [0, 189233]
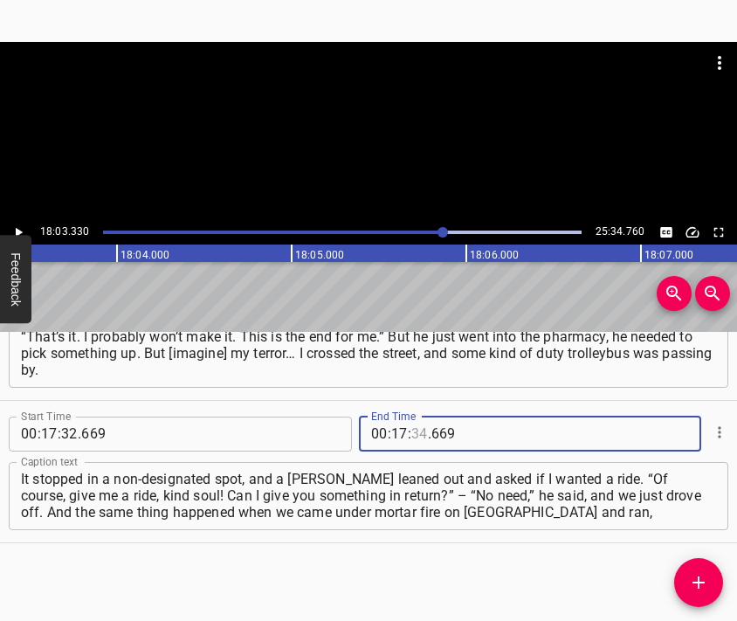
click at [411, 430] on input "number" at bounding box center [419, 434] width 17 height 35
type input "34"
click at [391, 435] on input "number" at bounding box center [399, 434] width 17 height 35
type input "18"
type input "03"
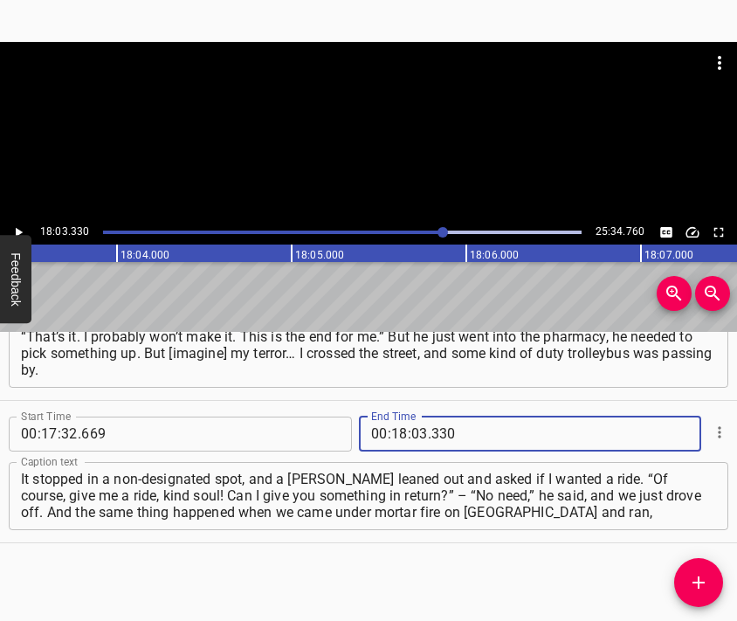
type input "330"
click at [699, 587] on icon "Add Cue" at bounding box center [699, 582] width 12 height 12
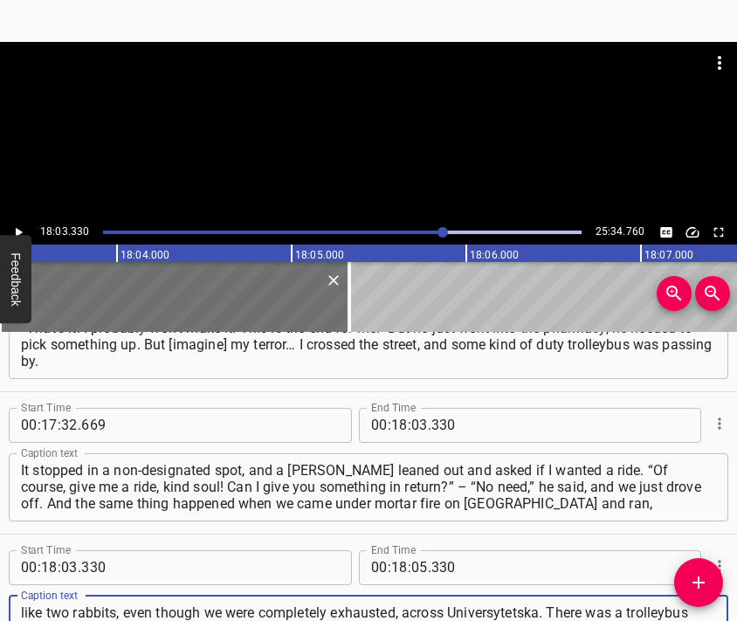
scroll to position [17, 0]
type textarea "like two rabbits, even though we were completely exhausted, across Universytets…"
click at [386, 144] on div at bounding box center [368, 131] width 737 height 178
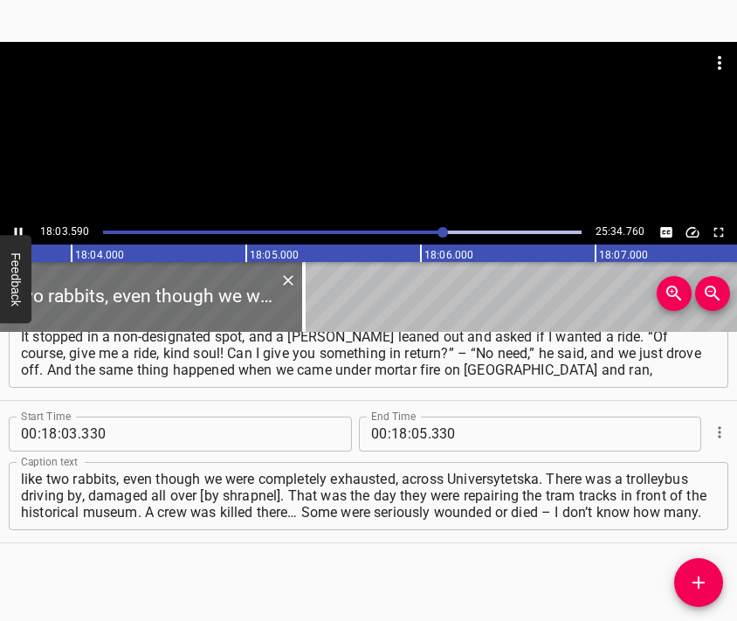
scroll to position [0, 189325]
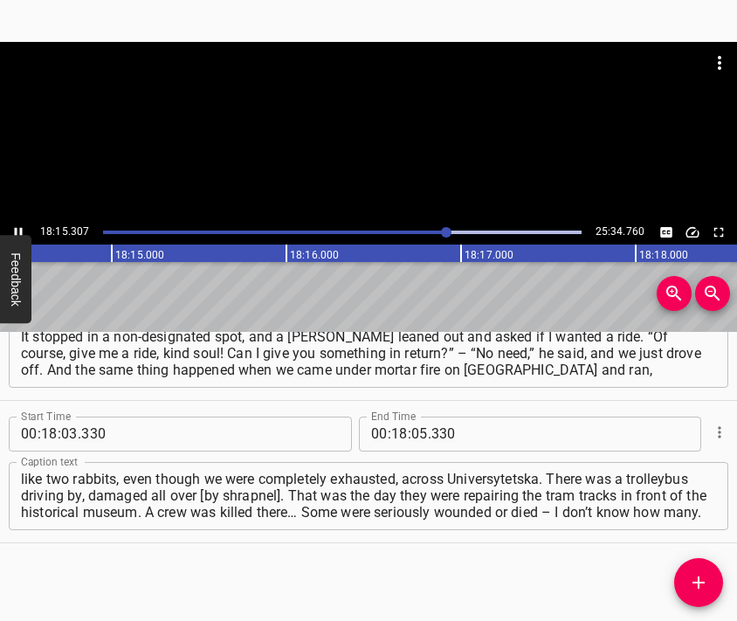
click at [404, 108] on div at bounding box center [368, 85] width 737 height 87
click at [411, 431] on input "number" at bounding box center [419, 434] width 17 height 35
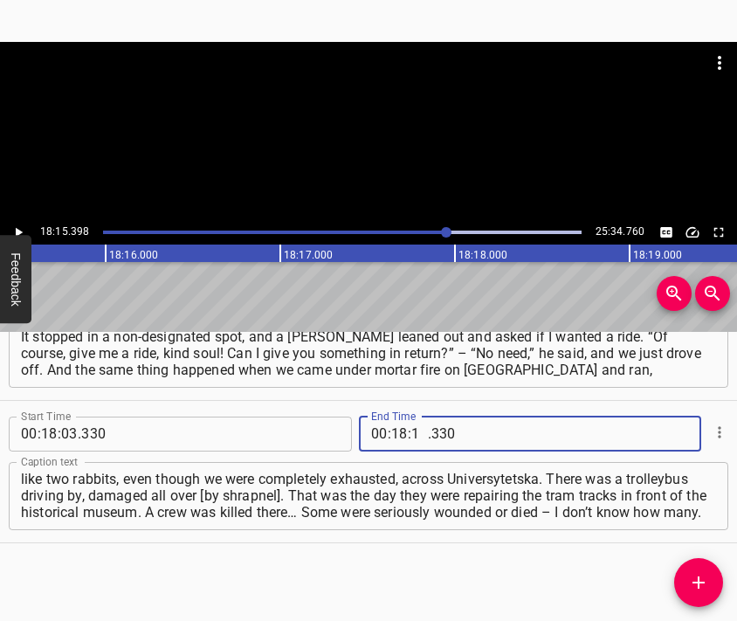
type input "15"
type input "398"
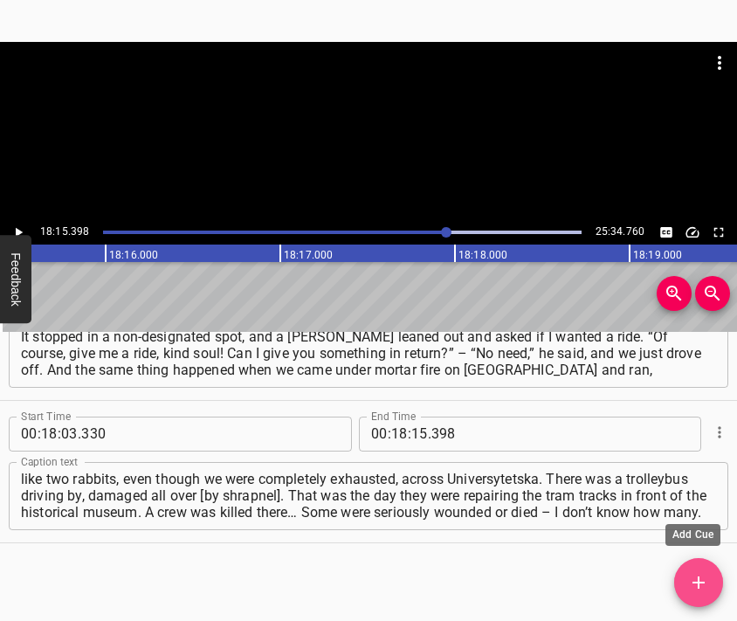
click at [693, 576] on icon "Add Cue" at bounding box center [698, 582] width 21 height 21
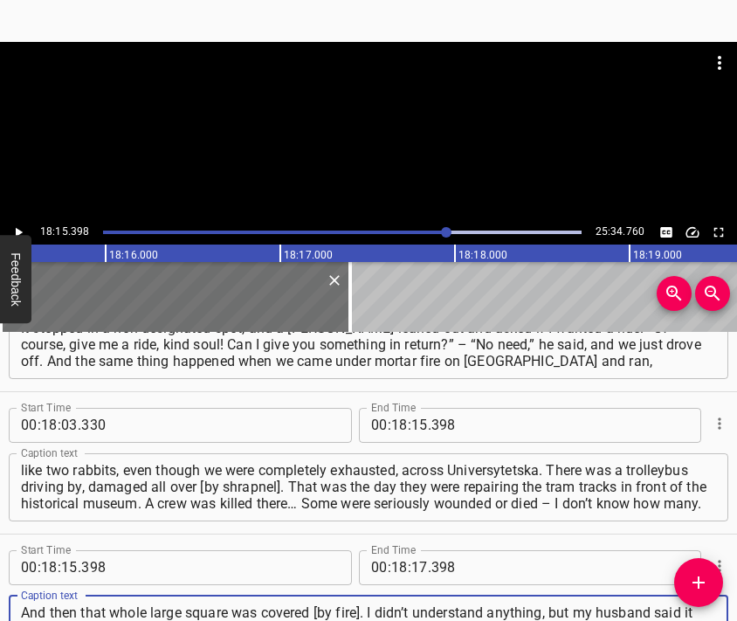
type textarea "And then that whole large square was covered [by fire]. I didn’t understand any…"
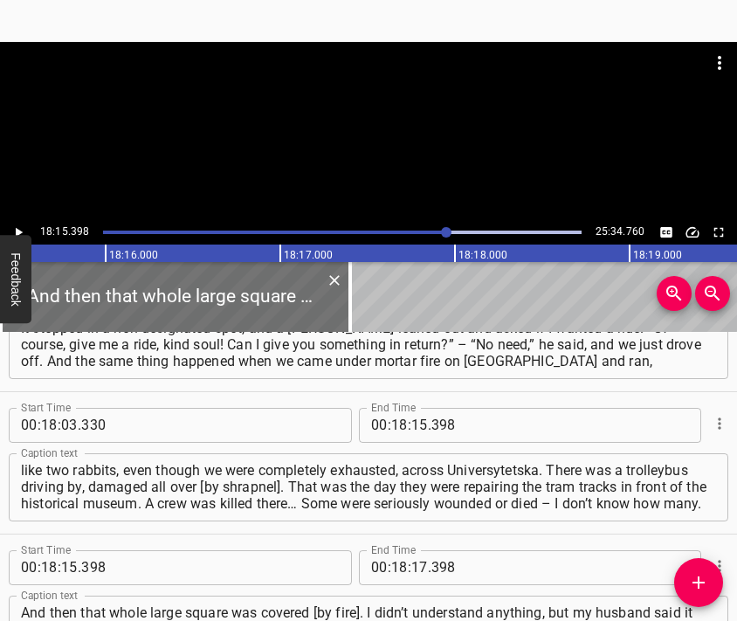
click at [332, 132] on div at bounding box center [368, 131] width 737 height 178
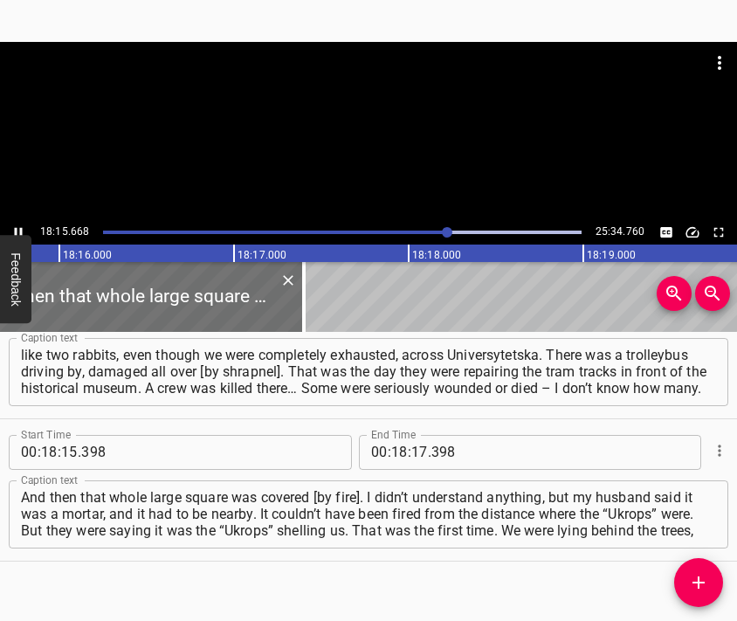
scroll to position [0, 191387]
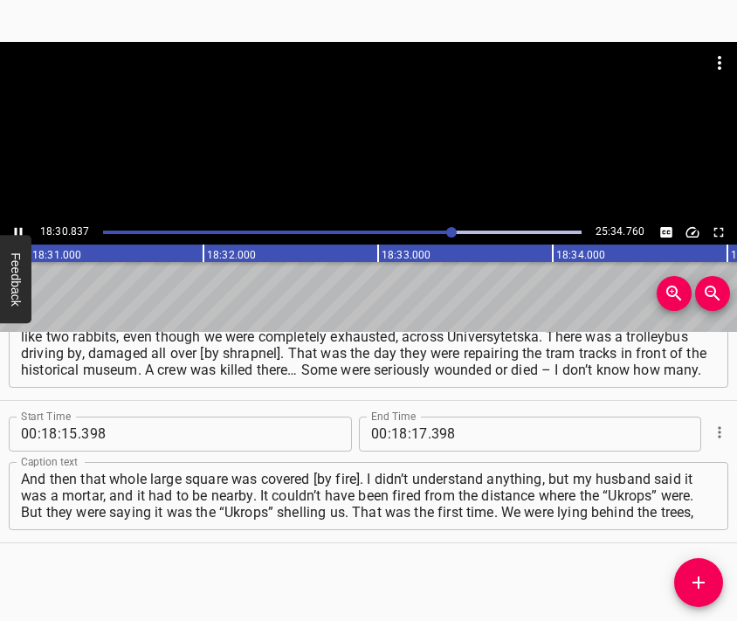
click at [369, 156] on div at bounding box center [368, 131] width 737 height 178
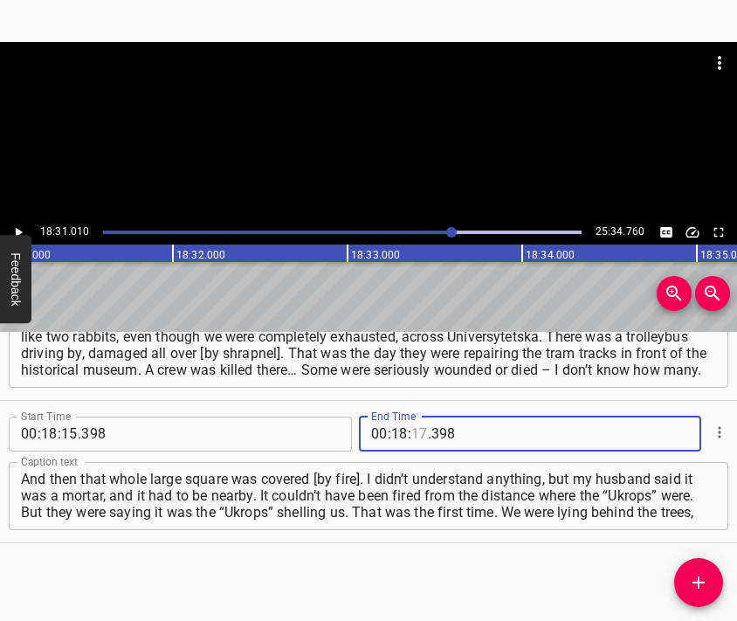
click at [412, 435] on input "number" at bounding box center [419, 434] width 17 height 35
type input "31"
type input "010"
click at [708, 578] on icon "Add Cue" at bounding box center [698, 582] width 21 height 21
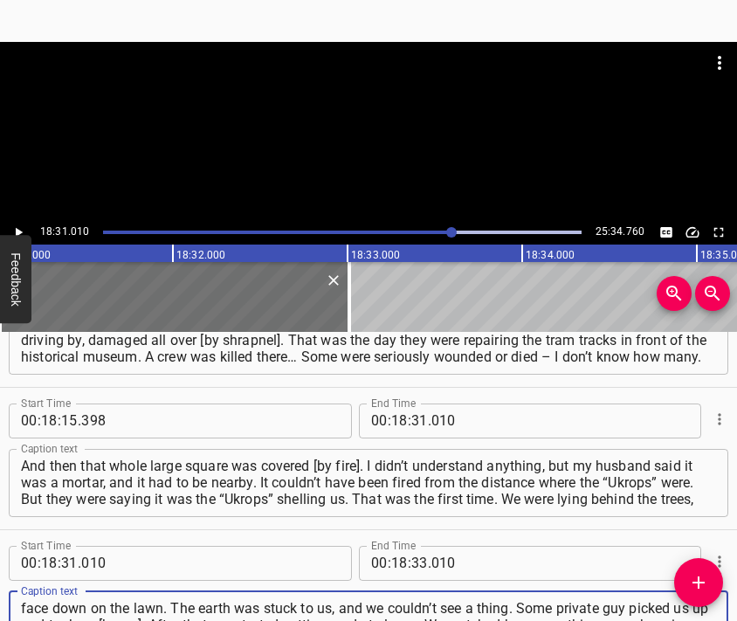
type textarea "face down on the lawn. The earth was stuck to us, and we couldn’t see a thing. …"
click at [342, 135] on div at bounding box center [368, 131] width 737 height 178
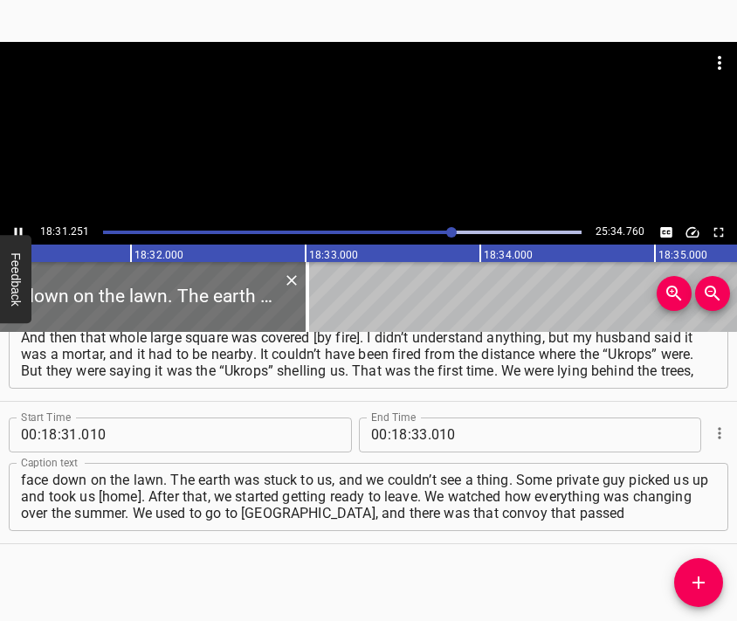
scroll to position [0, 194157]
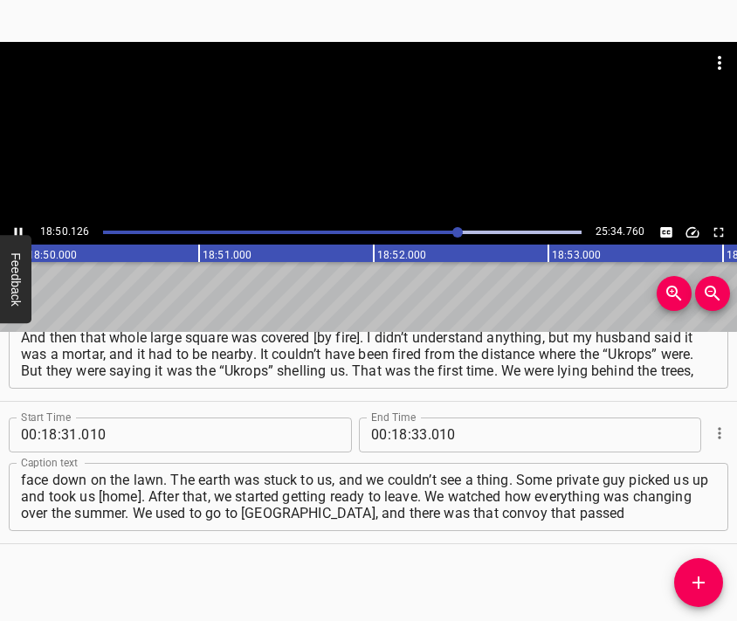
click at [398, 150] on div at bounding box center [368, 131] width 737 height 178
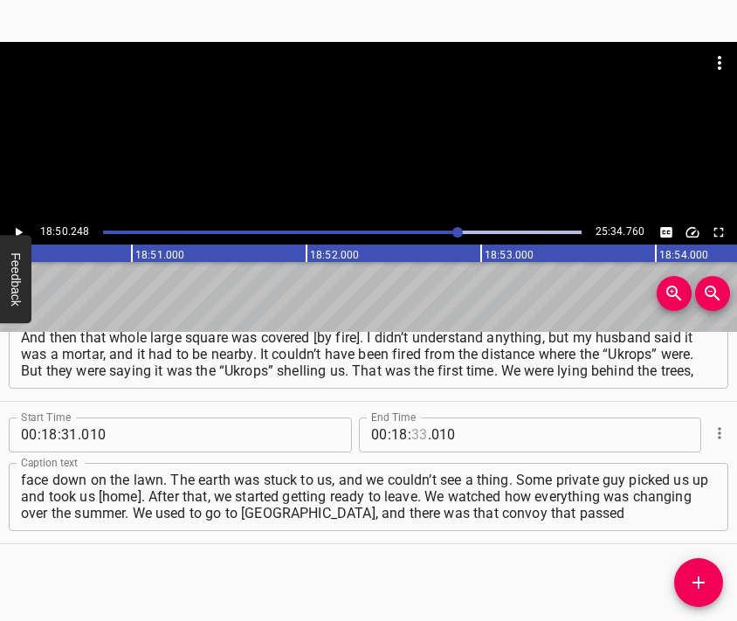
click at [417, 436] on input "number" at bounding box center [419, 434] width 17 height 35
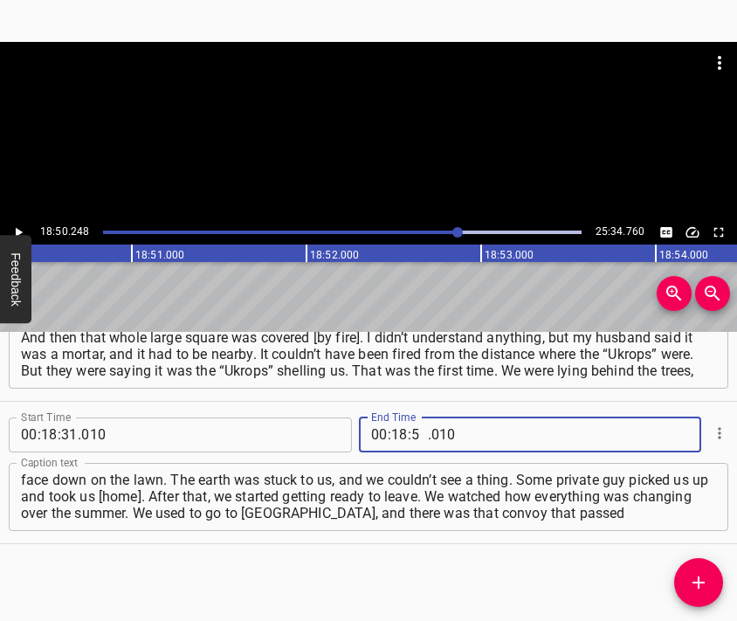
type input "50"
type input "248"
click at [695, 587] on icon "Add Cue" at bounding box center [698, 582] width 21 height 21
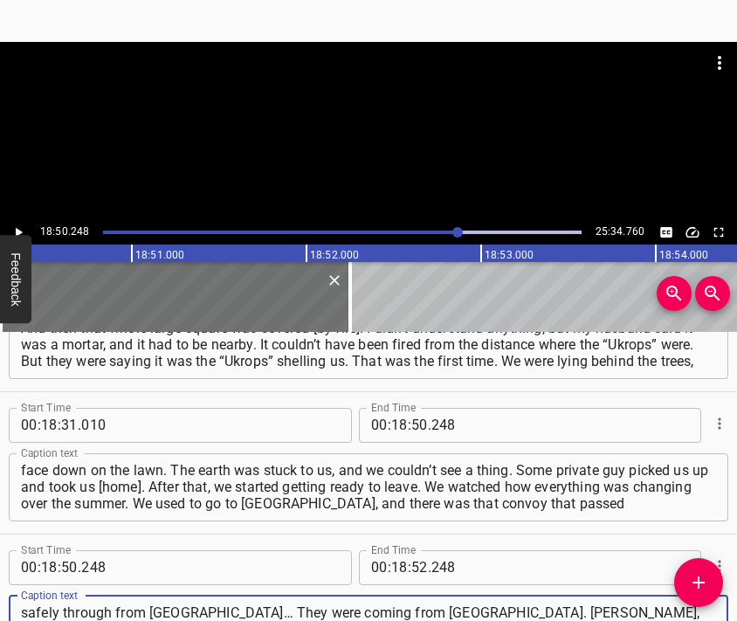
type textarea "safely through from [GEOGRAPHIC_DATA]… They were coming from [GEOGRAPHIC_DATA].…"
click at [343, 132] on div at bounding box center [368, 131] width 737 height 178
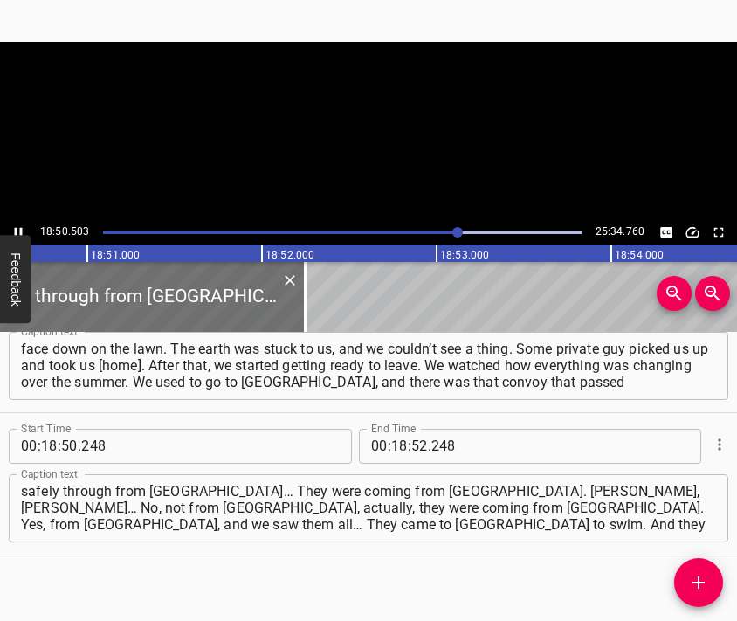
scroll to position [0, 197472]
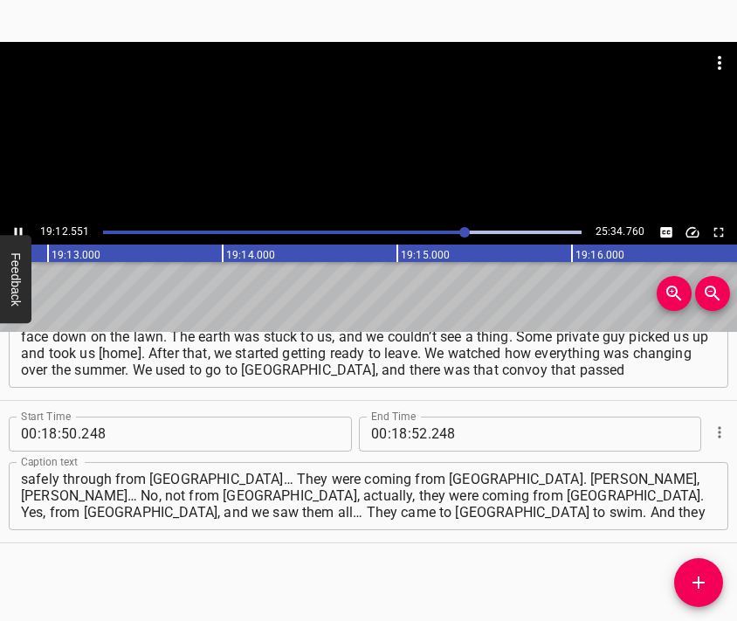
click at [405, 146] on div at bounding box center [368, 131] width 737 height 178
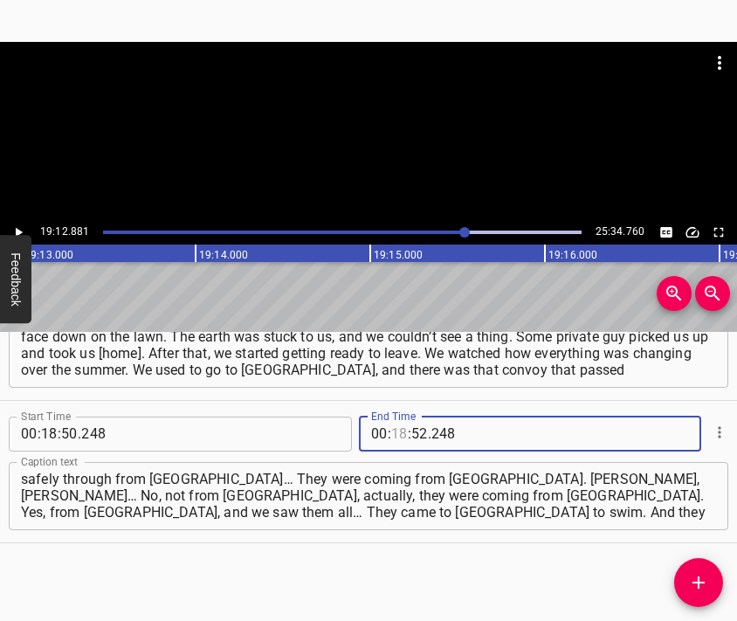
click at [391, 430] on input "number" at bounding box center [399, 434] width 17 height 35
type input "19"
type input "12"
type input "881"
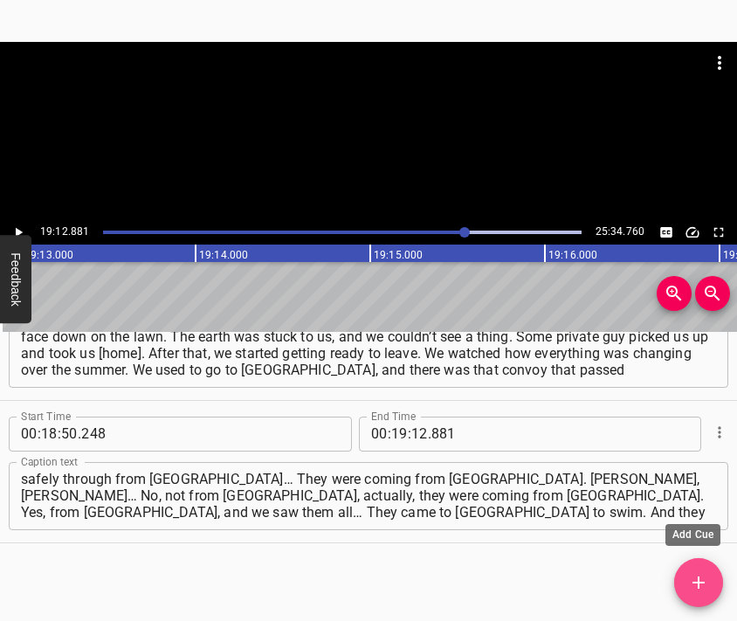
click at [698, 572] on icon "Add Cue" at bounding box center [698, 582] width 21 height 21
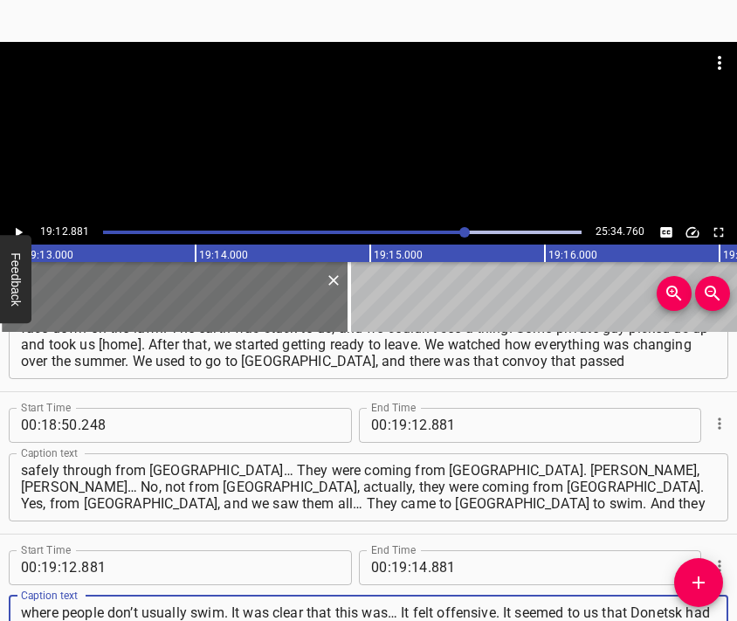
type textarea "where people don’t usually swim. It was clear that this was… It felt offensive.…"
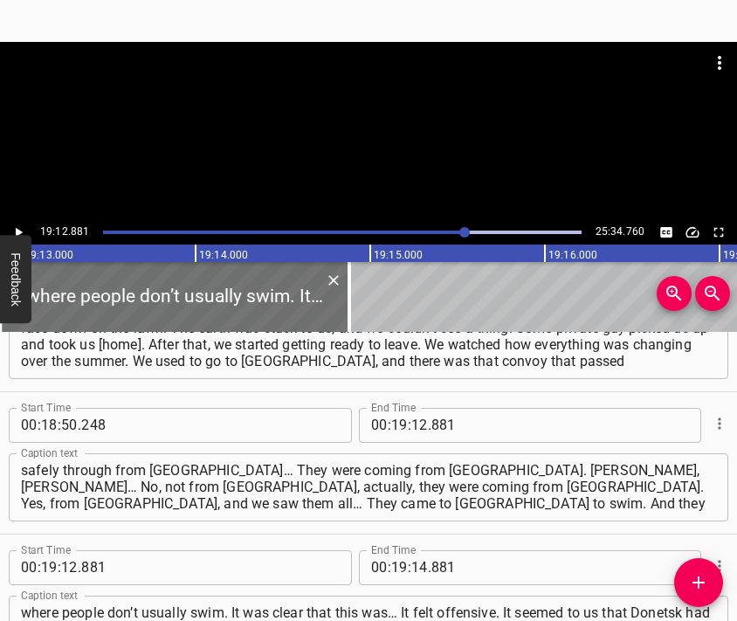
click at [461, 156] on div at bounding box center [368, 131] width 737 height 178
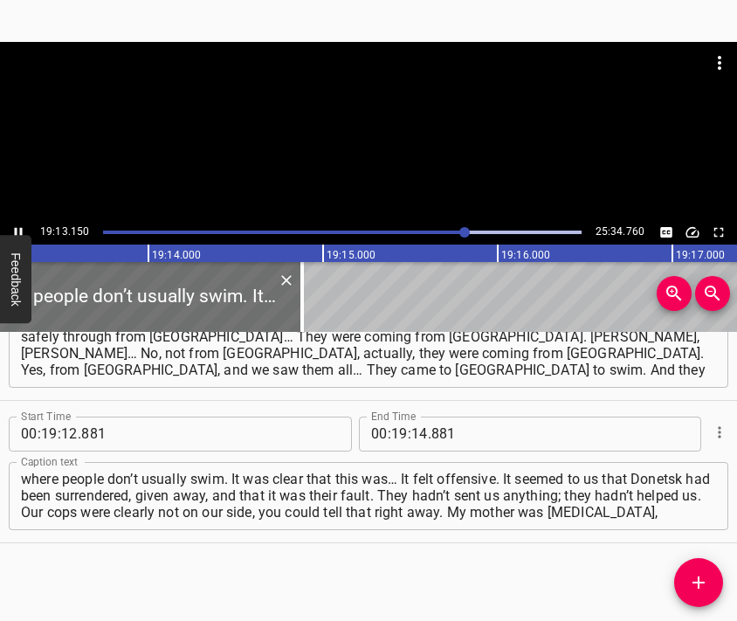
scroll to position [0, 201475]
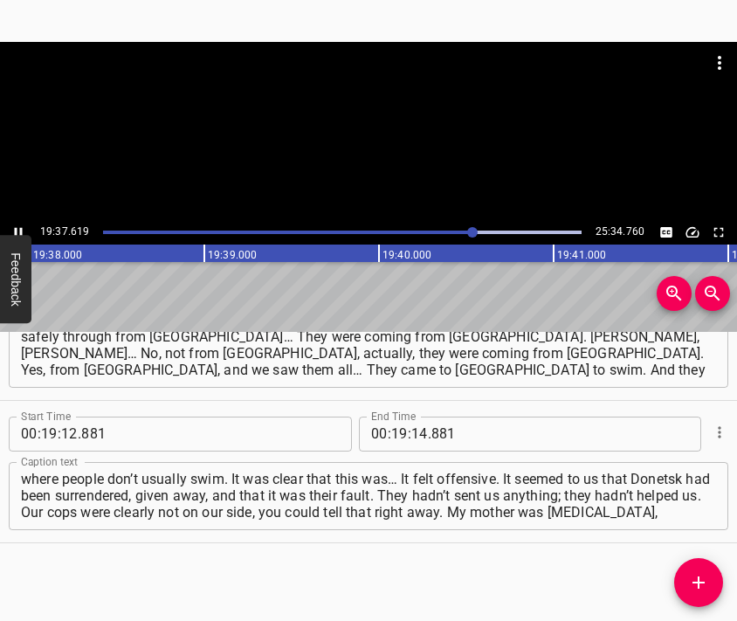
click at [376, 160] on div at bounding box center [368, 131] width 737 height 178
click at [416, 431] on input "number" at bounding box center [419, 434] width 17 height 35
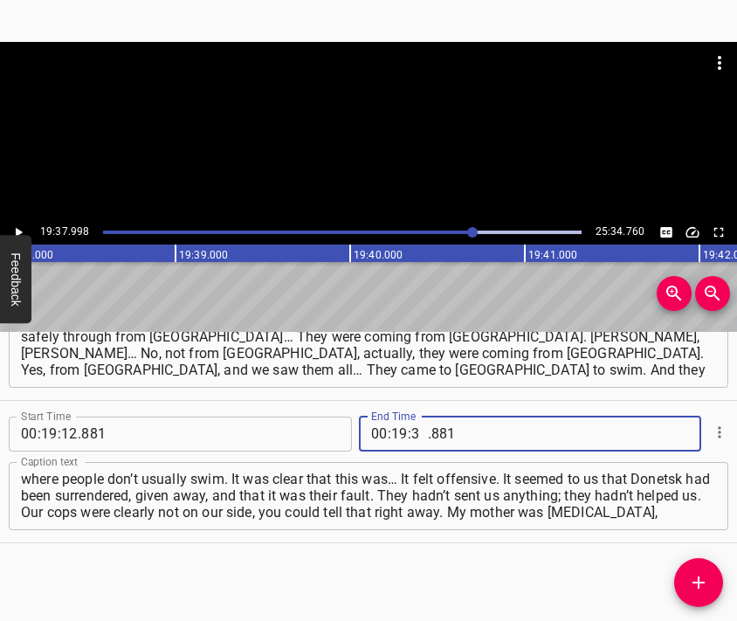
type input "37"
type input "998"
click at [696, 572] on icon "Add Cue" at bounding box center [698, 582] width 21 height 21
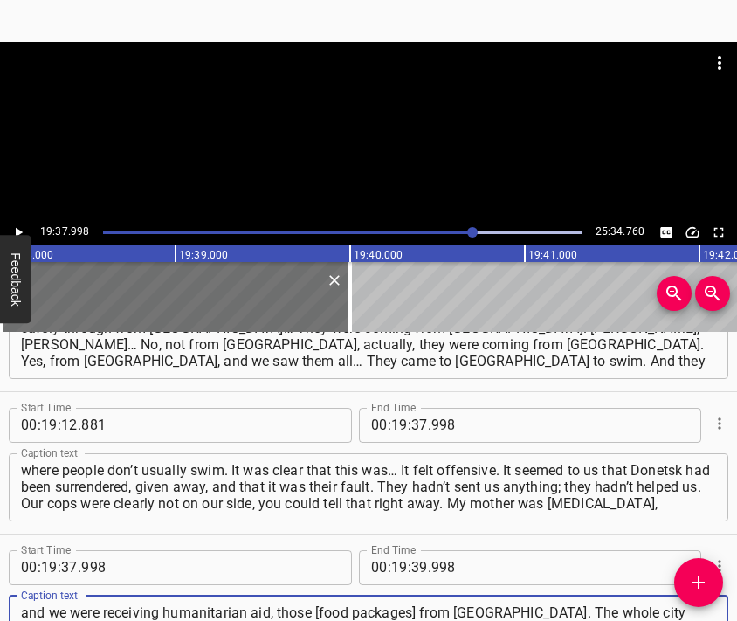
type textarea "and we were receiving humanitarian aid, those [food packages] from [GEOGRAPHIC_…"
click at [304, 107] on div at bounding box center [368, 85] width 737 height 87
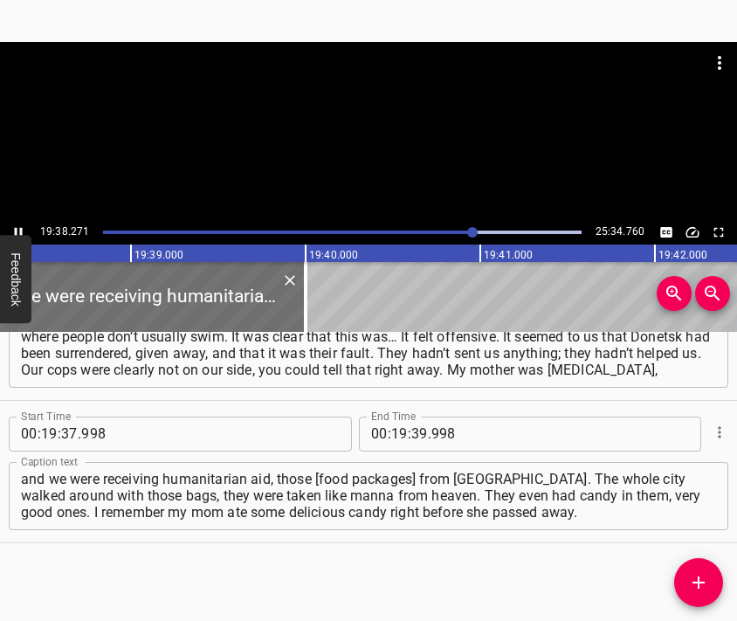
scroll to position [0, 205817]
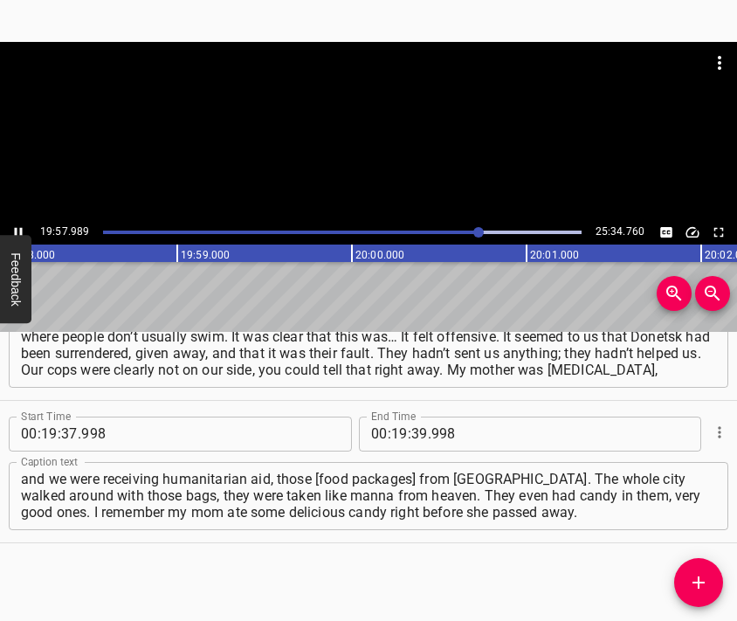
click at [377, 133] on div at bounding box center [368, 131] width 737 height 178
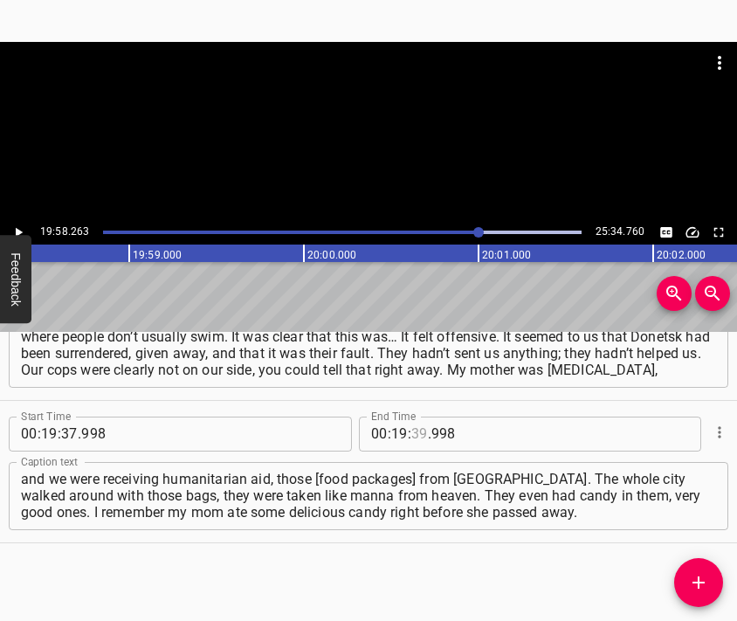
click at [413, 432] on input "number" at bounding box center [419, 434] width 17 height 35
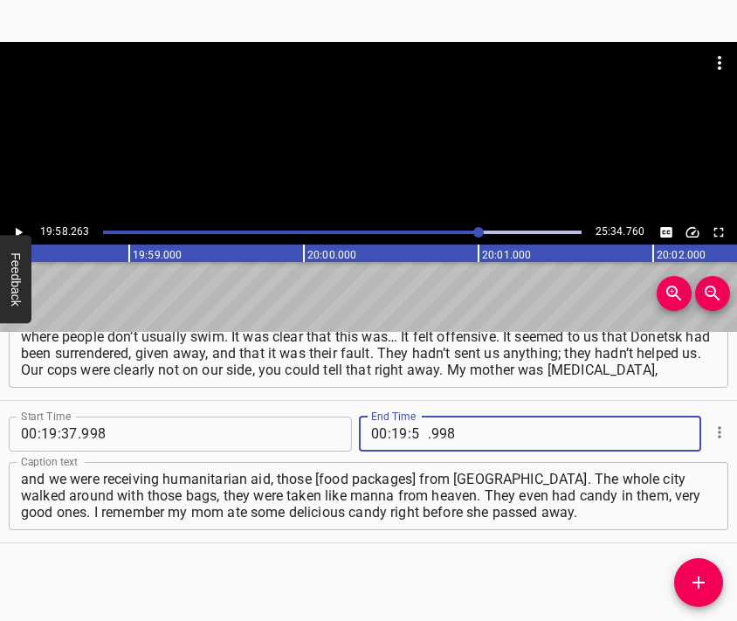
type input "58"
type input "263"
click at [707, 576] on icon "Add Cue" at bounding box center [698, 582] width 21 height 21
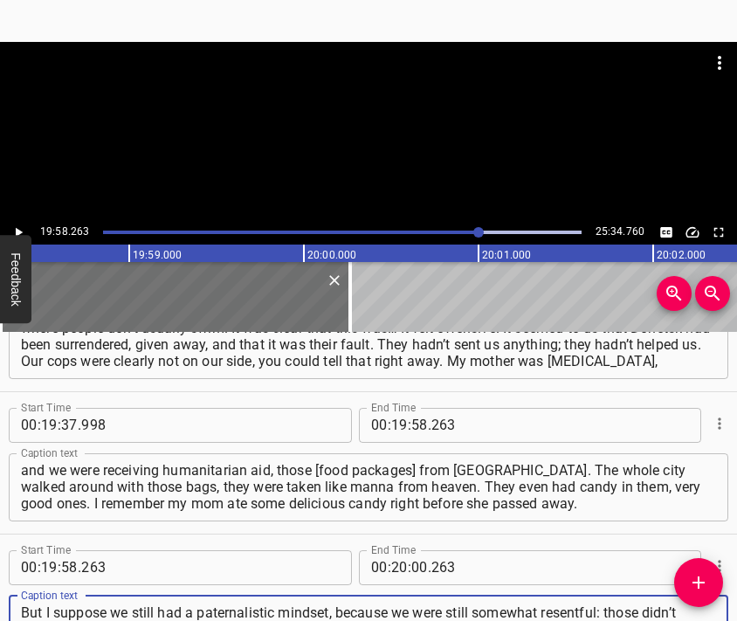
type textarea "But I suppose we still had a paternalistic mindset, because we were still somew…"
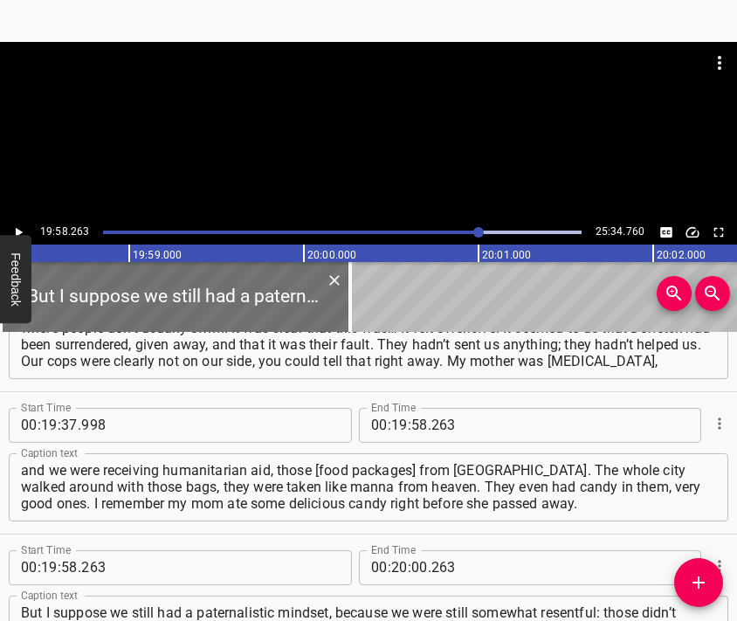
click at [384, 133] on div at bounding box center [368, 131] width 737 height 178
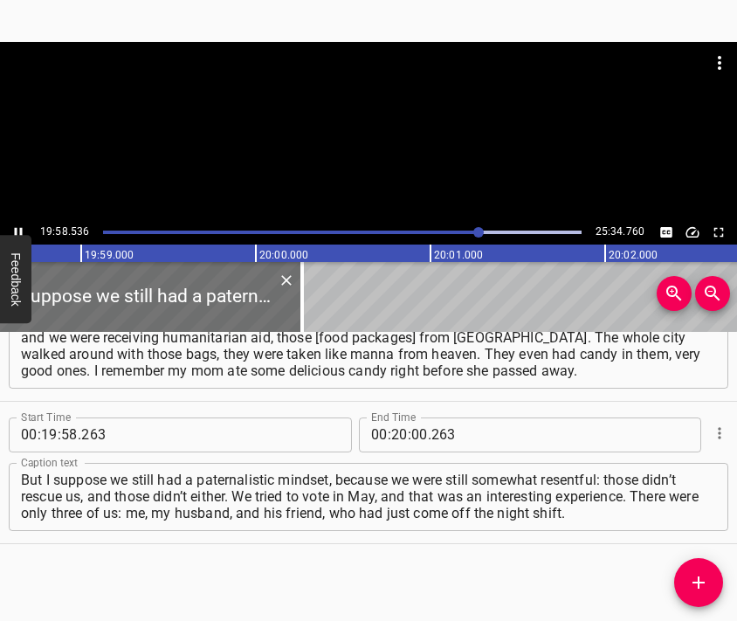
scroll to position [0, 209403]
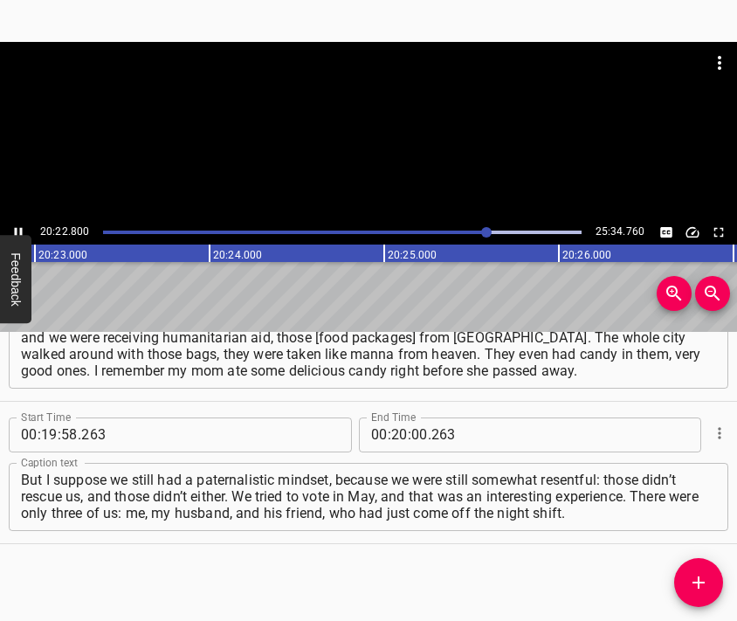
click at [384, 177] on div at bounding box center [368, 131] width 737 height 178
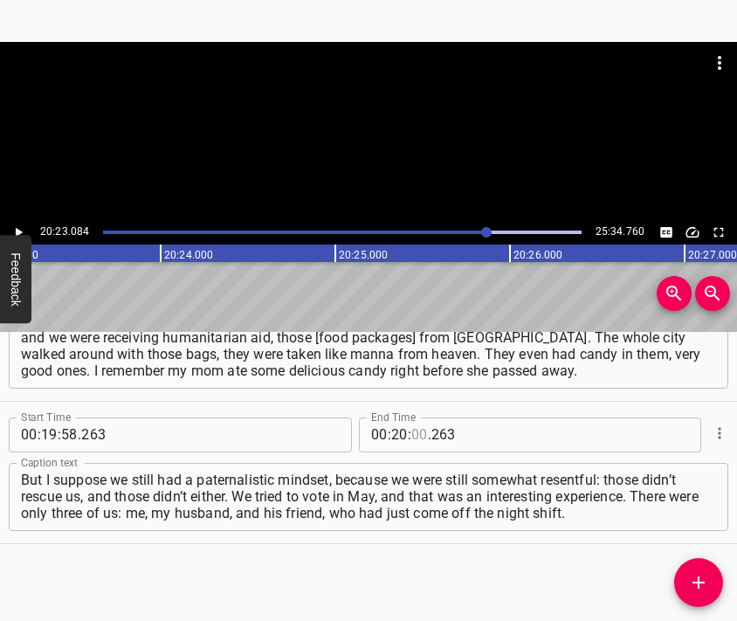
click at [411, 436] on input "number" at bounding box center [419, 434] width 17 height 35
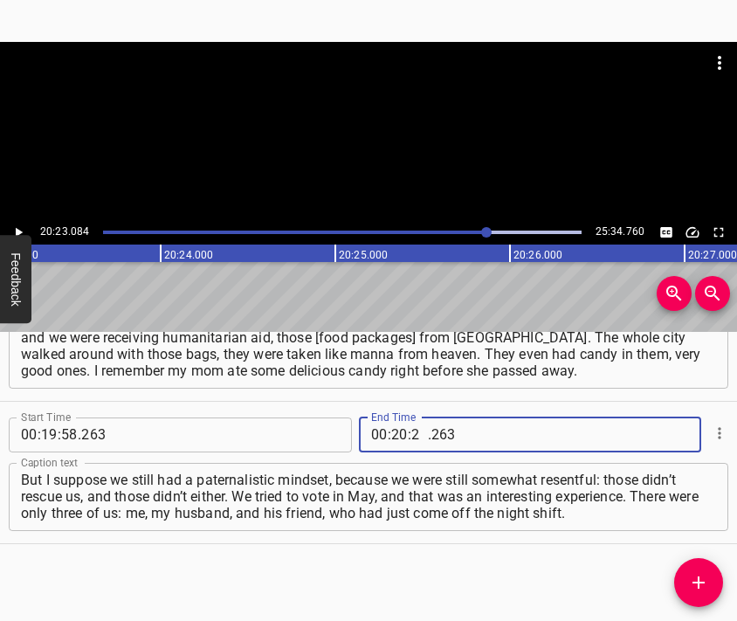
type input "23"
type input "084"
click at [700, 571] on button "Add Cue" at bounding box center [698, 582] width 49 height 49
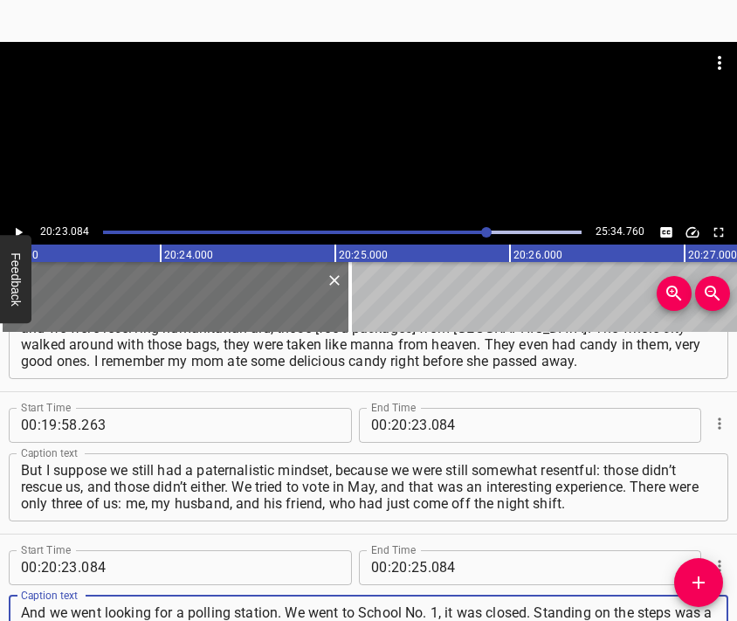
scroll to position [17, 0]
type textarea "And we went looking for a polling station. We went to School No. 1, it was clos…"
click at [346, 156] on div at bounding box center [368, 131] width 737 height 178
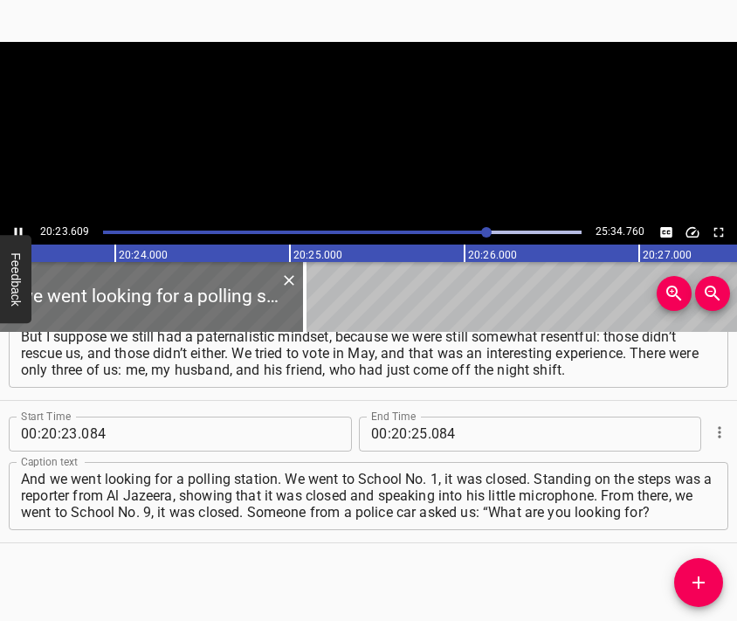
scroll to position [0, 213735]
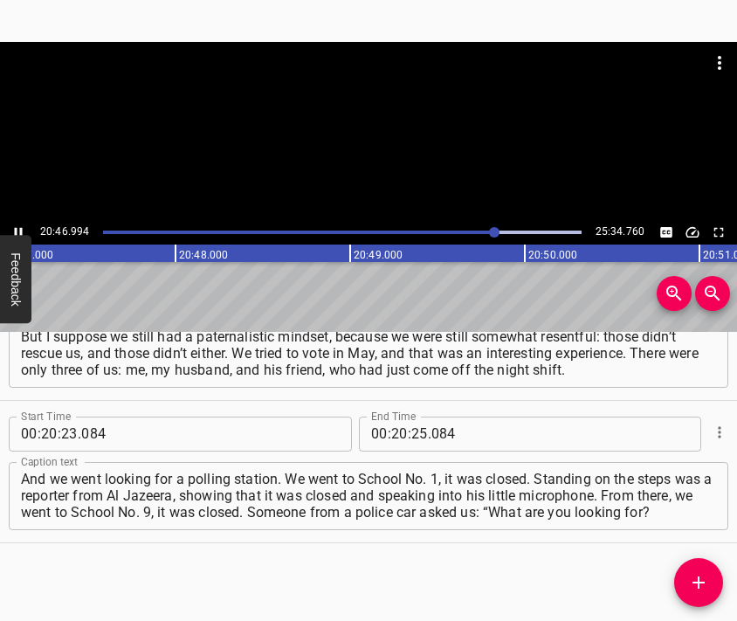
click at [381, 149] on div at bounding box center [368, 131] width 737 height 178
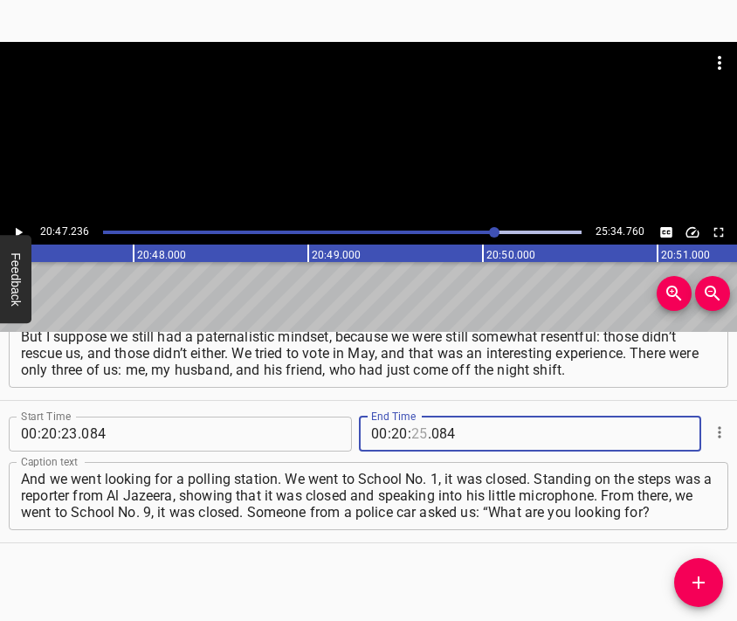
click at [411, 437] on input "number" at bounding box center [419, 434] width 17 height 35
type input "47"
type input "236"
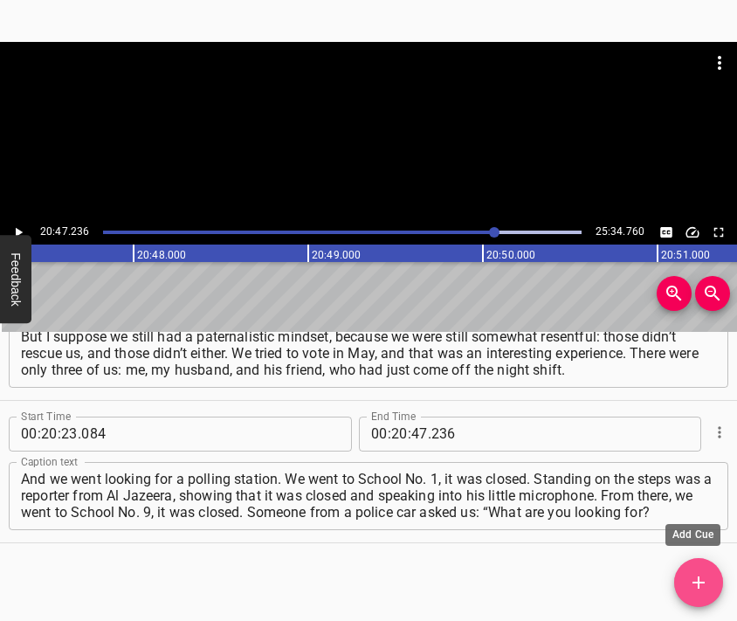
click at [687, 572] on span "Add Cue" at bounding box center [698, 582] width 49 height 21
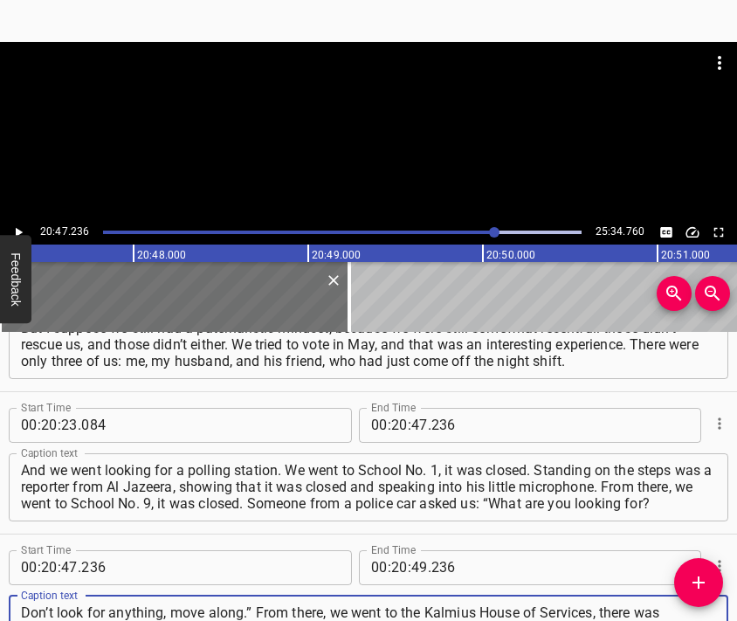
scroll to position [17, 0]
click at [396, 133] on div at bounding box center [368, 131] width 737 height 178
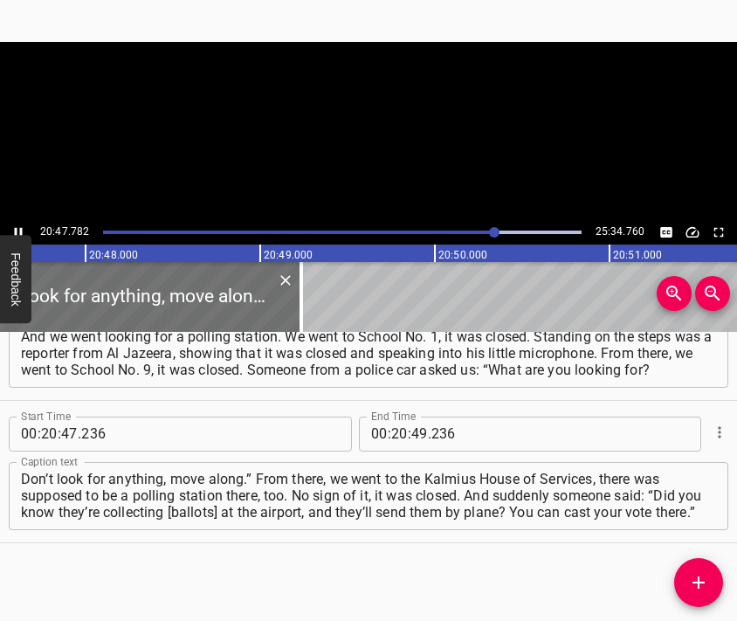
scroll to position [0, 217958]
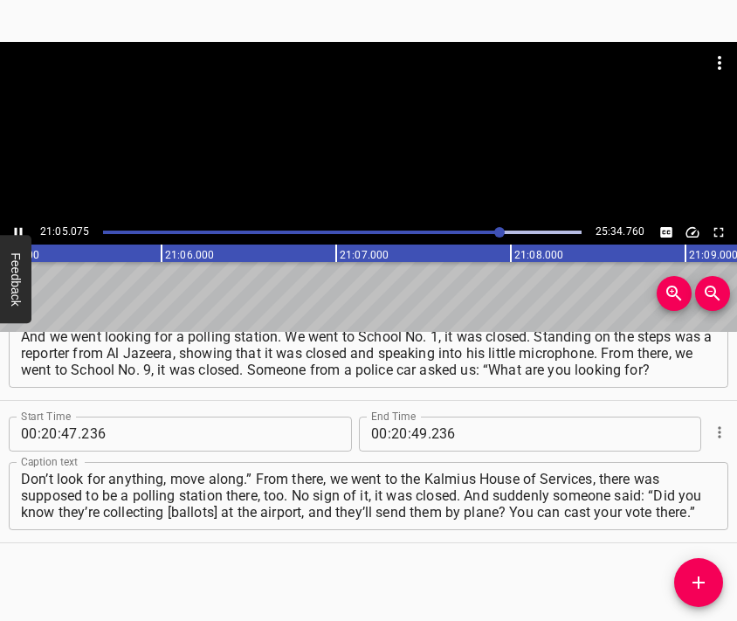
click at [387, 168] on div at bounding box center [368, 131] width 737 height 178
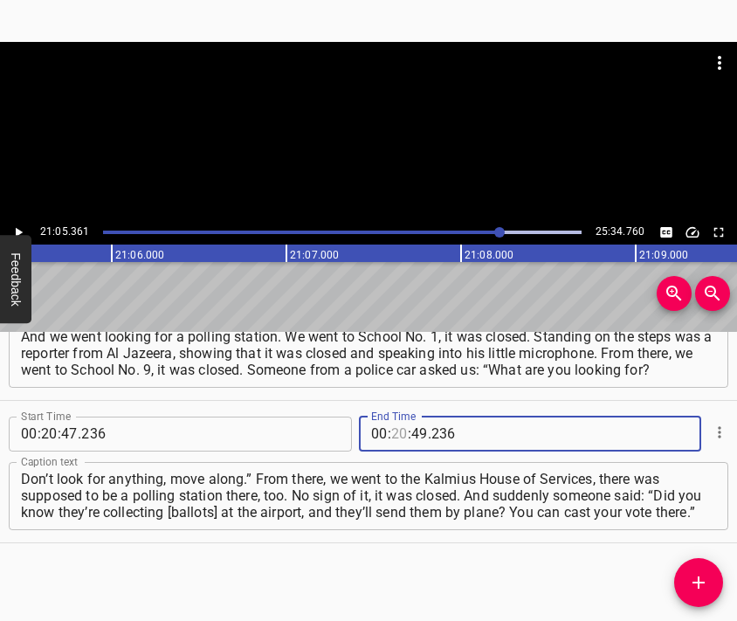
click at [394, 436] on input "number" at bounding box center [399, 434] width 17 height 35
click at [688, 576] on icon "Add Cue" at bounding box center [698, 582] width 21 height 21
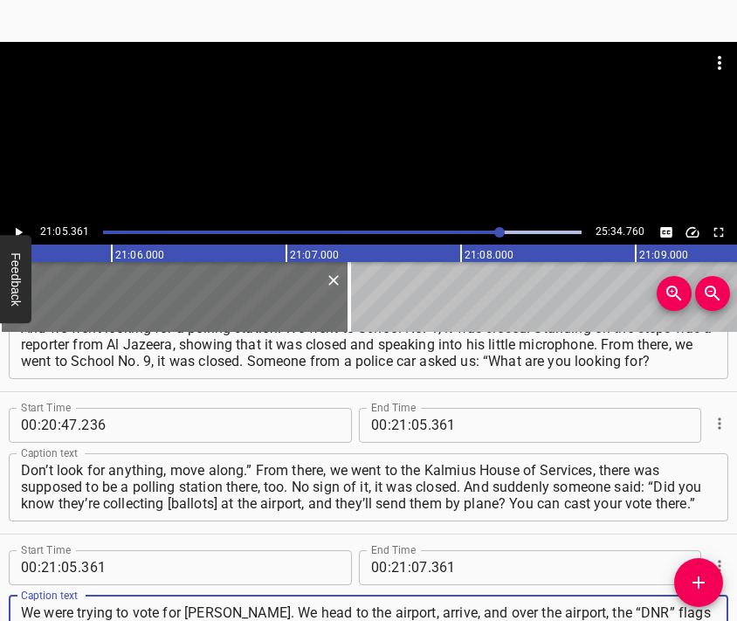
scroll to position [8205, 0]
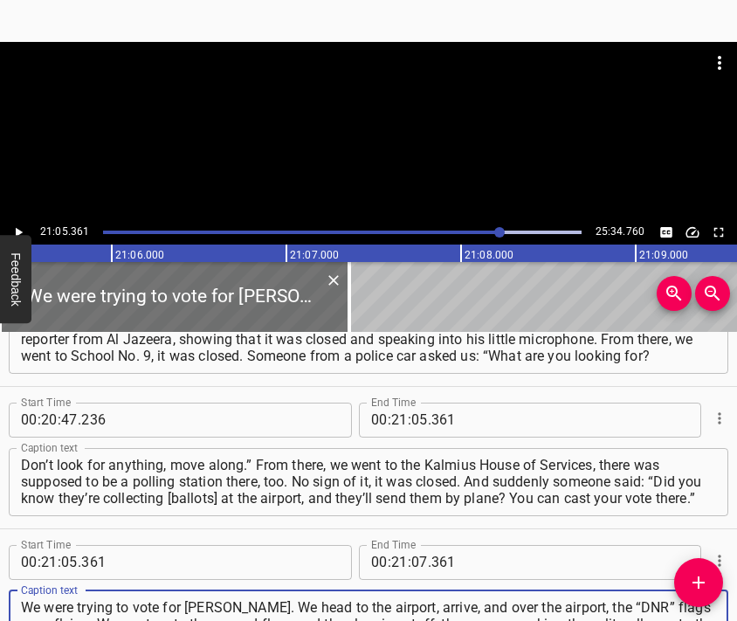
click at [397, 121] on div at bounding box center [368, 85] width 737 height 87
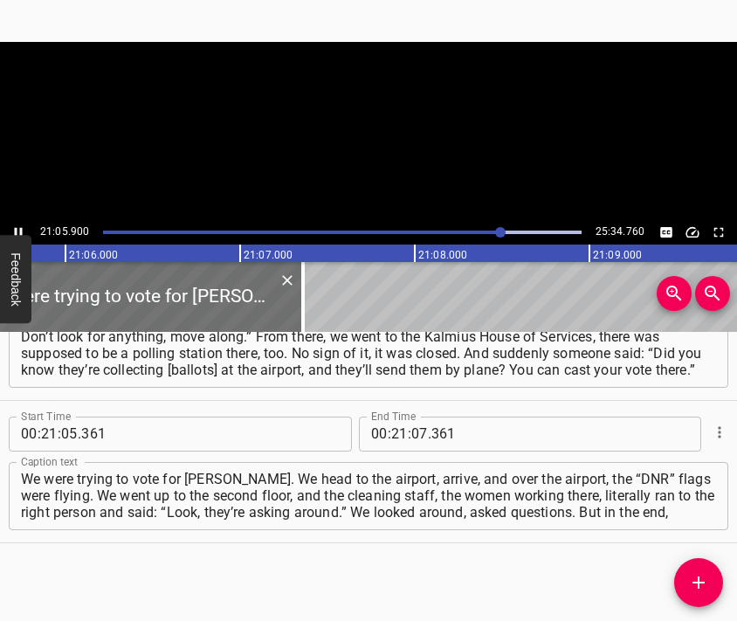
scroll to position [0, 221123]
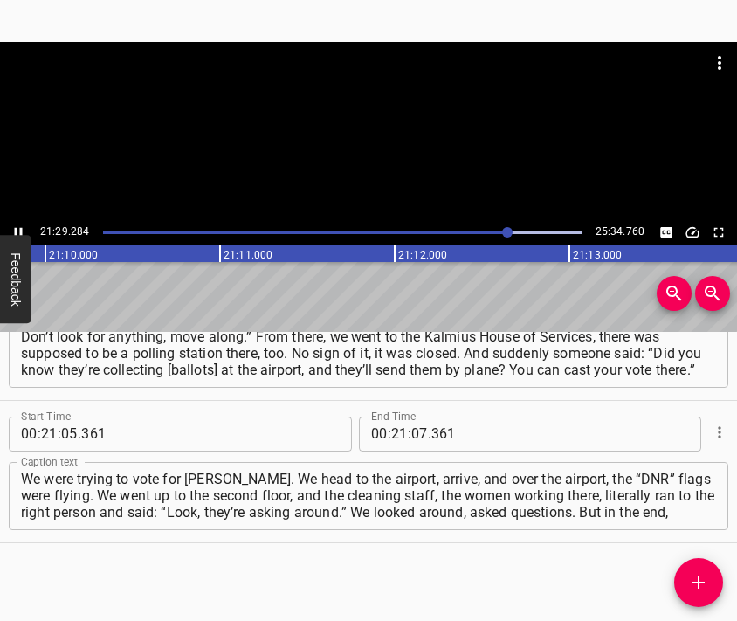
click at [466, 155] on div at bounding box center [368, 131] width 737 height 178
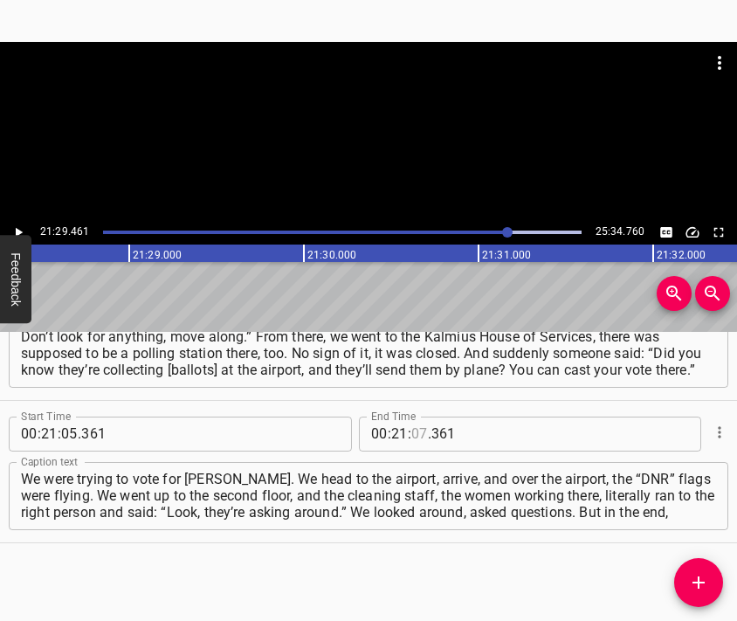
click at [411, 435] on input "number" at bounding box center [419, 434] width 17 height 35
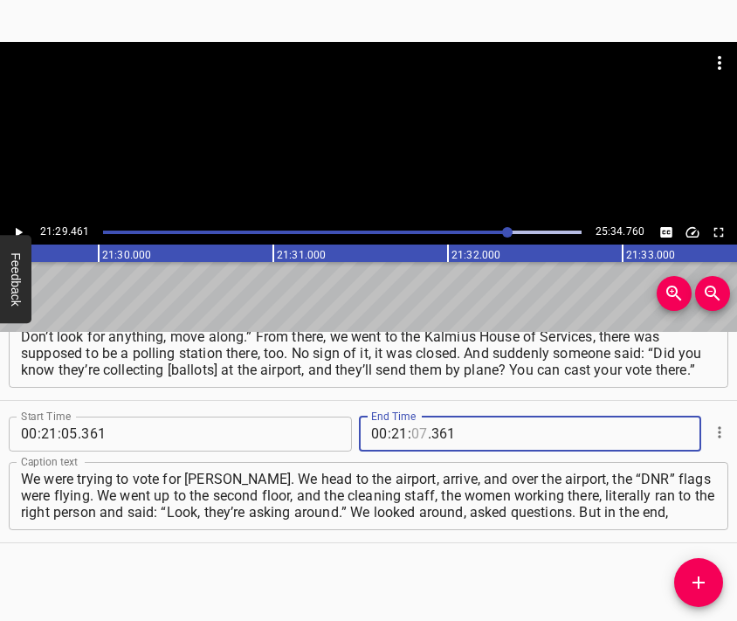
scroll to position [0, 225239]
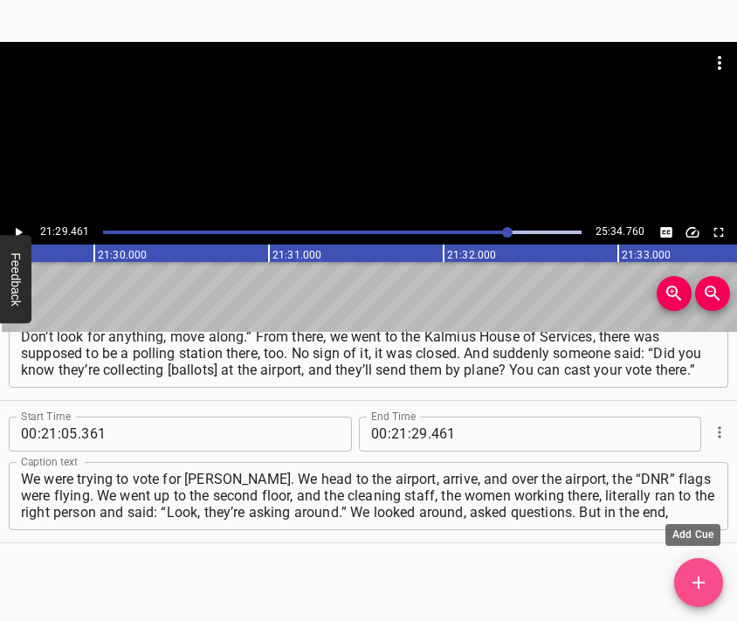
click at [702, 575] on icon "Add Cue" at bounding box center [698, 582] width 21 height 21
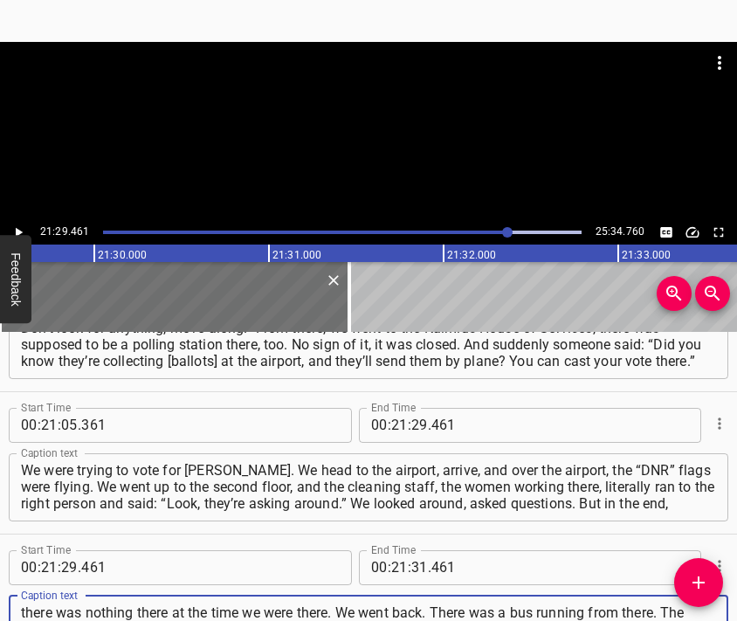
scroll to position [17, 0]
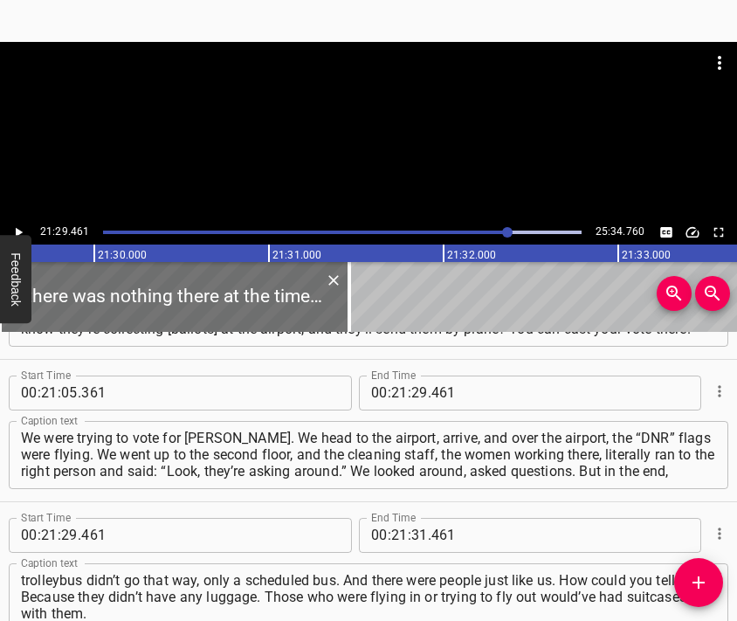
click at [376, 125] on div at bounding box center [368, 85] width 737 height 87
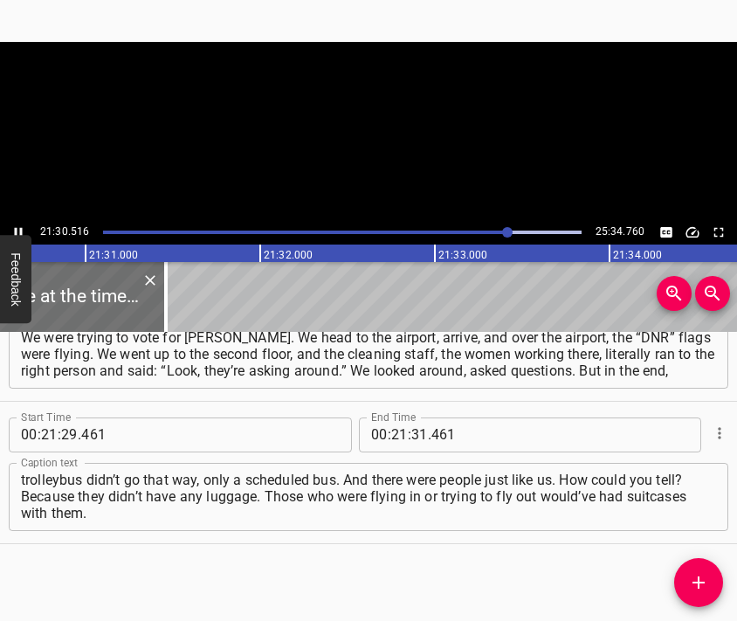
scroll to position [0, 225423]
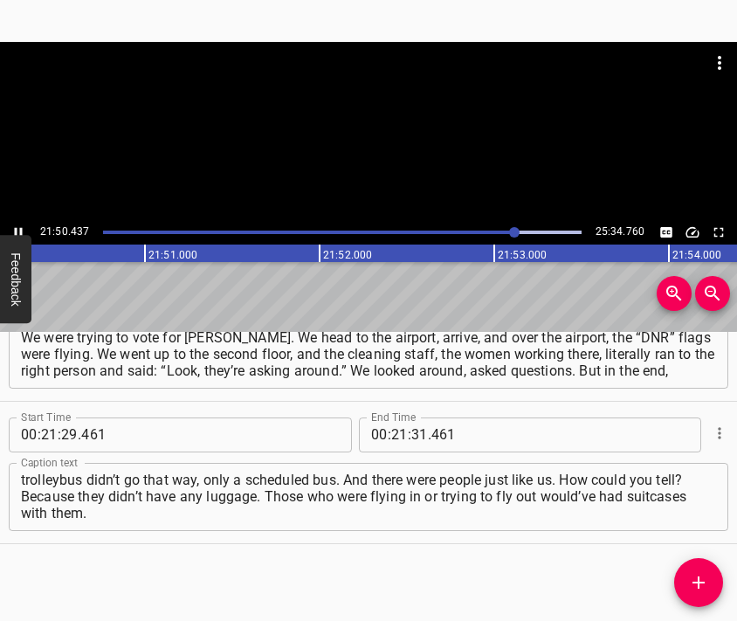
click at [381, 142] on div at bounding box center [368, 131] width 737 height 178
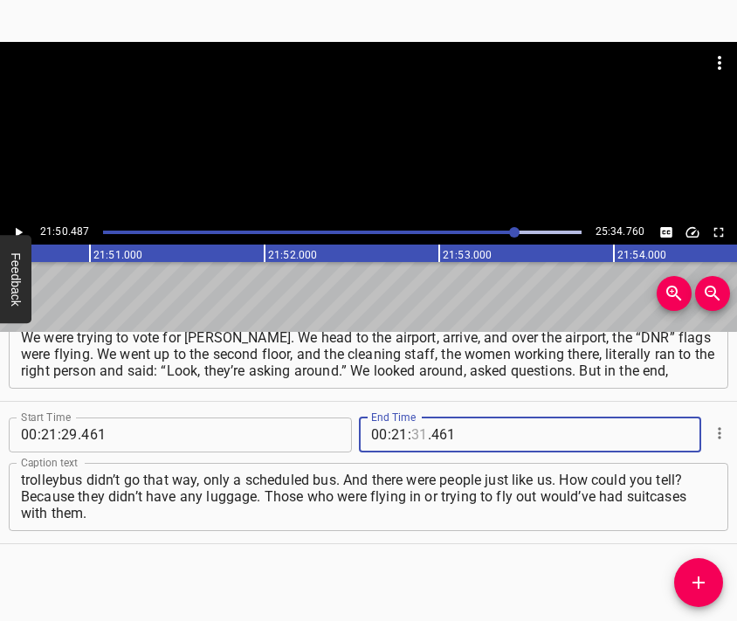
click at [411, 432] on input "number" at bounding box center [419, 434] width 17 height 35
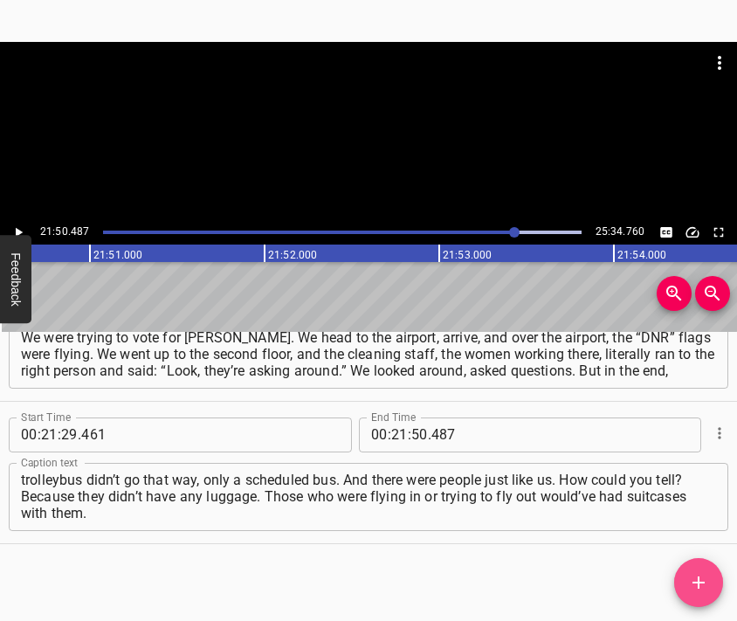
drag, startPoint x: 702, startPoint y: 584, endPoint x: 678, endPoint y: 555, distance: 37.8
click at [701, 584] on icon "Add Cue" at bounding box center [698, 582] width 21 height 21
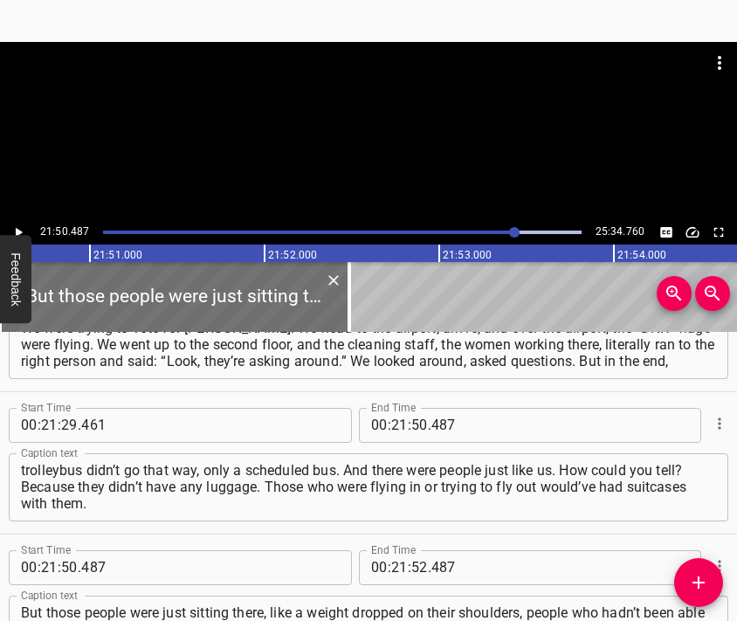
click at [311, 127] on div at bounding box center [368, 85] width 737 height 87
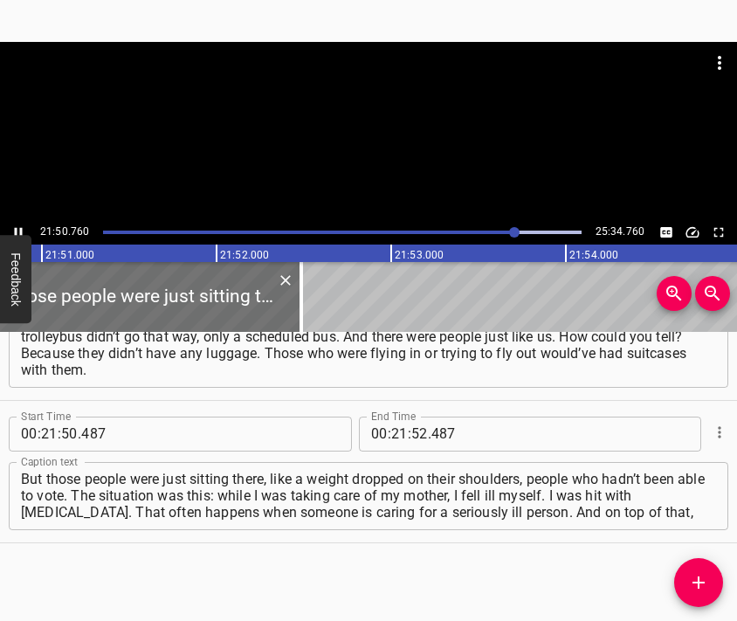
scroll to position [0, 229005]
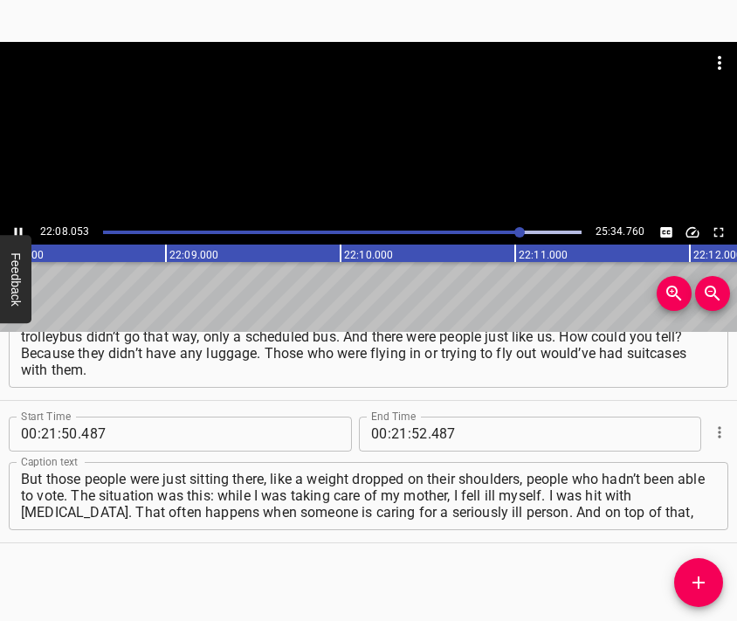
click at [393, 164] on div at bounding box center [368, 131] width 737 height 178
click at [393, 435] on input "number" at bounding box center [399, 434] width 17 height 35
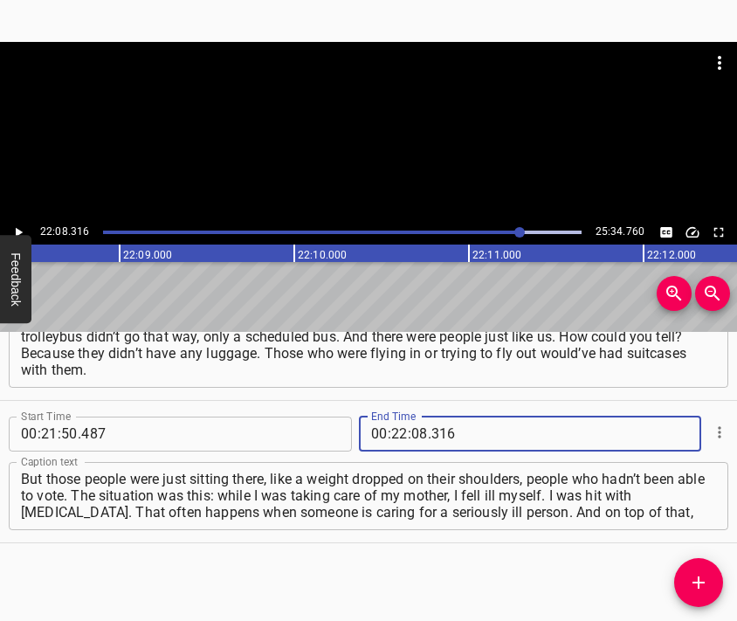
click at [692, 576] on icon "Add Cue" at bounding box center [698, 582] width 21 height 21
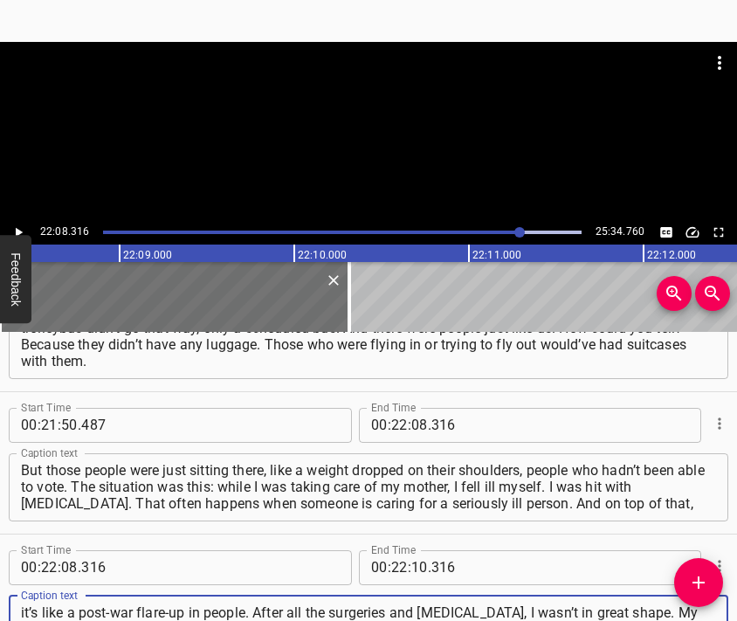
click at [383, 135] on div at bounding box center [368, 131] width 737 height 178
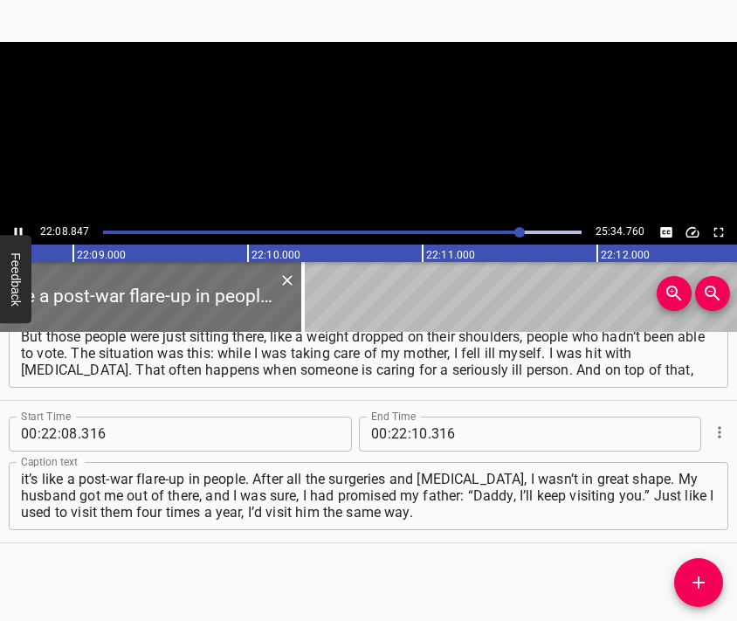
scroll to position [0, 232118]
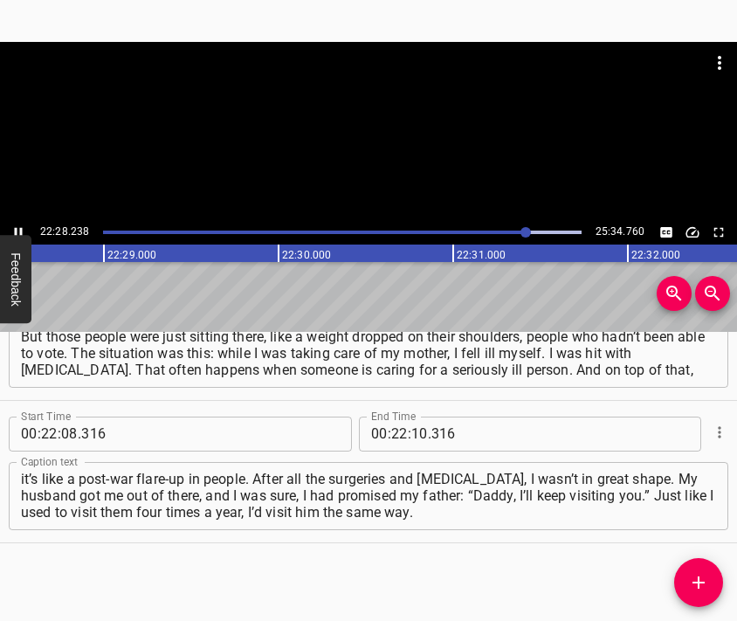
click at [404, 166] on div at bounding box center [368, 131] width 737 height 178
click at [411, 438] on input "number" at bounding box center [419, 434] width 17 height 35
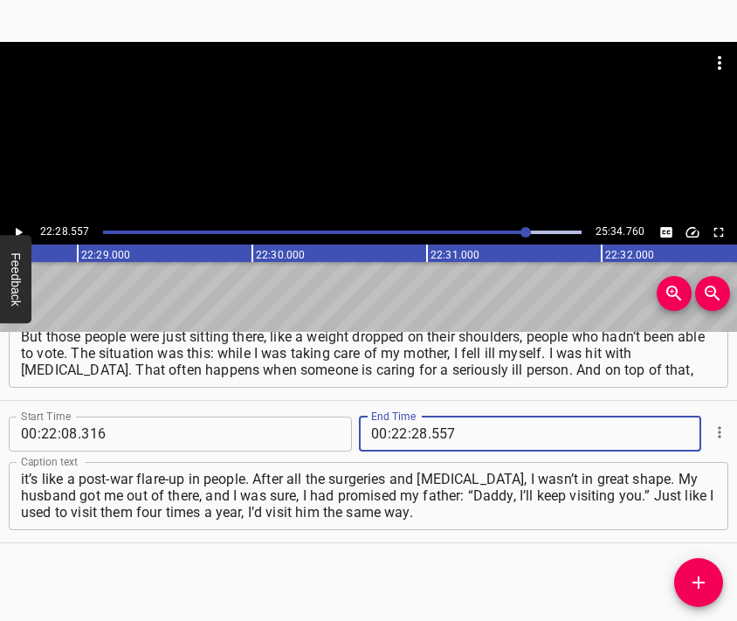
click at [691, 579] on icon "Add Cue" at bounding box center [698, 582] width 21 height 21
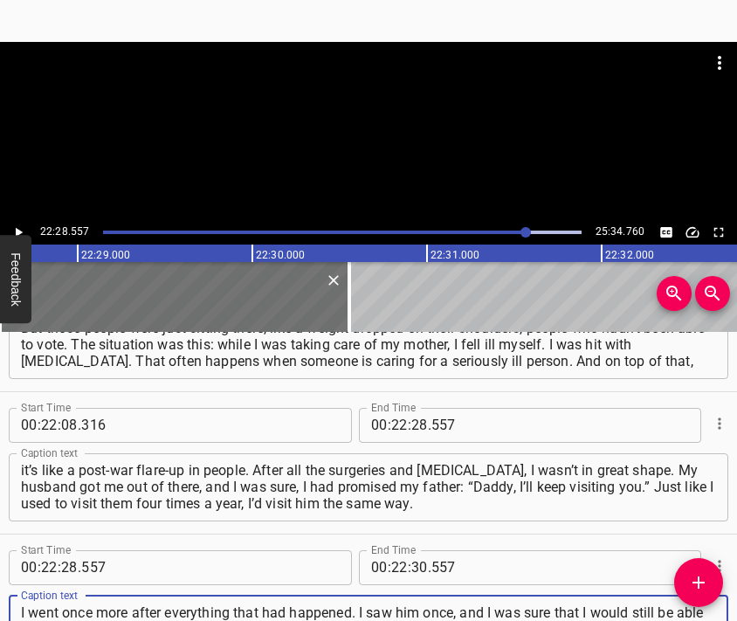
click at [363, 129] on div at bounding box center [368, 131] width 737 height 178
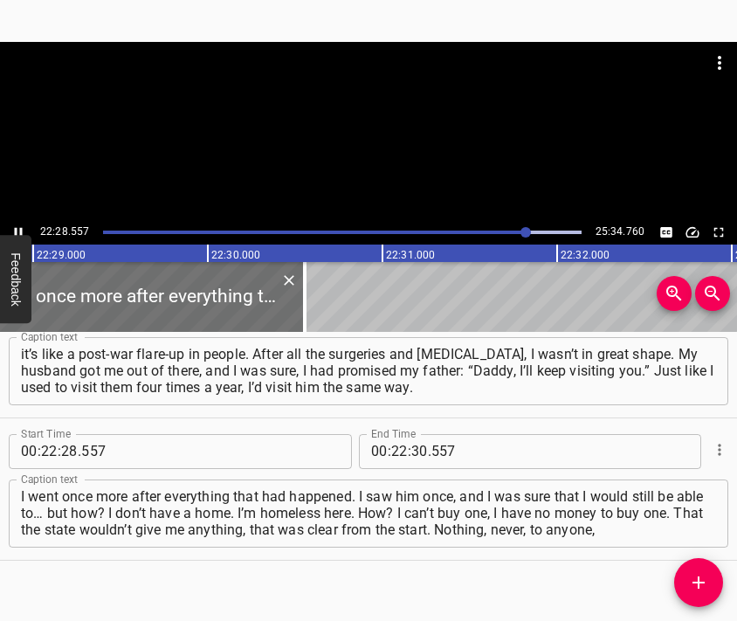
scroll to position [0, 235608]
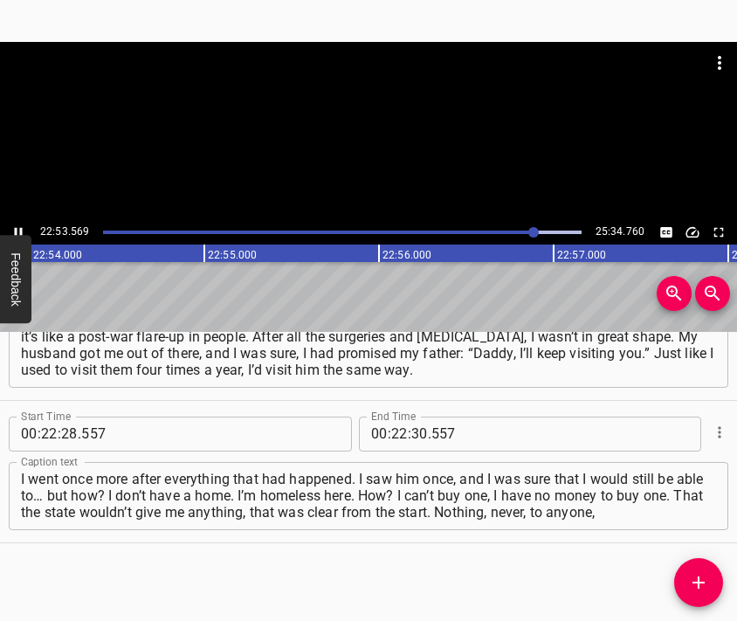
click at [385, 141] on div at bounding box center [368, 131] width 737 height 178
click at [413, 435] on input "number" at bounding box center [419, 434] width 17 height 35
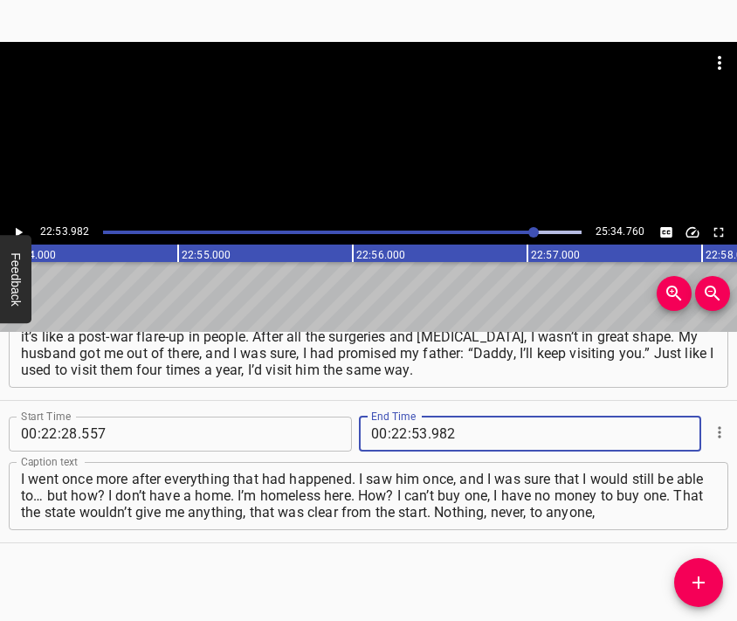
click at [687, 572] on span "Add Cue" at bounding box center [698, 582] width 49 height 21
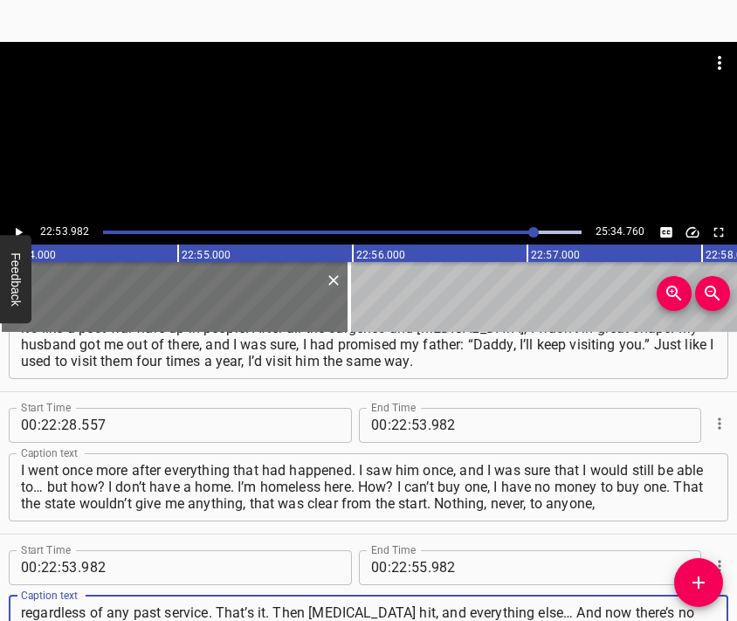
click at [351, 125] on div at bounding box center [368, 85] width 737 height 87
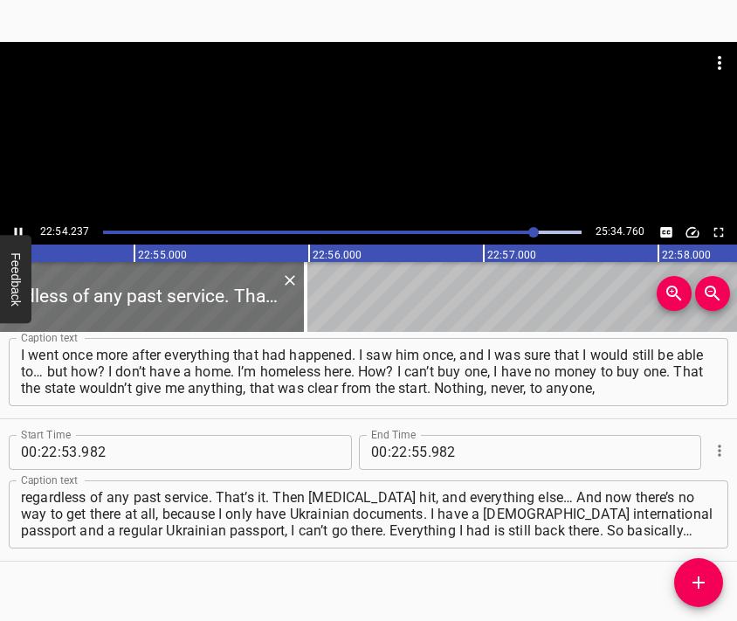
scroll to position [0, 240047]
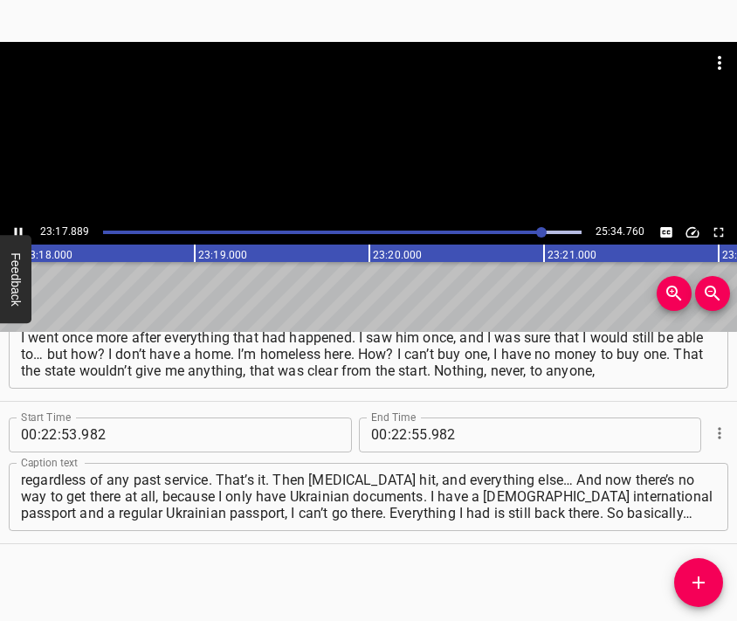
click at [355, 155] on div at bounding box center [368, 131] width 737 height 178
click at [391, 436] on input "number" at bounding box center [399, 434] width 17 height 35
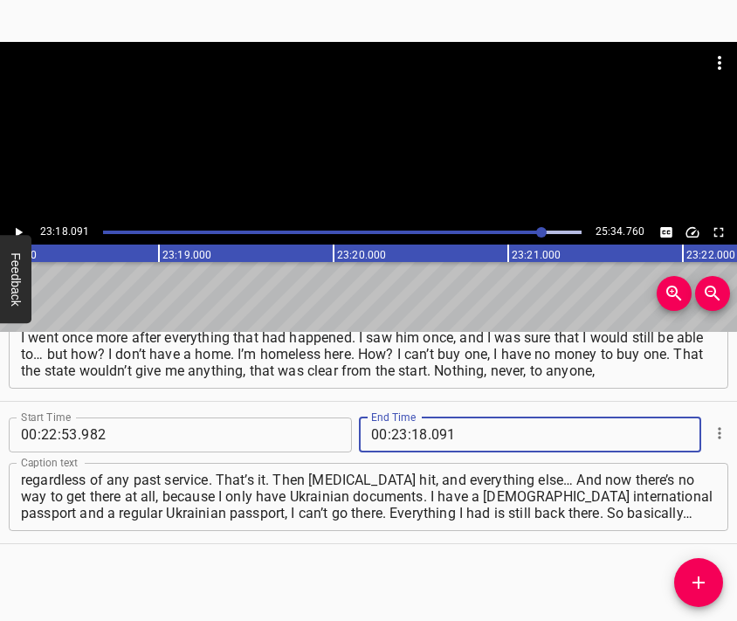
click at [690, 576] on span "Add Cue" at bounding box center [698, 582] width 49 height 21
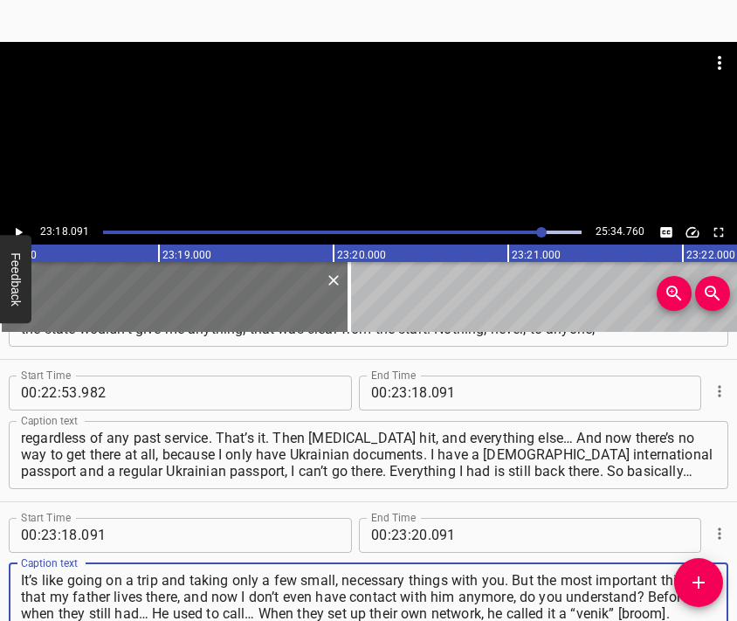
scroll to position [9087, 0]
click at [265, 50] on div at bounding box center [368, 63] width 737 height 42
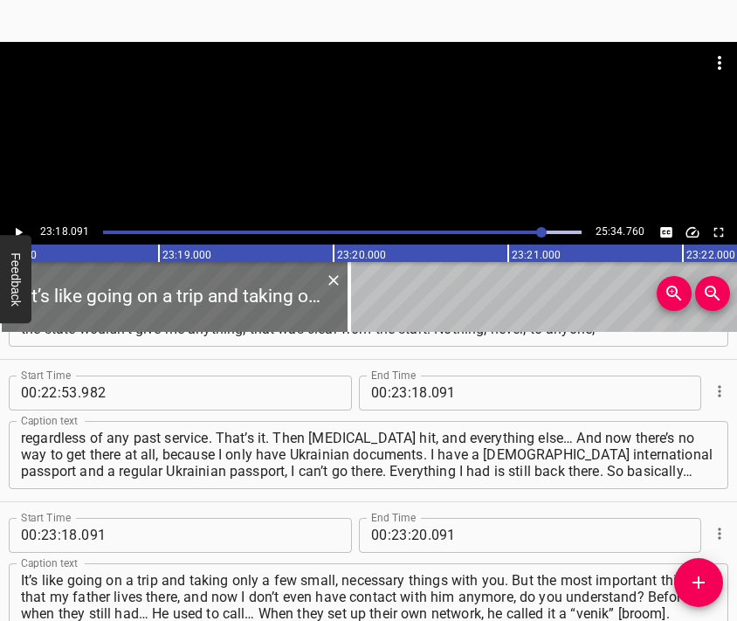
click at [303, 123] on div at bounding box center [368, 85] width 737 height 87
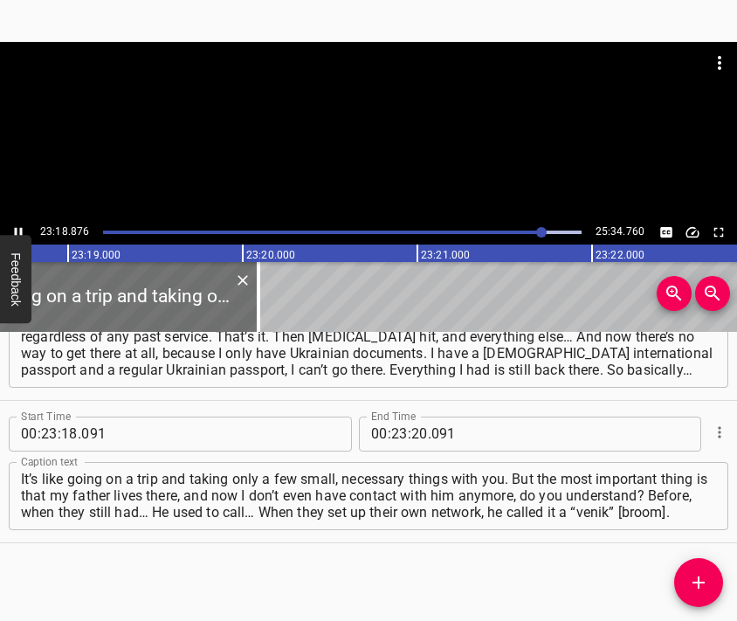
scroll to position [0, 244350]
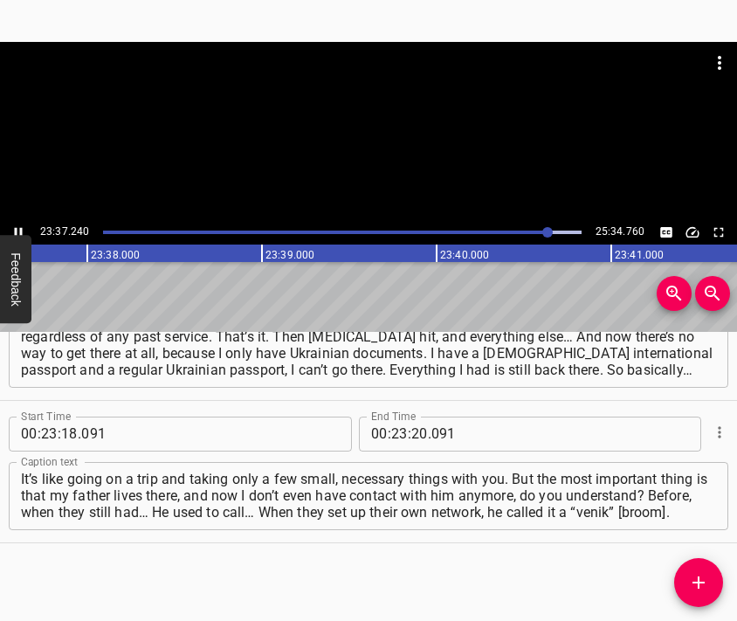
click at [408, 137] on div at bounding box center [368, 131] width 737 height 178
click at [412, 431] on input "number" at bounding box center [419, 434] width 17 height 35
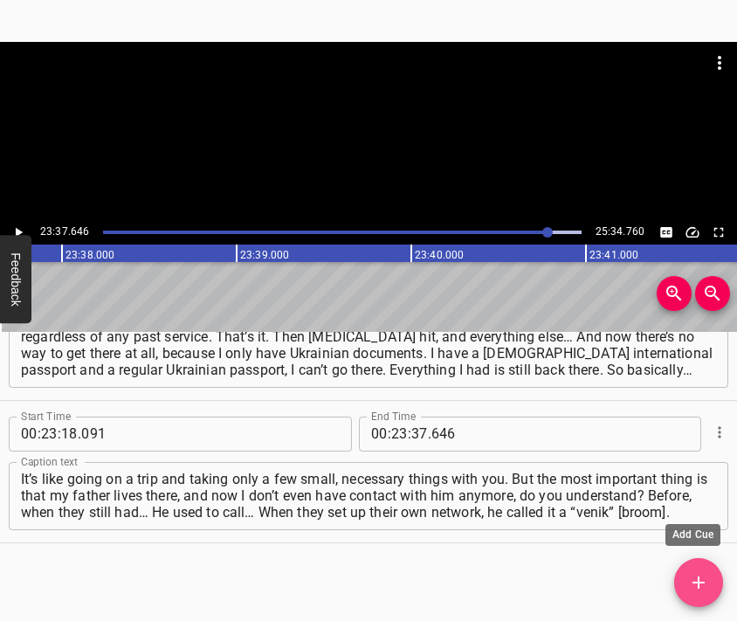
click at [694, 575] on icon "Add Cue" at bounding box center [698, 582] width 21 height 21
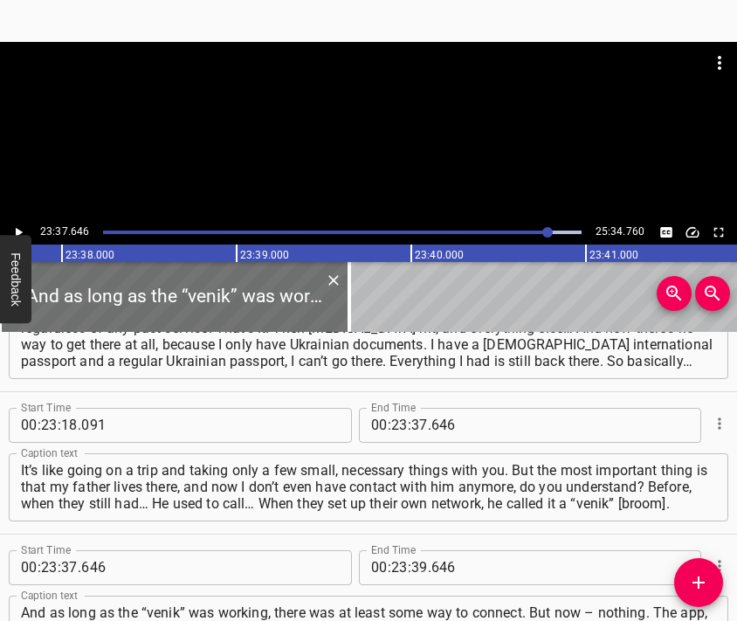
click at [430, 99] on div at bounding box center [368, 85] width 737 height 87
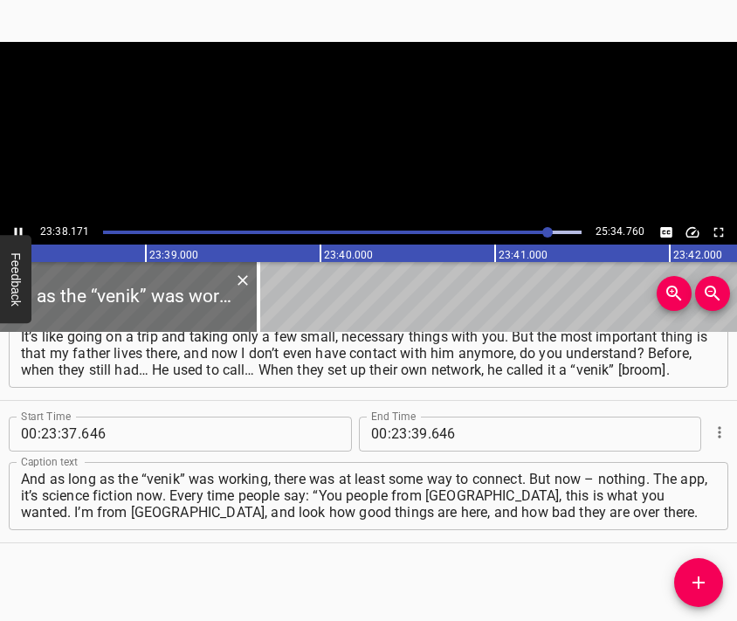
scroll to position [0, 247722]
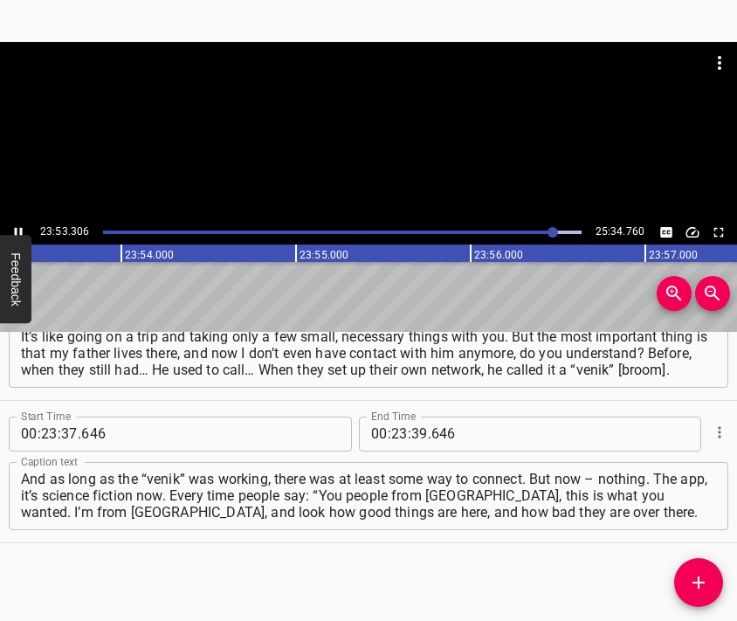
click at [385, 135] on div at bounding box center [368, 131] width 737 height 178
click at [417, 436] on input "number" at bounding box center [419, 434] width 17 height 35
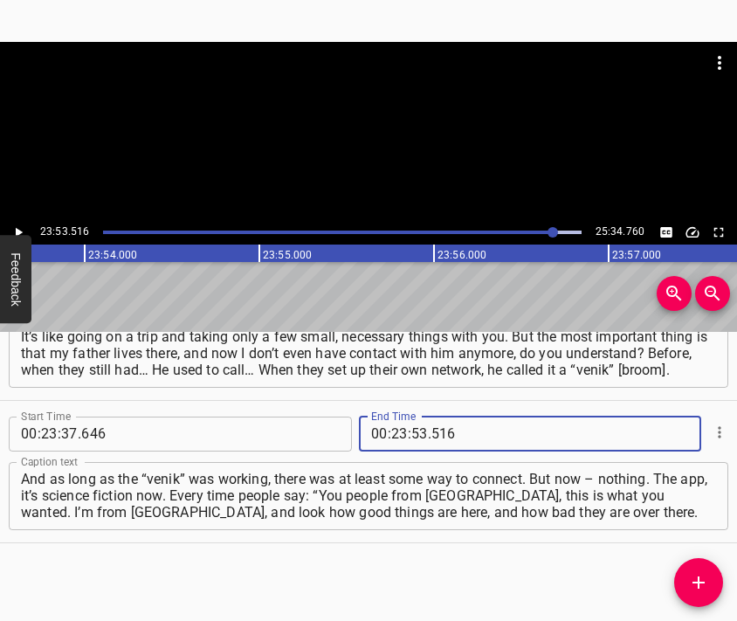
click at [700, 580] on icon "Add Cue" at bounding box center [698, 582] width 21 height 21
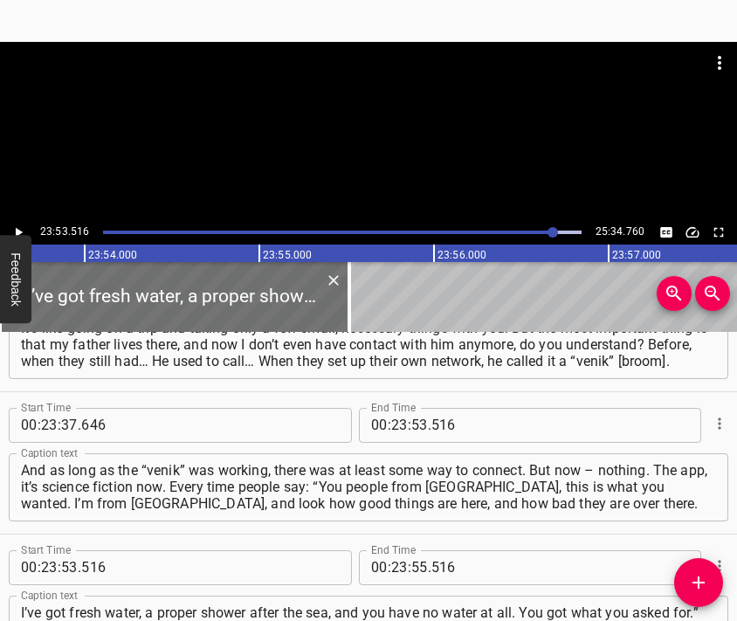
click at [379, 132] on div at bounding box center [368, 131] width 737 height 178
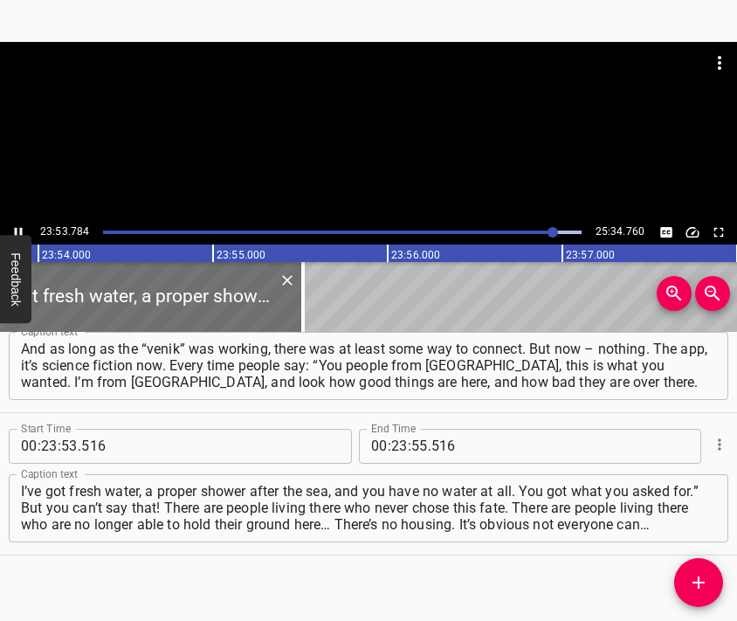
scroll to position [0, 250496]
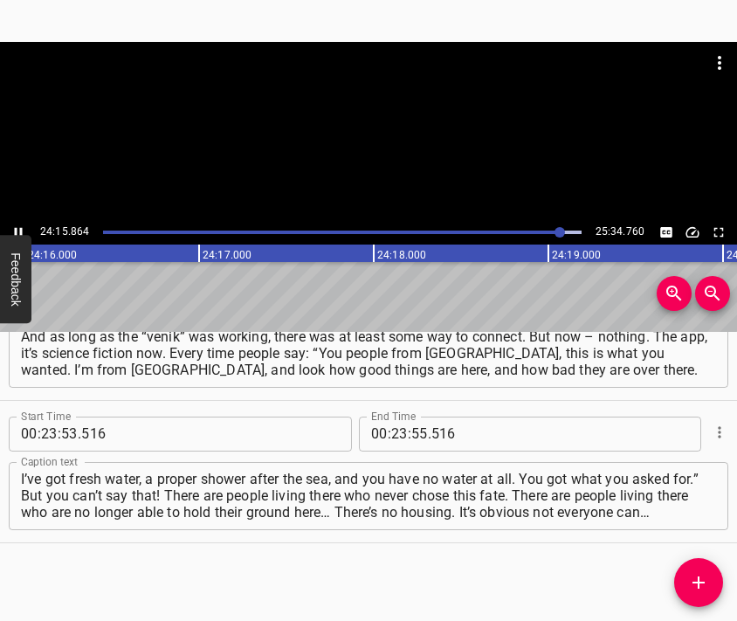
click at [382, 140] on div at bounding box center [368, 131] width 737 height 178
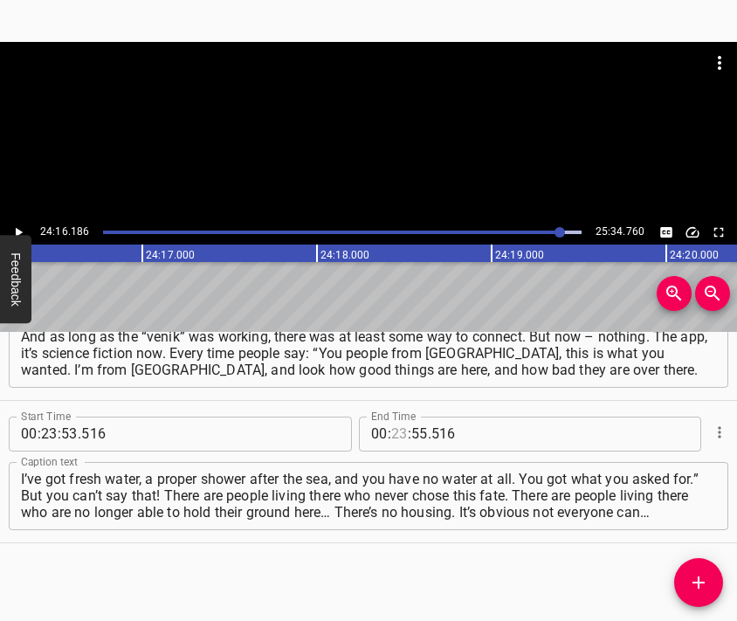
click at [395, 430] on input "number" at bounding box center [399, 434] width 17 height 35
click at [691, 576] on icon "Add Cue" at bounding box center [698, 582] width 21 height 21
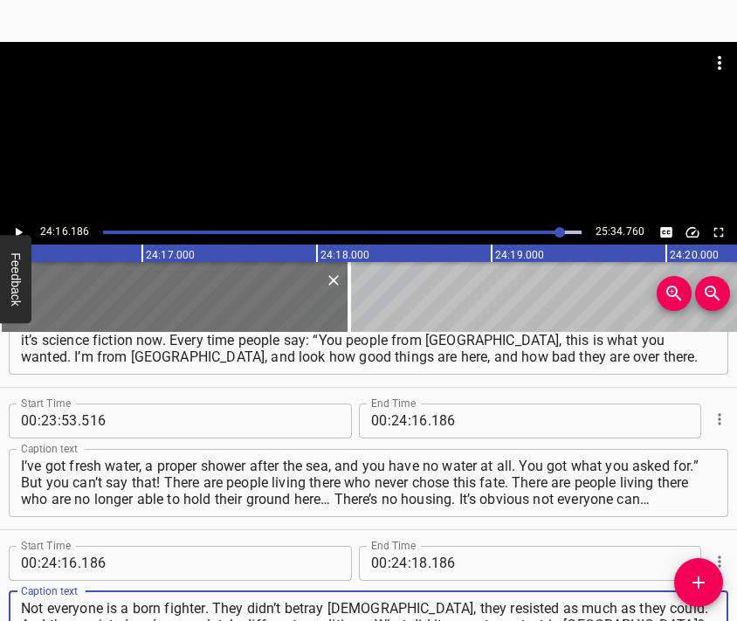
click at [385, 121] on div at bounding box center [368, 85] width 737 height 87
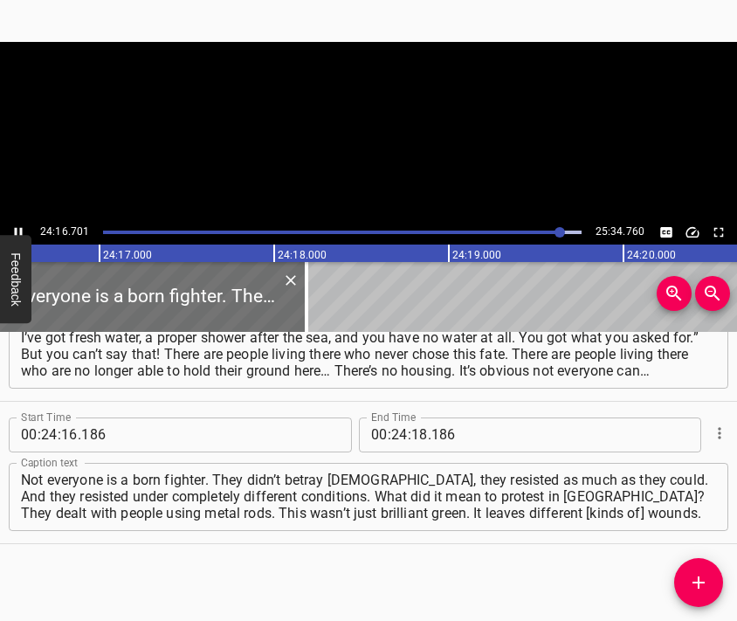
scroll to position [0, 254448]
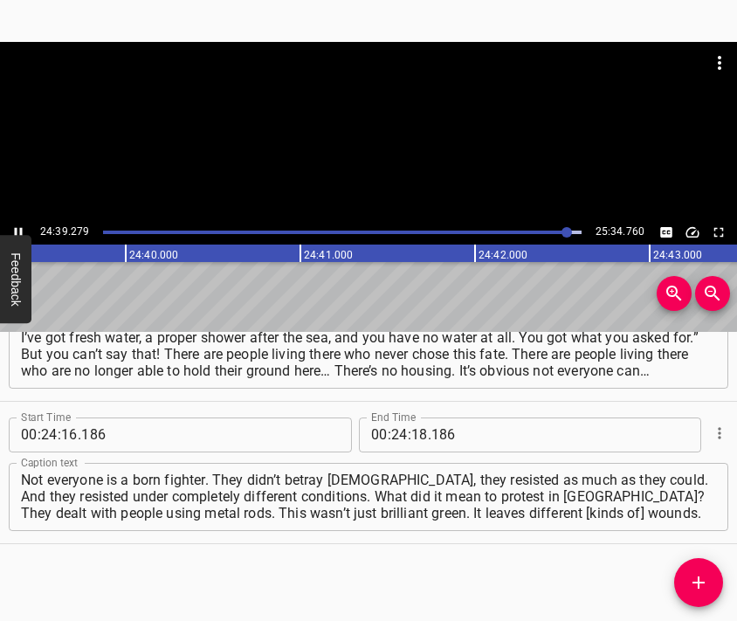
click at [388, 157] on div at bounding box center [368, 131] width 737 height 178
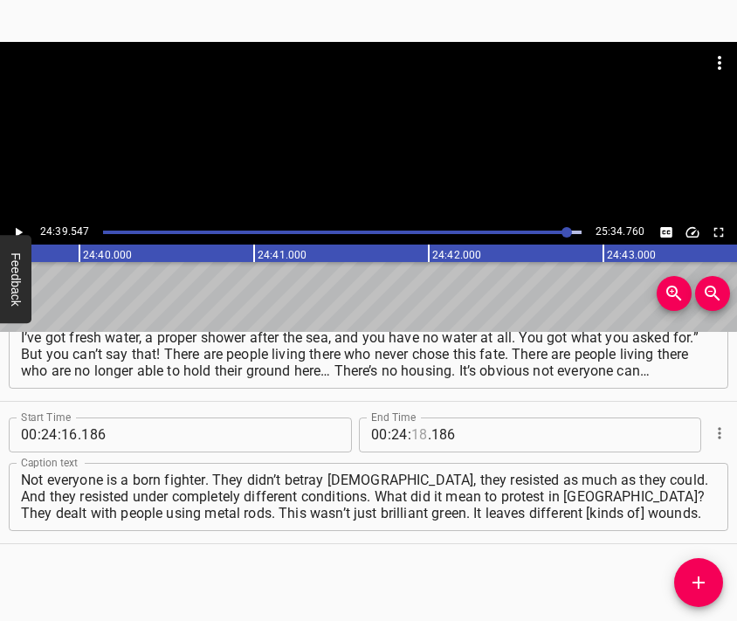
click at [413, 428] on input "number" at bounding box center [419, 434] width 17 height 35
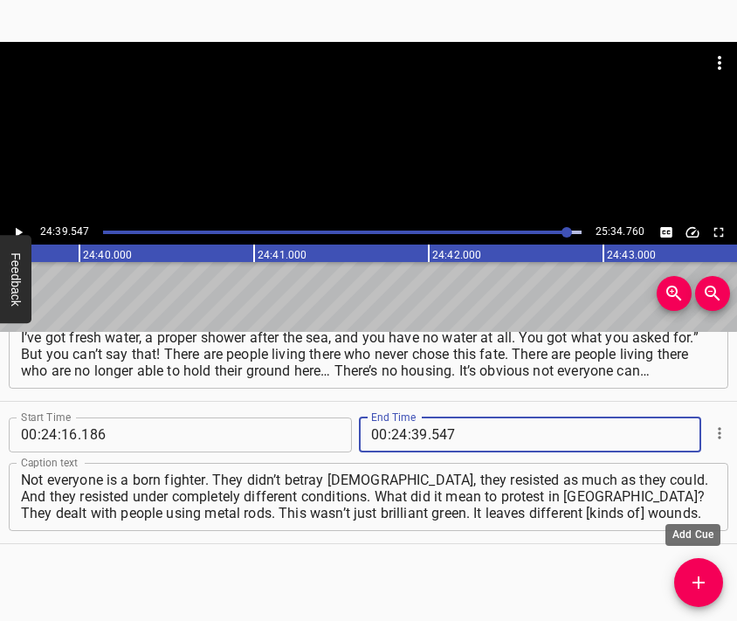
click at [695, 577] on icon "Add Cue" at bounding box center [698, 582] width 21 height 21
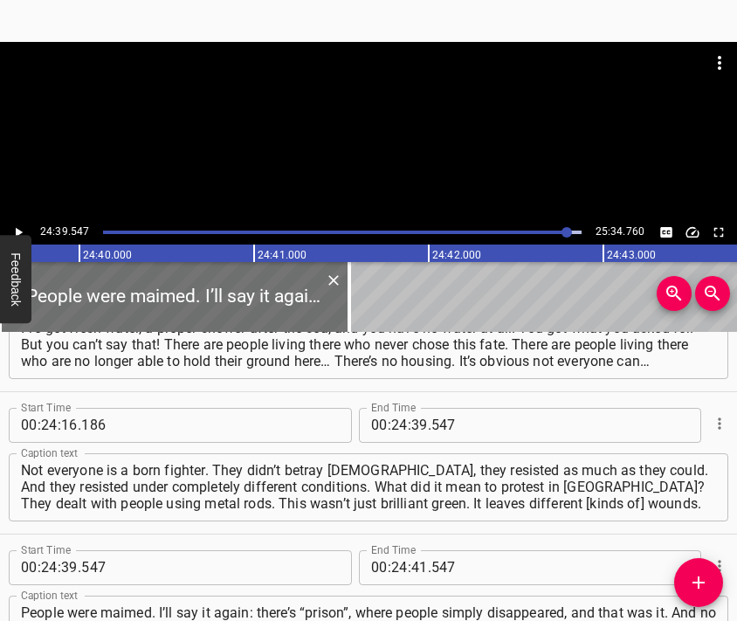
click at [346, 126] on div at bounding box center [368, 85] width 737 height 87
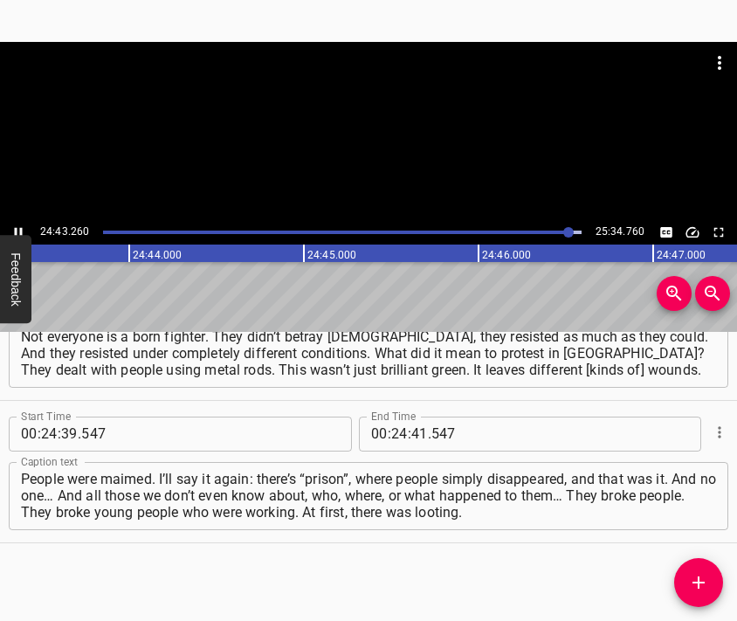
scroll to position [0, 259137]
click at [398, 135] on div at bounding box center [368, 131] width 737 height 178
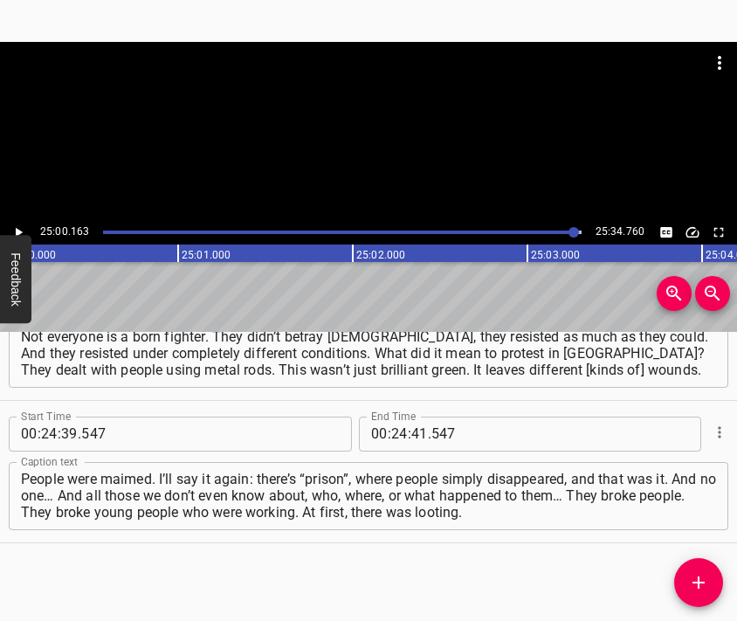
scroll to position [0, 262043]
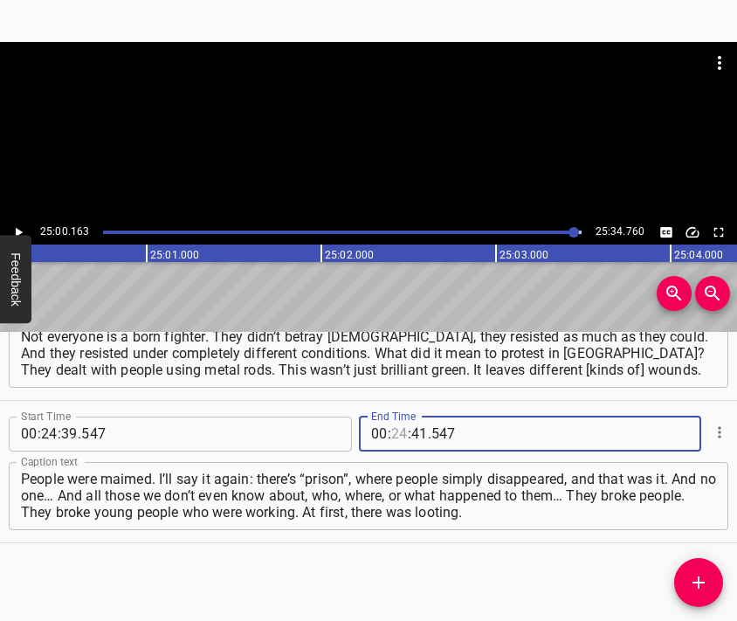
click at [398, 436] on input "number" at bounding box center [399, 434] width 17 height 35
drag, startPoint x: 696, startPoint y: 579, endPoint x: 693, endPoint y: 502, distance: 76.9
click at [699, 578] on icon "Add Cue" at bounding box center [698, 582] width 21 height 21
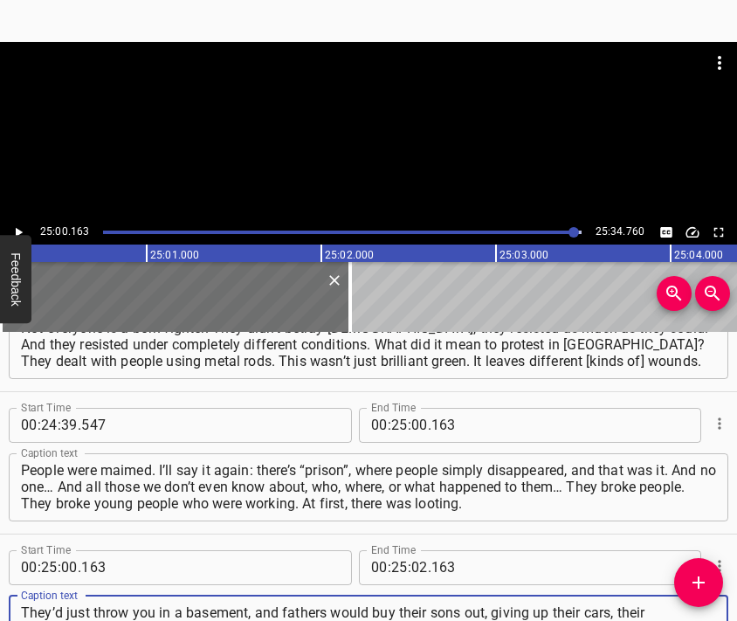
click at [425, 126] on div at bounding box center [368, 85] width 737 height 87
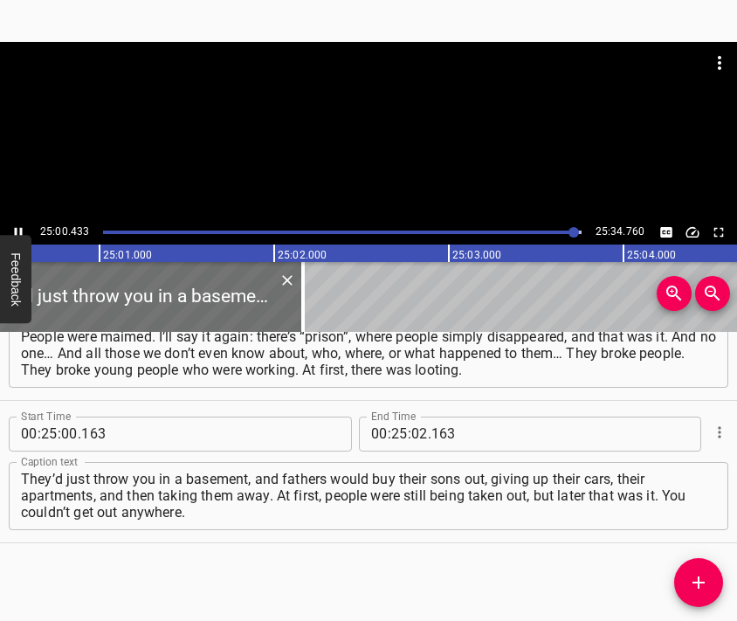
scroll to position [0, 262136]
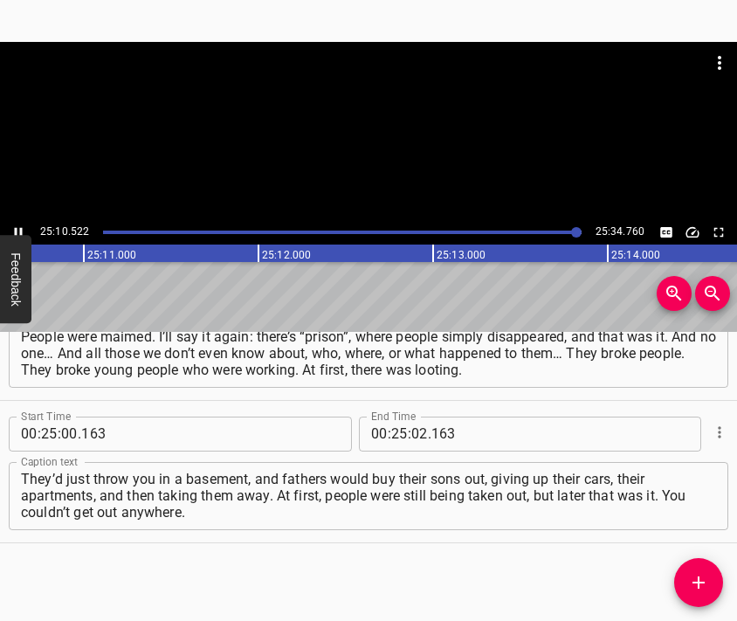
click at [353, 148] on div at bounding box center [368, 131] width 737 height 178
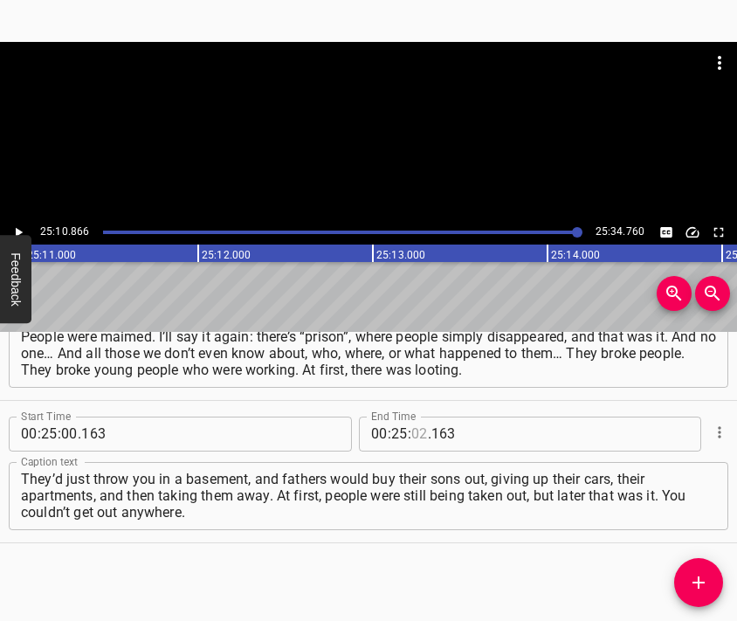
click at [411, 437] on input "number" at bounding box center [419, 434] width 17 height 35
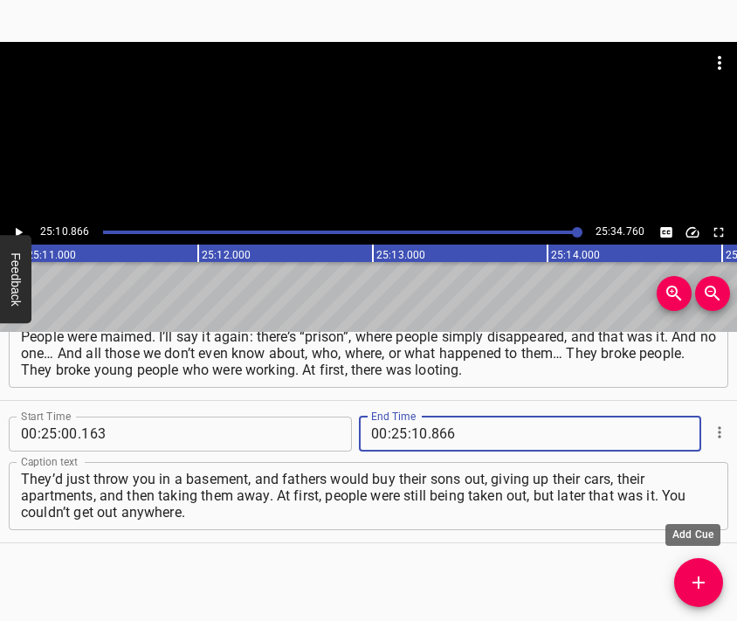
click at [707, 569] on button "Add Cue" at bounding box center [698, 582] width 49 height 49
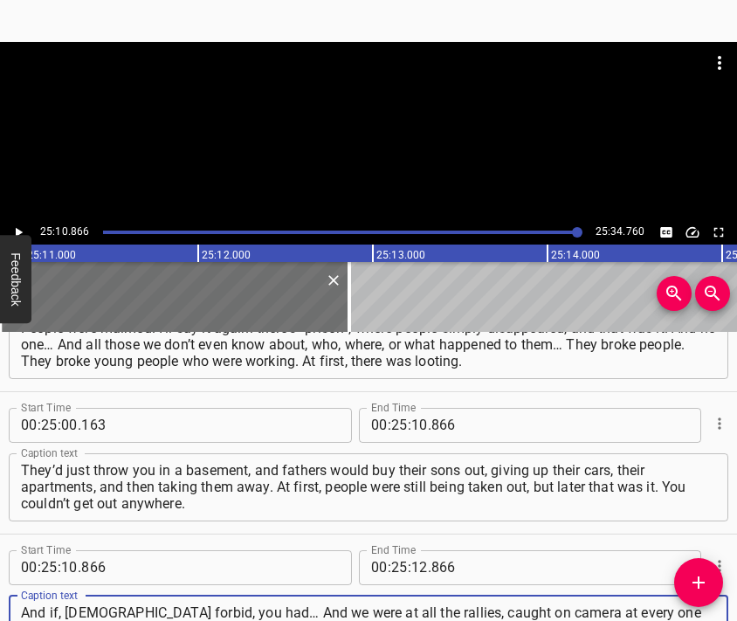
click at [355, 94] on div at bounding box center [368, 85] width 737 height 87
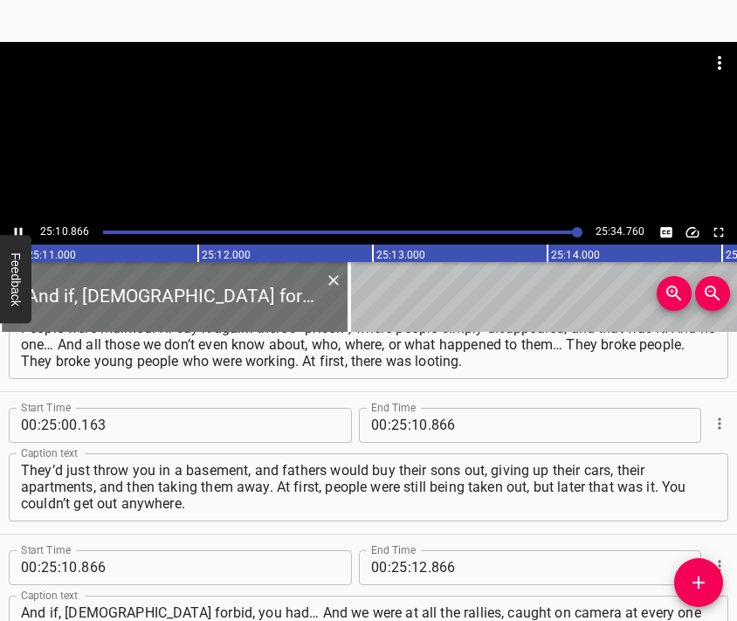
scroll to position [10042, 0]
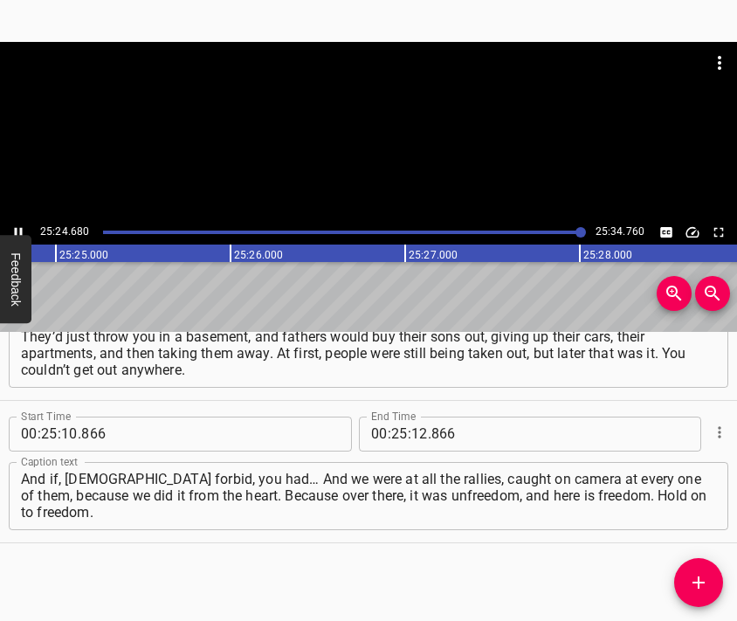
click at [400, 130] on div at bounding box center [368, 131] width 737 height 178
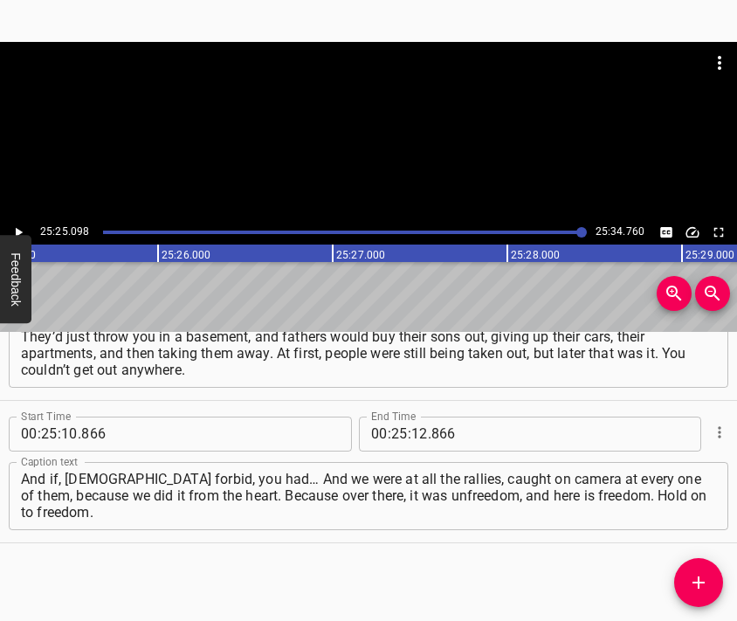
click at [405, 425] on div "00 : 25 : 12 . 866" at bounding box center [481, 434] width 245 height 35
click at [416, 436] on input "number" at bounding box center [419, 434] width 17 height 35
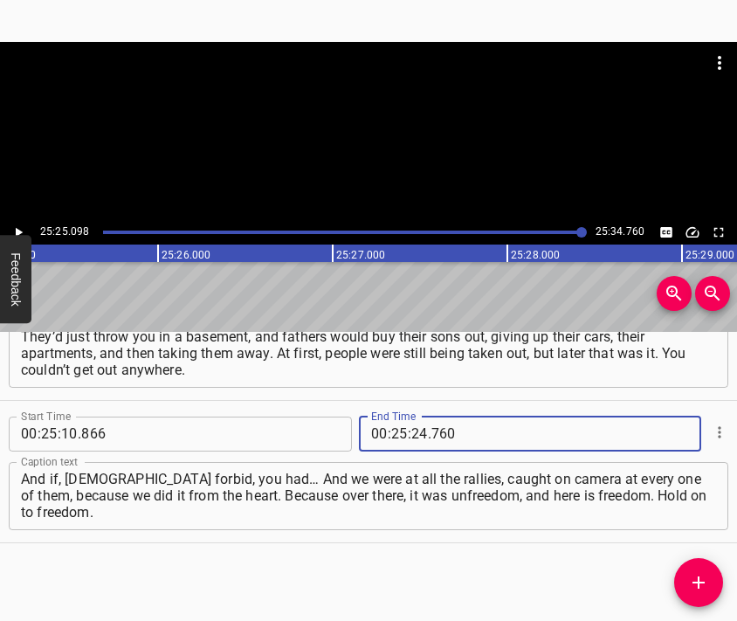
click at [693, 506] on textarea "And if, [DEMOGRAPHIC_DATA] forbid, you had… And we were at all the rallies, cau…" at bounding box center [368, 496] width 695 height 50
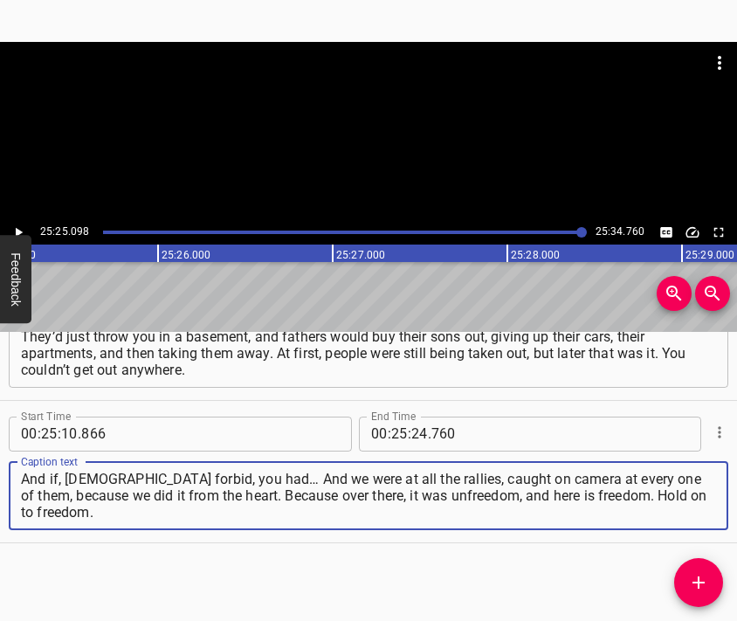
click at [404, 183] on div at bounding box center [368, 131] width 737 height 178
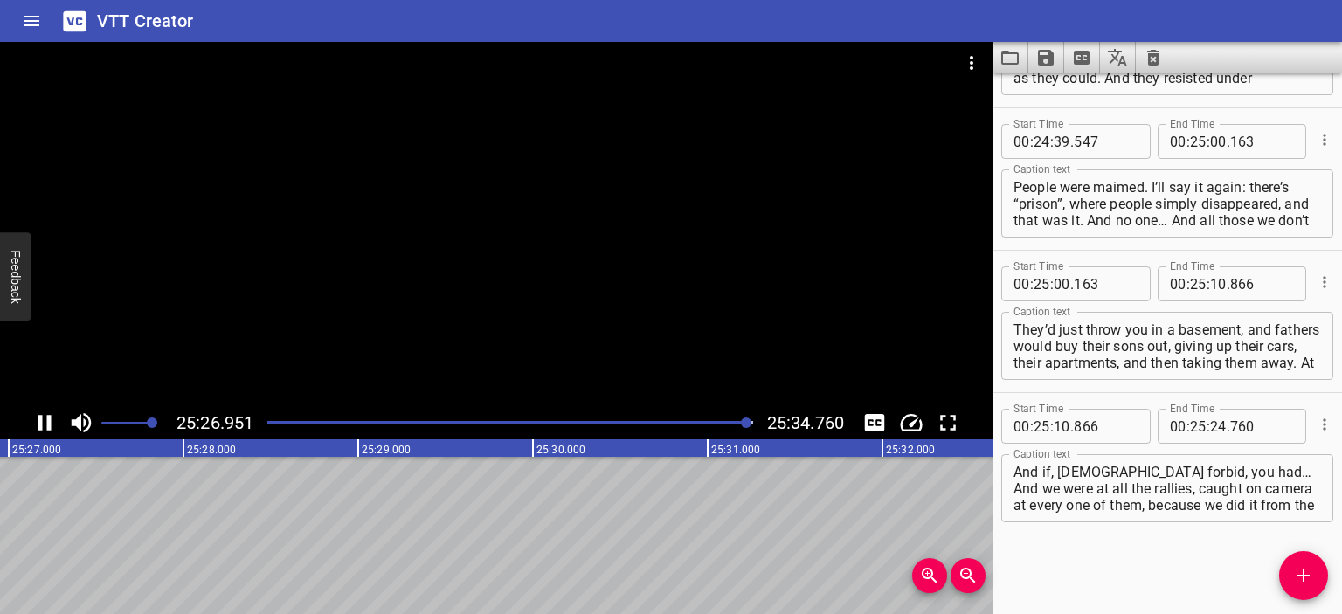
scroll to position [9792, 0]
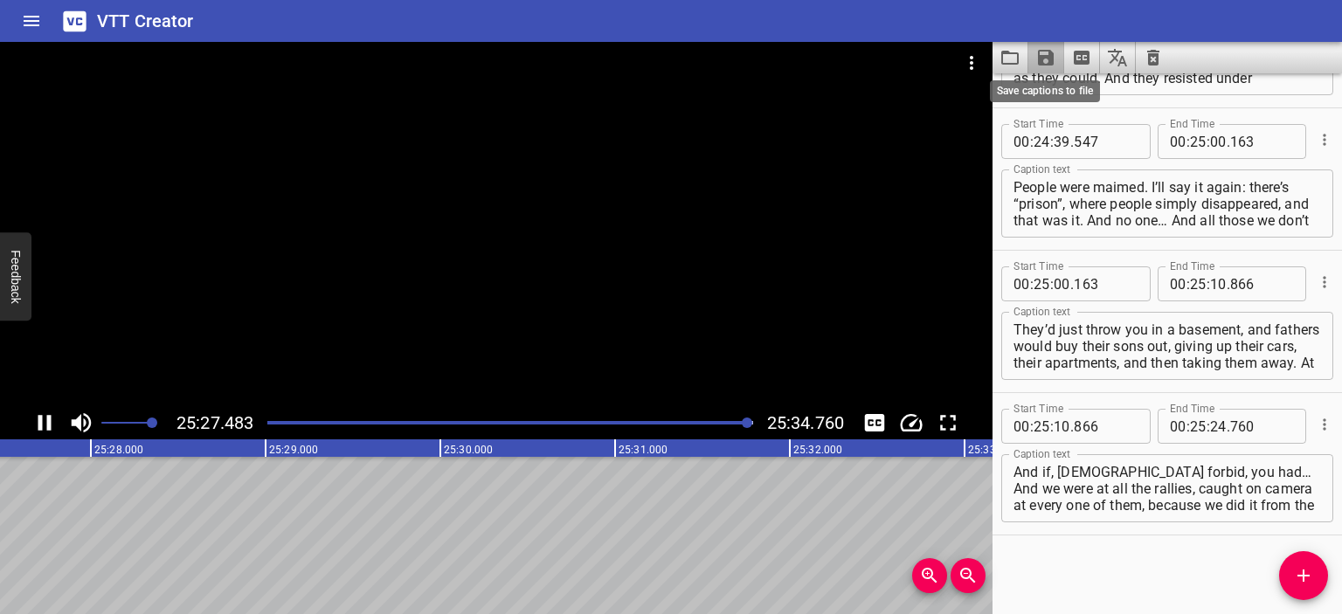
click at [1045, 52] on icon "Save captions to file" at bounding box center [1046, 58] width 16 height 16
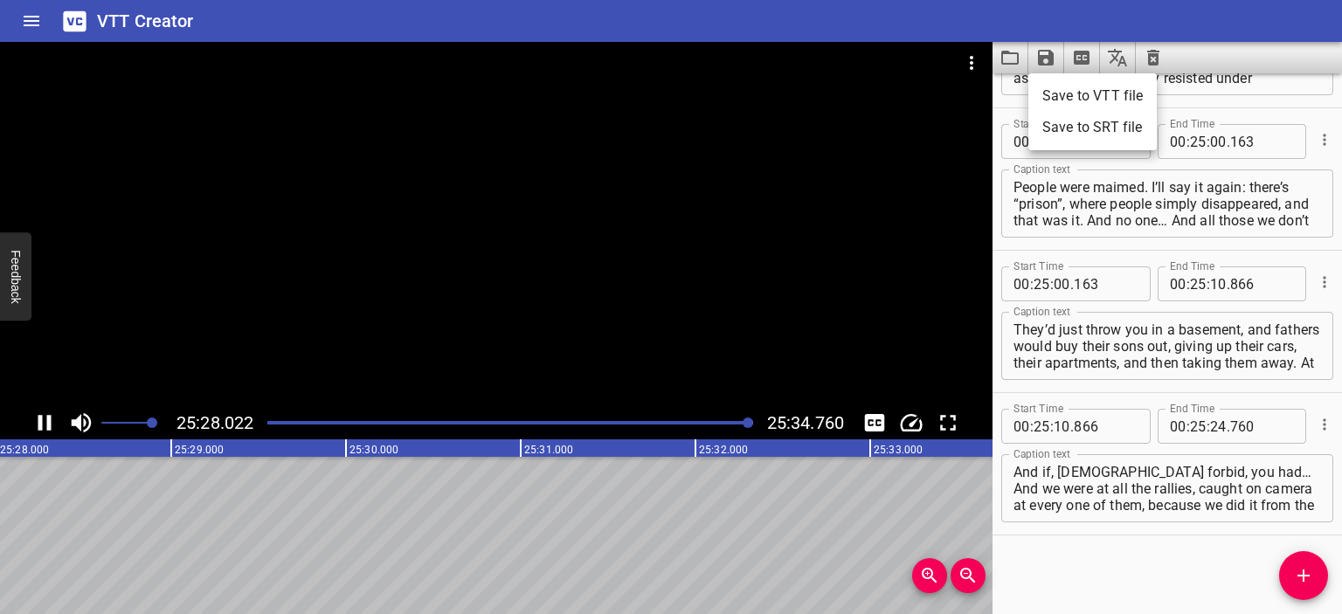
click at [1076, 97] on li "Save to VTT file" at bounding box center [1092, 95] width 128 height 31
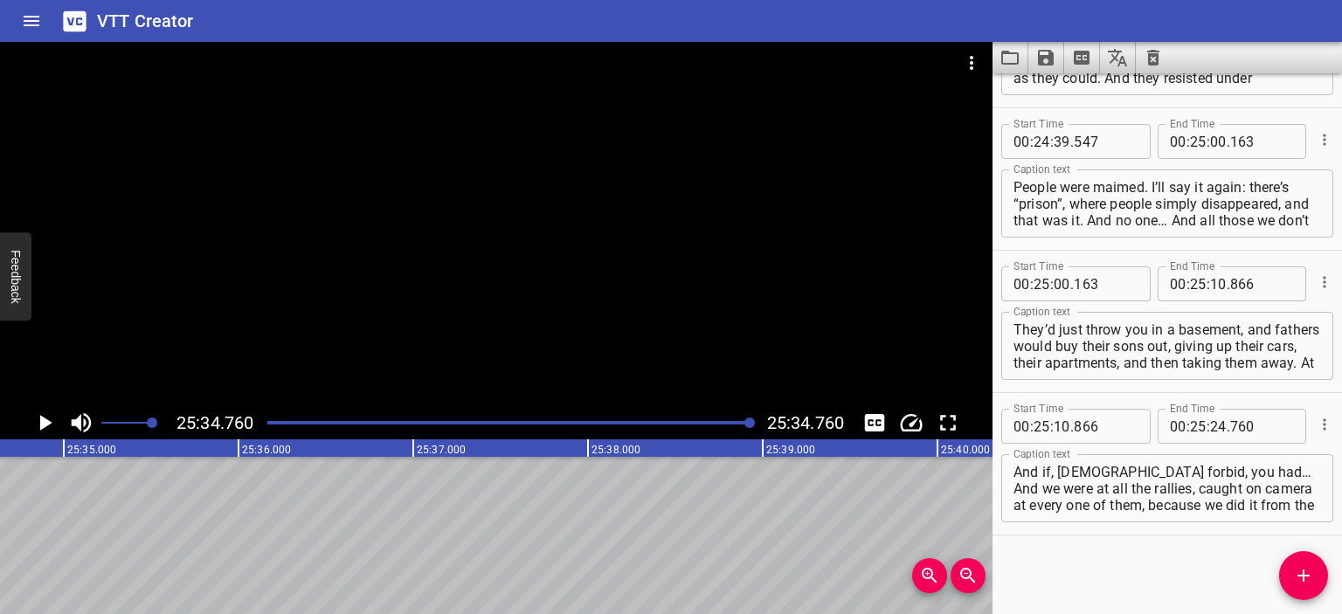
scroll to position [0, 268087]
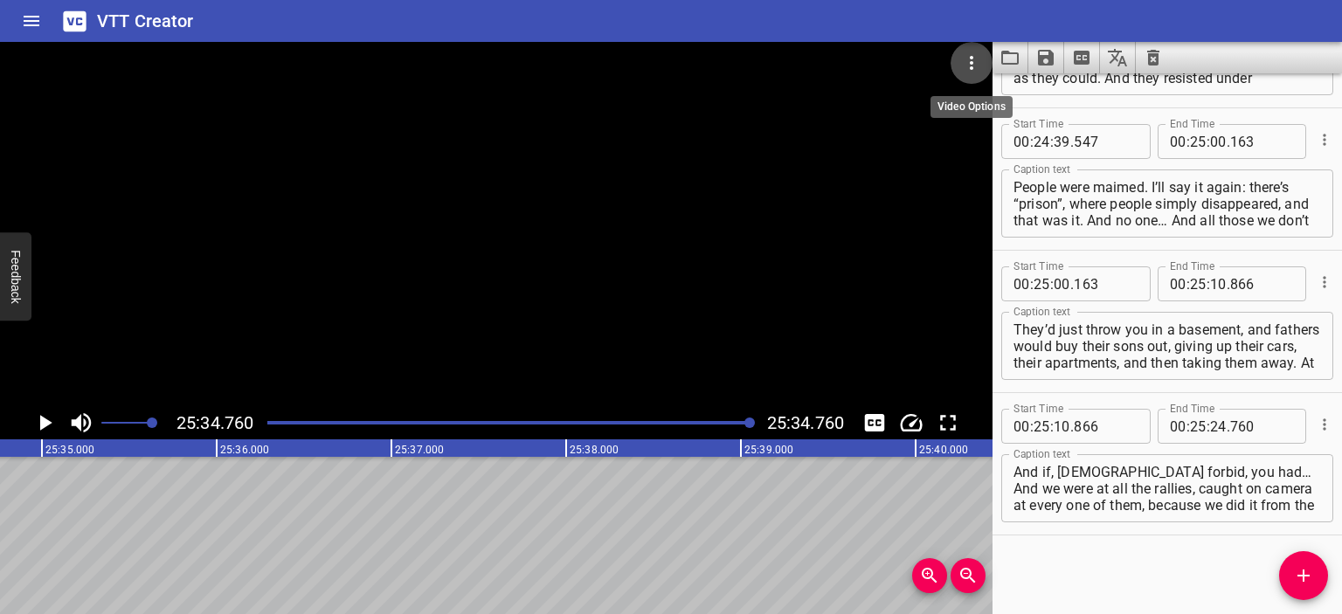
click at [978, 63] on icon "Video Options" at bounding box center [971, 62] width 21 height 21
